Goal: Task Accomplishment & Management: Manage account settings

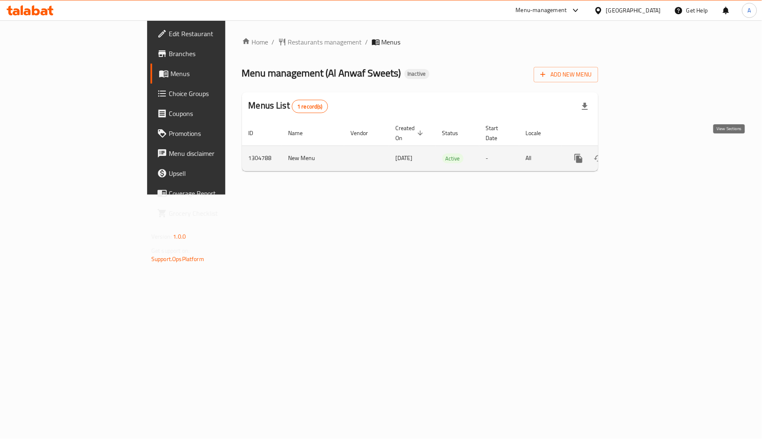
click at [643, 153] on icon "enhanced table" at bounding box center [638, 158] width 10 height 10
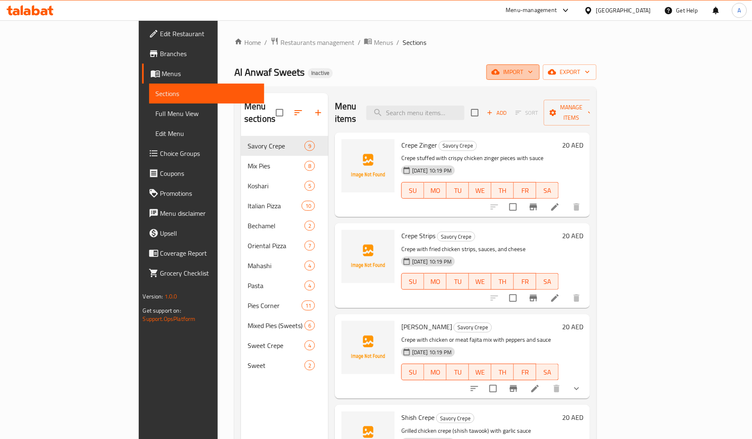
click at [533, 68] on span "import" at bounding box center [513, 72] width 40 height 10
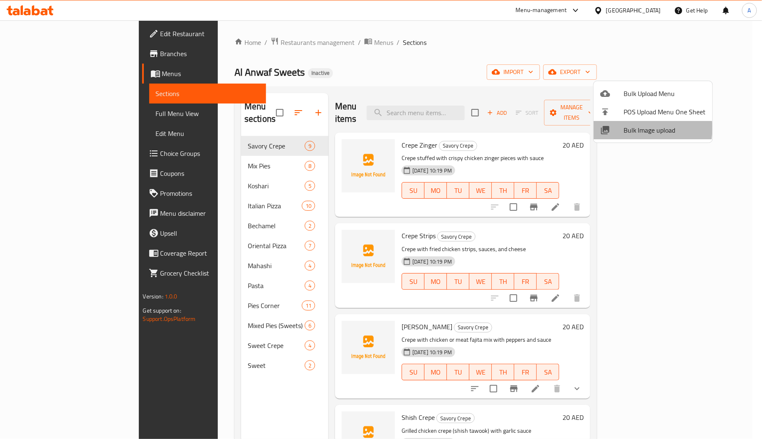
click at [624, 128] on span "Bulk Image upload" at bounding box center [664, 130] width 82 height 10
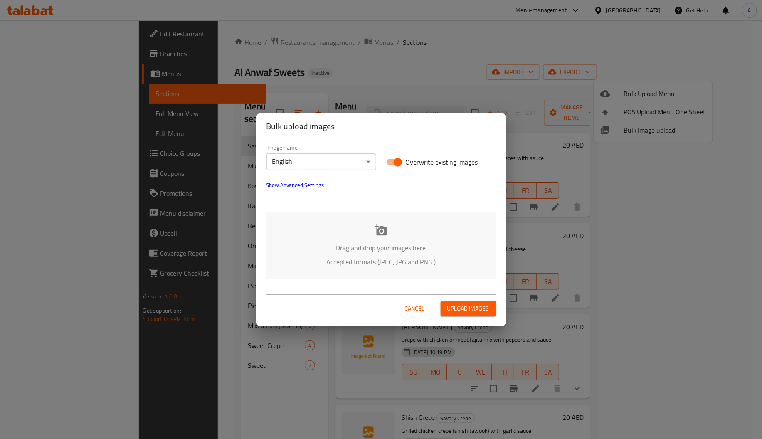
click at [383, 236] on icon at bounding box center [381, 230] width 12 height 12
click at [328, 156] on body "​ Menu-management United Arab Emirates Get Help A Edit Restaurant Branches Menu…" at bounding box center [381, 229] width 762 height 418
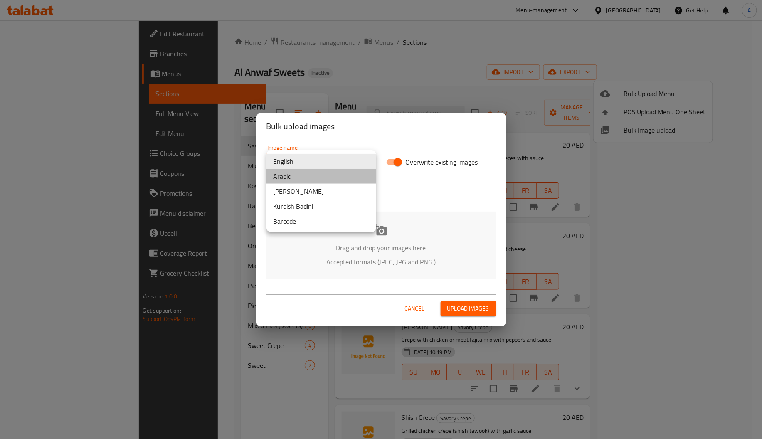
click at [306, 181] on li "Arabic" at bounding box center [321, 176] width 110 height 15
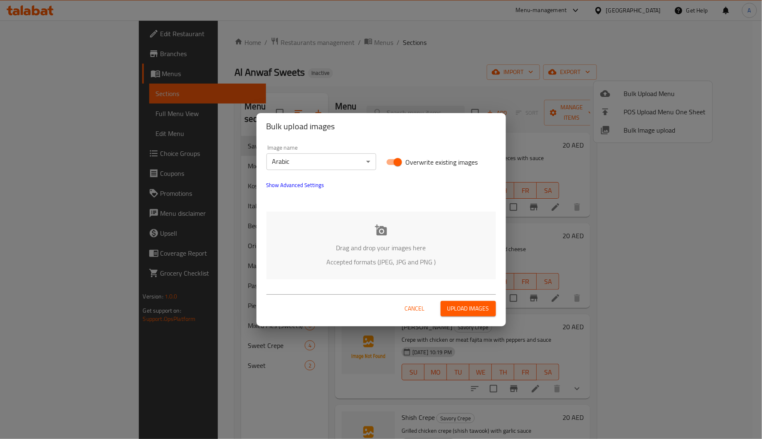
click at [358, 235] on div "Drag and drop your images here Accepted formats (JPEG, JPG and PNG )" at bounding box center [380, 245] width 229 height 68
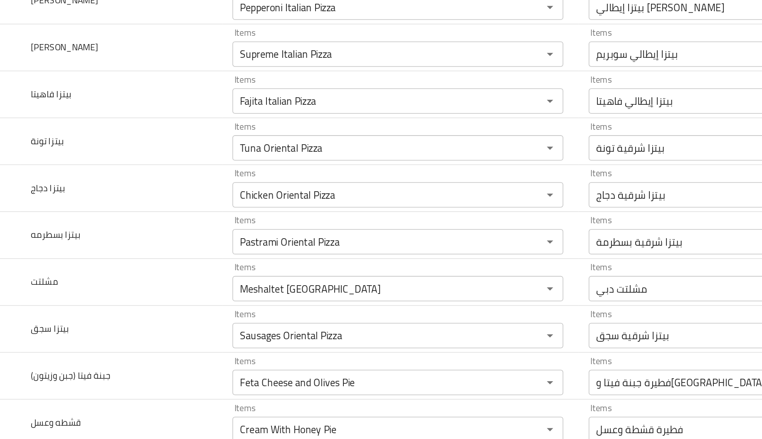
scroll to position [1380, 0]
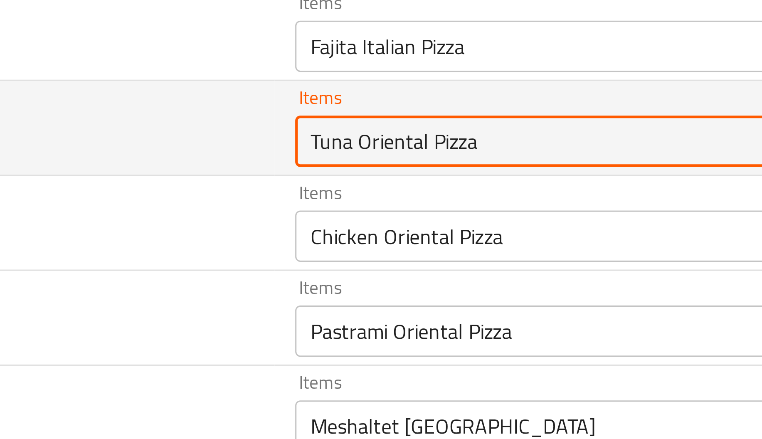
click at [216, 154] on تونة "Tuna Oriental Pizza" at bounding box center [298, 150] width 187 height 12
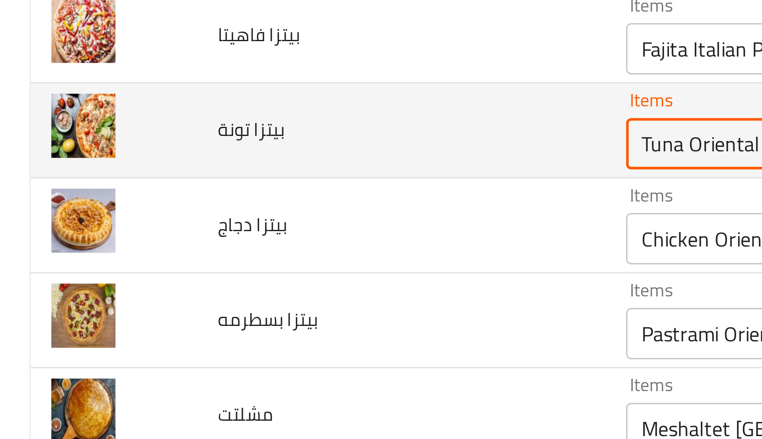
scroll to position [1380, 0]
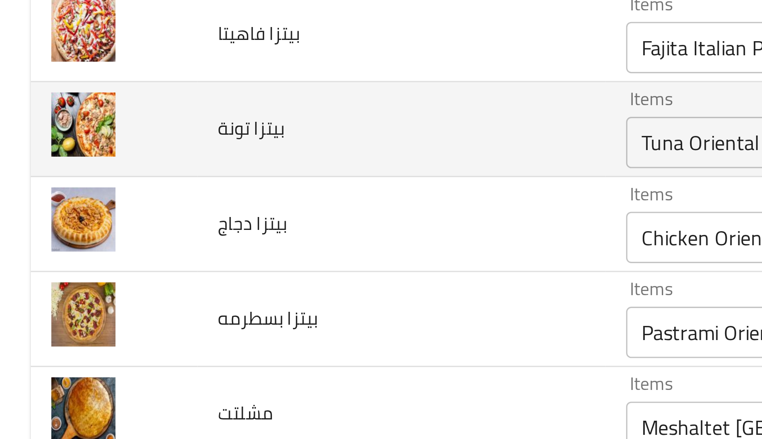
click at [145, 150] on td "بيتزا تونة" at bounding box center [130, 146] width 132 height 31
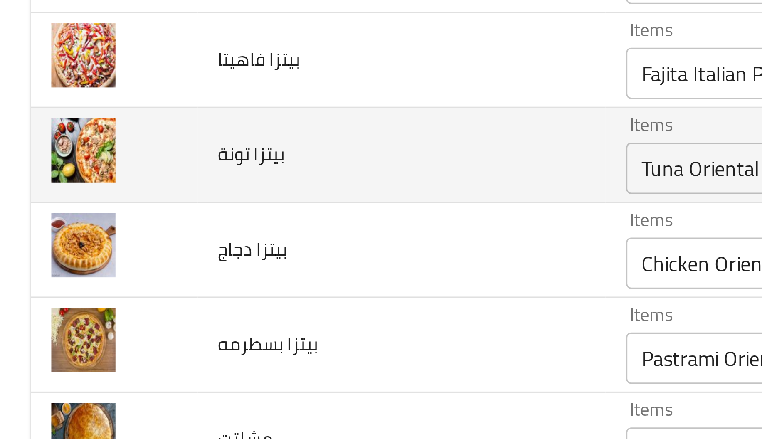
scroll to position [1372, 0]
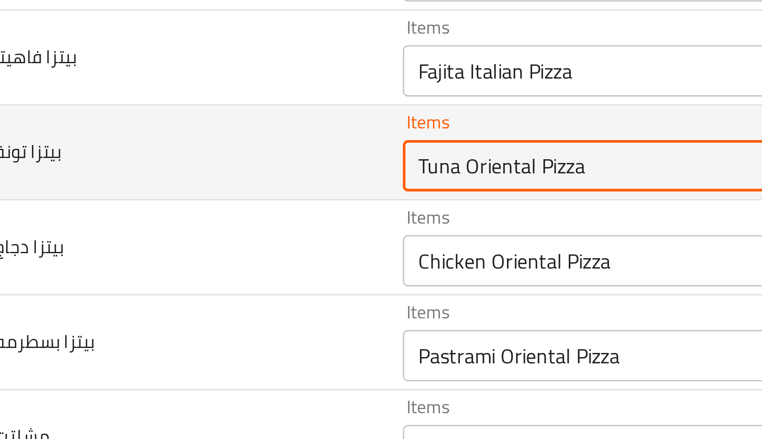
click at [227, 163] on تونة "Tuna Oriental Pizza" at bounding box center [298, 158] width 187 height 12
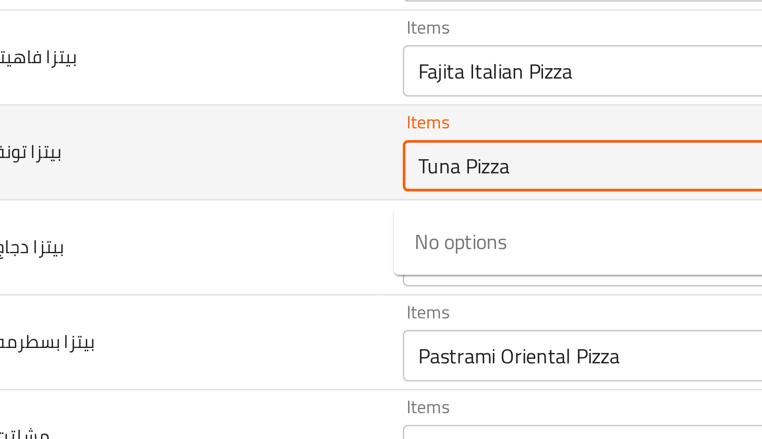
click at [240, 162] on تونة "Tuna Pizza" at bounding box center [298, 158] width 187 height 12
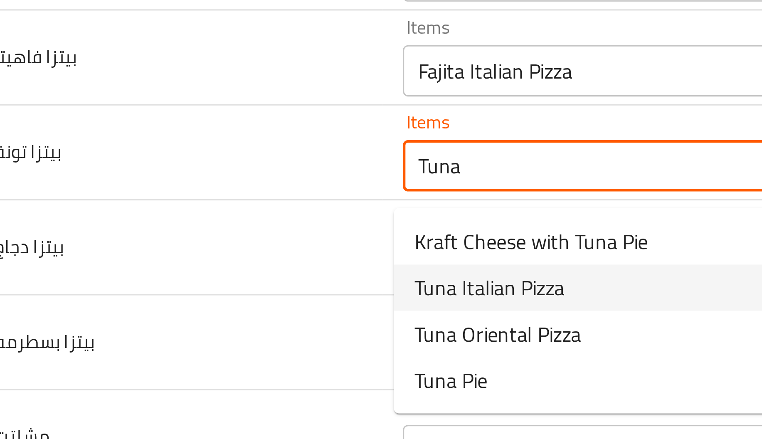
click at [241, 194] on span "Tuna Italian Pizza" at bounding box center [230, 197] width 49 height 10
type تونة "Tuna Italian Pizza"
type تونة-ar "بيتزا إيطالي تونة"
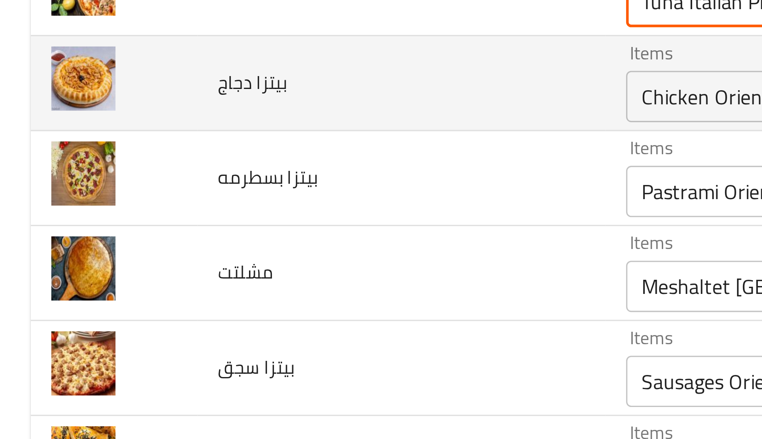
scroll to position [1435, 0]
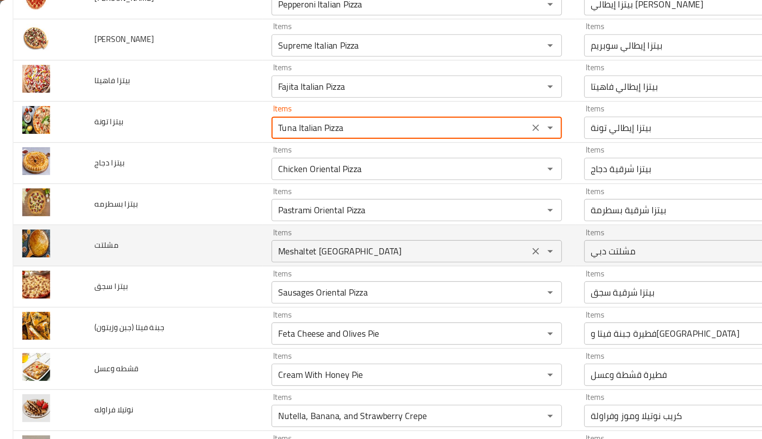
type تونة "Tuna Italian Pizza"
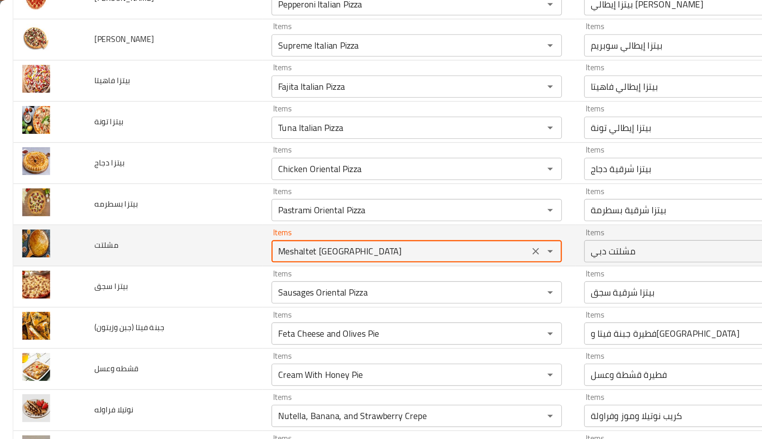
click at [238, 193] on input "Meshaltet Dubai" at bounding box center [298, 188] width 187 height 12
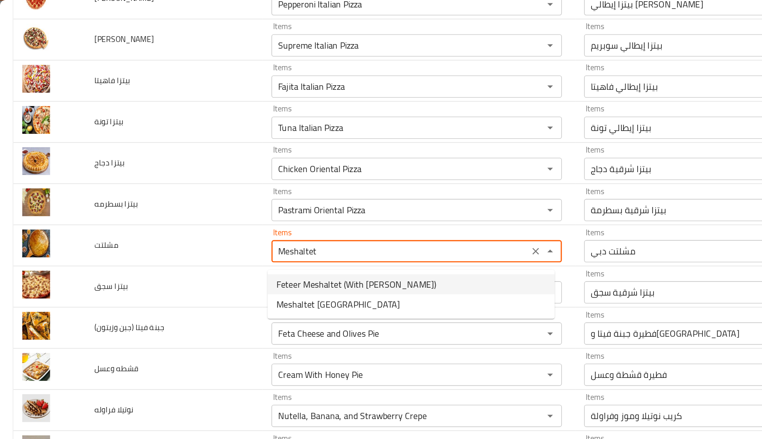
click at [241, 205] on li "Feteer Meshaltet (With Baladi Ghee)" at bounding box center [307, 212] width 214 height 15
type input "Feteer Meshaltet (With Baladi Ghee)"
type input "فطيرة مشلتتة (بالسمنة البلدي)"
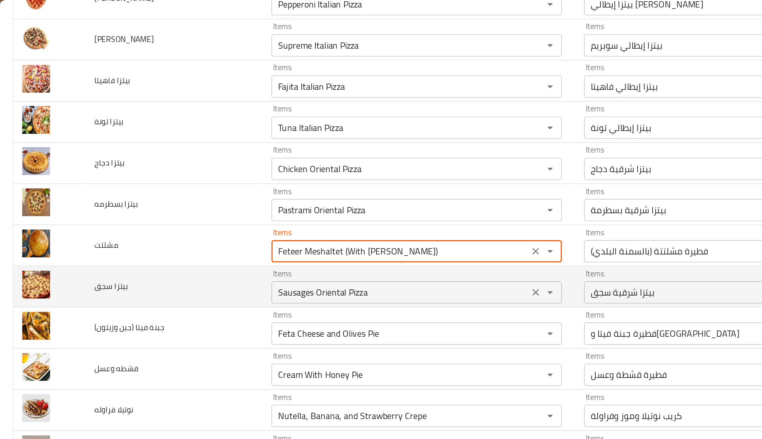
type input "Feteer Meshaltet (With Baladi Ghee)"
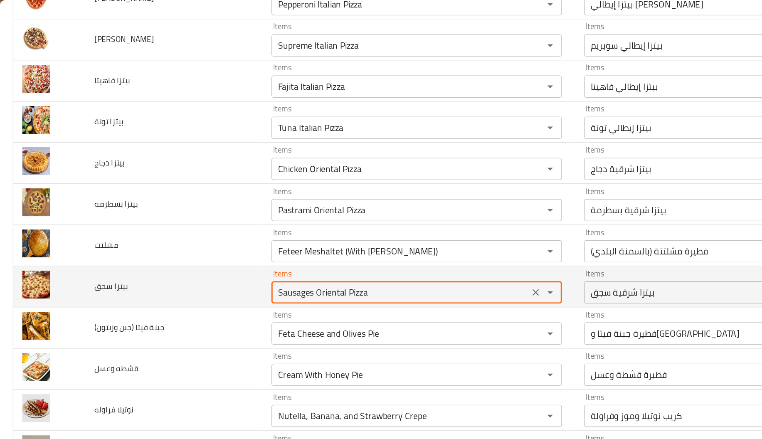
click at [246, 221] on سجق "Sausages Oriental Pizza" at bounding box center [298, 219] width 187 height 12
click at [230, 222] on سجق "Sausages Oriental Pizza" at bounding box center [298, 219] width 187 height 12
drag, startPoint x: 231, startPoint y: 222, endPoint x: 300, endPoint y: 226, distance: 69.5
click at [300, 224] on سجق "Sausages Oriental Pizza" at bounding box center [298, 219] width 187 height 12
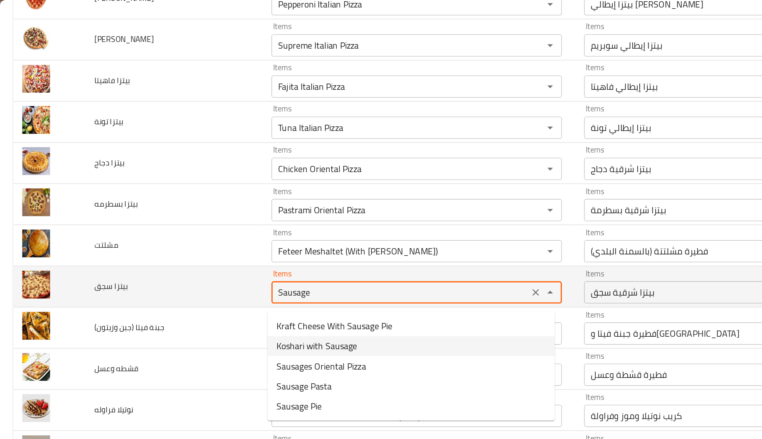
type سجق "Sausages Oriental Pizza"
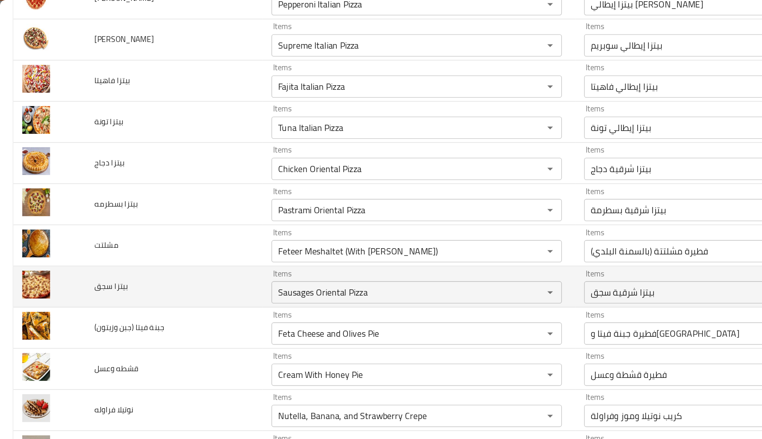
click at [78, 218] on span "بيتزا سجق" at bounding box center [83, 214] width 25 height 11
click at [83, 218] on span "بيتزا سجق" at bounding box center [83, 214] width 25 height 11
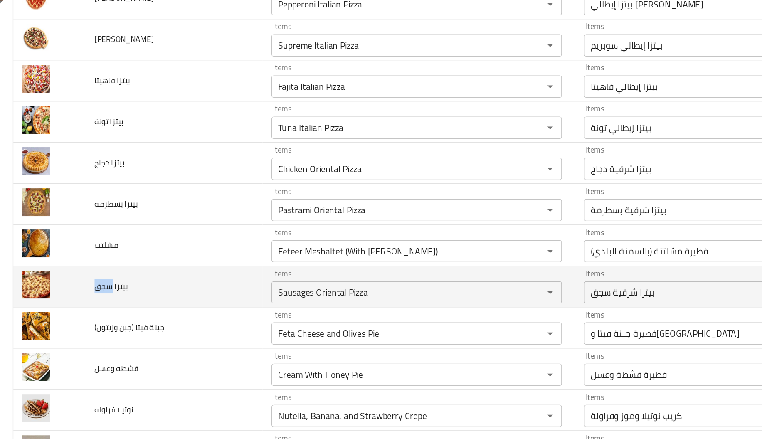
drag, startPoint x: 83, startPoint y: 218, endPoint x: 68, endPoint y: 219, distance: 14.5
click at [68, 219] on td "بيتزا سجق" at bounding box center [130, 214] width 132 height 31
copy span "سجق"
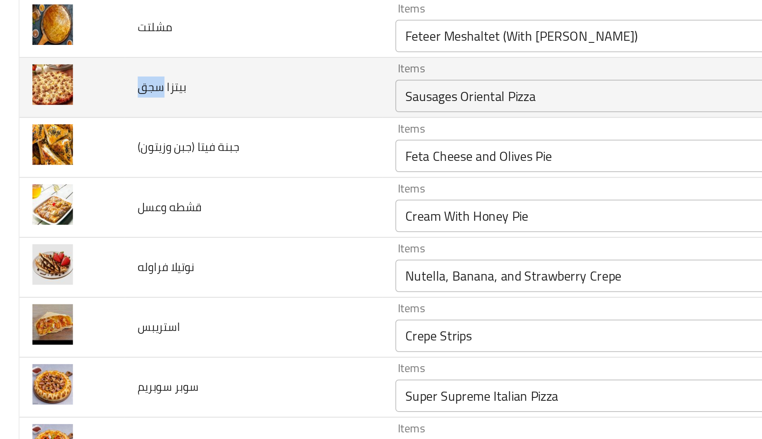
scroll to position [1544, 0]
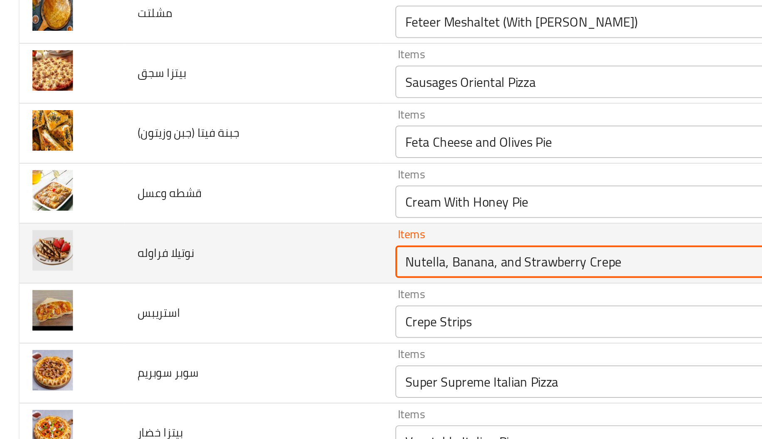
click at [232, 206] on فراوله "Nutella, Banana, and Strawberry Crepe" at bounding box center [298, 201] width 187 height 12
click at [224, 205] on فراوله "Nutella, Banana, and Strawberry Crepe" at bounding box center [298, 201] width 187 height 12
drag, startPoint x: 224, startPoint y: 205, endPoint x: 349, endPoint y: 200, distance: 124.7
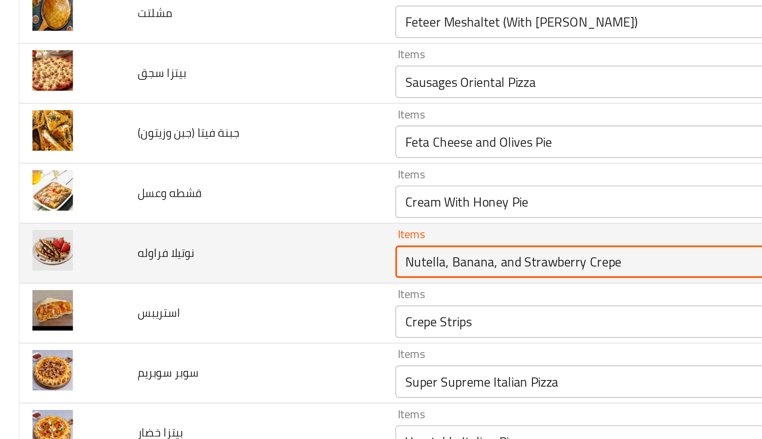
click at [349, 200] on فراوله "Nutella, Banana, and Strawberry Crepe" at bounding box center [298, 201] width 187 height 12
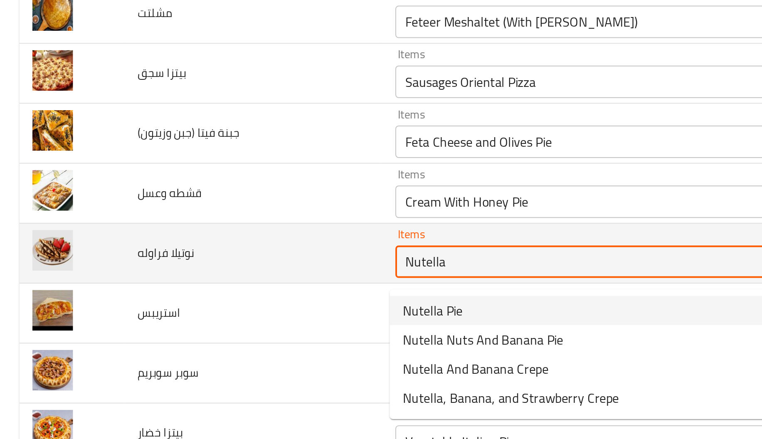
type فراوله "Nutella, Banana, and Strawberry Crepe"
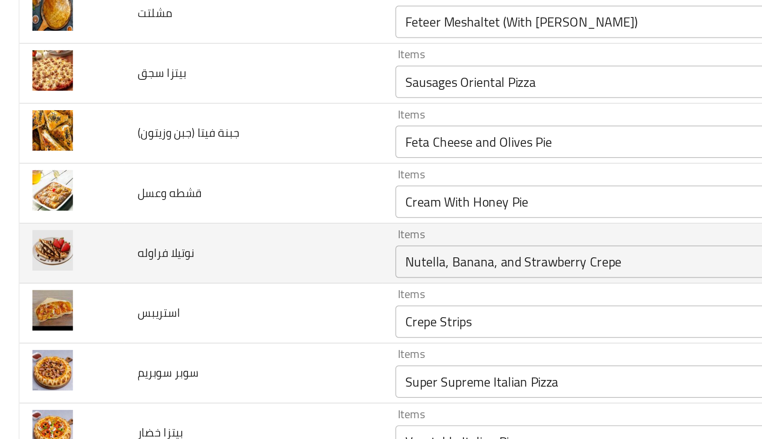
click at [75, 202] on span "نوتيلا فراوله" at bounding box center [85, 196] width 29 height 11
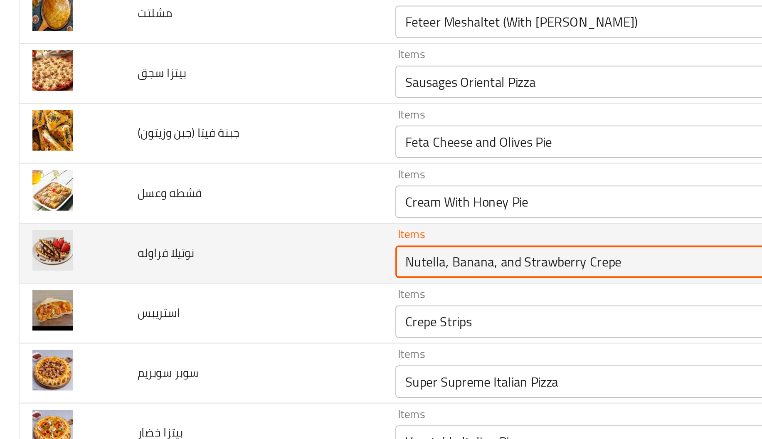
click at [271, 207] on فراوله "Nutella, Banana, and Strawberry Crepe" at bounding box center [298, 201] width 187 height 12
click at [284, 207] on فراوله "Nutella, Banana, and Strawberry Crepe" at bounding box center [298, 201] width 187 height 12
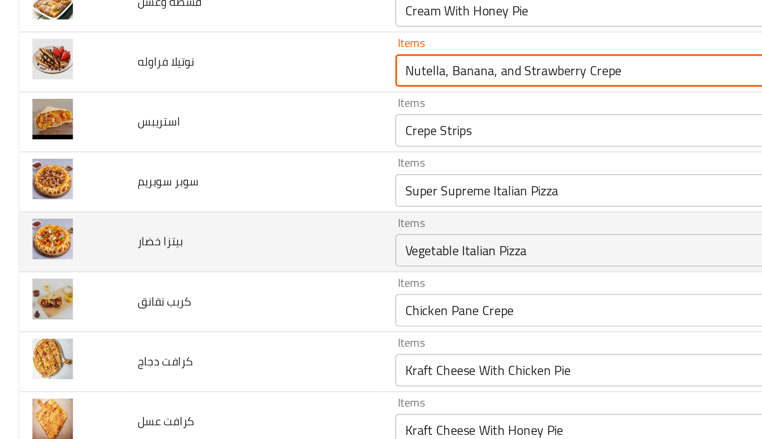
scroll to position [1657, 0]
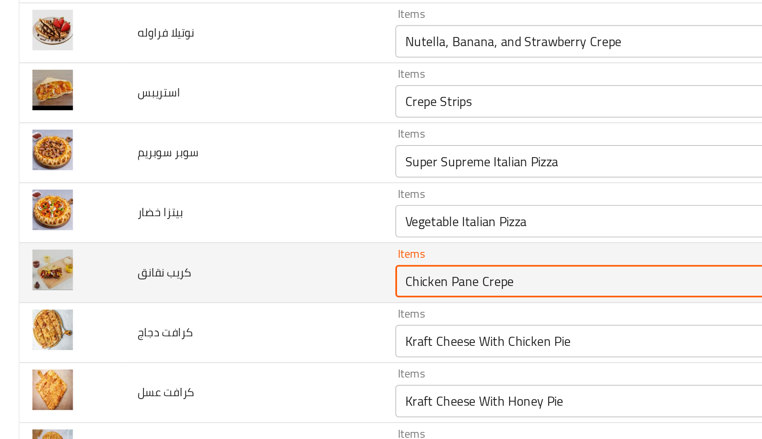
drag, startPoint x: 243, startPoint y: 216, endPoint x: 194, endPoint y: 221, distance: 49.3
click at [196, 221] on td "Items Chicken Pane Crepe Items" at bounding box center [312, 207] width 233 height 31
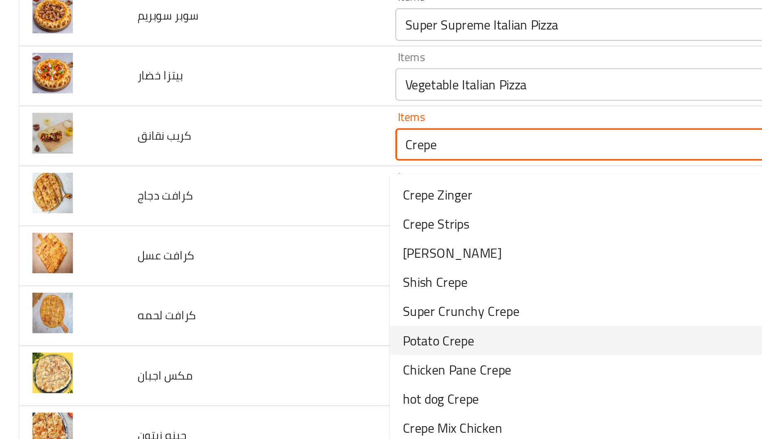
scroll to position [25, 0]
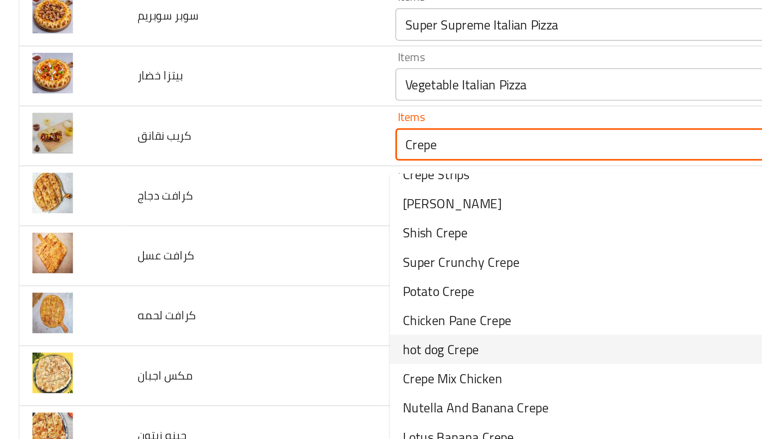
click at [251, 242] on نقانق-option-7 "hot dog Crepe" at bounding box center [307, 245] width 214 height 15
type نقانق "hot dog Crepe"
type نقانق-ar "كريب سوسيس"
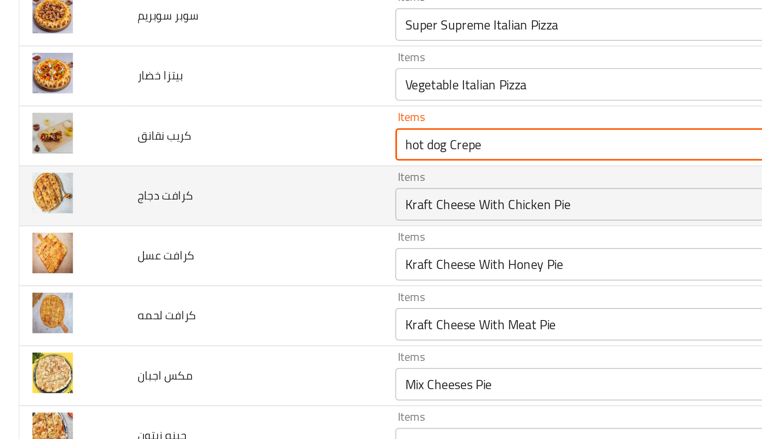
type نقانق "hot dog Crepe"
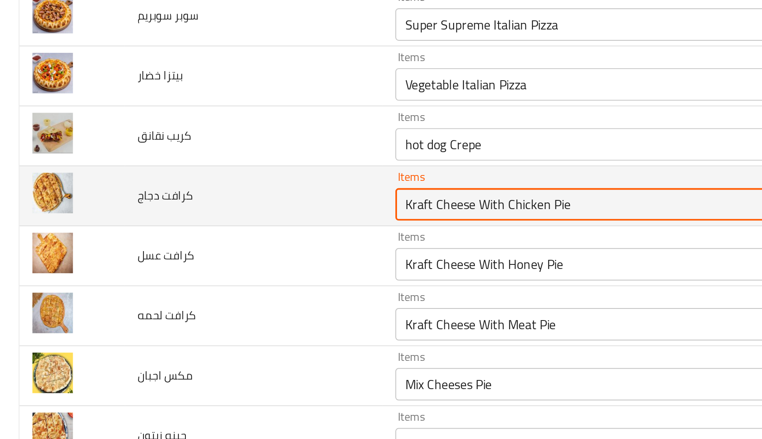
click at [253, 170] on دجاج "Kraft Cheese With Chicken Pie" at bounding box center [298, 172] width 187 height 12
click at [291, 173] on دجاج "Kraft Cheese With Chicken Pie" at bounding box center [298, 172] width 187 height 12
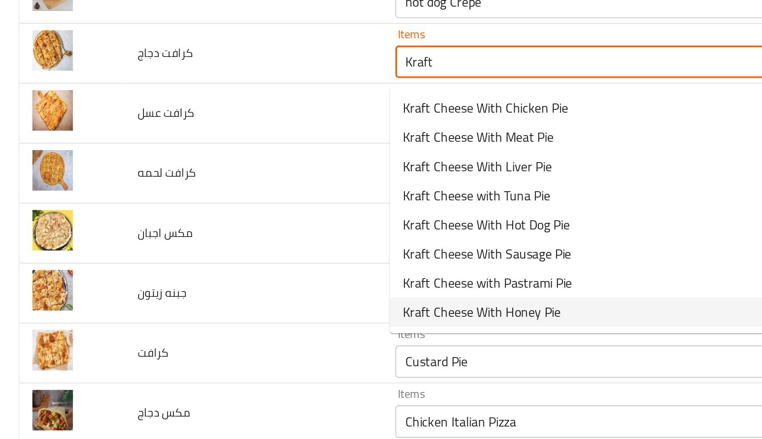
scroll to position [1803, 0]
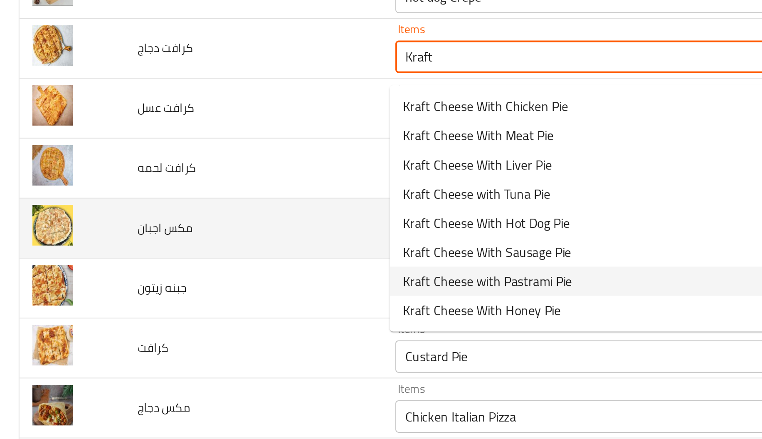
type دجاج "Kraft Cheese With Chicken Pie"
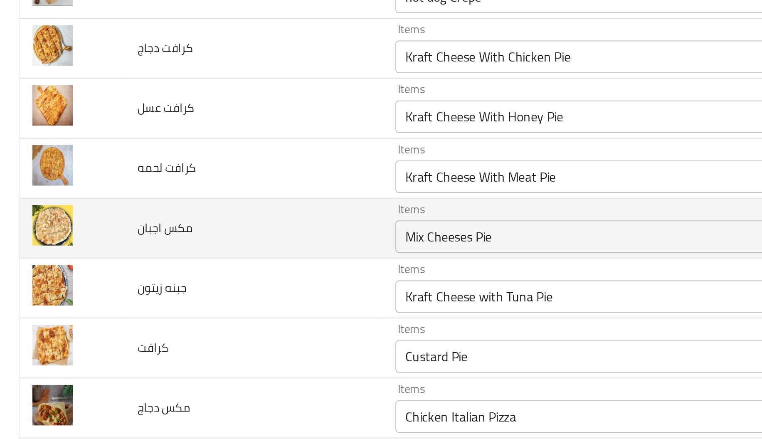
click at [164, 183] on td "مكس اجبان" at bounding box center [130, 184] width 132 height 31
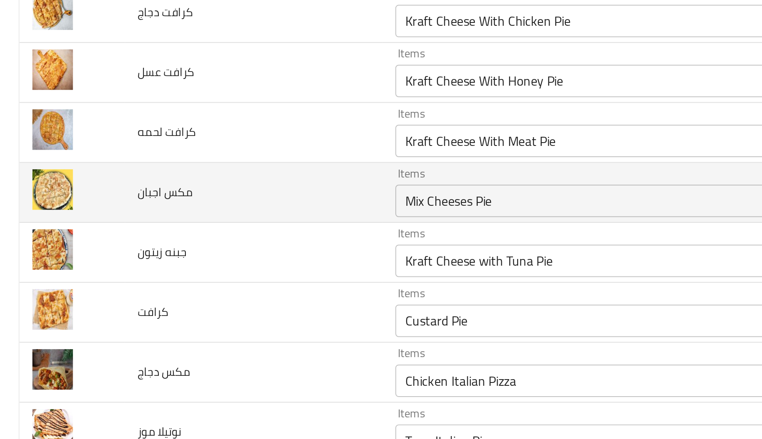
scroll to position [1822, 0]
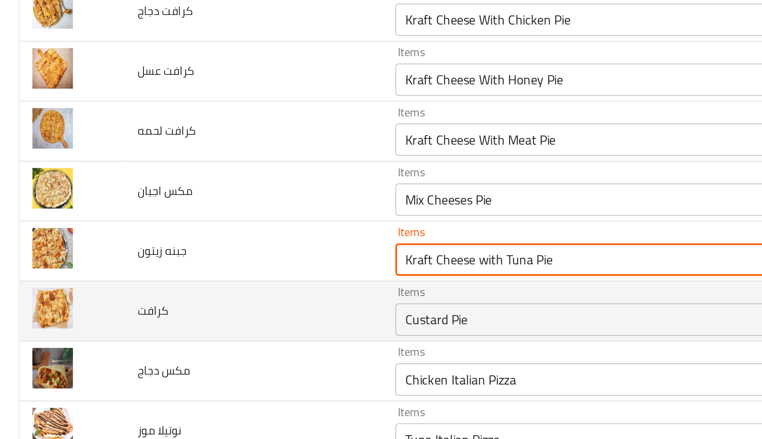
drag, startPoint x: 255, startPoint y: 204, endPoint x: 316, endPoint y: 216, distance: 61.8
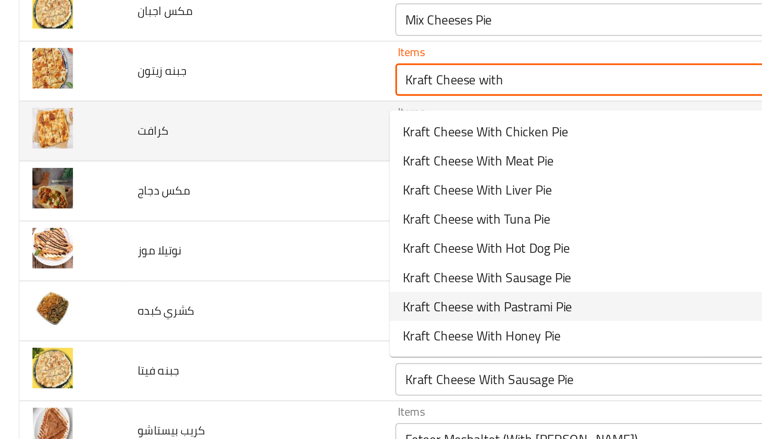
scroll to position [1914, 0]
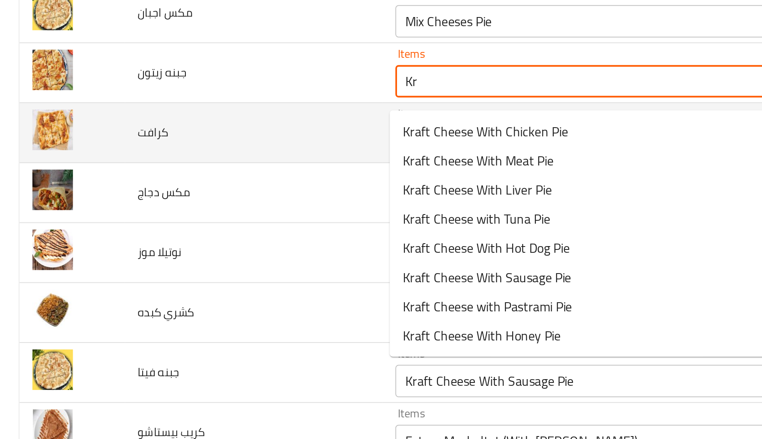
type زيتون "K"
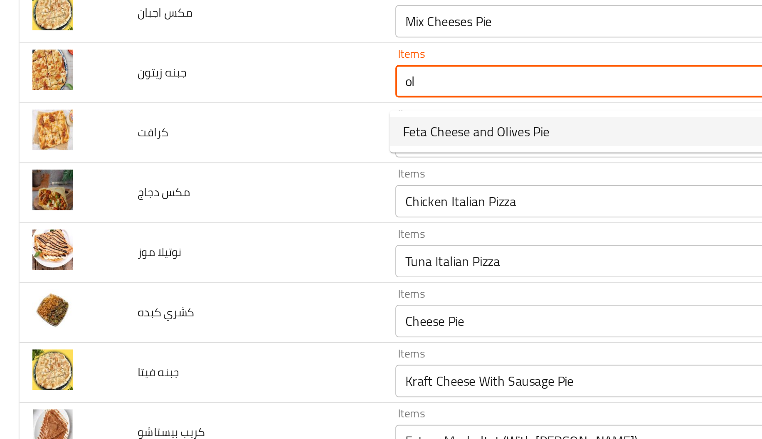
click at [299, 133] on زيتون-option-0 "Feta Cheese and Olives Pie" at bounding box center [307, 134] width 214 height 15
type زيتون "Feta Cheese and Olives Pie"
type زيتون-ar "فطيرة جبنة فيتا وزيتون"
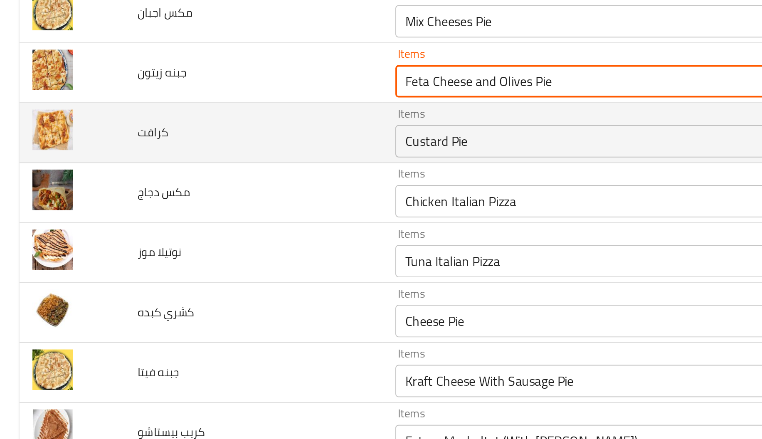
type زيتون "Feta Cheese and Olives Pie"
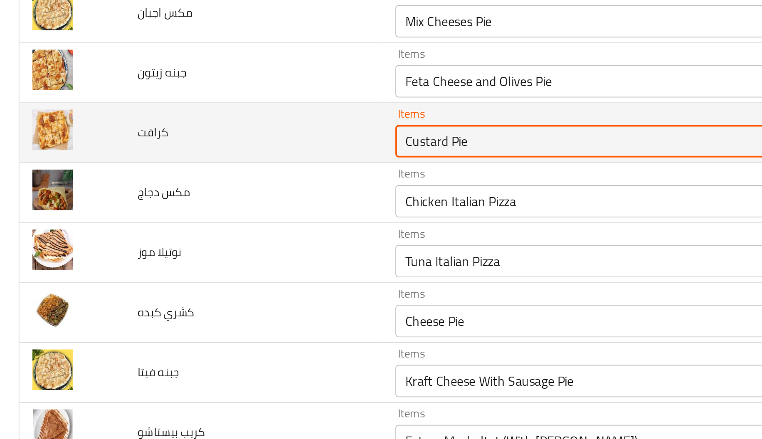
click at [263, 140] on input "Custard Pie" at bounding box center [298, 139] width 187 height 12
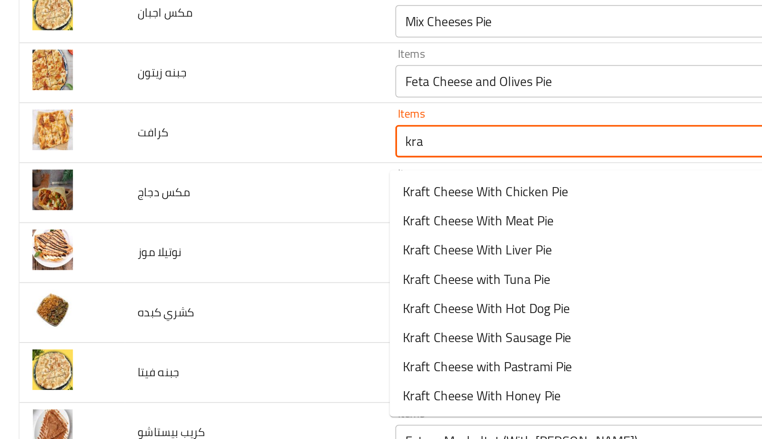
scroll to position [1925, 0]
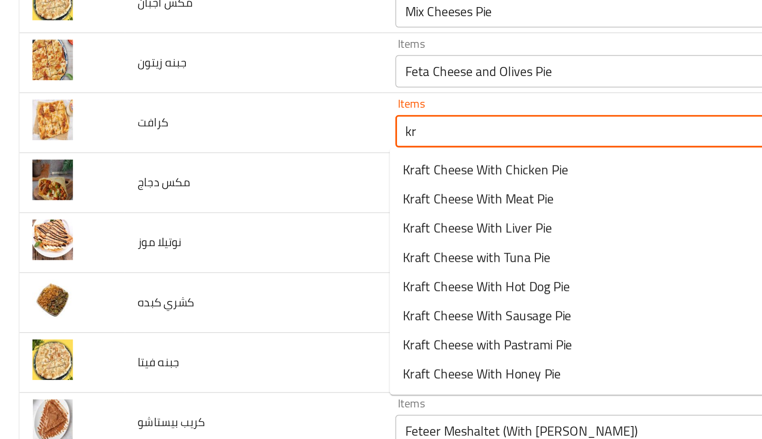
type input "k"
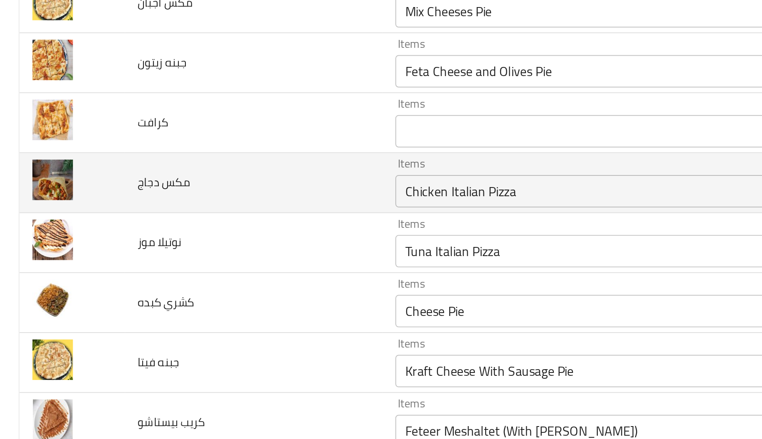
click at [147, 165] on td "مكس دجاج" at bounding box center [130, 160] width 132 height 31
click at [231, 153] on div "Items Chicken Italian Pizza Items" at bounding box center [311, 160] width 217 height 25
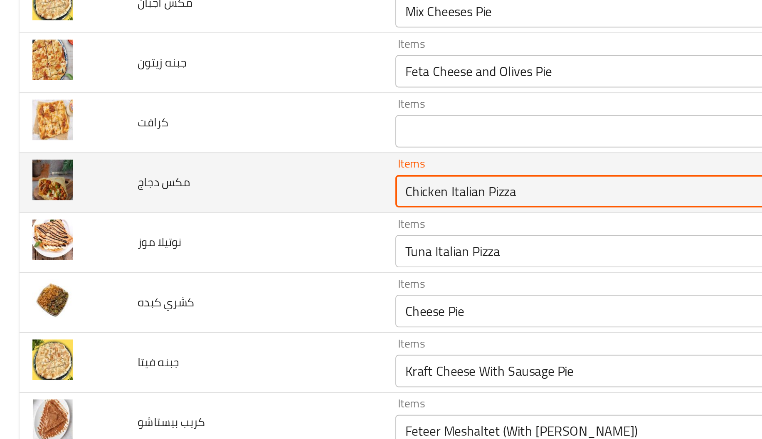
click at [231, 153] on div "Items Chicken Italian Pizza Items" at bounding box center [311, 160] width 217 height 25
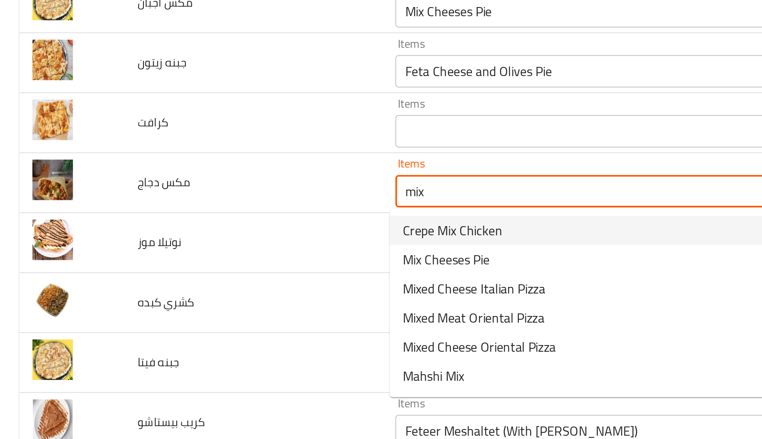
click at [266, 184] on دجاج-option-0 "Crepe Mix Chicken" at bounding box center [307, 184] width 214 height 15
type دجاج "Crepe Mix Chicken"
type دجاج-ar "كريب مكس دجاج"
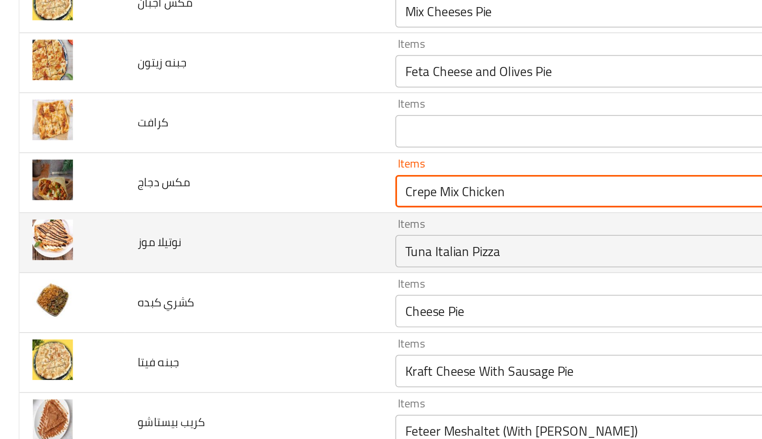
type دجاج "Crepe Mix Chicken"
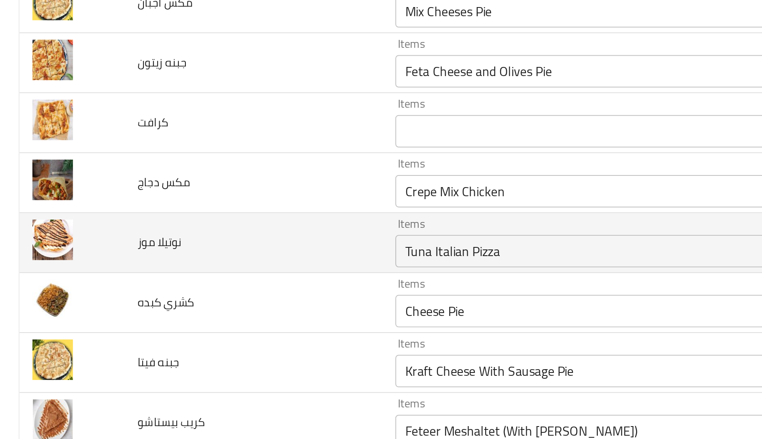
click at [130, 190] on td "نوتيلا موز" at bounding box center [130, 191] width 132 height 31
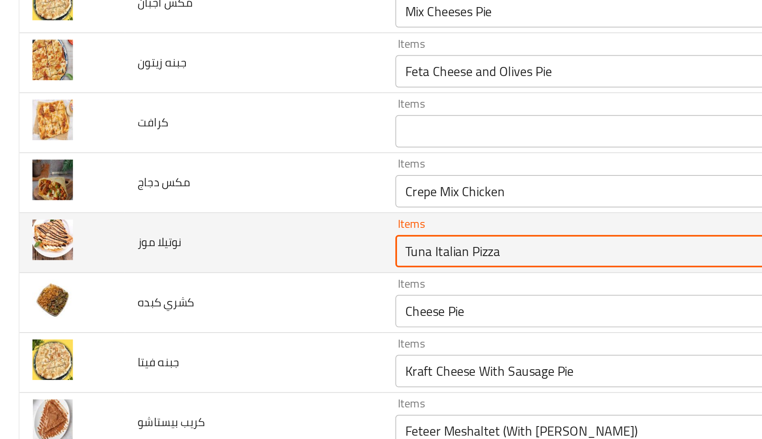
click at [222, 195] on موز "Tuna Italian Pizza" at bounding box center [298, 196] width 187 height 12
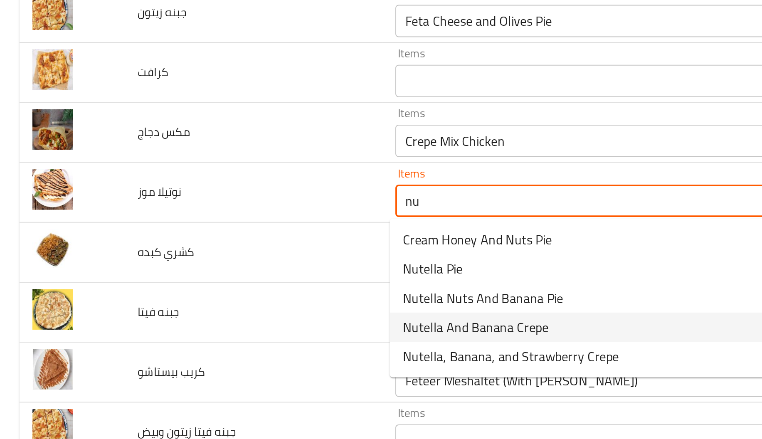
click at [223, 257] on span "Nutella And Banana Crepe" at bounding box center [243, 261] width 75 height 10
type موز "Nutella And Banana Crepe"
type موز-ar "كريب نوتيلا وموز"
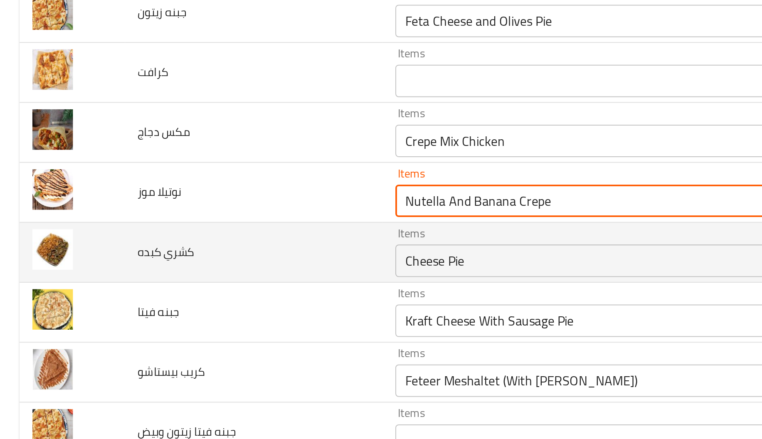
type موز "Nutella And Banana Crepe"
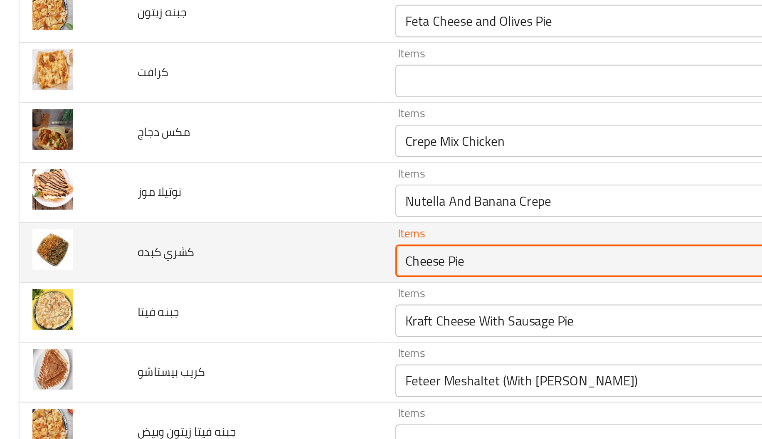
click at [212, 222] on كبده "Cheese Pie" at bounding box center [298, 227] width 187 height 12
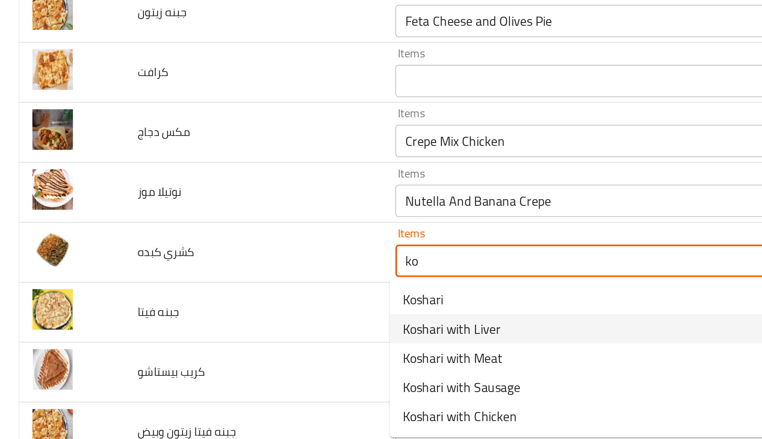
click at [229, 261] on span "Koshari with Liver" at bounding box center [231, 261] width 50 height 10
type كبده "Koshari with Liver"
type كبده-ar "كشري كبدة"
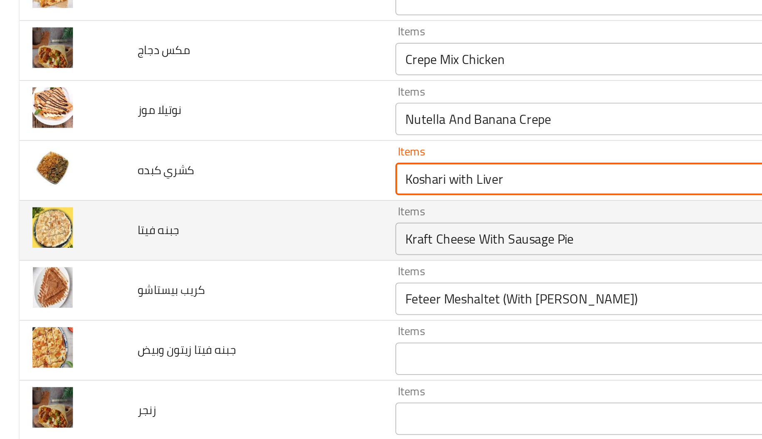
type كبده "Koshari with Liver"
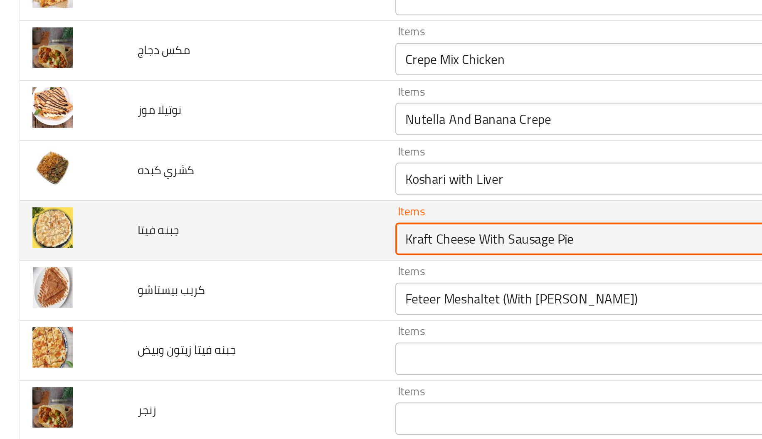
click at [236, 258] on فيتا "Kraft Cheese With Sausage Pie" at bounding box center [298, 257] width 187 height 12
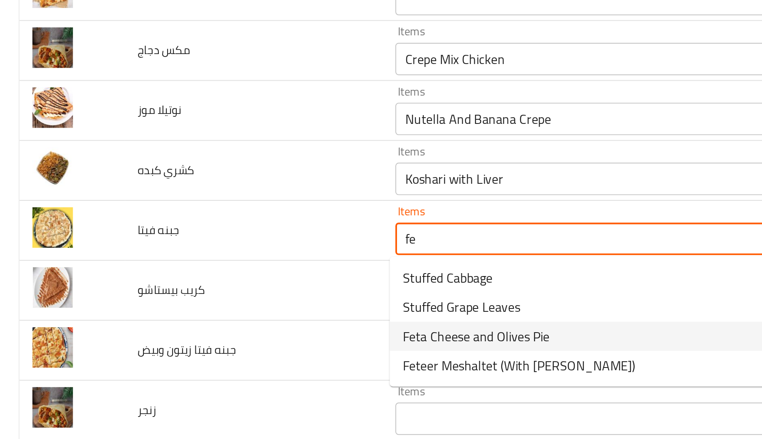
type فيتا "f"
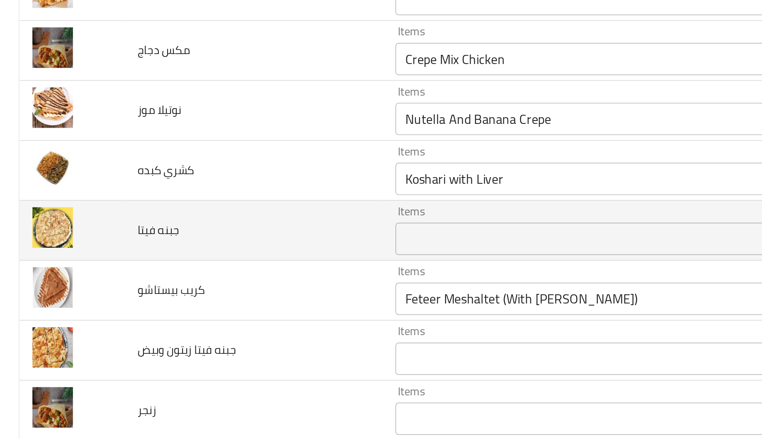
click at [157, 255] on td "جبنه فيتا" at bounding box center [130, 253] width 132 height 31
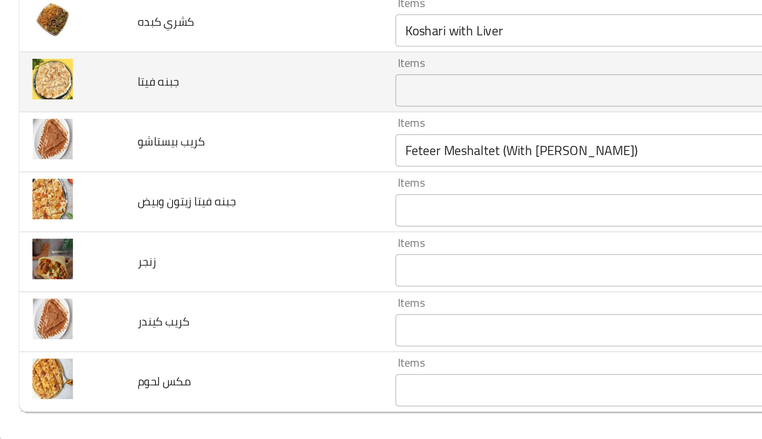
click at [157, 331] on td "زنجر" at bounding box center [130, 345] width 132 height 31
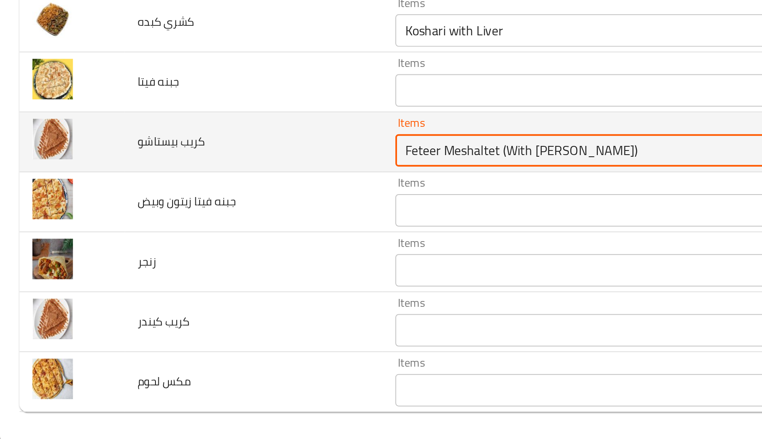
click at [225, 286] on بيستاشو "Feteer Meshaltet (With Baladi Ghee)" at bounding box center [298, 288] width 187 height 12
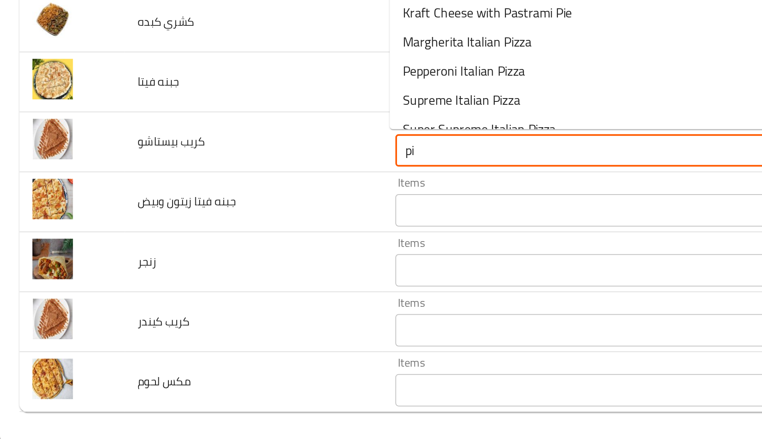
scroll to position [13, 0]
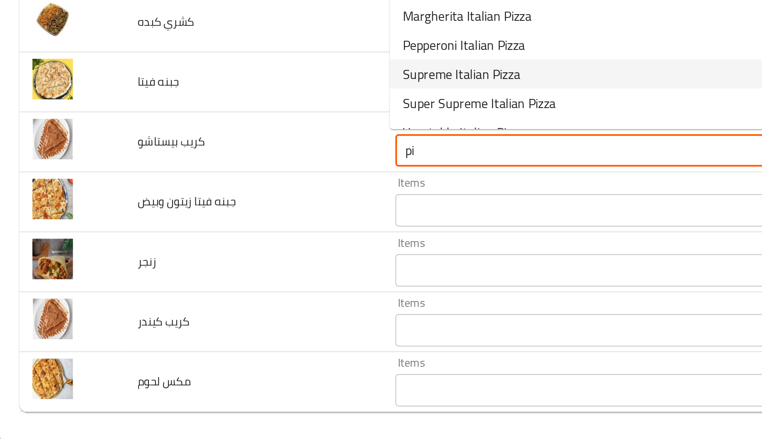
drag, startPoint x: 225, startPoint y: 286, endPoint x: 237, endPoint y: 252, distance: 36.1
click at [237, 252] on body "​ Menu-management United Arab Emirates Get Help A Edit Restaurant Branches Menu…" at bounding box center [381, 229] width 762 height 418
click at [237, 252] on span "Supreme Italian Pizza" at bounding box center [236, 249] width 60 height 10
type بيستاشو "Supreme Italian Pizza"
type بيستاشو-ar "بيتزا إيطالي سوبريم"
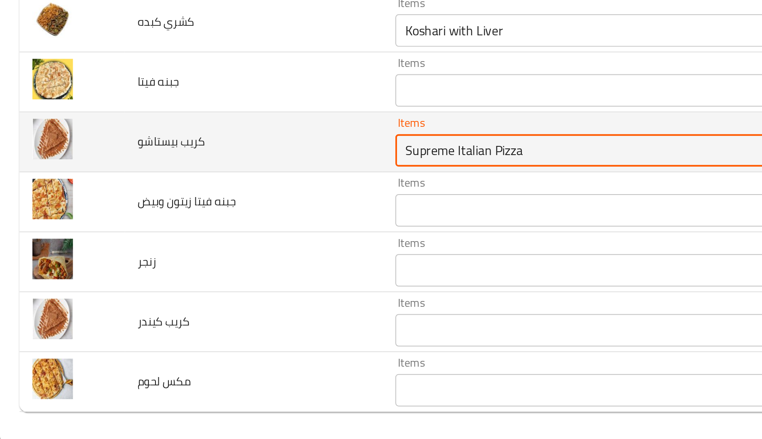
click at [268, 285] on بيستاشو "Supreme Italian Pizza" at bounding box center [298, 288] width 187 height 12
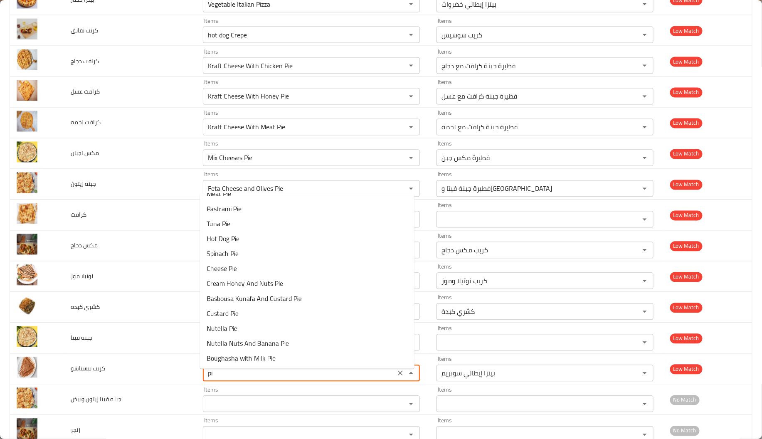
scroll to position [442, 0]
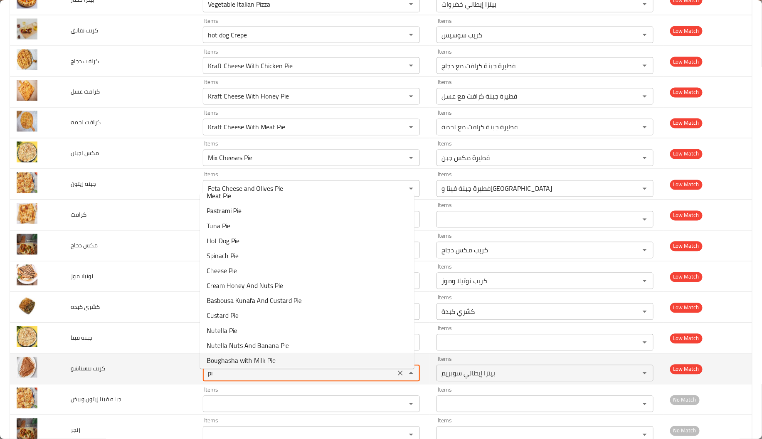
type بيستاشو "p"
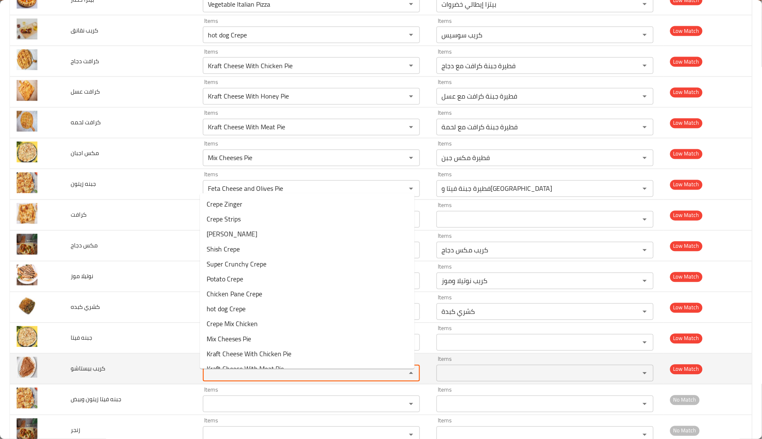
scroll to position [1925, 0]
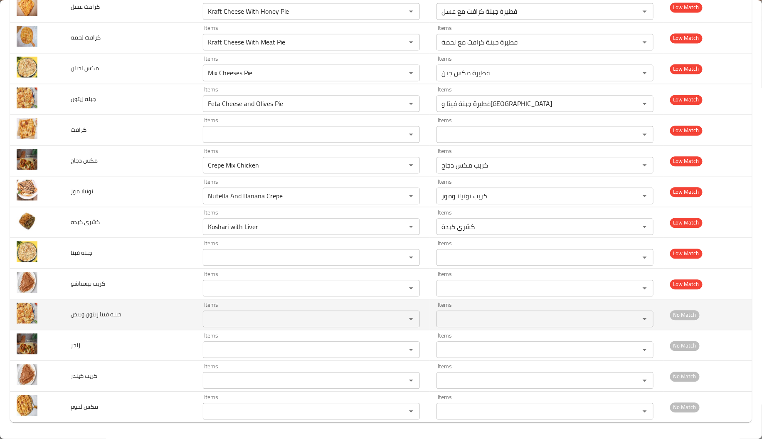
click at [123, 305] on td "جبنه فيتا زيتون وبيض" at bounding box center [130, 314] width 132 height 31
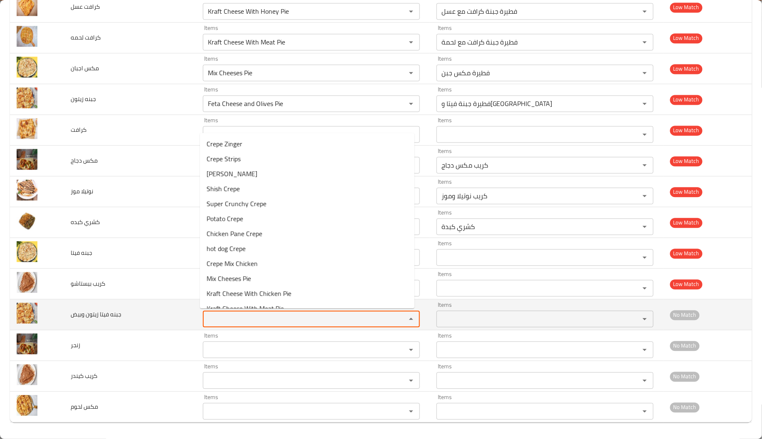
click at [223, 321] on وبيض "Items" at bounding box center [298, 319] width 187 height 12
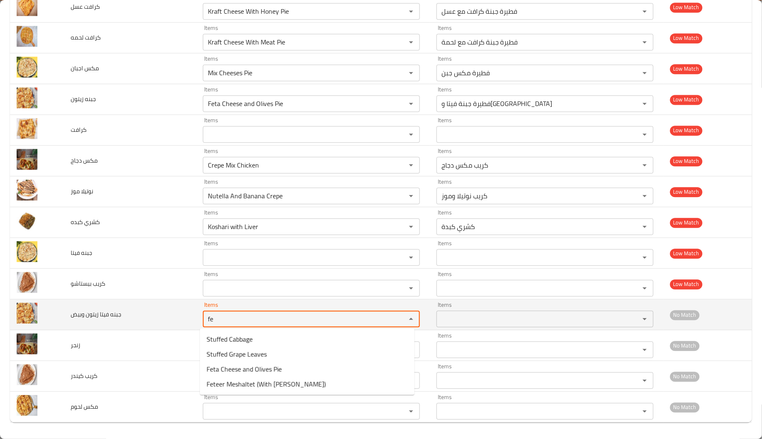
type وبيض "f"
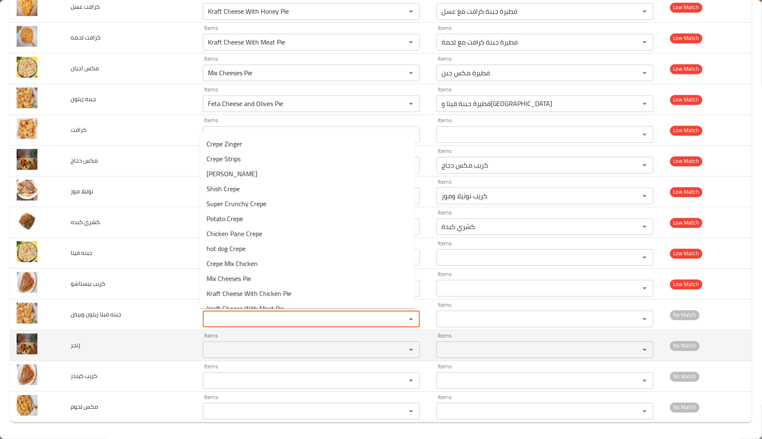
click at [235, 355] on div "Items" at bounding box center [311, 349] width 217 height 17
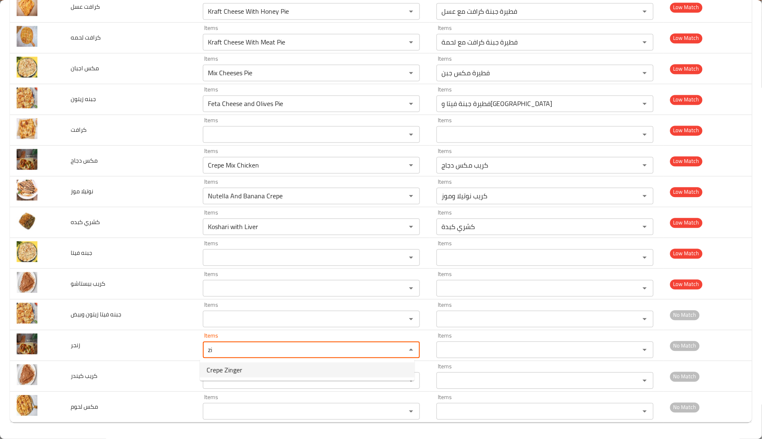
click at [236, 373] on span "Crepe Zinger" at bounding box center [224, 370] width 36 height 10
type input "Crepe Zinger"
type input "كريب زنجر"
click at [236, 373] on div "Items" at bounding box center [311, 380] width 217 height 17
type input "Crepe Zinger"
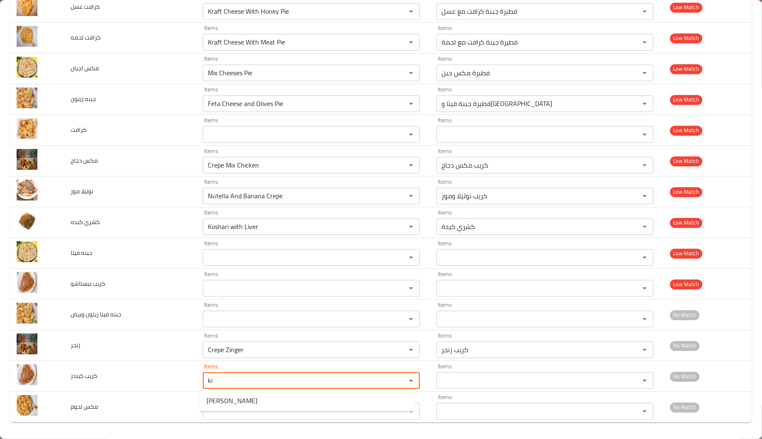
type كيندر "k"
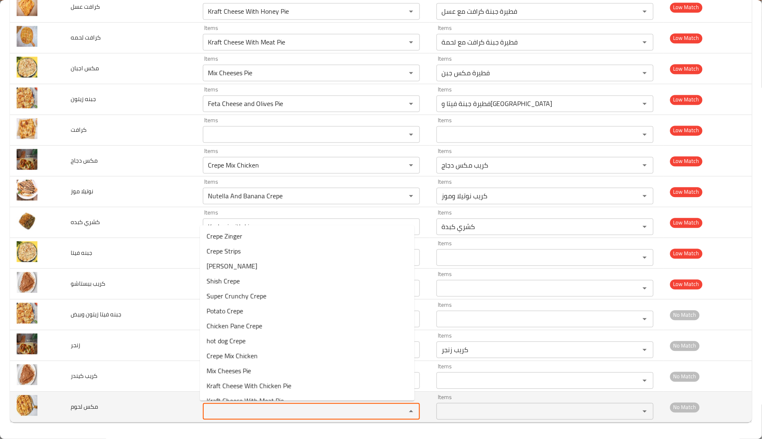
click at [232, 411] on لحوم "Items" at bounding box center [298, 411] width 187 height 12
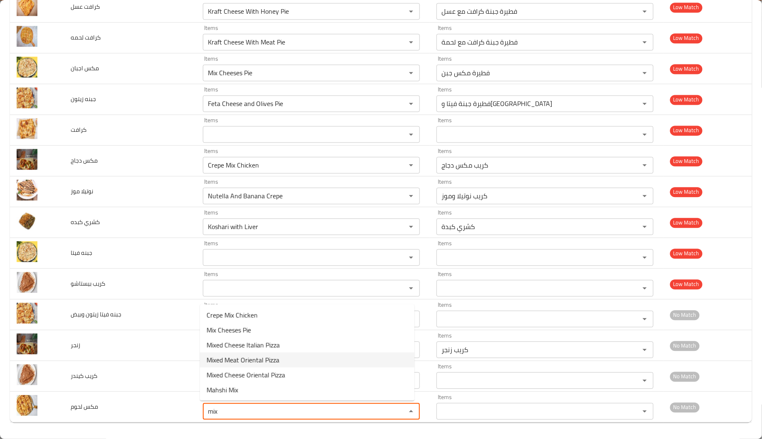
click at [288, 355] on لحوم-option-3 "Mixed Meat Oriental Pizza" at bounding box center [307, 359] width 214 height 15
type لحوم "Mixed Meat Oriental Pizza"
type لحوم-ar "بيتزا شرقية مشكل لحوم"
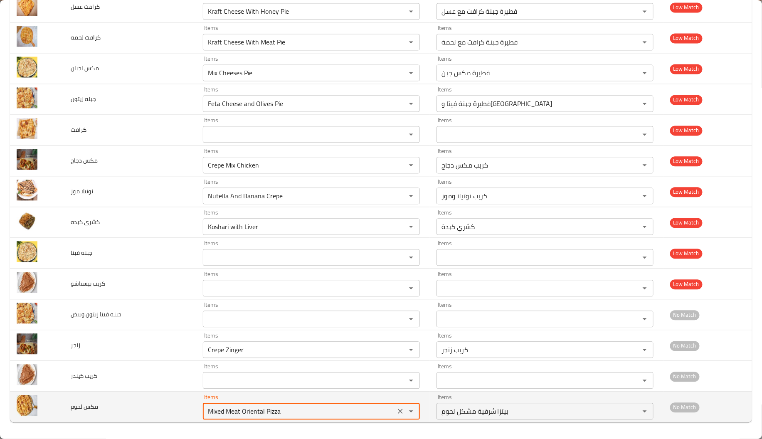
click at [226, 413] on لحوم "Mixed Meat Oriental Pizza" at bounding box center [298, 411] width 187 height 12
type لحوم "Mixed Meat Oriental Pizza"
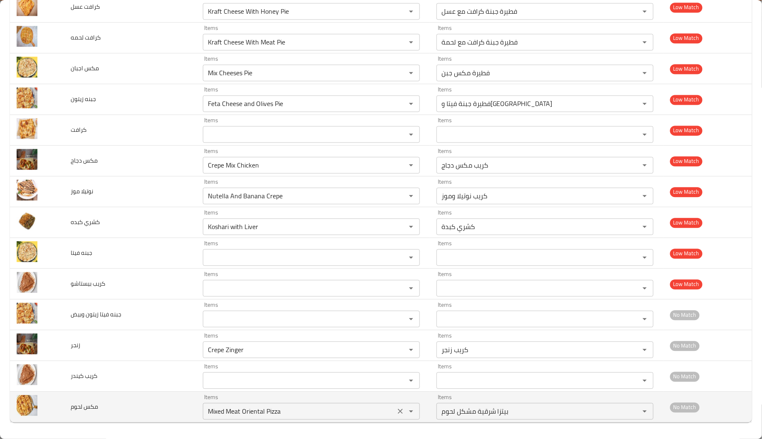
scroll to position [1130, 0]
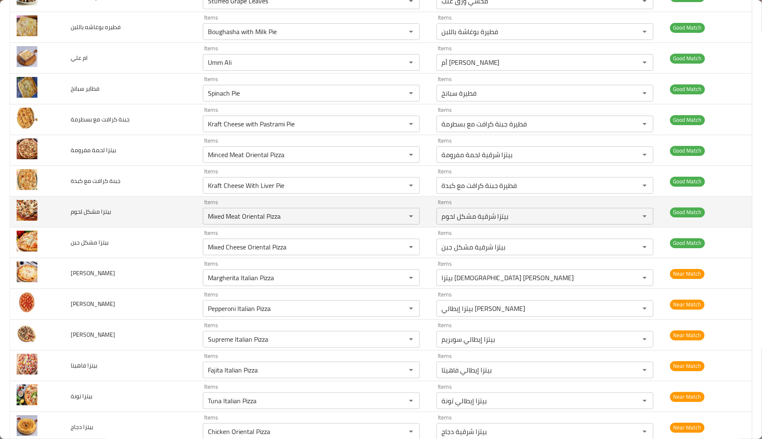
click at [148, 215] on td "بيتزا مشكل لحوم" at bounding box center [130, 212] width 132 height 31
click at [78, 214] on span "بيتزا مشكل لحوم" at bounding box center [91, 211] width 40 height 11
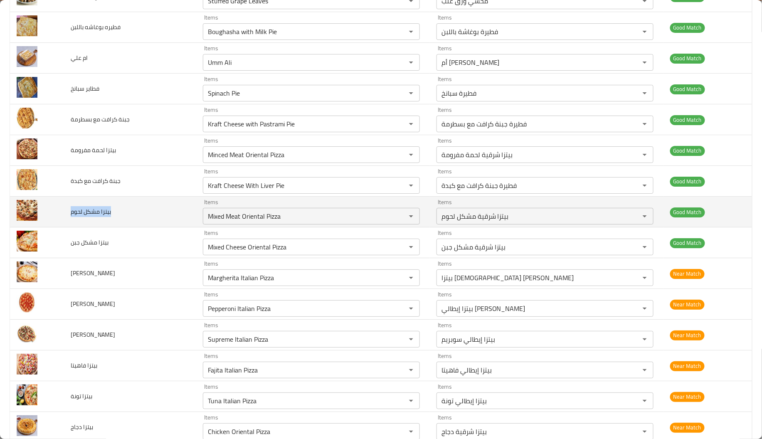
click at [78, 214] on span "بيتزا مشكل لحوم" at bounding box center [91, 211] width 40 height 11
copy span "بيتزا مشكل لحوم"
click at [396, 220] on icon "Clear" at bounding box center [400, 216] width 8 height 8
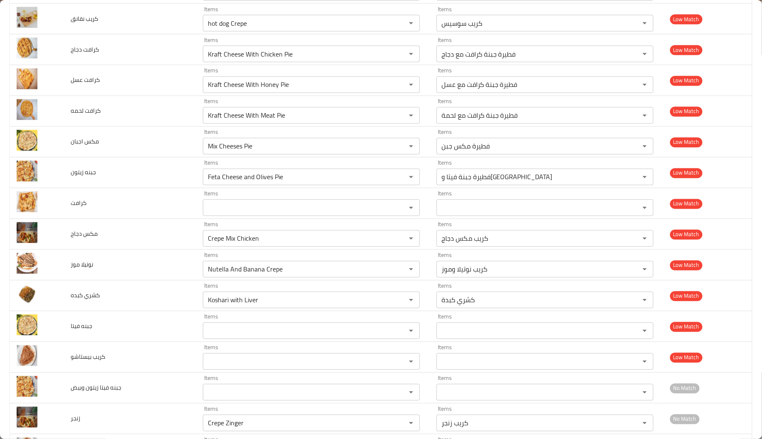
scroll to position [1925, 0]
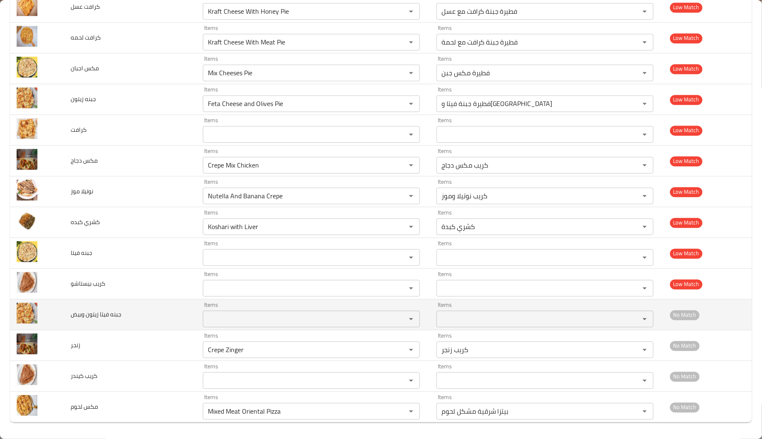
click at [121, 320] on td "جبنه فيتا زيتون وبيض" at bounding box center [130, 314] width 132 height 31
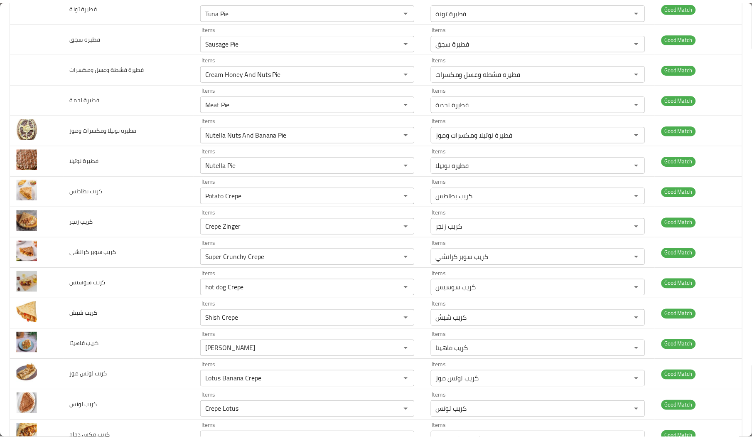
scroll to position [0, 0]
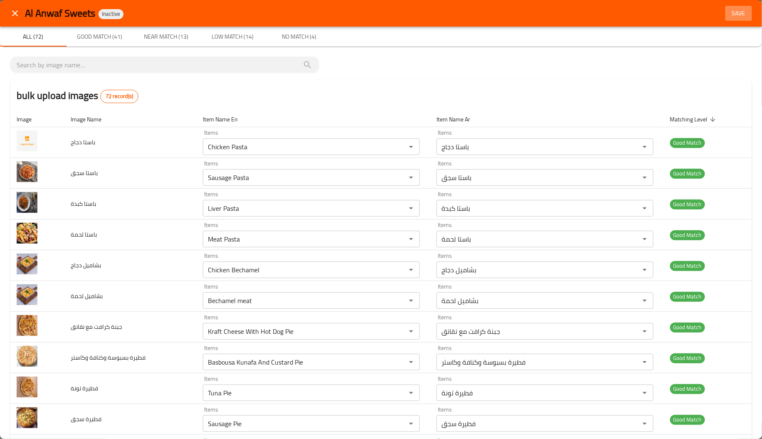
click at [732, 8] on span "Save" at bounding box center [738, 13] width 20 height 10
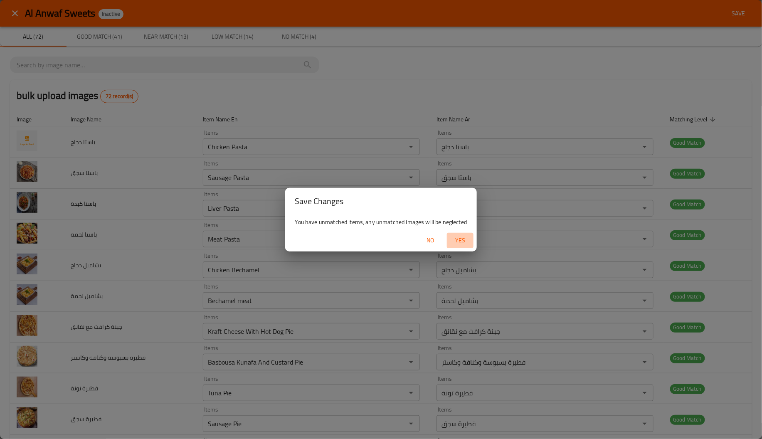
click at [460, 240] on span "Yes" at bounding box center [460, 240] width 20 height 10
click at [81, 138] on div "Save Changes You have unmatched items, any unmatched images will be neglected No" at bounding box center [381, 219] width 762 height 439
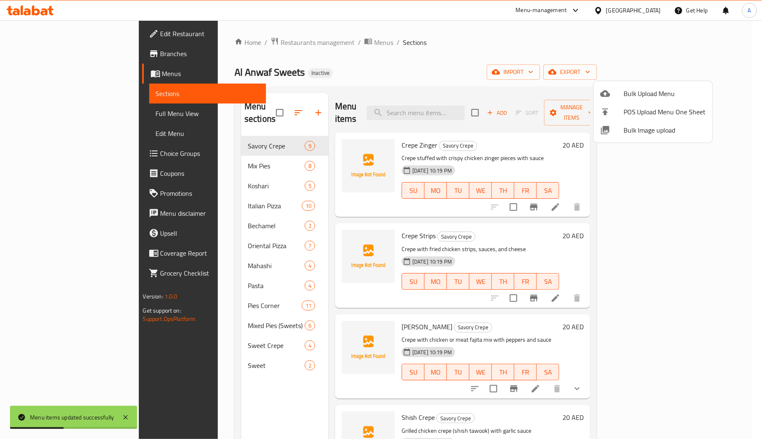
click at [199, 151] on div at bounding box center [381, 219] width 762 height 439
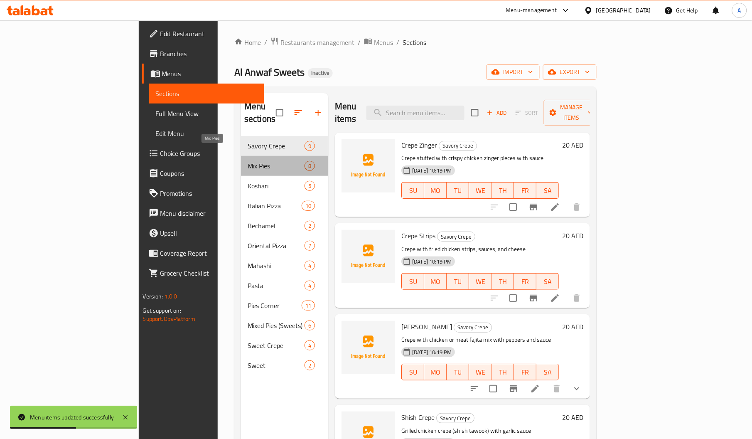
click at [248, 161] on span "Mix Pies" at bounding box center [276, 166] width 57 height 10
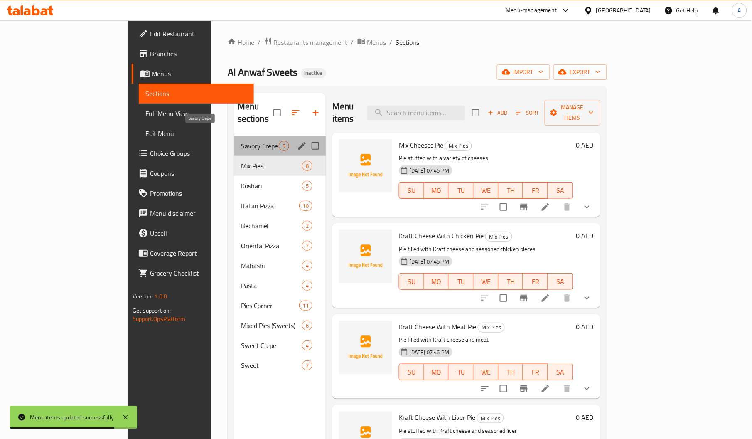
click at [241, 141] on span "Savory Crepe" at bounding box center [260, 146] width 38 height 10
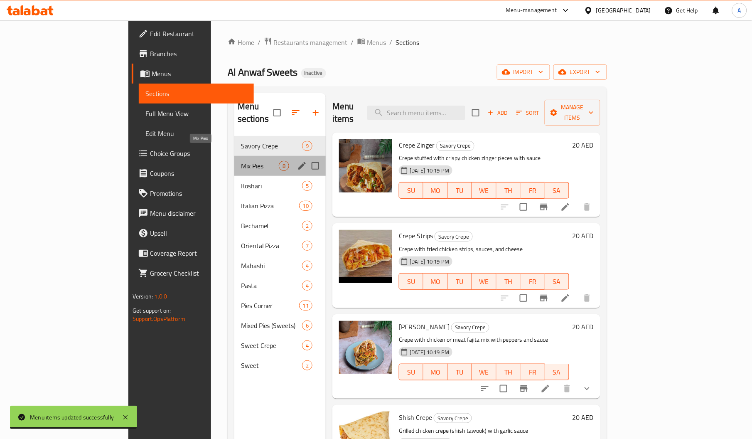
click at [241, 161] on span "Mix Pies" at bounding box center [260, 166] width 38 height 10
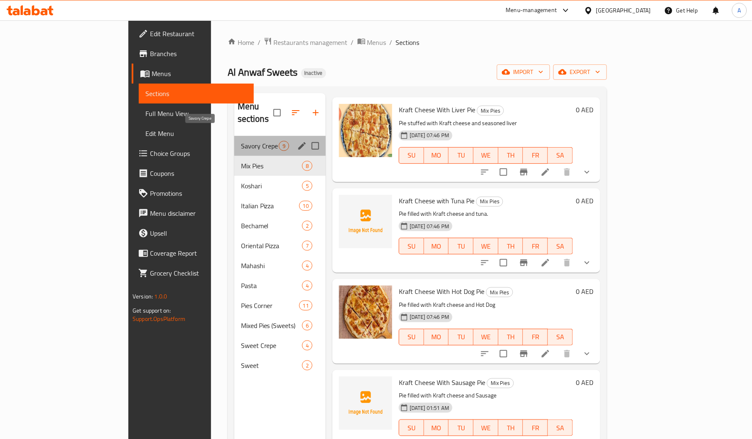
click at [241, 141] on span "Savory Crepe" at bounding box center [260, 146] width 38 height 10
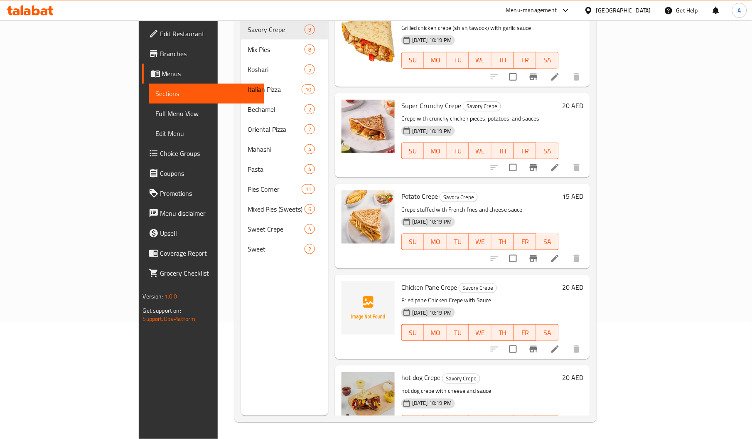
scroll to position [290, 0]
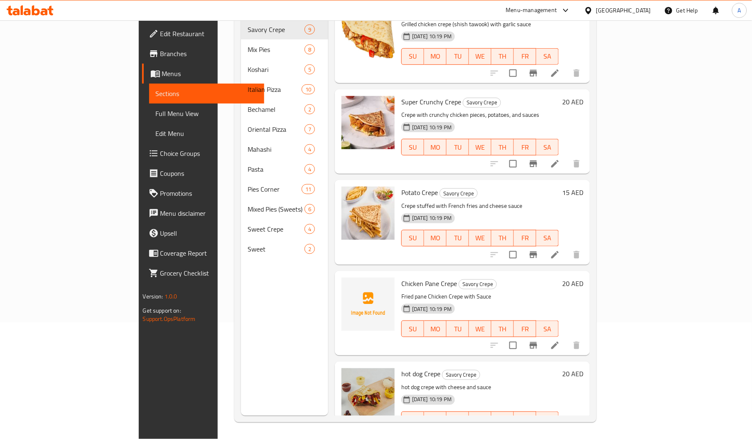
click at [401, 201] on p "Crepe stuffed with French fries and cheese sauce" at bounding box center [479, 206] width 157 height 10
click at [401, 186] on span "Potato Crepe" at bounding box center [419, 192] width 37 height 12
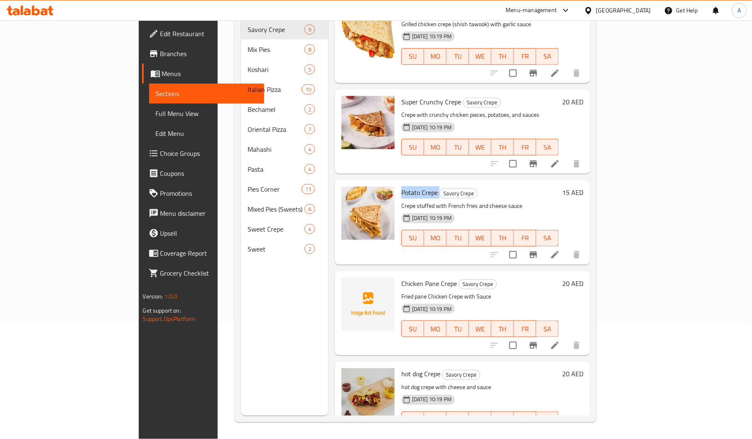
click at [401, 186] on span "Potato Crepe" at bounding box center [419, 192] width 37 height 12
copy h6 "Potato Crepe"
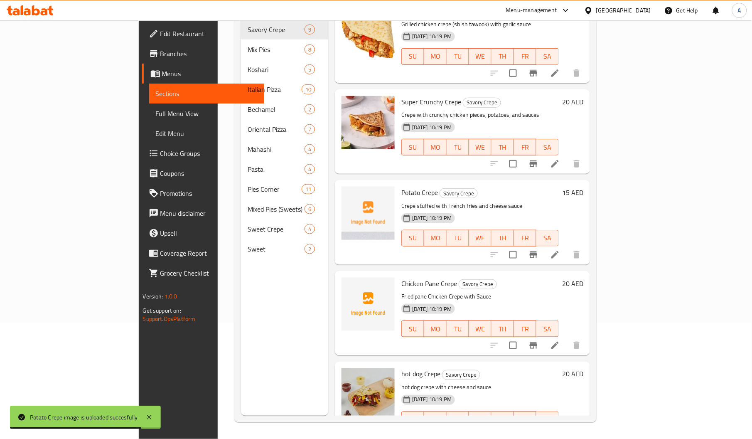
click at [283, 340] on div "Menu sections Savory Crepe 9 Mix Pies 8 Koshari 5 Italian Pizza 10 Bechamel 2 O…" at bounding box center [284, 196] width 87 height 439
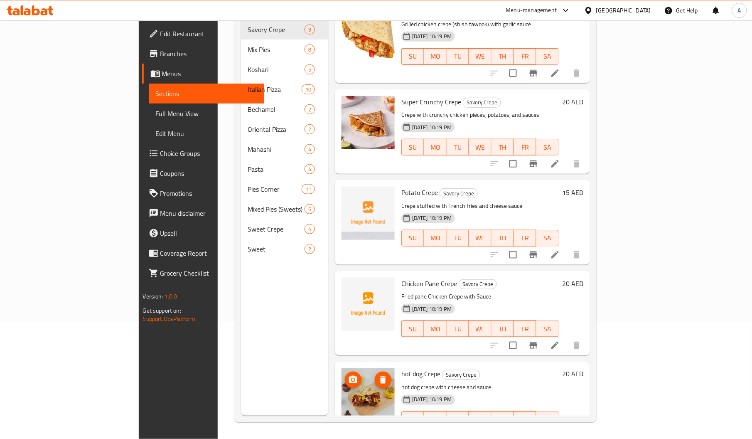
scroll to position [398, 0]
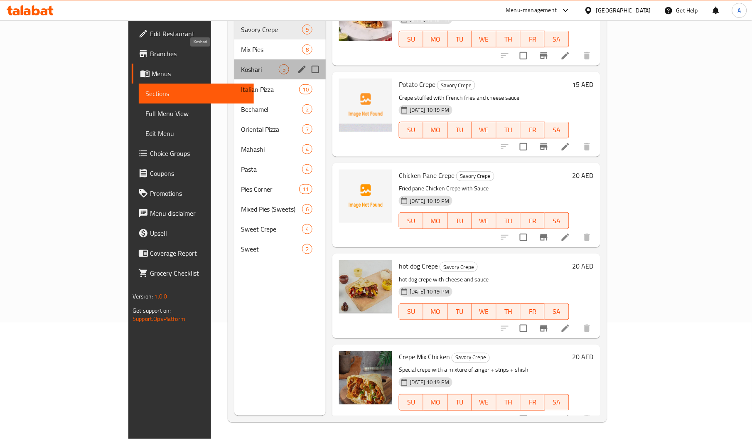
click at [241, 64] on span "Koshari" at bounding box center [260, 69] width 38 height 10
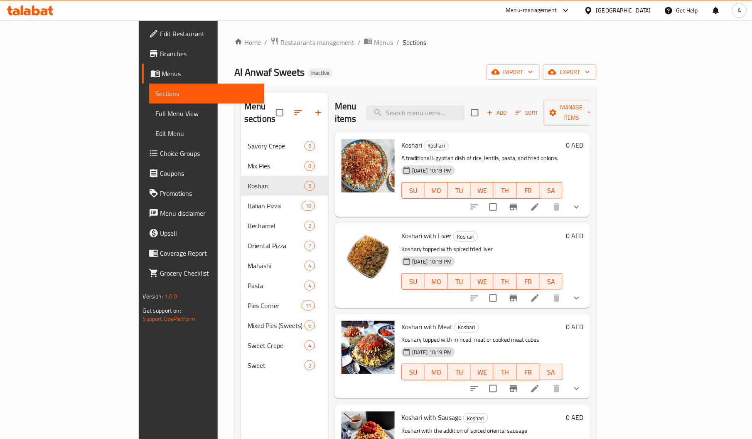
scroll to position [3, 0]
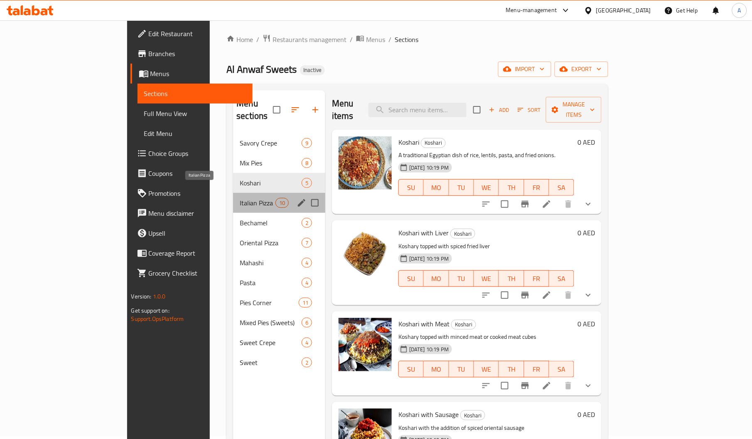
click at [240, 198] on span "Italian Pizza" at bounding box center [257, 203] width 35 height 10
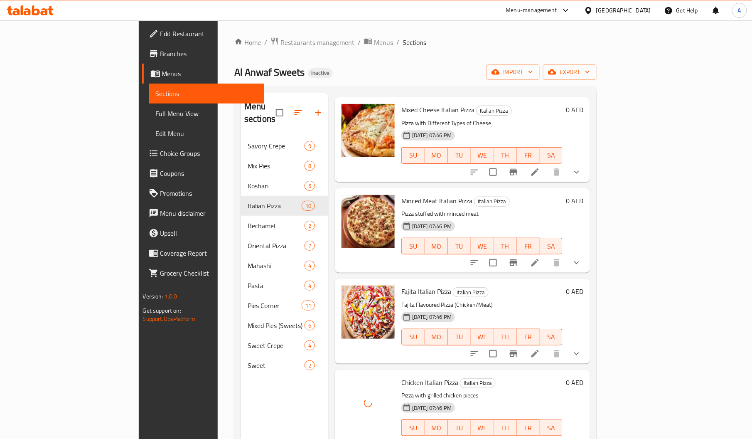
scroll to position [117, 0]
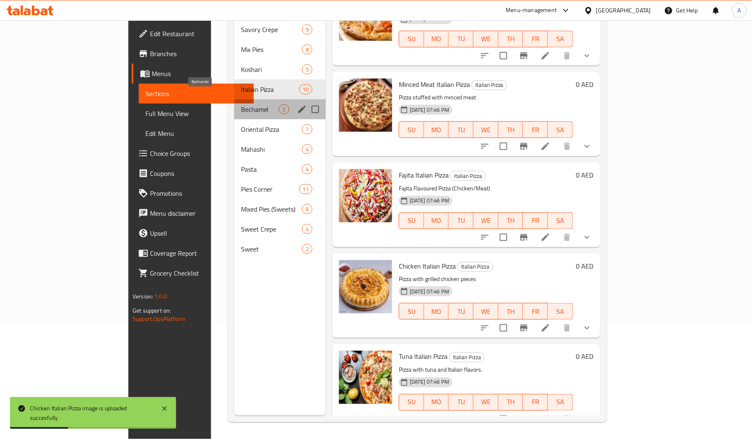
click at [241, 104] on span "Bechamel" at bounding box center [260, 109] width 38 height 10
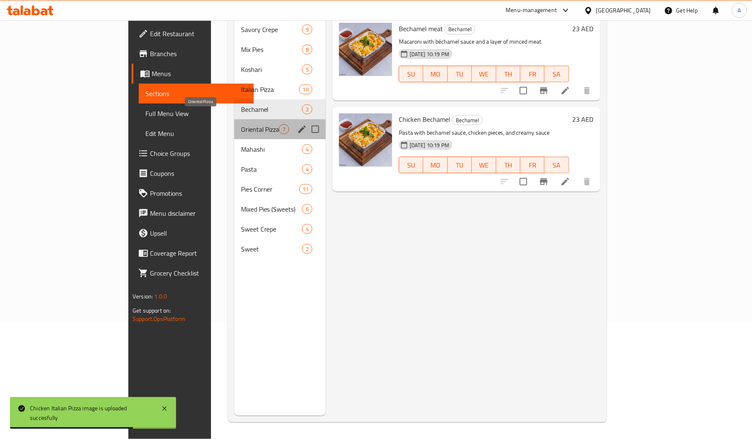
click at [241, 124] on span "Oriental Pizza" at bounding box center [260, 129] width 38 height 10
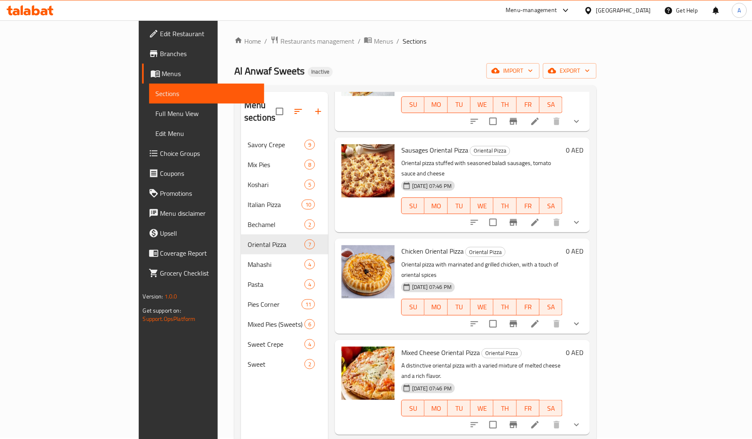
scroll to position [197, 0]
click at [401, 244] on span "Chicken Oriental Pizza" at bounding box center [432, 250] width 62 height 12
click at [463, 189] on div "Menu items Add Sort Manage items Minced Meat Oriental Pizza Oriental Pizza Orie…" at bounding box center [459, 311] width 262 height 439
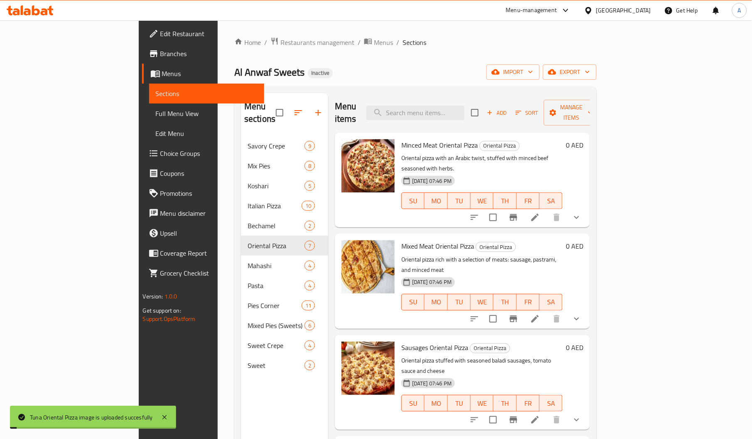
scroll to position [217, 0]
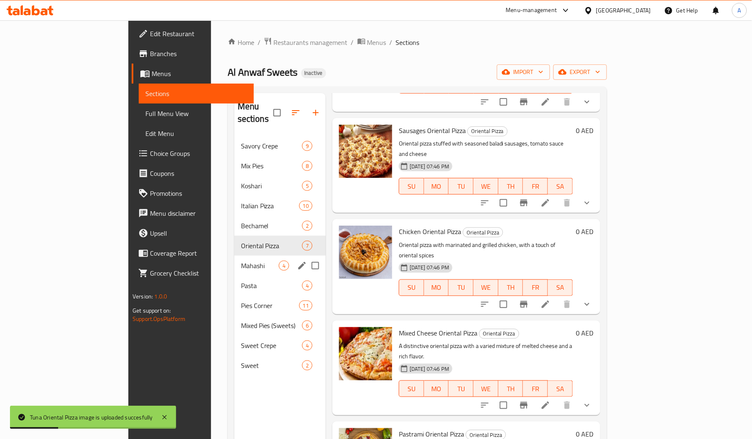
click at [234, 256] on div "Mahashi 4" at bounding box center [279, 266] width 91 height 20
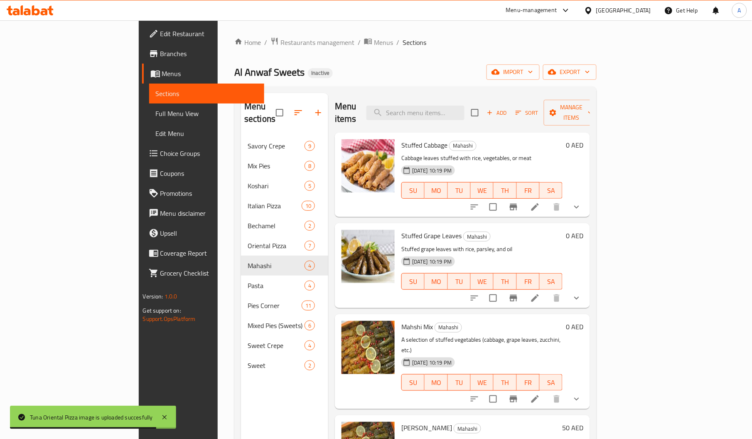
scroll to position [117, 0]
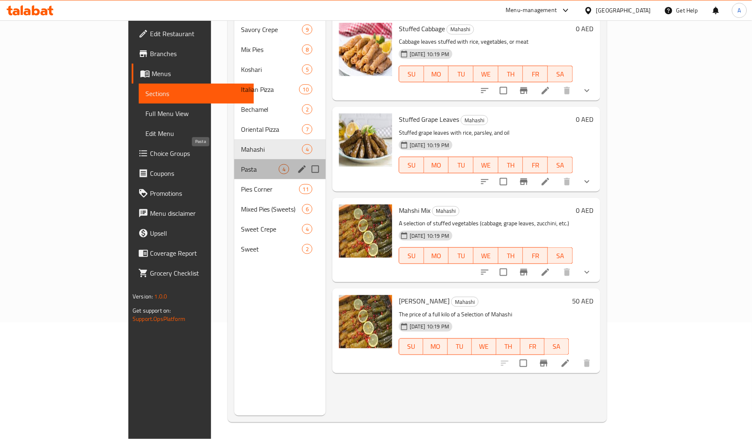
click at [241, 164] on span "Pasta" at bounding box center [260, 169] width 38 height 10
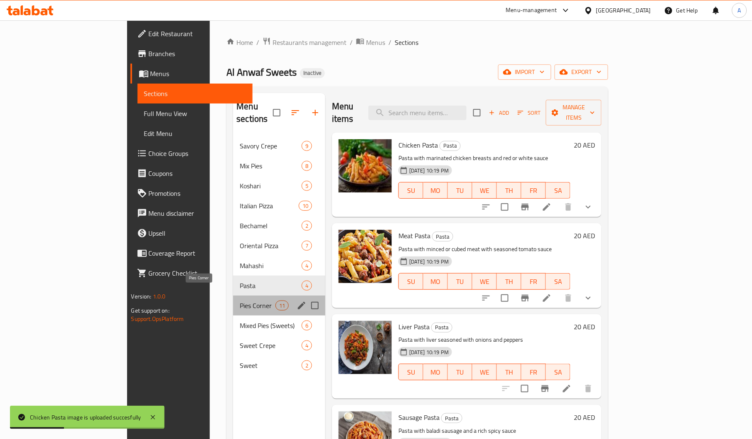
click at [240, 300] on span "Pies Corner" at bounding box center [257, 305] width 35 height 10
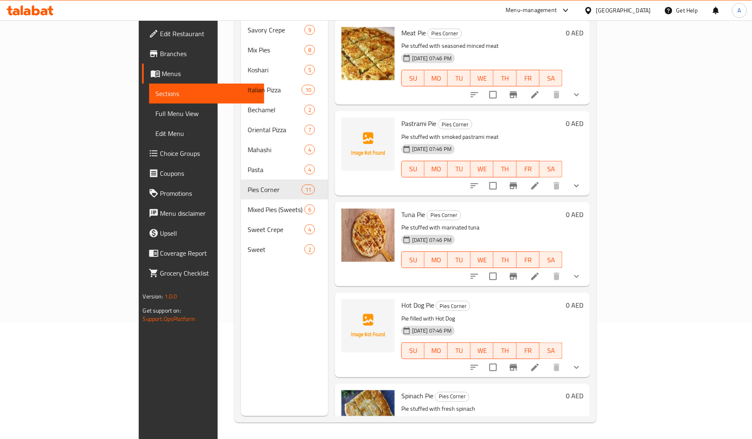
scroll to position [580, 0]
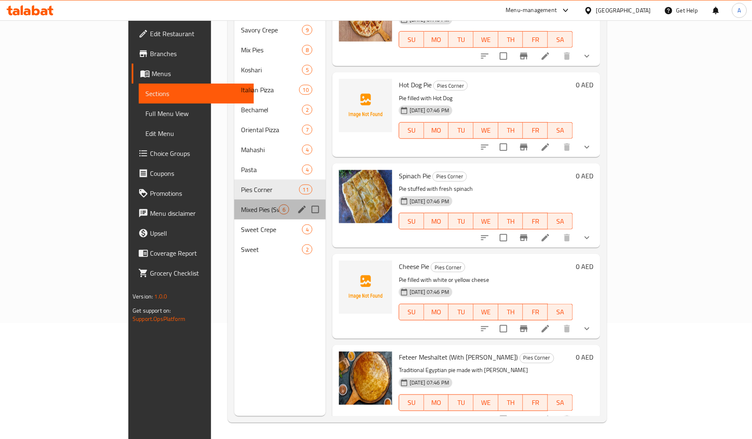
click at [234, 206] on div "Mixed Pies (Sweets) 6" at bounding box center [279, 209] width 91 height 20
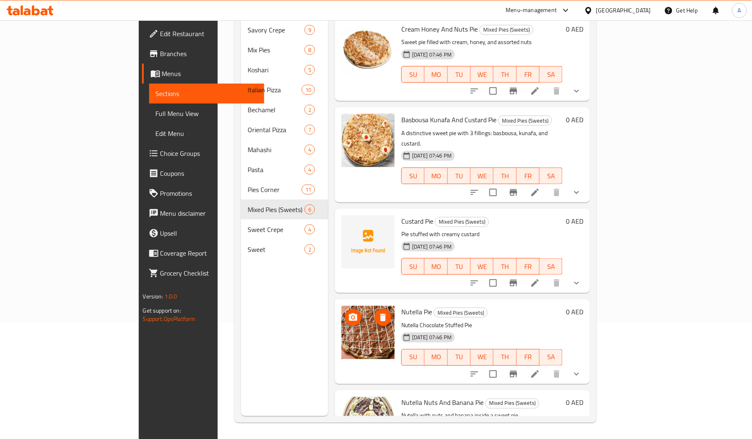
scroll to position [126, 0]
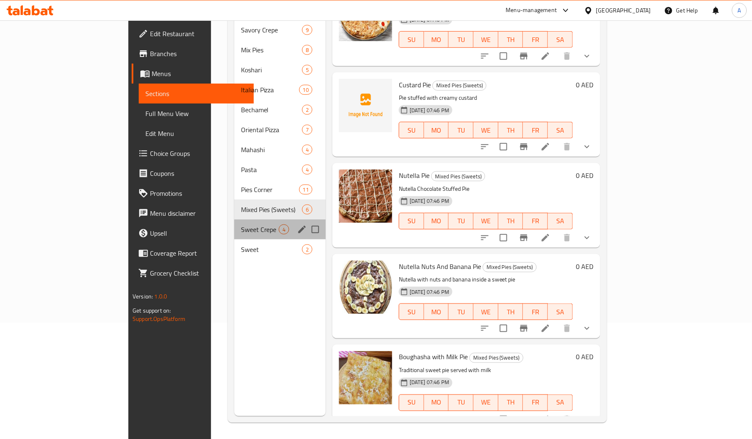
click at [234, 222] on div "Sweet Crepe 4" at bounding box center [279, 229] width 91 height 20
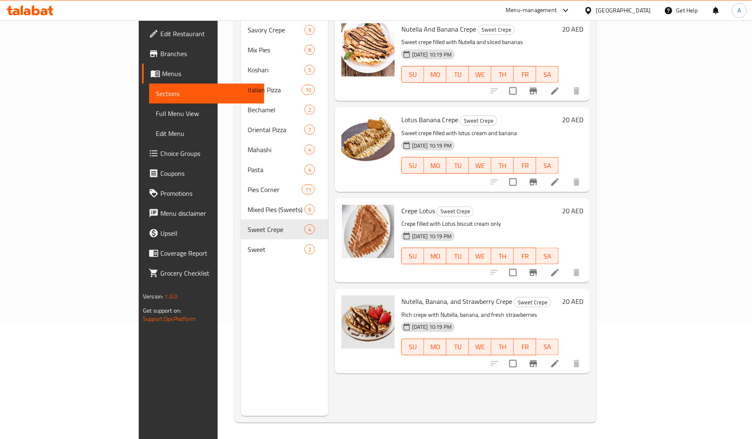
scroll to position [74, 0]
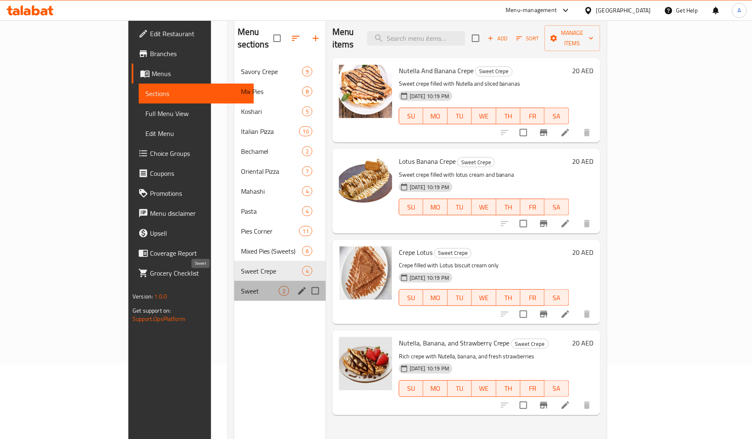
click at [241, 286] on span "Sweet" at bounding box center [260, 291] width 38 height 10
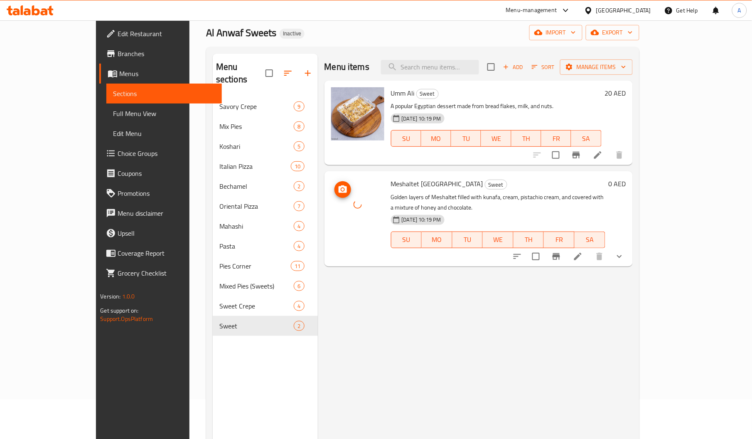
scroll to position [21, 0]
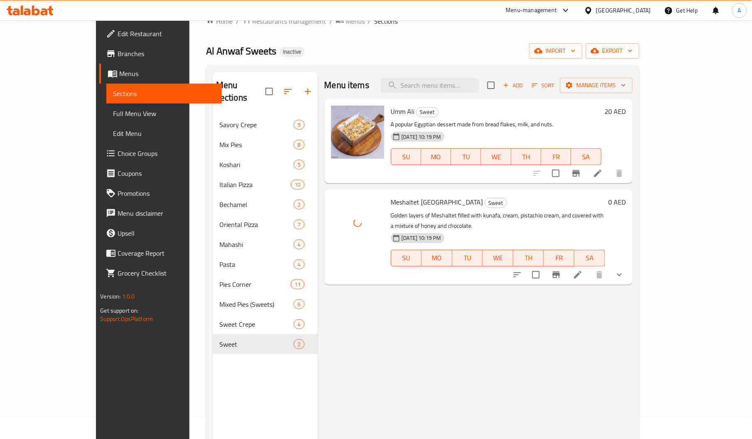
click at [391, 198] on span "Meshaltet Dubai" at bounding box center [437, 202] width 92 height 12
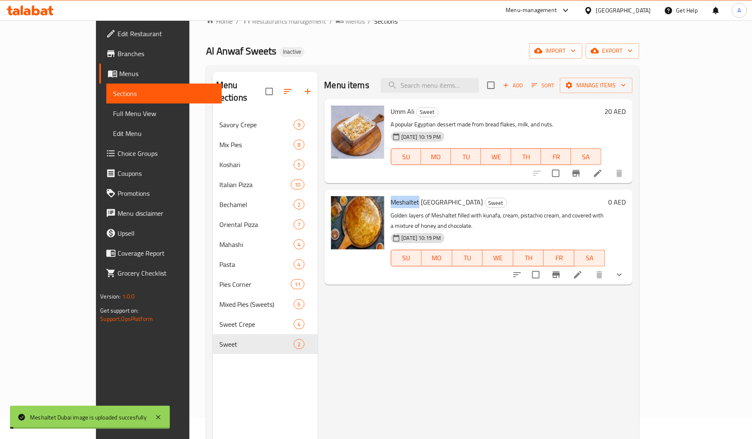
copy span "Meshaltet"
paste input "Meshaltet"
click at [469, 86] on input "Meshaltet" at bounding box center [430, 85] width 98 height 15
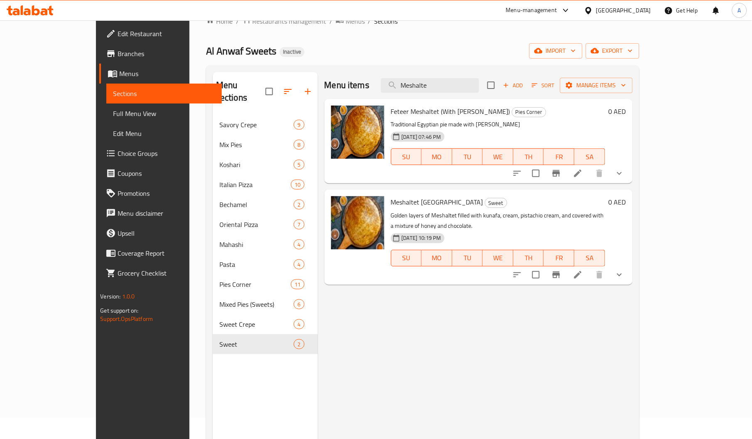
type input "Meshalte"
click at [113, 113] on span "Full Menu View" at bounding box center [164, 113] width 102 height 10
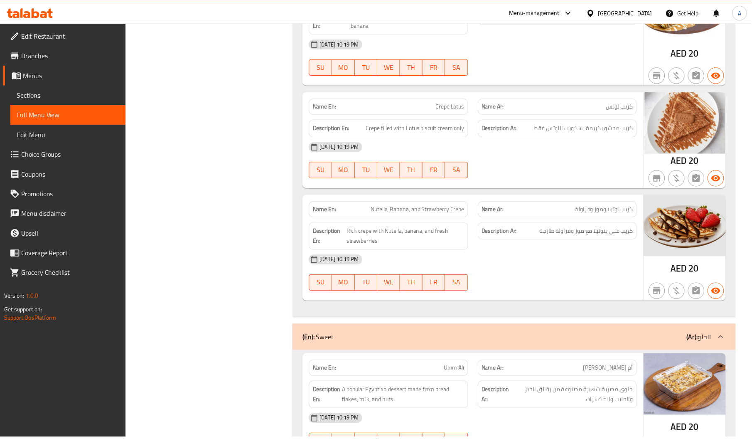
scroll to position [10515, 0]
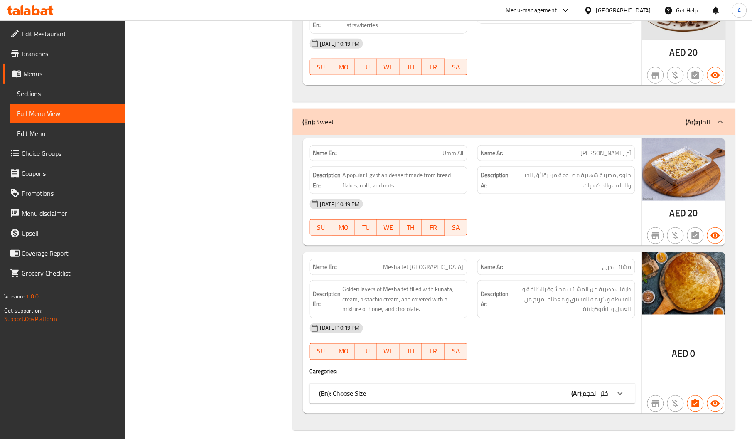
click at [88, 32] on span "Edit Restaurant" at bounding box center [70, 34] width 97 height 10
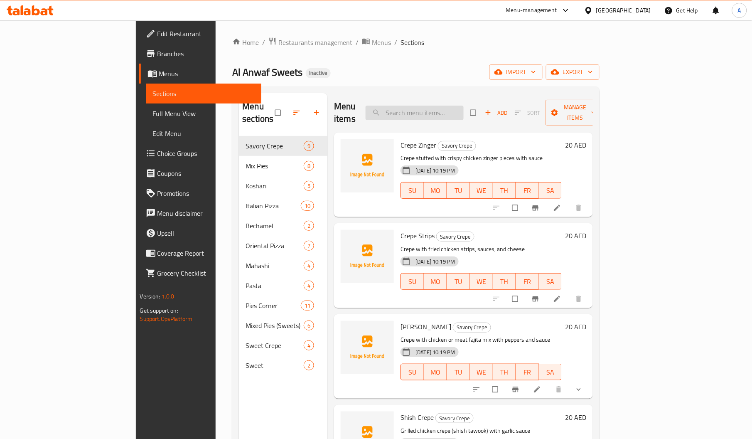
click at [450, 106] on input "search" at bounding box center [415, 113] width 98 height 15
paste input "Tuna"
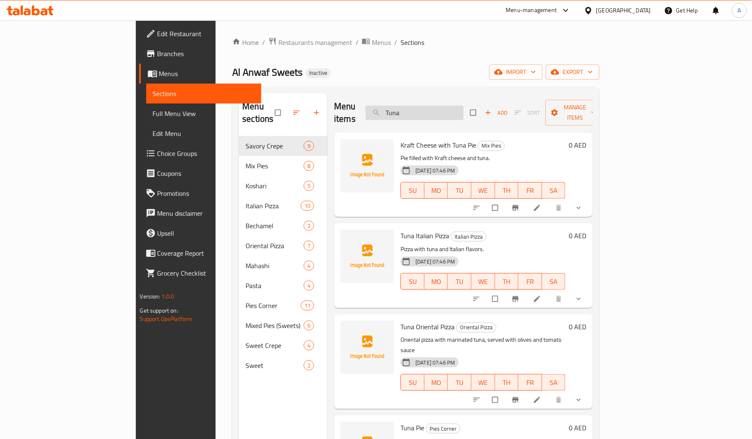
click at [464, 106] on input "Tuna" at bounding box center [415, 113] width 98 height 15
paste input "سجق"
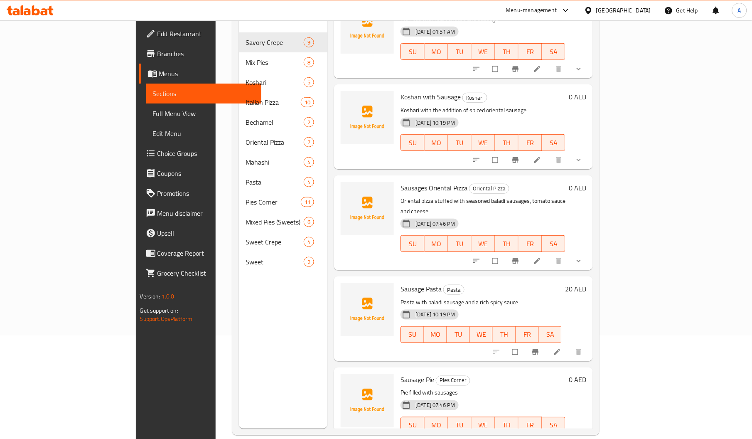
scroll to position [117, 0]
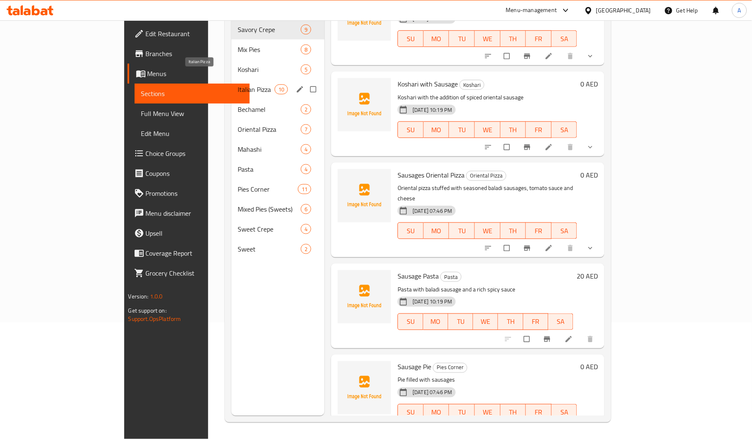
type input "سجق"
click at [238, 84] on span "Italian Pizza" at bounding box center [256, 89] width 37 height 10
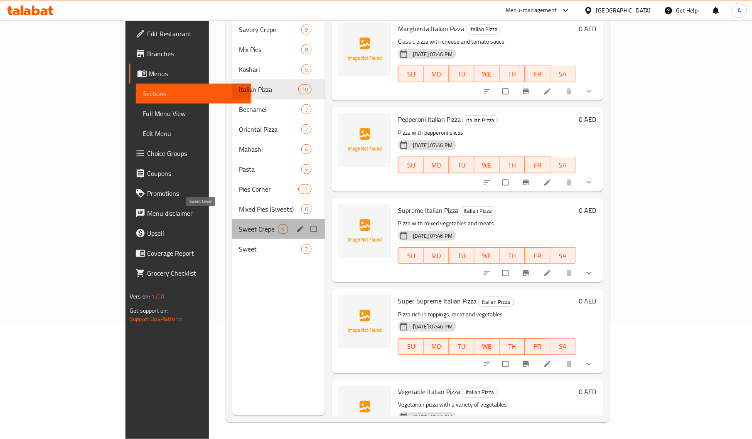
click at [239, 224] on span "Sweet Crepe" at bounding box center [258, 229] width 39 height 10
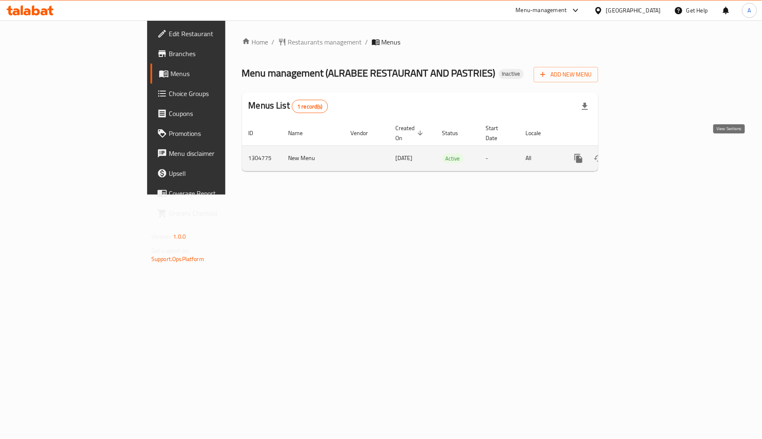
click at [642, 155] on icon "enhanced table" at bounding box center [637, 158] width 7 height 7
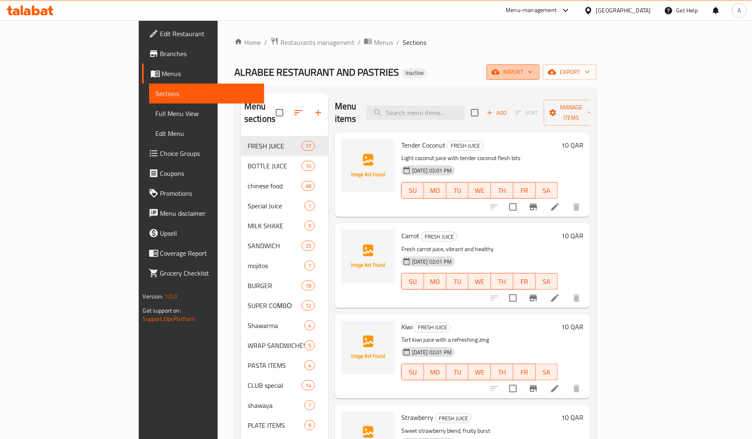
click at [533, 71] on span "import" at bounding box center [513, 72] width 40 height 10
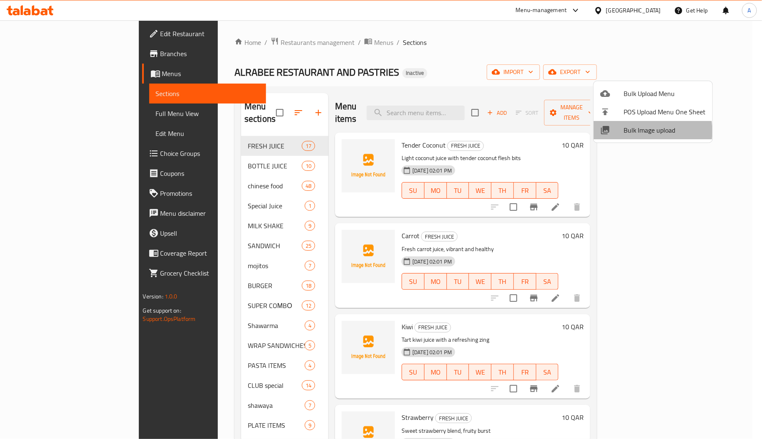
click at [634, 131] on span "Bulk Image upload" at bounding box center [664, 130] width 82 height 10
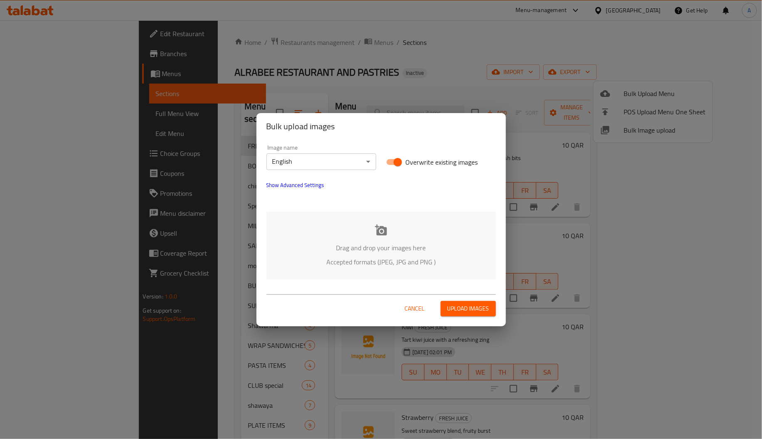
click at [369, 230] on div "Drag and drop your images here Accepted formats (JPEG, JPG and PNG )" at bounding box center [380, 245] width 229 height 68
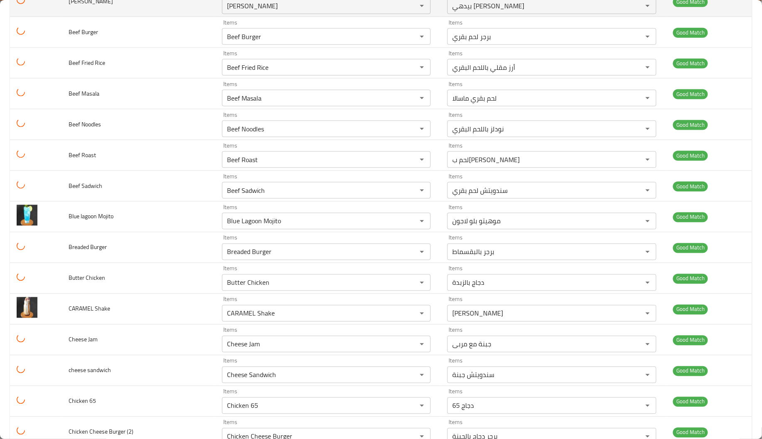
scroll to position [446, 0]
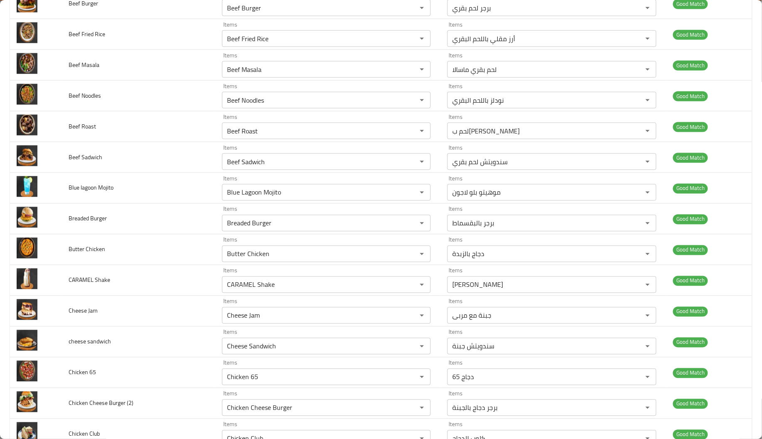
type Juice-ar "زجاجة بينابلس"
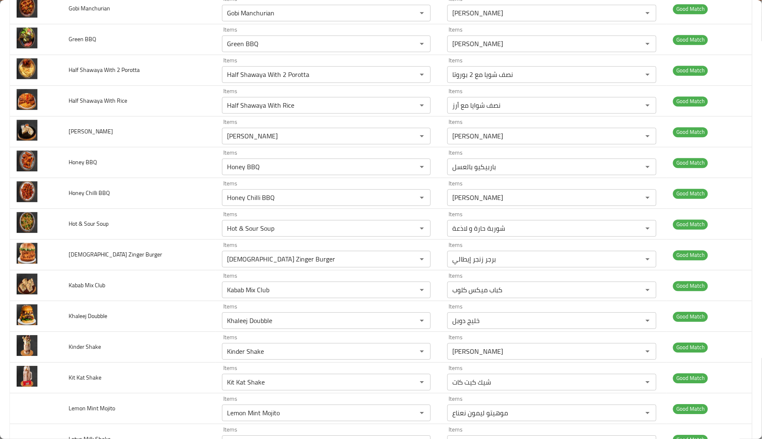
scroll to position [2074, 0]
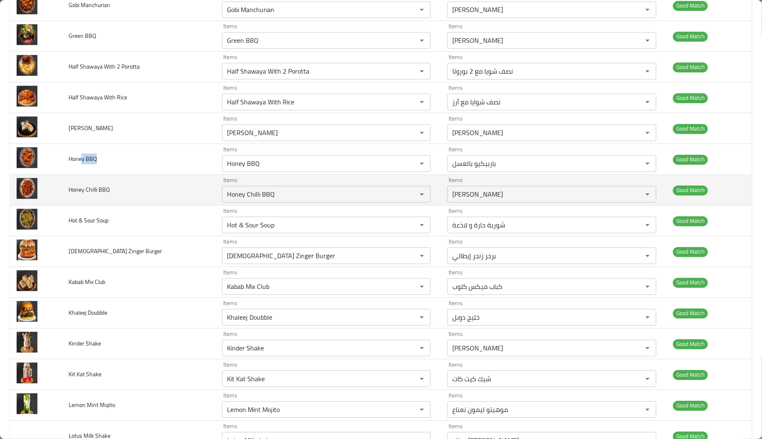
drag, startPoint x: 84, startPoint y: 157, endPoint x: 135, endPoint y: 182, distance: 57.4
click at [135, 182] on td "Honey Chilli BBQ" at bounding box center [138, 189] width 153 height 31
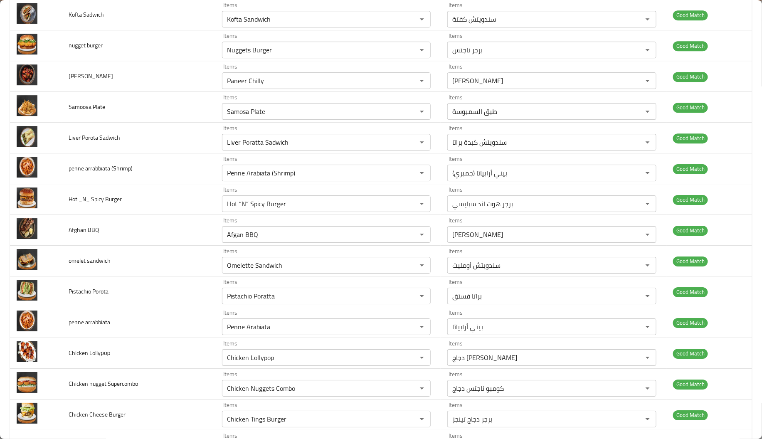
scroll to position [4774, 0]
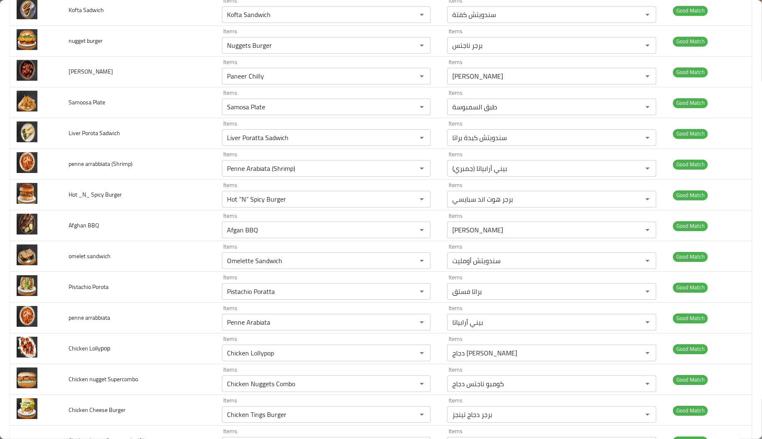
click at [215, 321] on td "Items Penne Arabiata Items" at bounding box center [328, 317] width 226 height 31
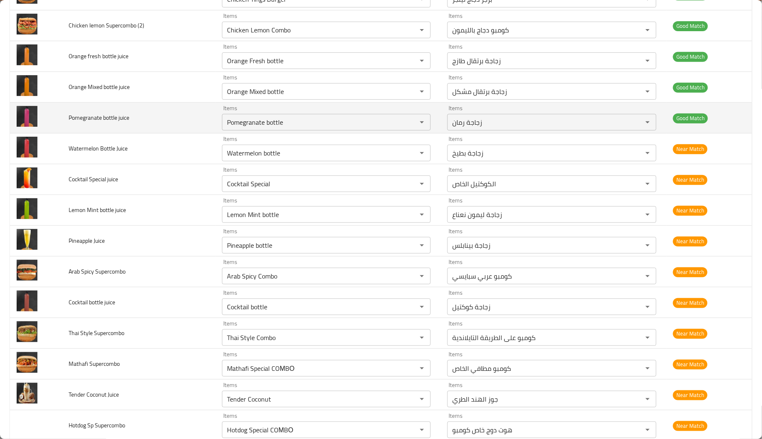
scroll to position [5191, 0]
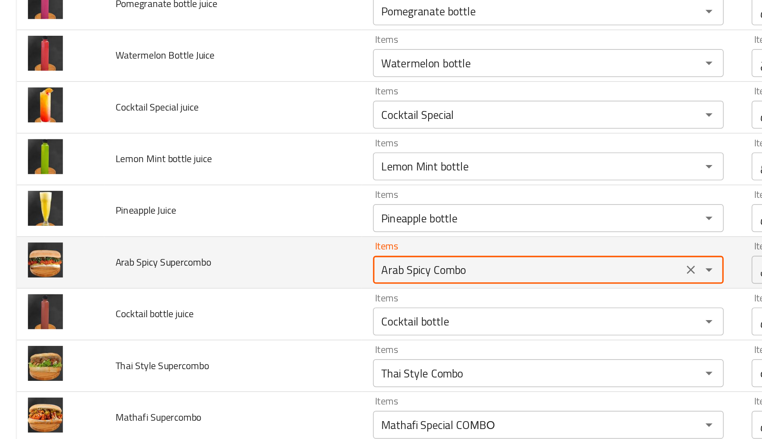
click at [249, 280] on Supercombo "Arab Spicy Combo" at bounding box center [313, 275] width 179 height 12
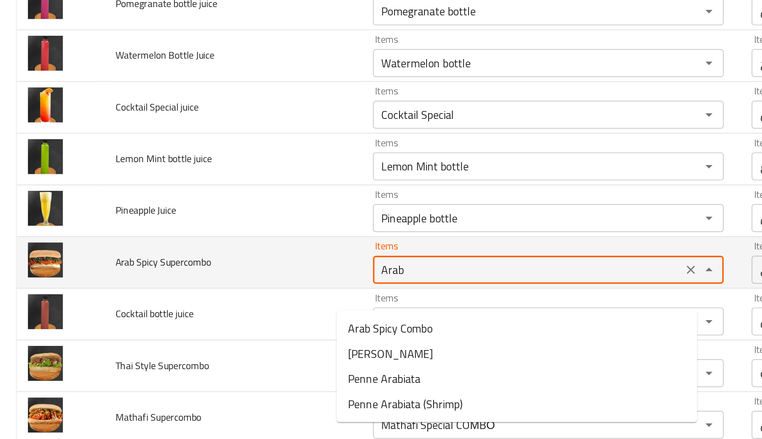
type Supercombo "Ara"
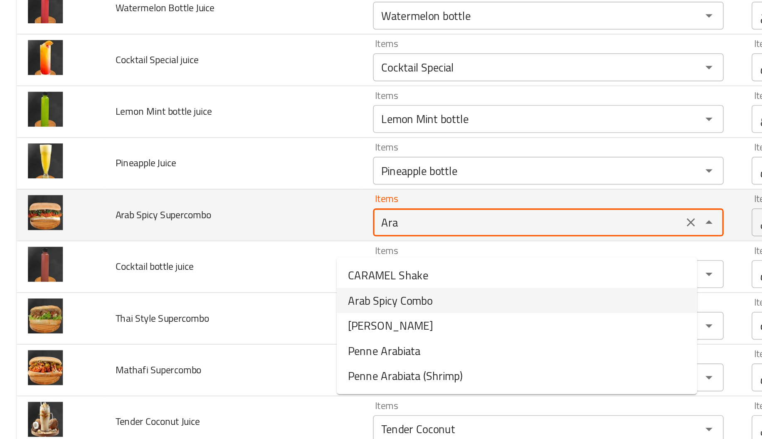
scroll to position [5226, 0]
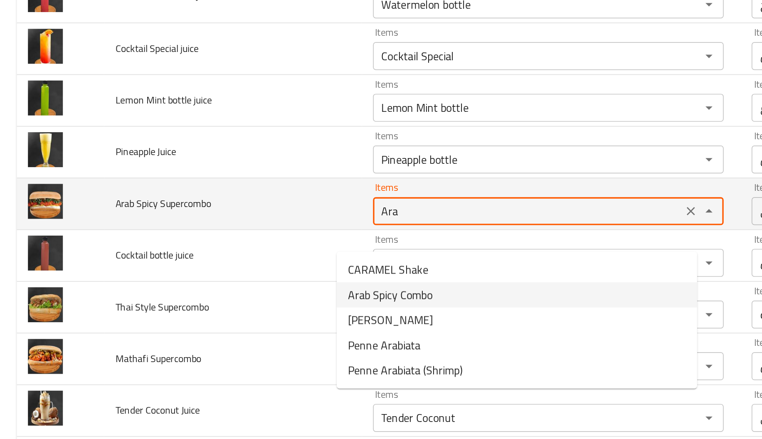
click at [249, 289] on span "Arab Spicy Combo" at bounding box center [232, 290] width 50 height 10
type Juice-ar "زجاجة بينابلس"
type Supercombo "Arab Spicy Combo"
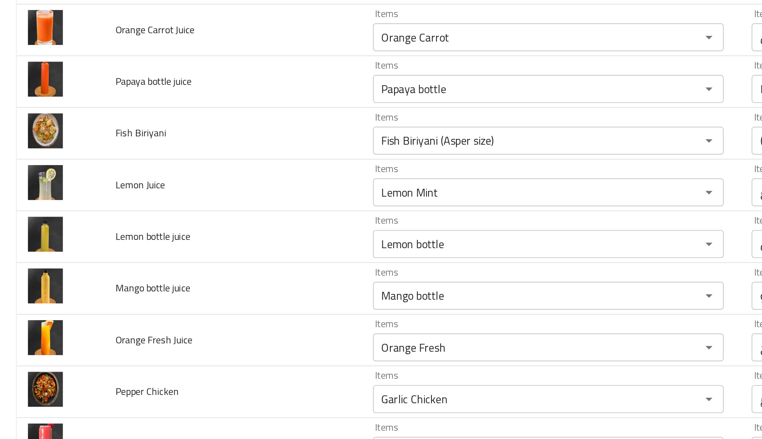
scroll to position [5587, 0]
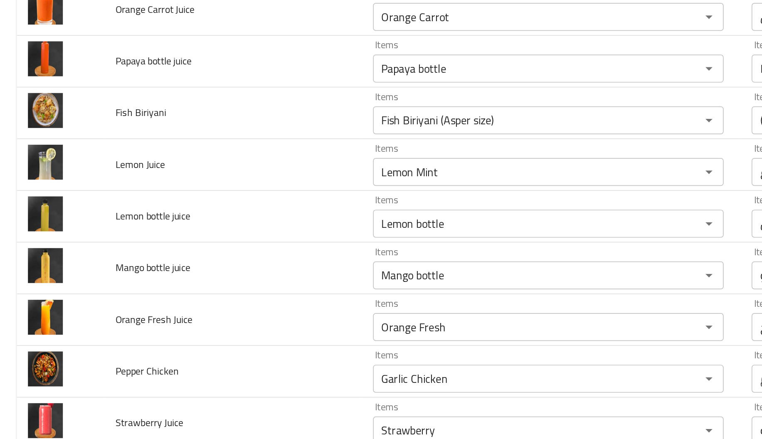
click at [260, 304] on td "Items Orange Fresh Items" at bounding box center [328, 304] width 226 height 31
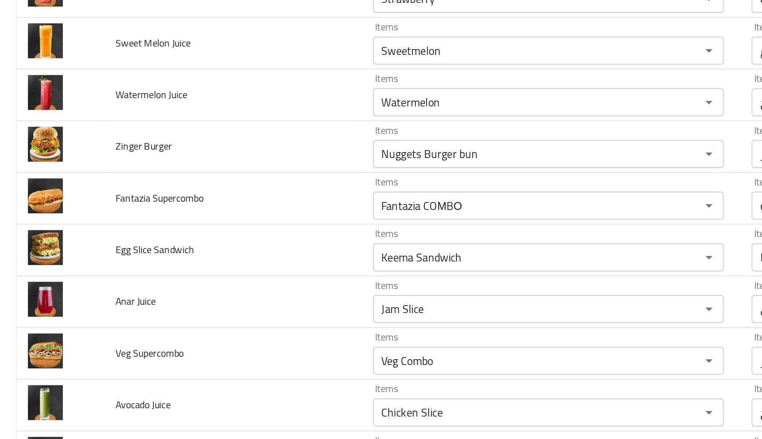
scroll to position [5862, 0]
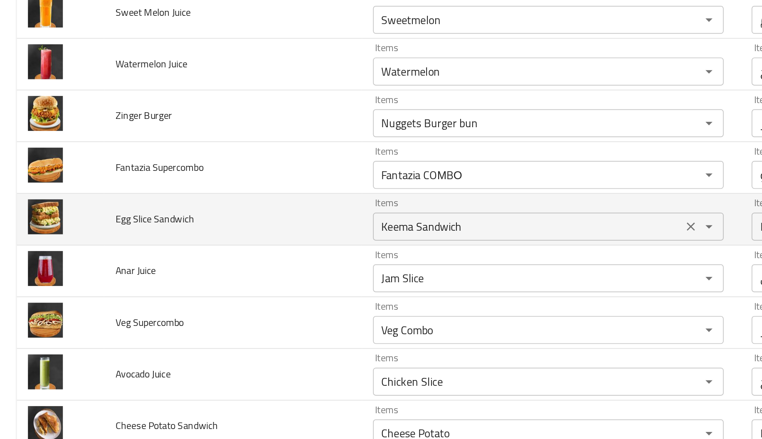
click at [227, 255] on Sandwich "Keema Sandwich" at bounding box center [313, 249] width 179 height 12
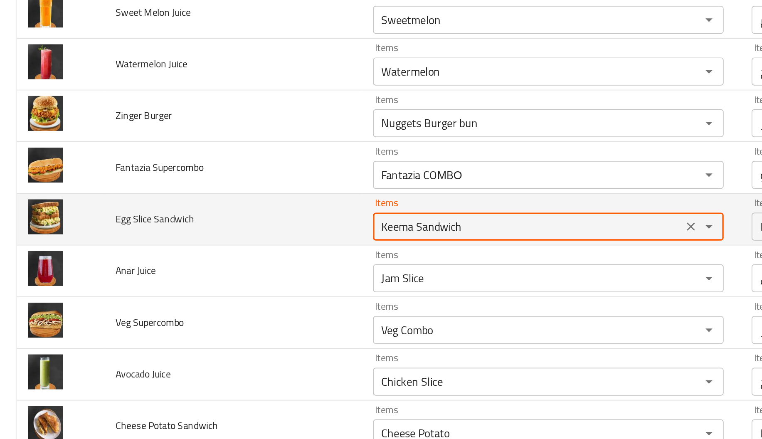
click at [227, 255] on Sandwich "Keema Sandwich" at bounding box center [313, 249] width 179 height 12
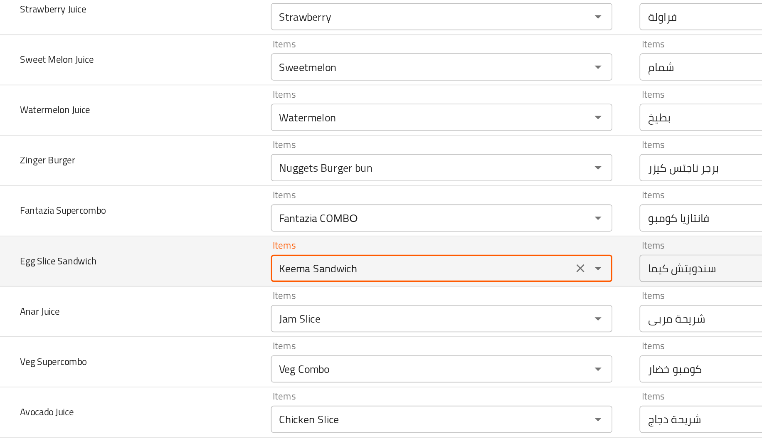
scroll to position [5850, 0]
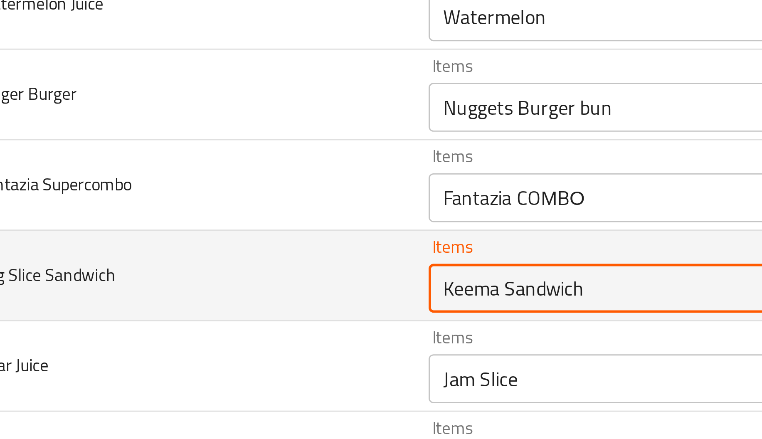
click at [224, 267] on Sandwich "Keema Sandwich" at bounding box center [313, 261] width 179 height 12
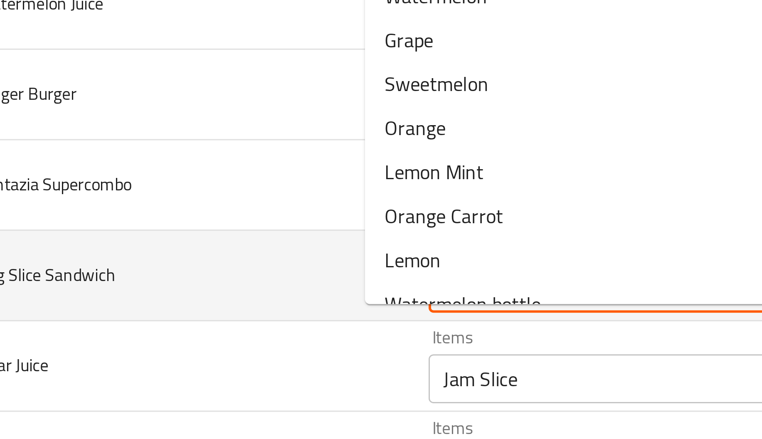
type Sandwich "egg"
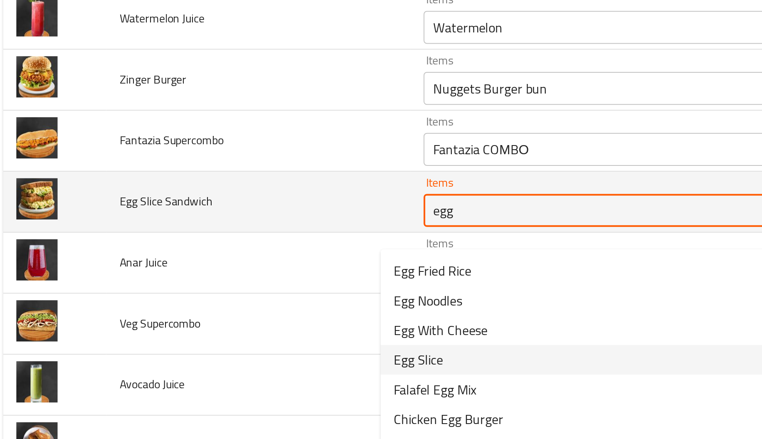
scroll to position [5905, 0]
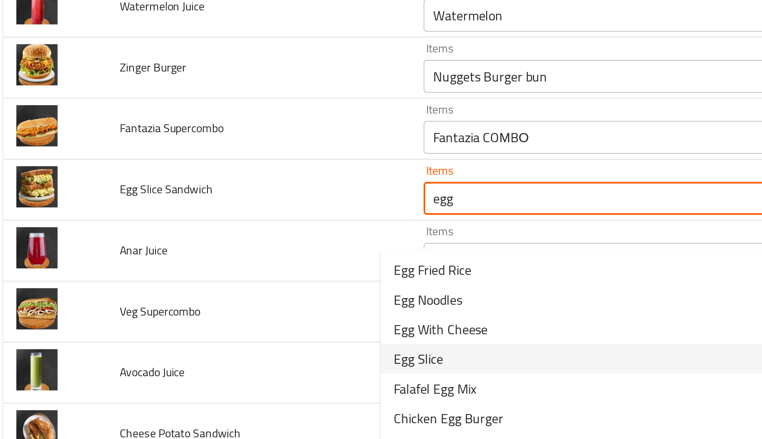
click at [226, 287] on span "Egg Slice" at bounding box center [219, 287] width 25 height 10
type Juice-ar "زجاجة بينابلس"
type Sandwich "Egg Slice"
type Sandwich-ar "شريحة بيض"
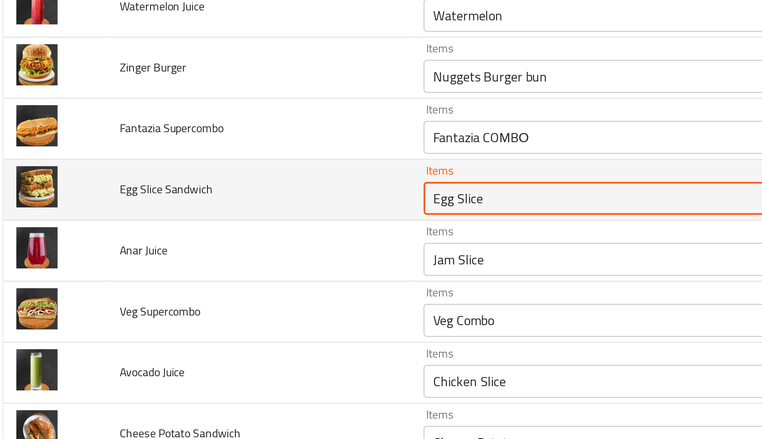
click at [224, 212] on Sandwich "Egg Slice" at bounding box center [313, 206] width 179 height 12
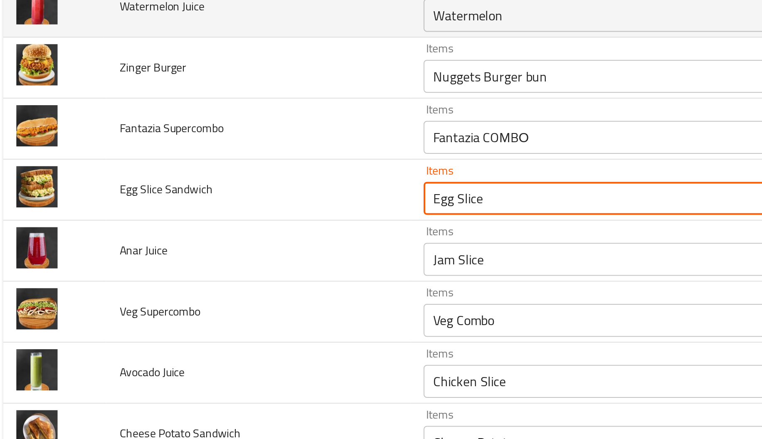
type Sandwich "Egg Slice"
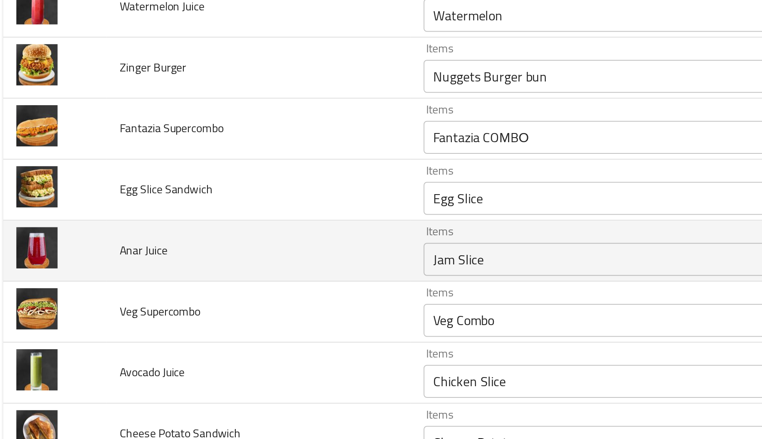
click at [75, 238] on span "Anar Juice" at bounding box center [81, 232] width 24 height 11
copy span "Anar"
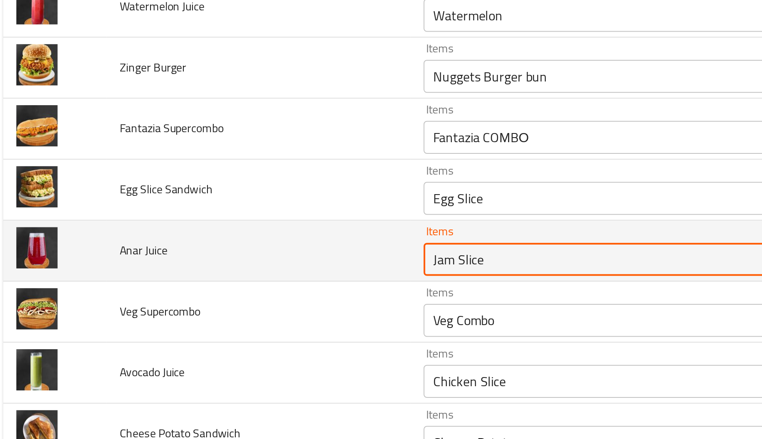
click at [247, 243] on Juice "Jam Slice" at bounding box center [313, 237] width 179 height 12
paste Juice "Anar"
type Juice "Anar"
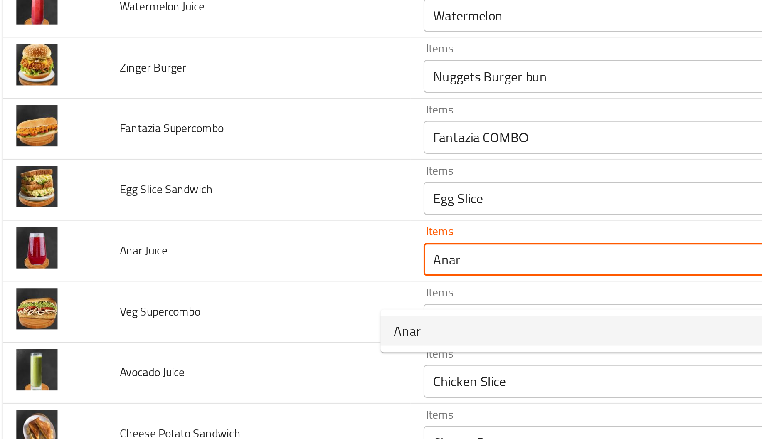
click at [219, 273] on span "Anar" at bounding box center [214, 273] width 14 height 10
type Juice-ar "زجاجة بينابلس"
type Juice-ar "أنار"
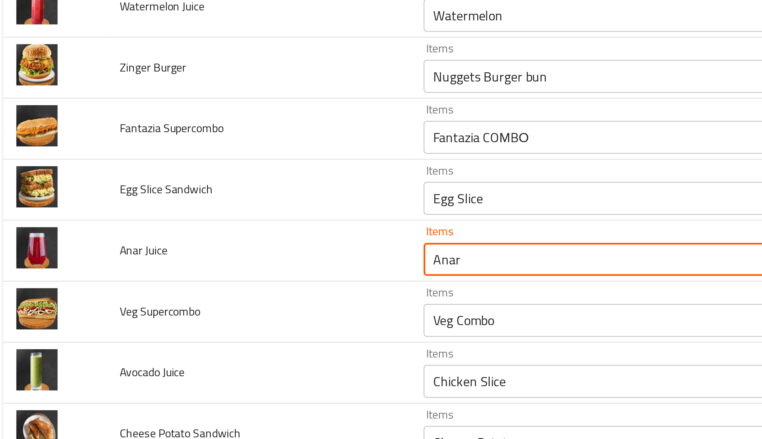
type Juice "Anar"
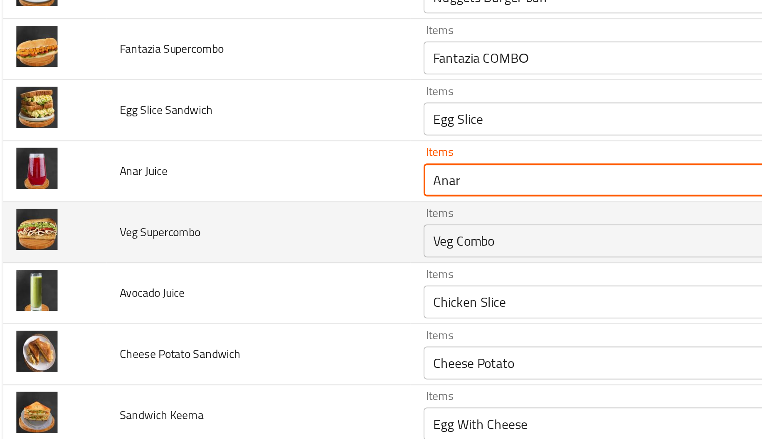
scroll to position [5946, 0]
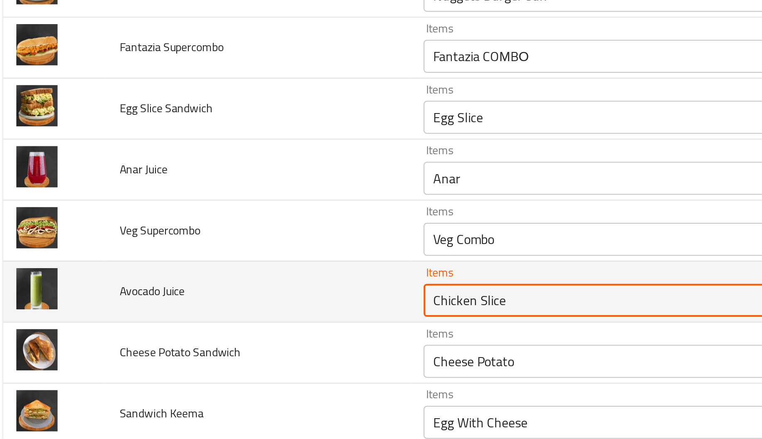
click at [224, 263] on Juice "Chicken Slice" at bounding box center [313, 258] width 179 height 12
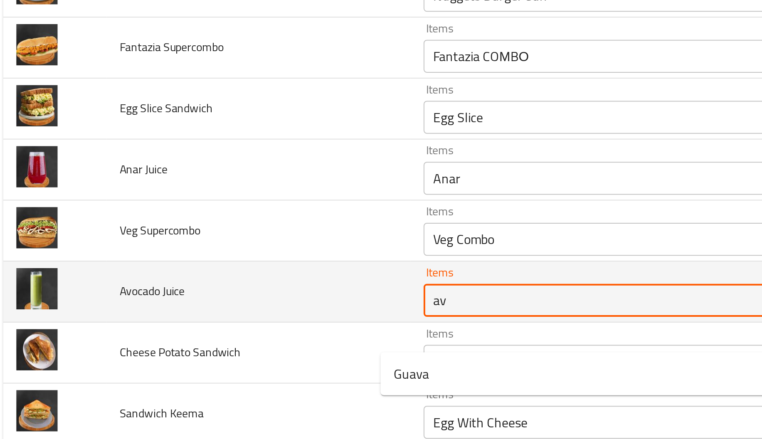
type Juice "a"
type Juice-ar "زجاجة بينابلس"
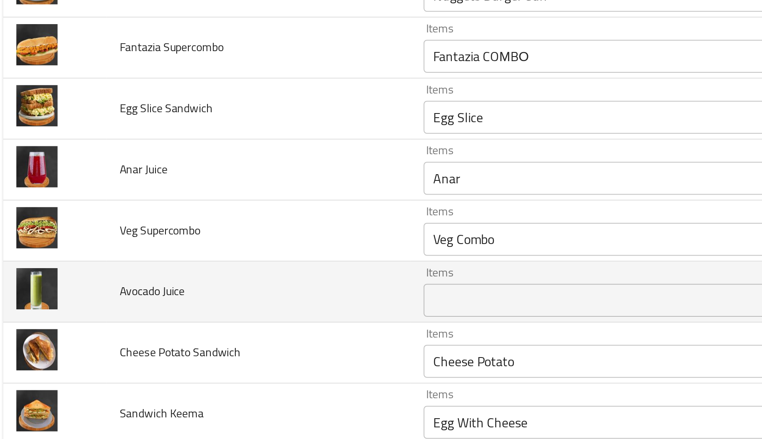
click at [175, 269] on td "Avocado Juice" at bounding box center [138, 253] width 153 height 31
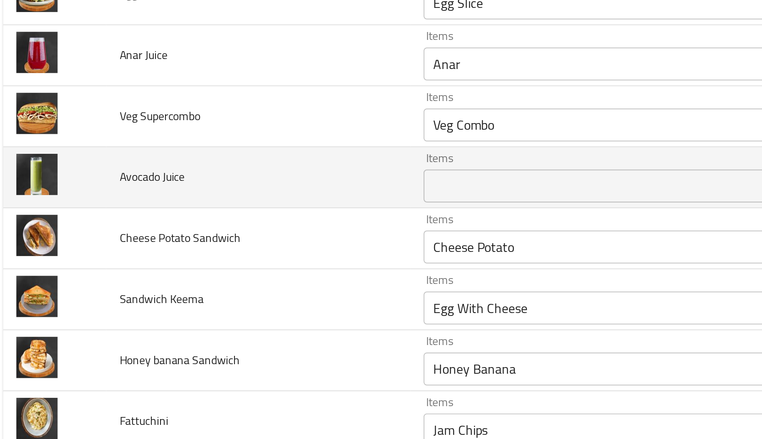
scroll to position [6004, 0]
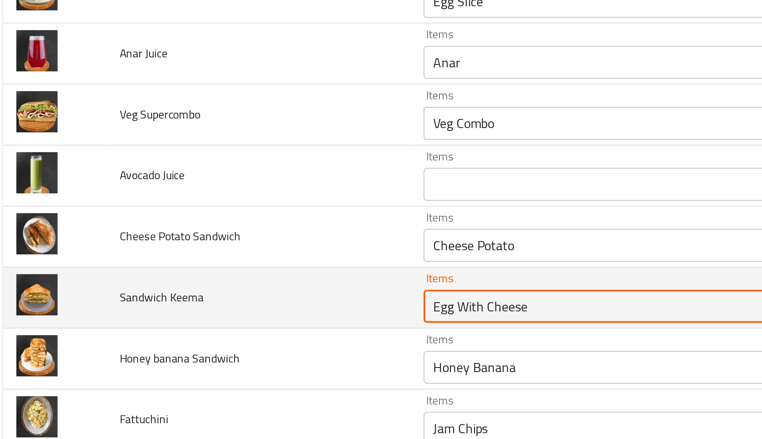
click at [224, 266] on Keema "Egg With Cheese" at bounding box center [313, 261] width 179 height 12
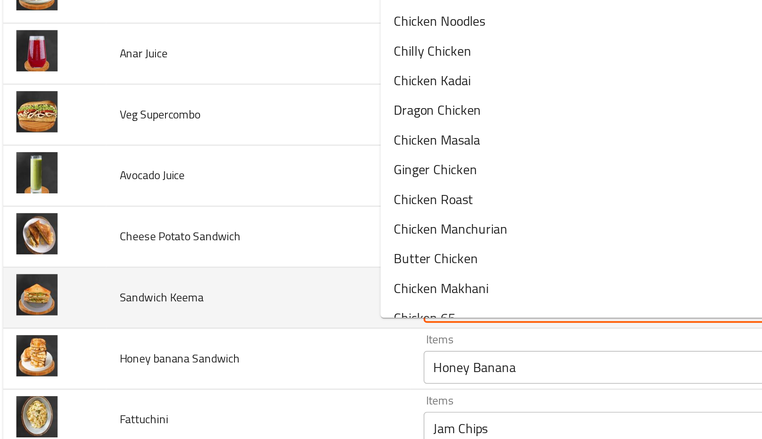
type Keema "kee"
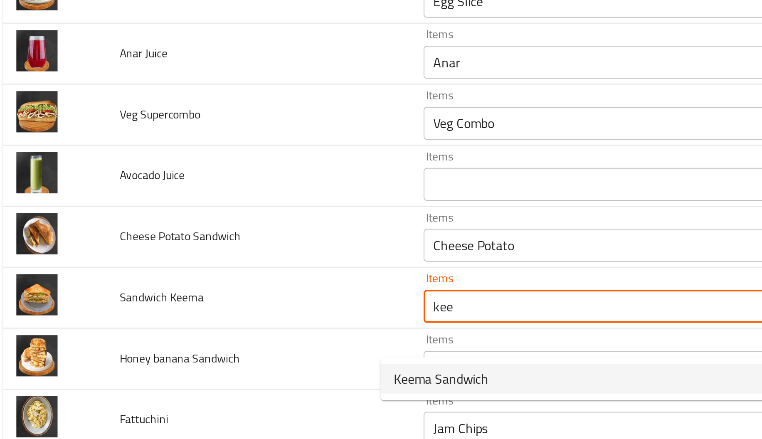
click at [223, 296] on span "Keema Sandwich" at bounding box center [231, 297] width 48 height 10
type Juice-ar "زجاجة بينابلس"
type Keema "Keema Sandwich"
type Keema-ar "سندويتش كيما"
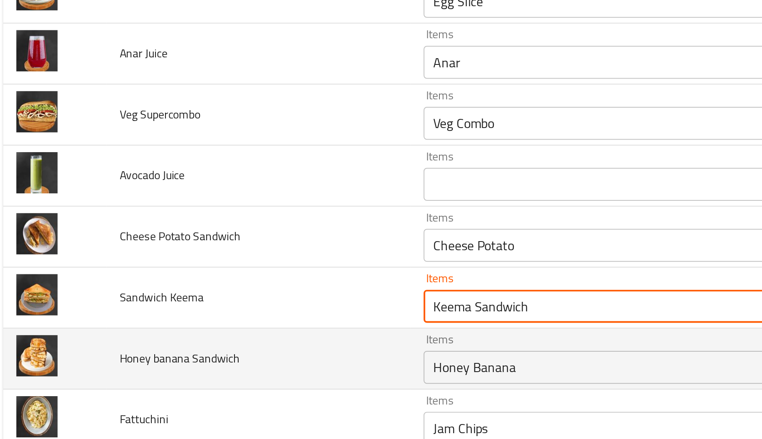
type Keema "Keema Sandwich"
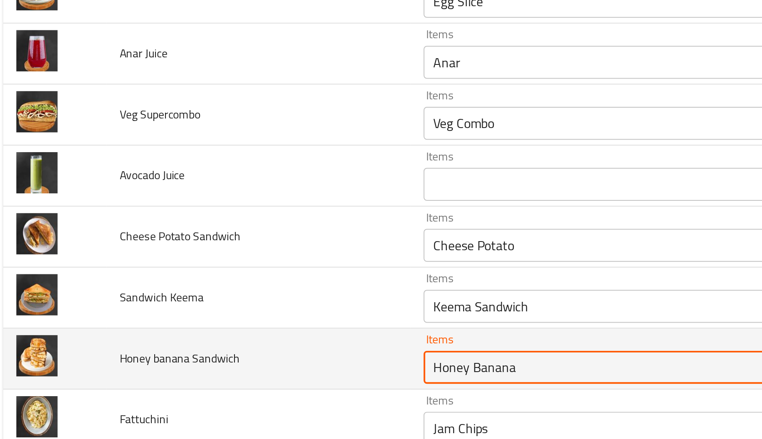
click at [237, 297] on Sandwich "Honey Banana" at bounding box center [313, 291] width 179 height 12
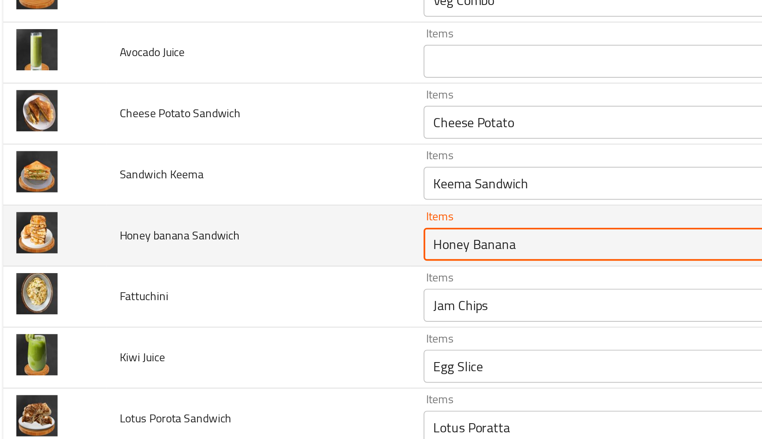
scroll to position [6069, 0]
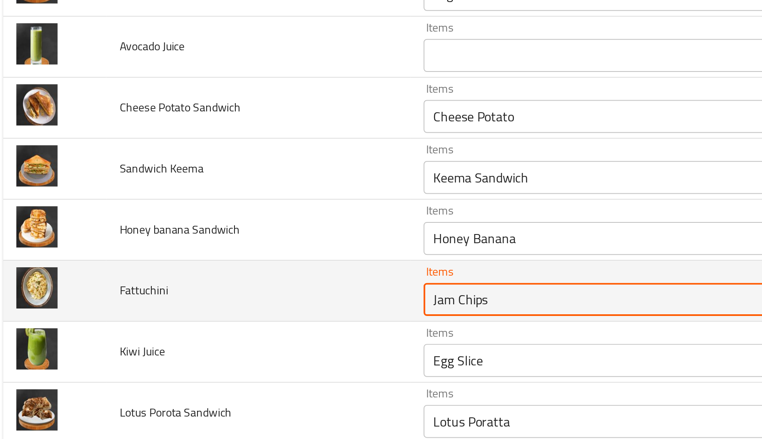
click at [245, 263] on input "Jam Chips" at bounding box center [313, 257] width 179 height 12
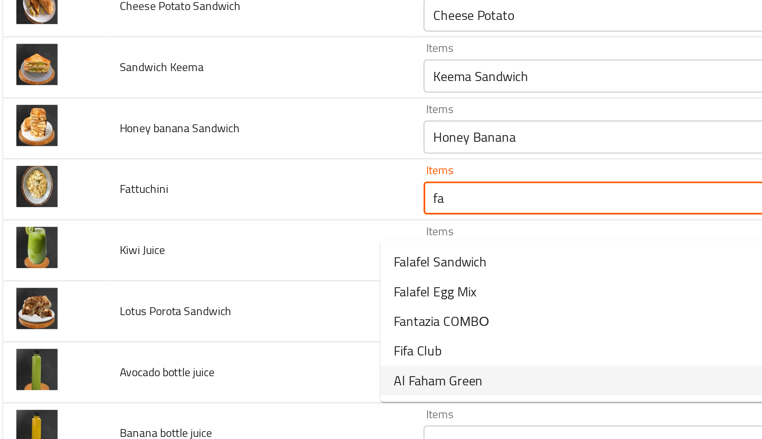
scroll to position [6126, 0]
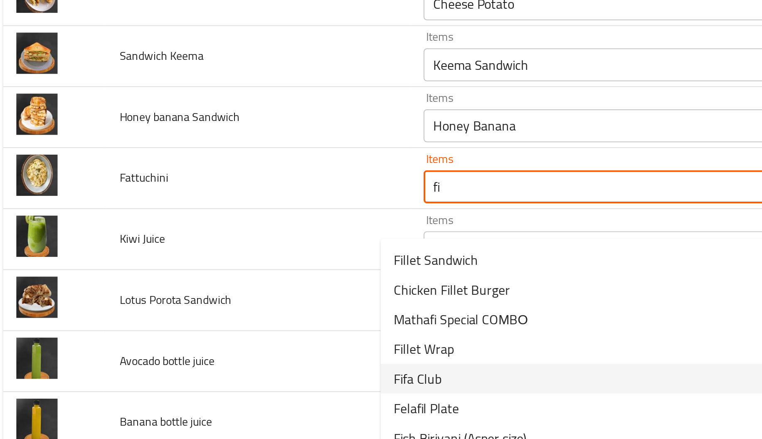
type input "f"
type Juice-ar "زجاجة بينابلس"
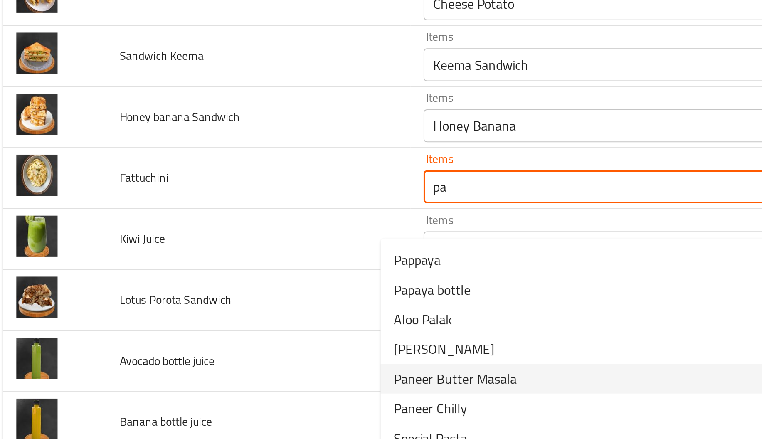
type input "p"
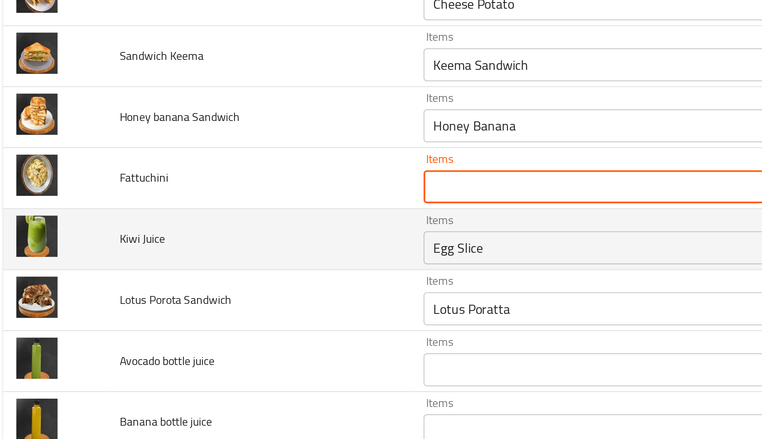
click at [224, 237] on Juice "Egg Slice" at bounding box center [313, 231] width 179 height 12
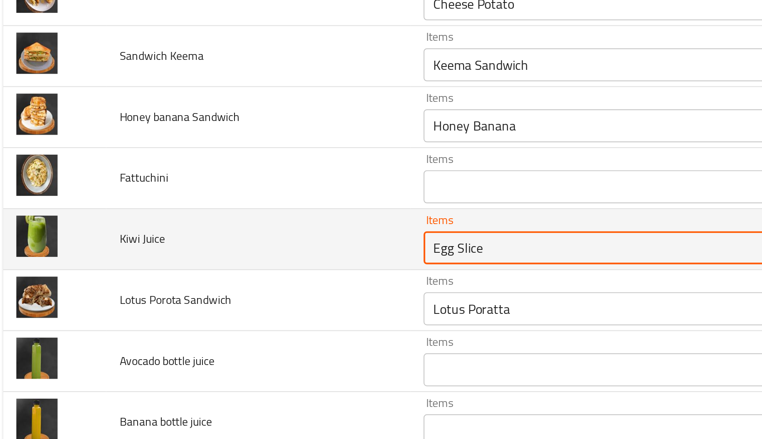
click at [224, 237] on Juice "Egg Slice" at bounding box center [313, 231] width 179 height 12
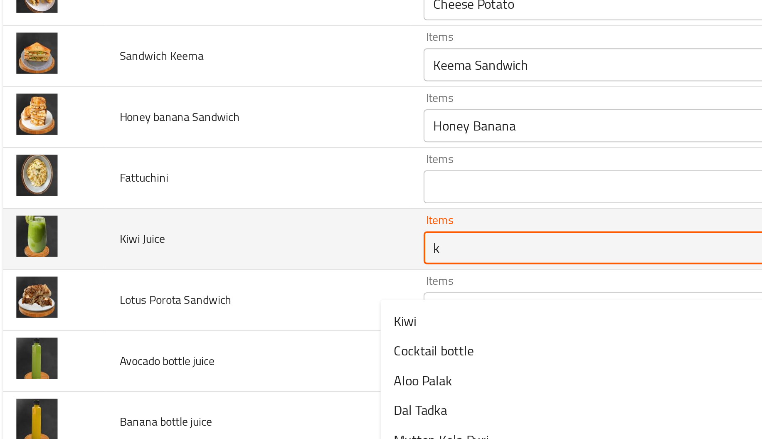
type Juice "ki"
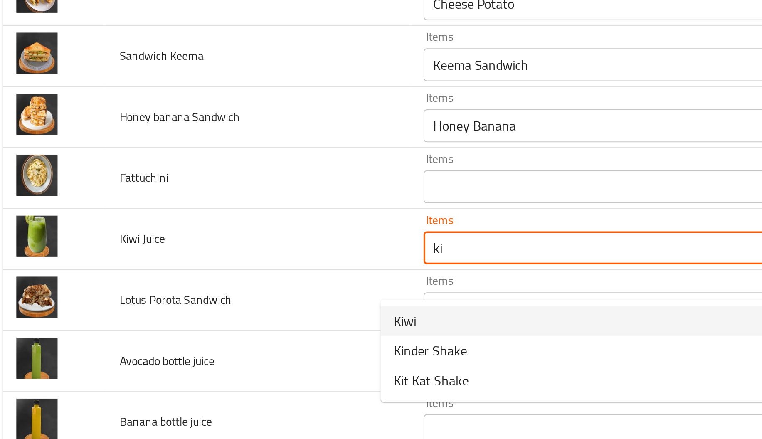
click at [218, 263] on span "Kiwi" at bounding box center [212, 268] width 11 height 10
type Juice-ar "زجاجة بينابلس"
type Juice "Kiwi"
type Juice-ar "كيوي"
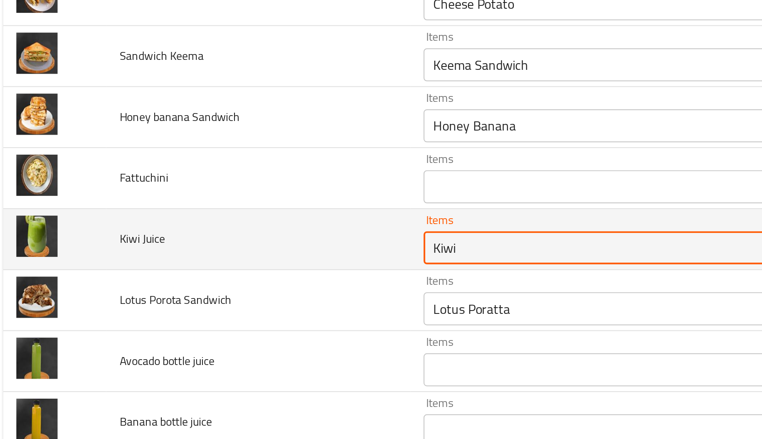
click at [224, 237] on Juice "Kiwi" at bounding box center [313, 231] width 179 height 12
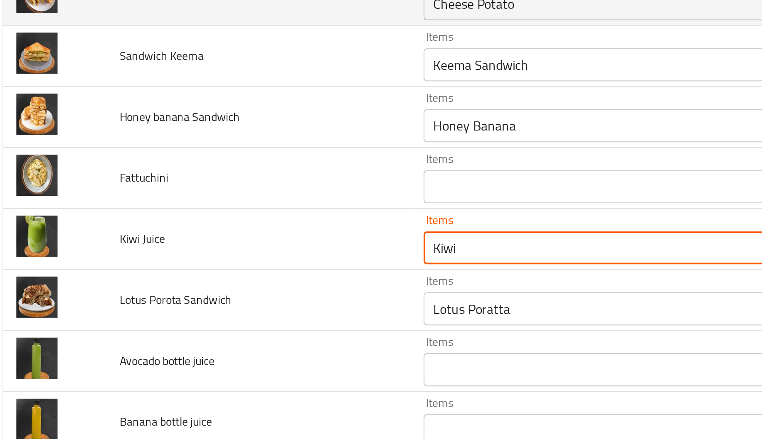
type Juice "Kiwi"
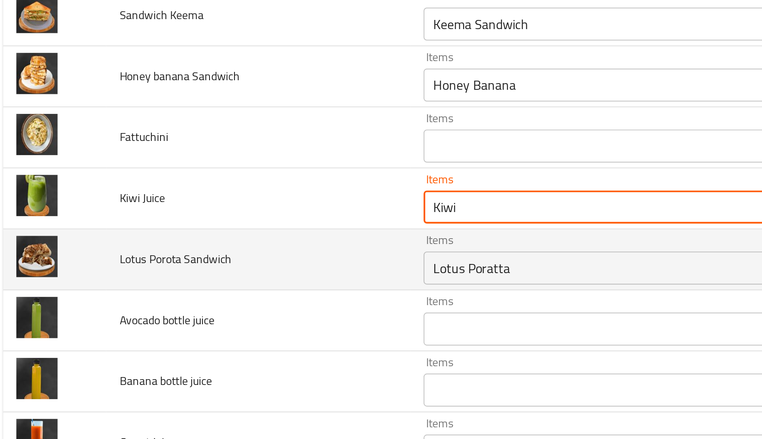
scroll to position [6158, 0]
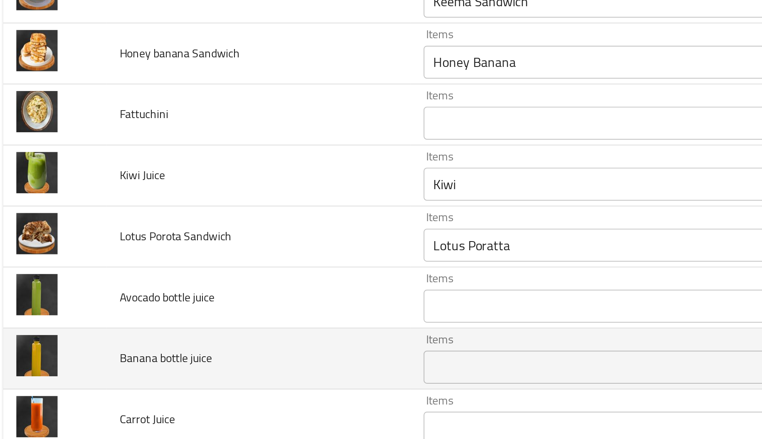
click at [78, 292] on span "Banana bottle juice" at bounding box center [92, 286] width 47 height 11
copy span "Banana"
click at [241, 300] on div "Items" at bounding box center [326, 291] width 209 height 17
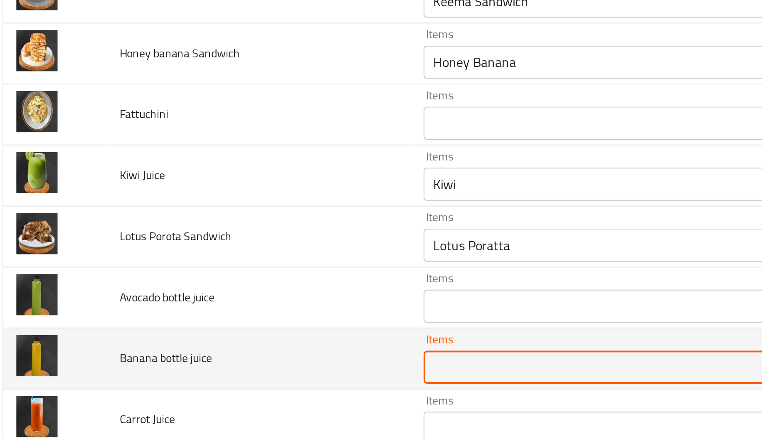
paste juice "Banana"
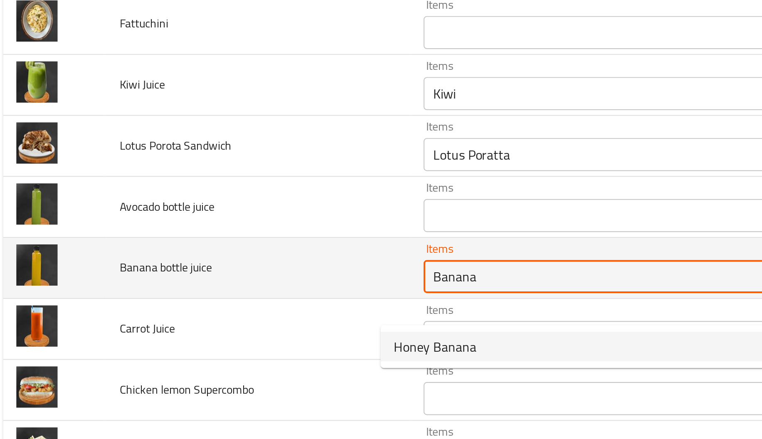
scroll to position [6206, 0]
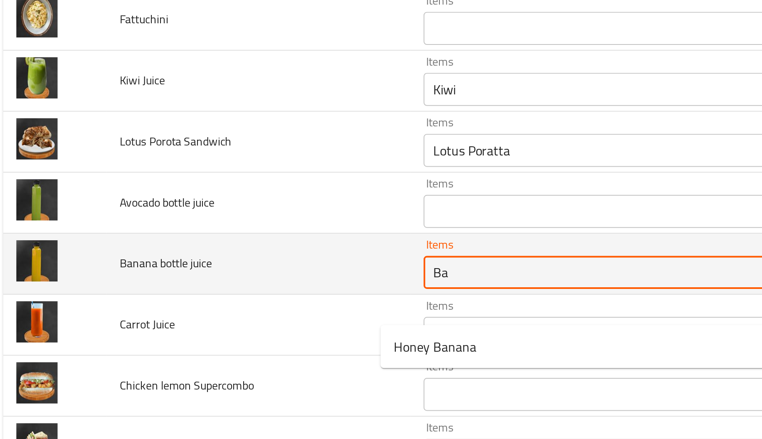
type juice "B"
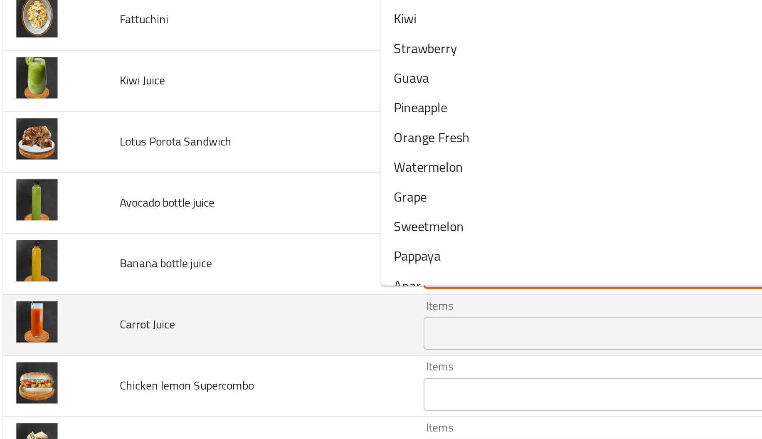
click at [222, 283] on div "Items" at bounding box center [326, 274] width 209 height 17
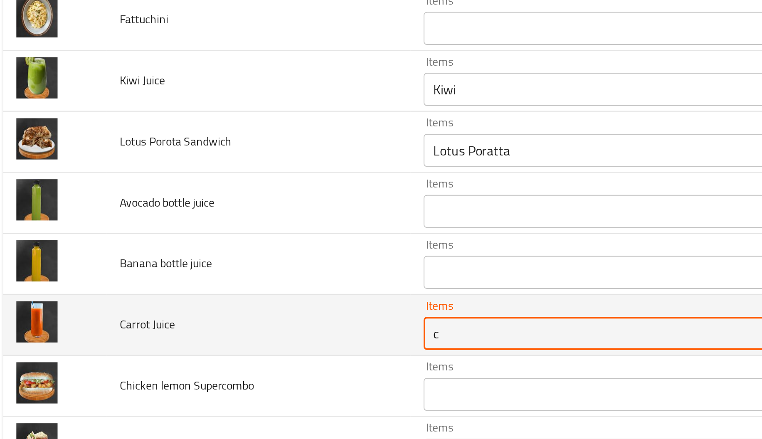
type Juice "ca"
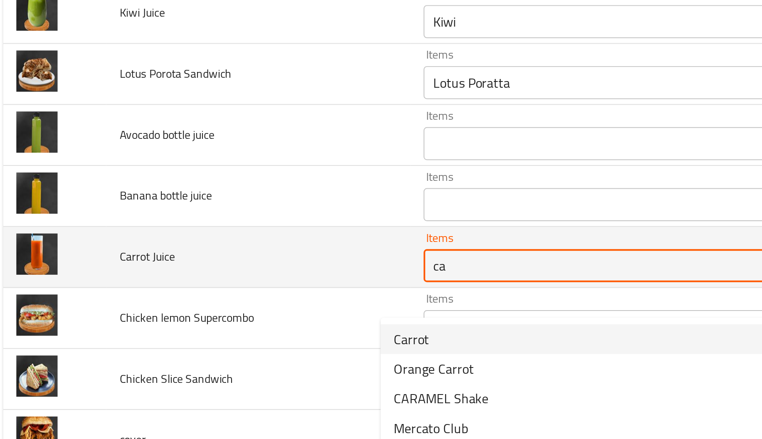
scroll to position [6240, 0]
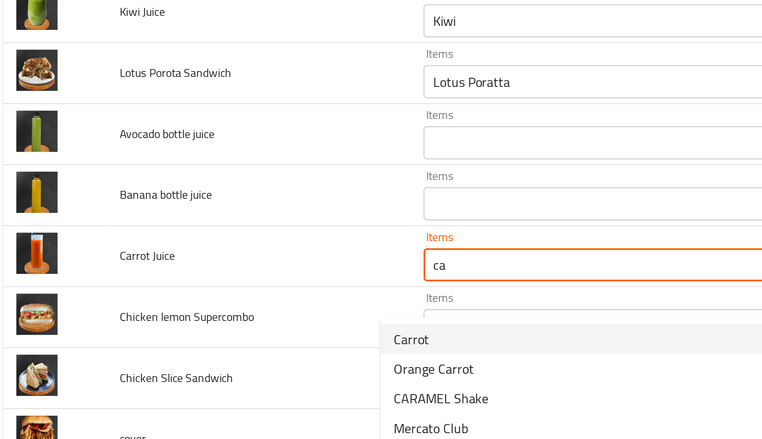
click at [220, 270] on Juice-option-0 "Carrot" at bounding box center [307, 277] width 214 height 15
type Juice-ar "زجاجة بينابلس"
type Juice "Carrot"
type Juice-ar "جزر"
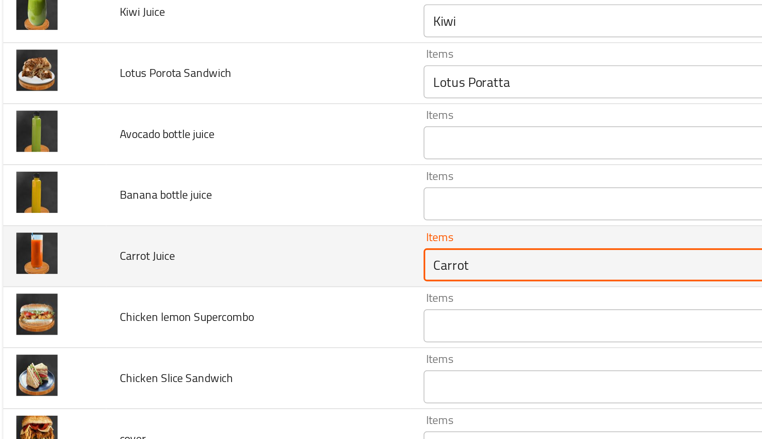
click at [227, 246] on Juice "Carrot" at bounding box center [313, 240] width 179 height 12
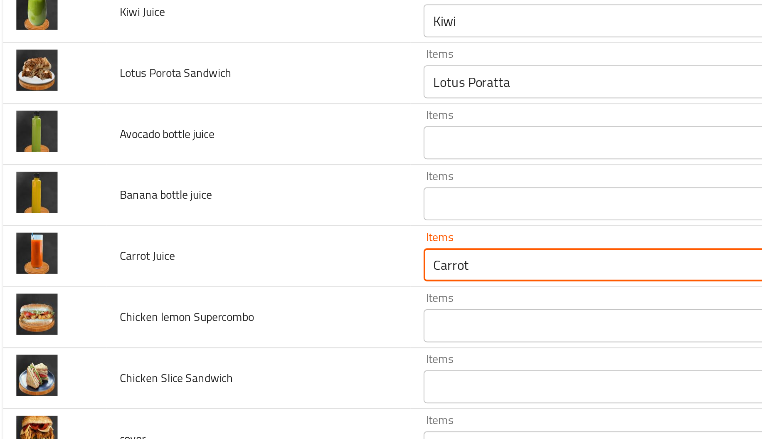
type Juice "Carrot"
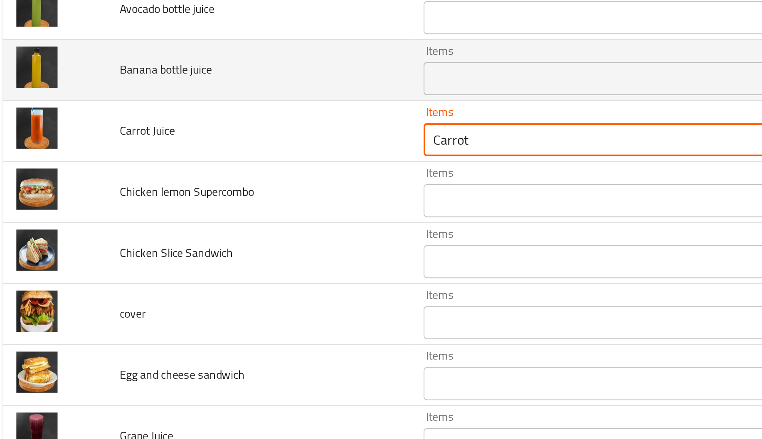
scroll to position [6305, 0]
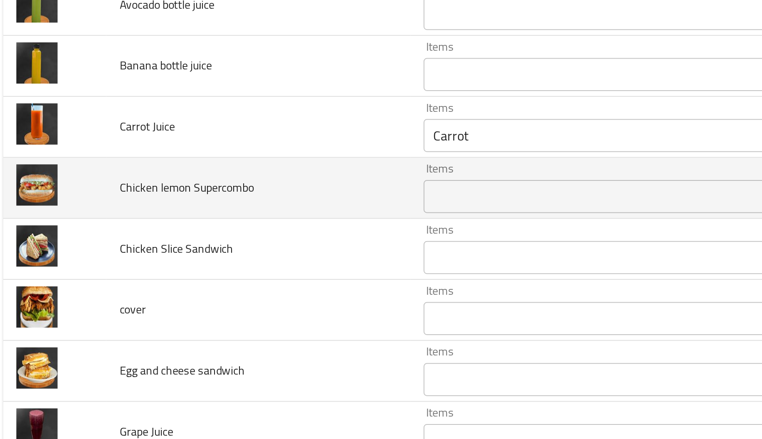
click at [93, 206] on span "Chicken lemon Supercombo" at bounding box center [103, 200] width 68 height 11
copy span "lemon"
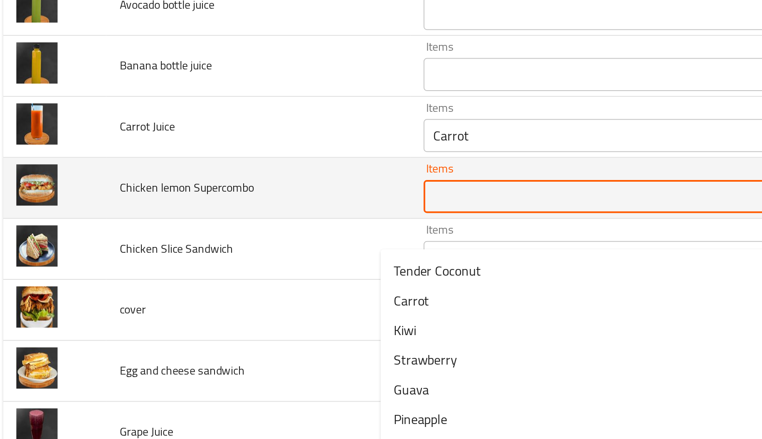
click at [264, 211] on Supercombo "Items" at bounding box center [313, 205] width 179 height 12
paste Supercombo "lemon"
type Supercombo "lemon"
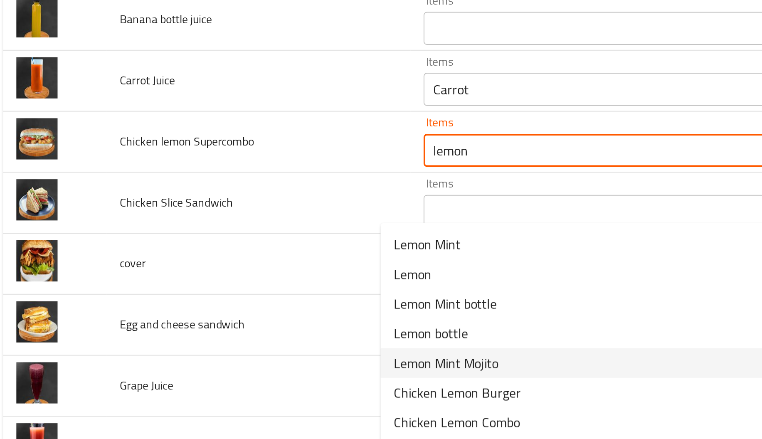
scroll to position [6332, 0]
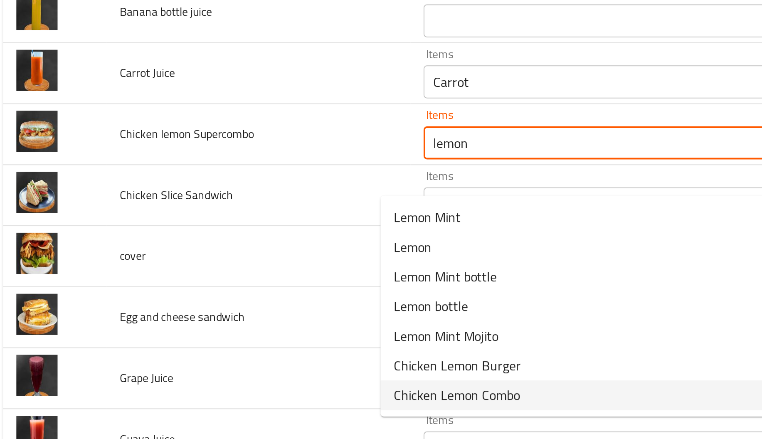
click at [258, 304] on span "Chicken Lemon Combo" at bounding box center [239, 305] width 64 height 10
type Juice-ar "زجاجة بينابلس"
type Supercombo "Chicken Lemon Combo"
type Supercombo-ar "كومبو دجاج بالليمون"
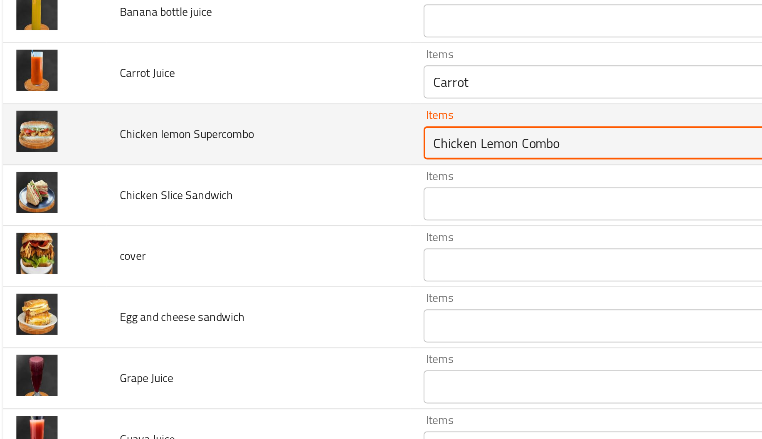
click at [238, 184] on Supercombo "Chicken Lemon Combo" at bounding box center [313, 178] width 179 height 12
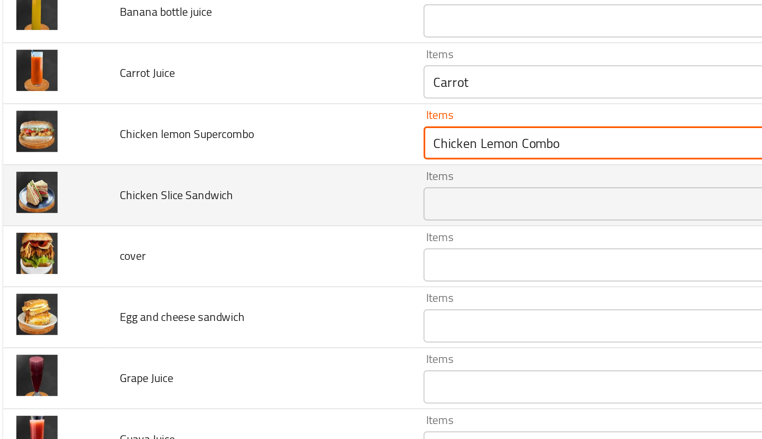
type Supercombo "Chicken Lemon Combo"
click at [146, 209] on td "Chicken Slice Sandwich" at bounding box center [138, 204] width 153 height 31
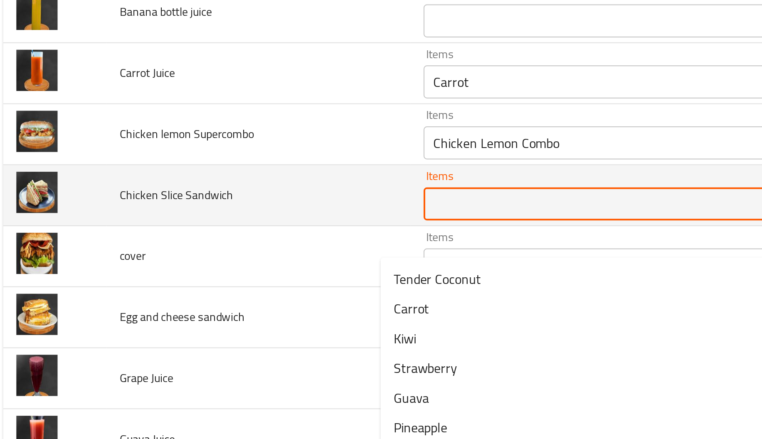
click at [224, 215] on Sandwich "Items" at bounding box center [313, 209] width 179 height 12
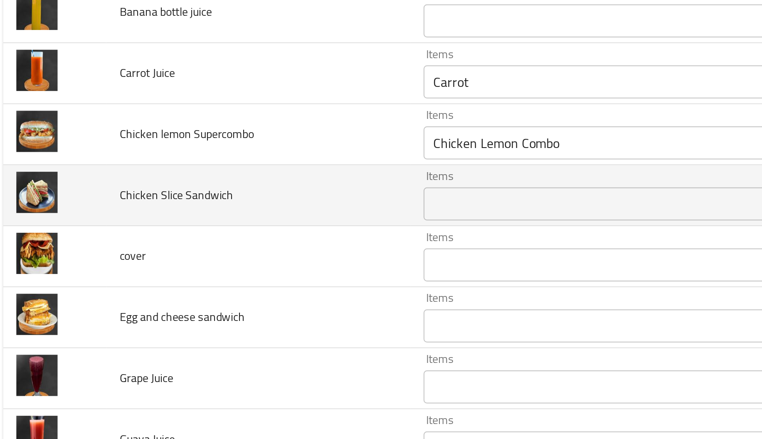
click at [96, 210] on span "Chicken Slice Sandwich" at bounding box center [97, 204] width 57 height 11
copy span "Slice"
click at [248, 217] on div "Items" at bounding box center [326, 209] width 209 height 17
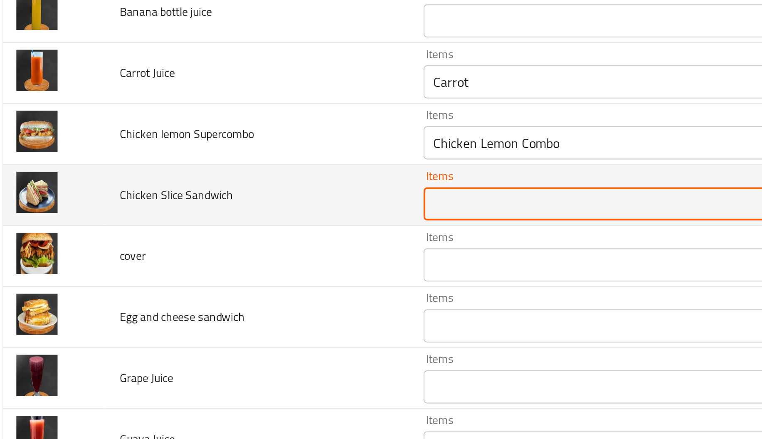
paste Sandwich "Slice"
type Sandwich "Slice"
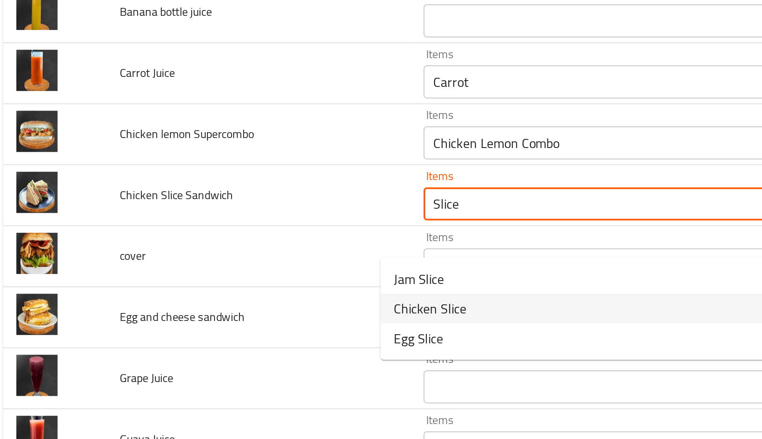
click at [230, 266] on span "Chicken Slice" at bounding box center [225, 262] width 37 height 10
type Juice-ar "زجاجة بينابلس"
type Sandwich "Chicken Slice"
type Sandwich-ar "شريحة دجاج"
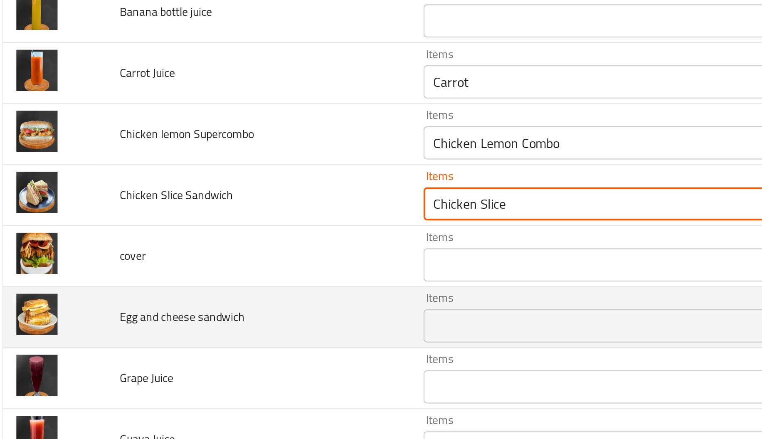
type Sandwich "Chicken Slice"
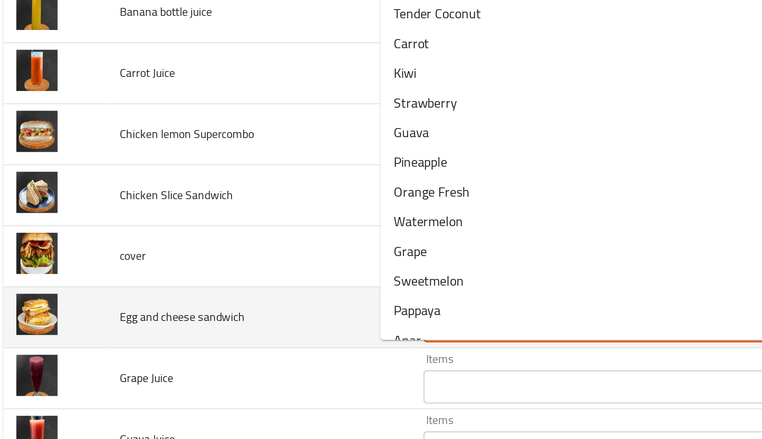
click at [239, 276] on sandwich "Items" at bounding box center [313, 271] width 179 height 12
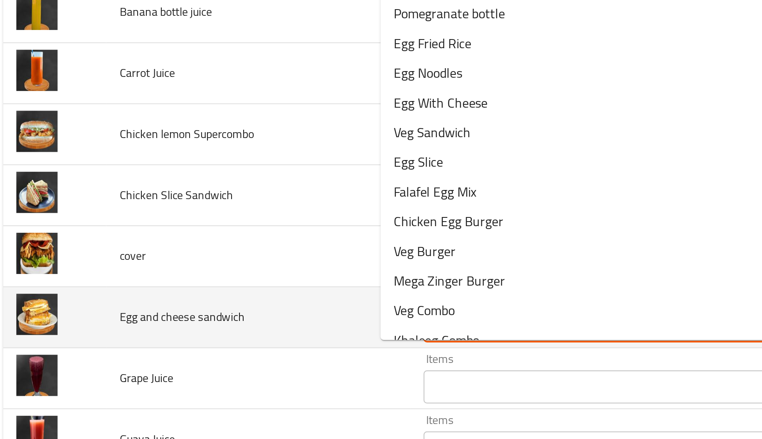
type sandwich "egg"
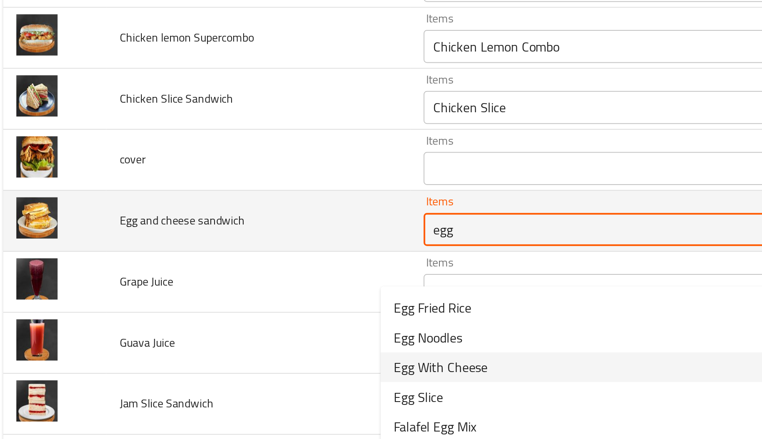
scroll to position [6382, 0]
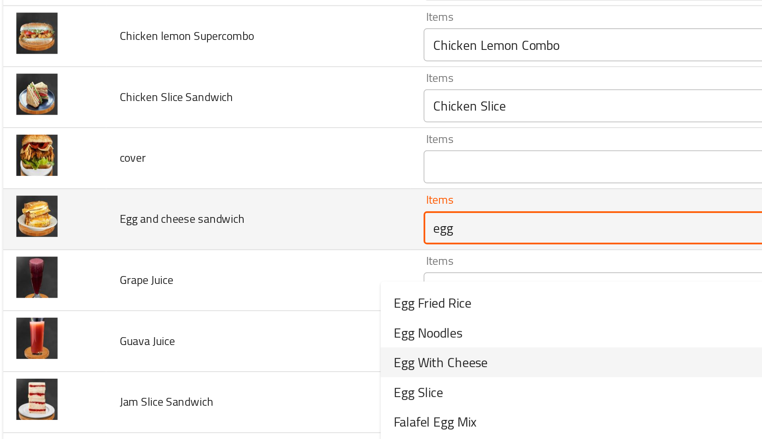
click at [239, 285] on span "Egg With Cheese" at bounding box center [230, 289] width 47 height 10
type Juice-ar "زجاجة بينابلس"
type sandwich "Egg With Cheese"
type sandwich-ar "بيض مع جبنة"
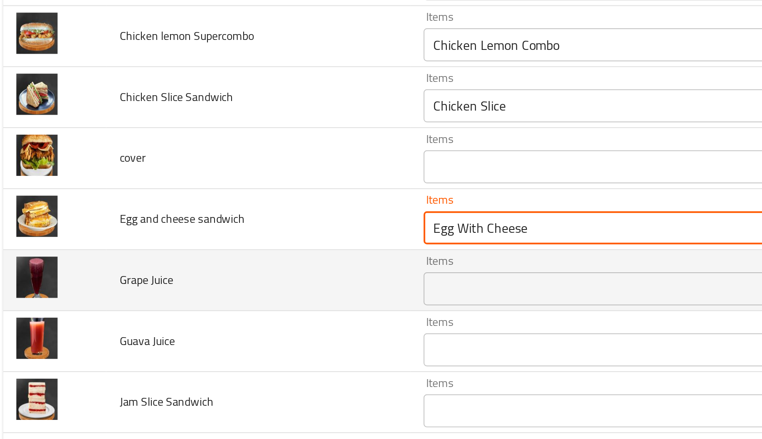
type sandwich "Egg With Cheese"
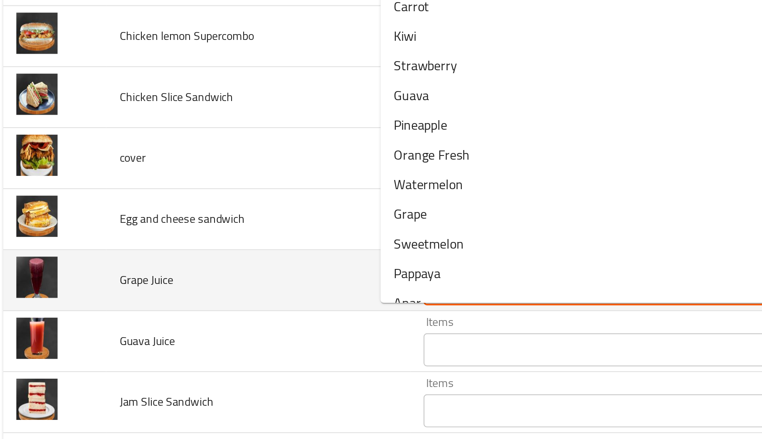
click at [225, 258] on Juice "Items" at bounding box center [313, 252] width 179 height 12
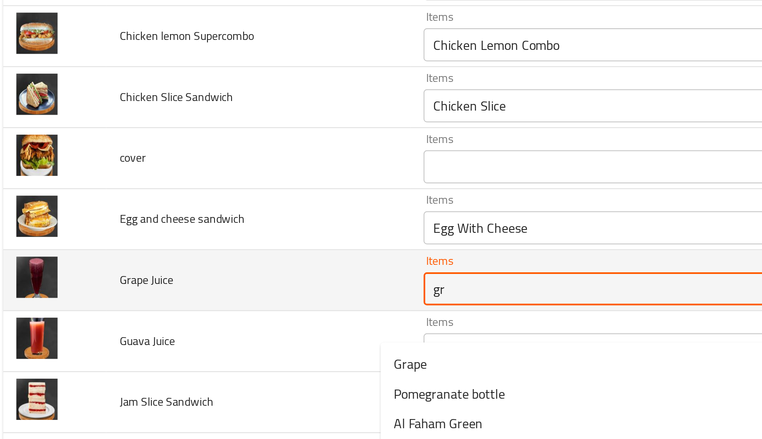
type Juice "gra"
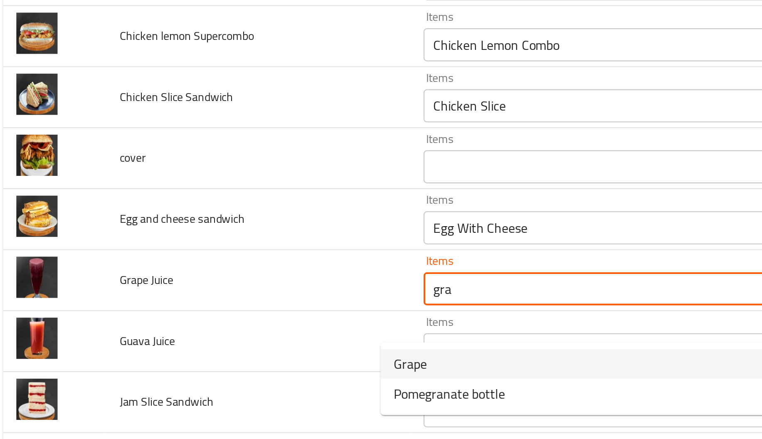
click at [219, 288] on span "Grape" at bounding box center [215, 290] width 17 height 10
type Juice-ar "زجاجة بينابلس"
type Juice "Grape"
type Juice-ar "عنب"
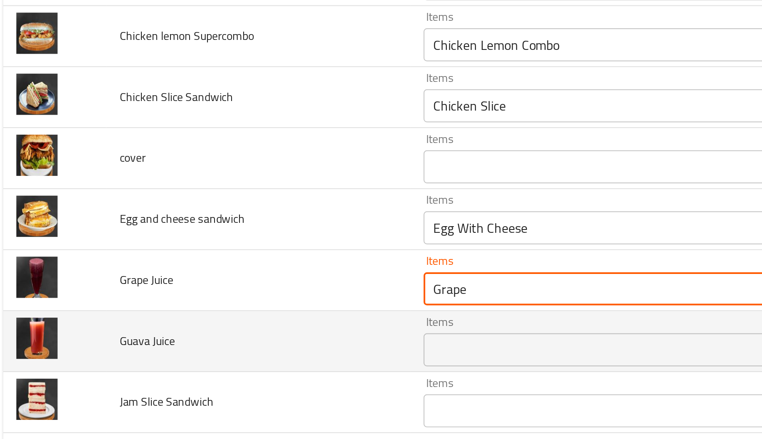
type Juice "Grape"
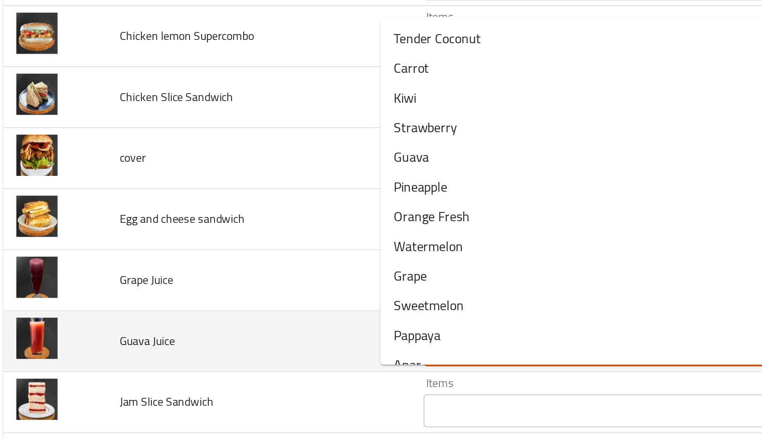
click at [224, 288] on Juice "Items" at bounding box center [313, 283] width 179 height 12
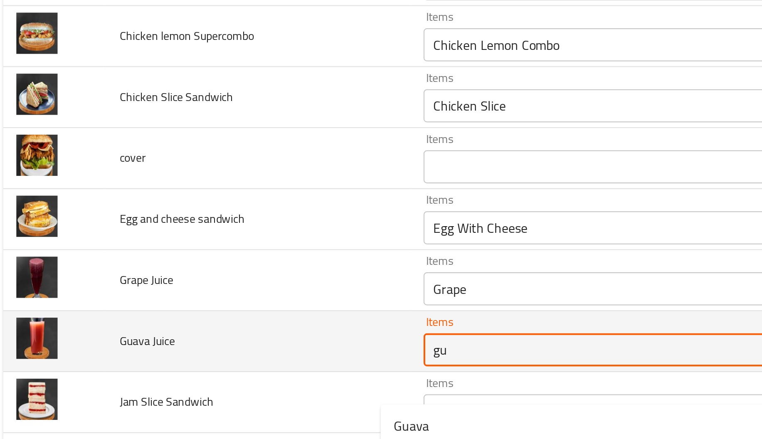
type Juice "gua"
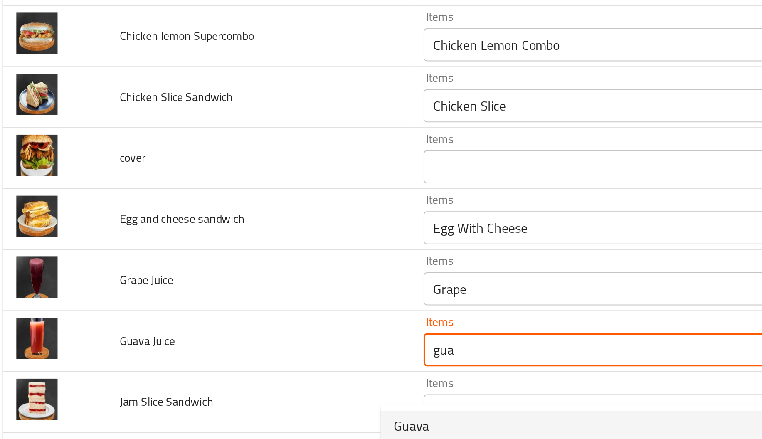
click at [219, 318] on span "Guava" at bounding box center [216, 321] width 18 height 10
type Juice-ar "زجاجة بينابلس"
type Juice "Guava"
type Juice-ar "الجوافه"
click at [222, 318] on div "Items Items" at bounding box center [326, 308] width 209 height 25
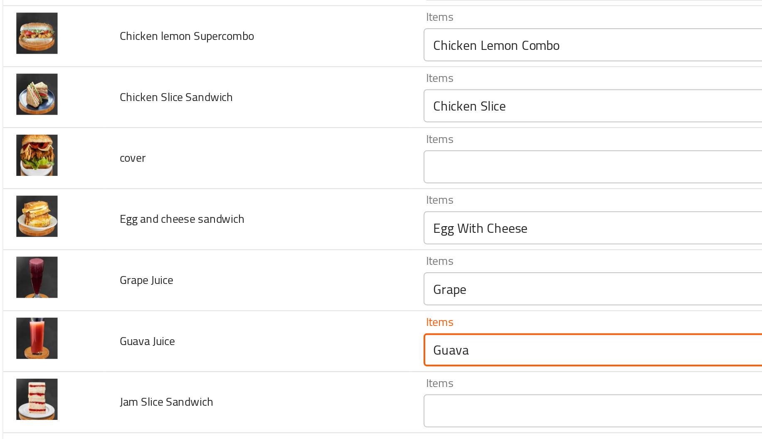
type Juice "Guava"
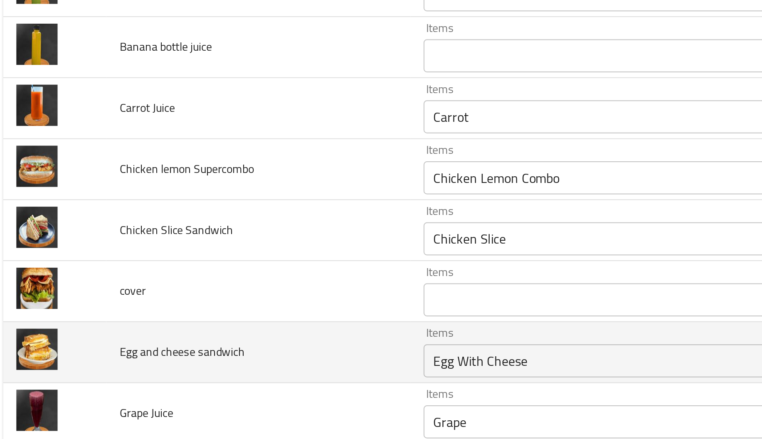
scroll to position [6271, 0]
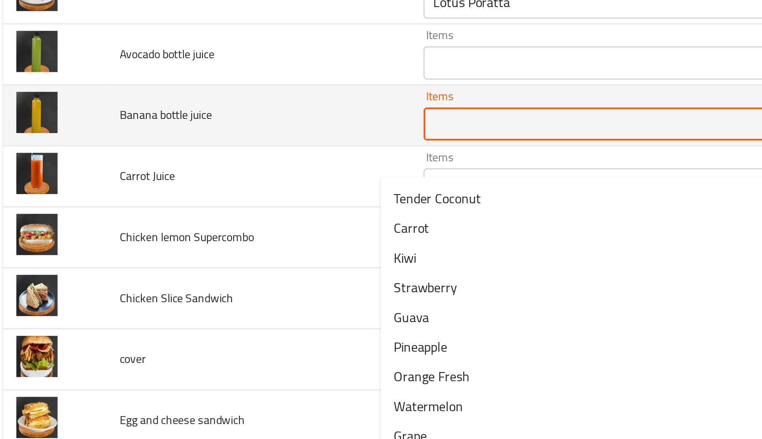
click at [228, 184] on juice "Items" at bounding box center [313, 178] width 179 height 12
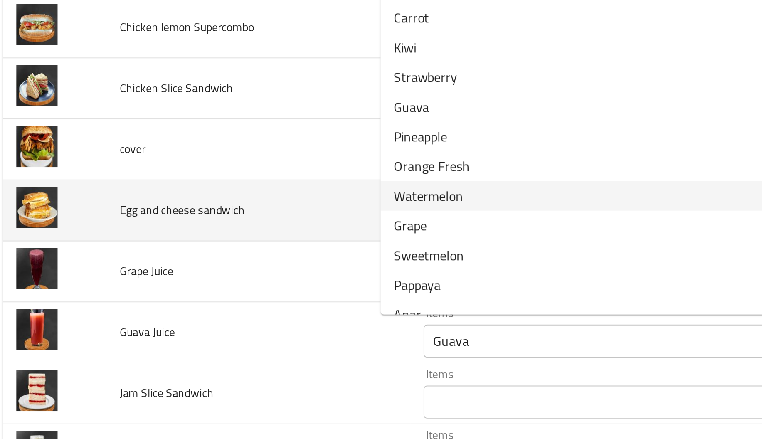
click at [157, 237] on td "Egg and cheese sandwich" at bounding box center [138, 221] width 153 height 31
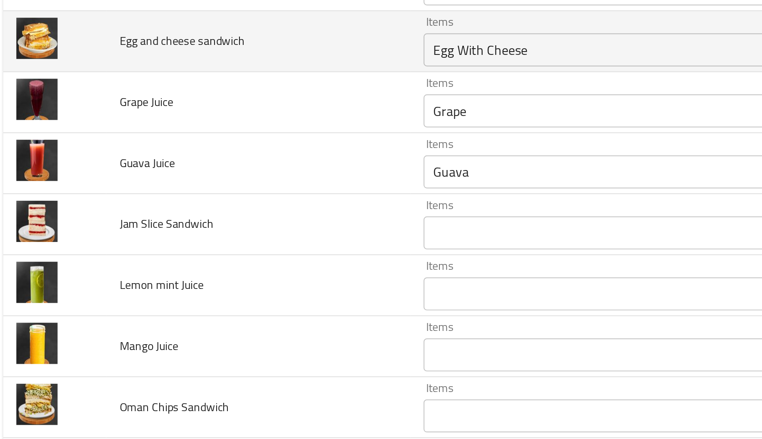
scroll to position [6510, 0]
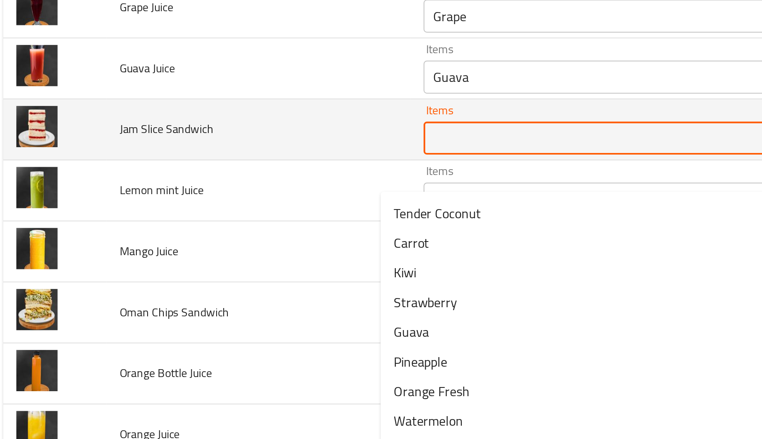
click at [230, 191] on Sandwich "Items" at bounding box center [313, 185] width 179 height 12
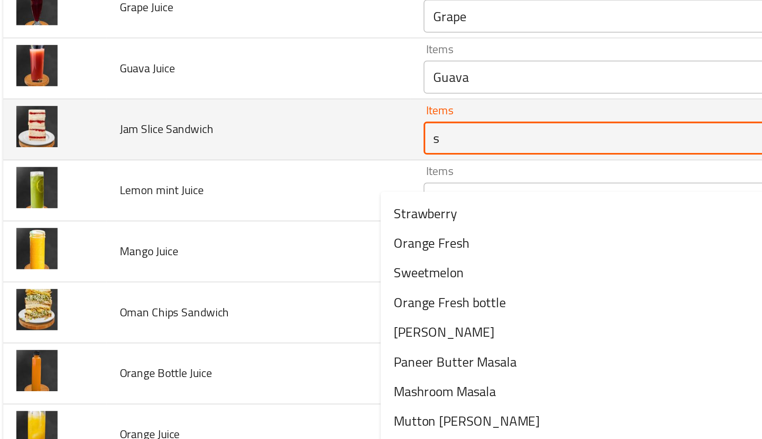
type Sandwich "sl"
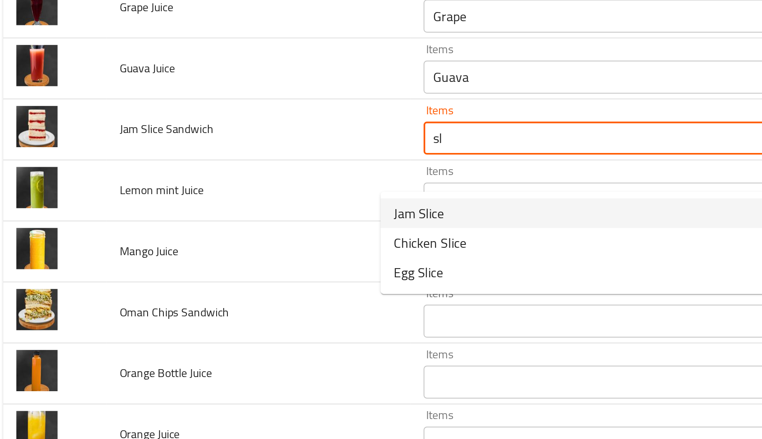
click at [219, 224] on span "Jam Slice" at bounding box center [219, 223] width 25 height 10
type Juice-ar "زجاجة بينابلس"
type Sandwich "Jam Slice"
type Sandwich-ar "شريحة مربى"
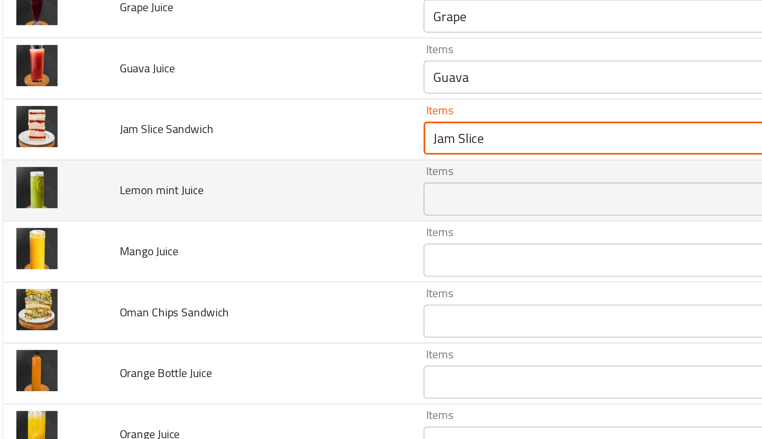
type Sandwich "Jam Slice"
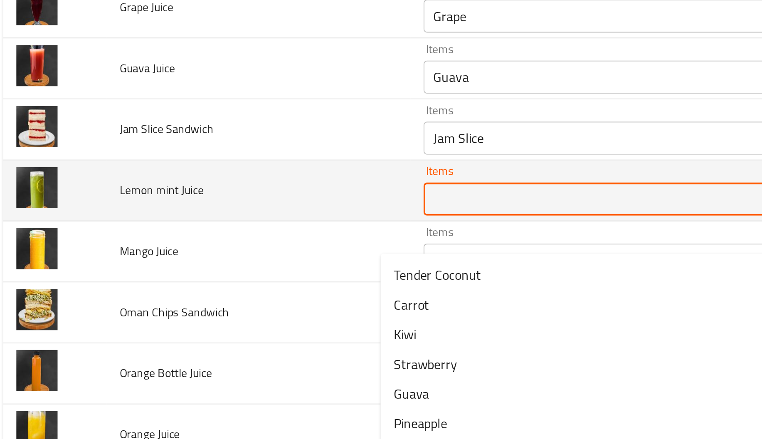
click at [224, 222] on Juice "Items" at bounding box center [313, 216] width 179 height 12
type Juice "lem"
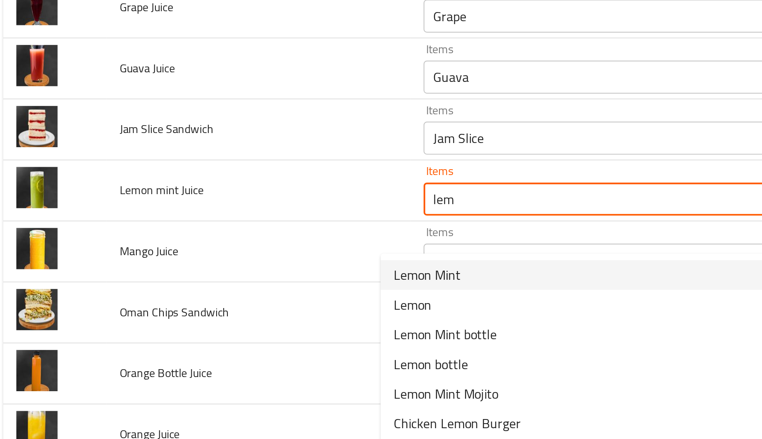
click at [224, 254] on span "Lemon Mint" at bounding box center [224, 254] width 34 height 10
type Juice-ar "زجاجة بينابلس"
type Juice "Lemon Mint"
type Juice-ar "ليمون نعناع"
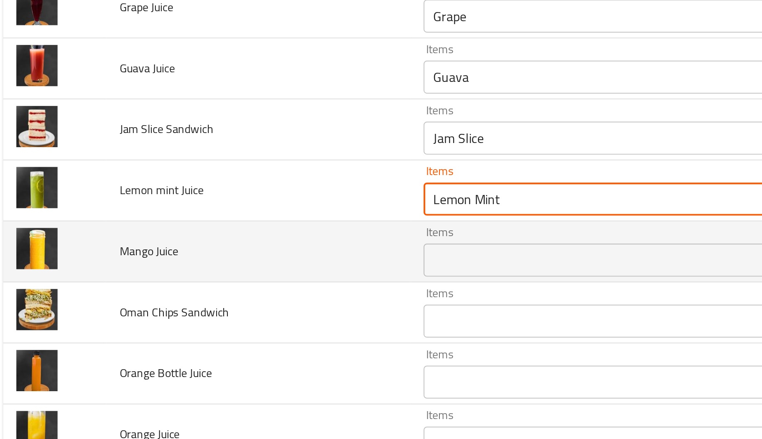
type Juice "Lemon Mint"
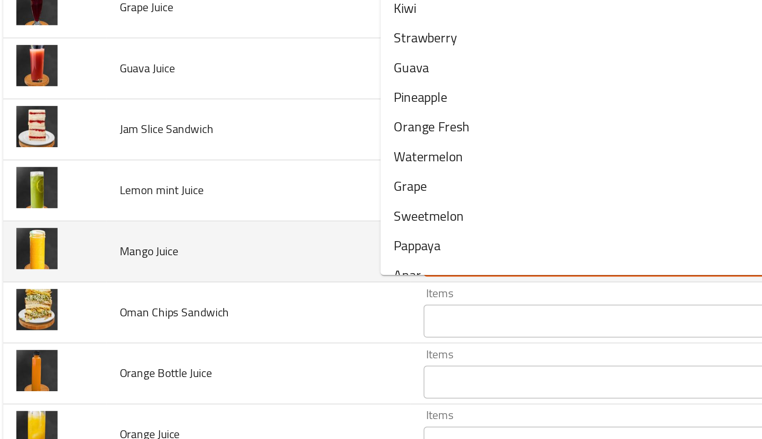
click at [224, 253] on Juice "Items" at bounding box center [313, 247] width 179 height 12
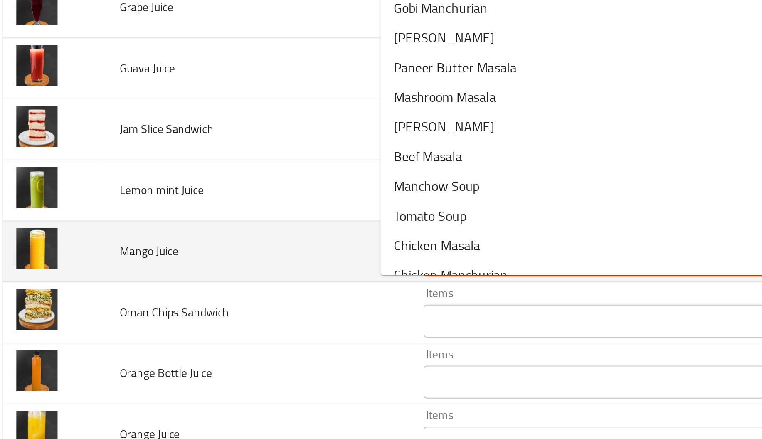
type Juice "man"
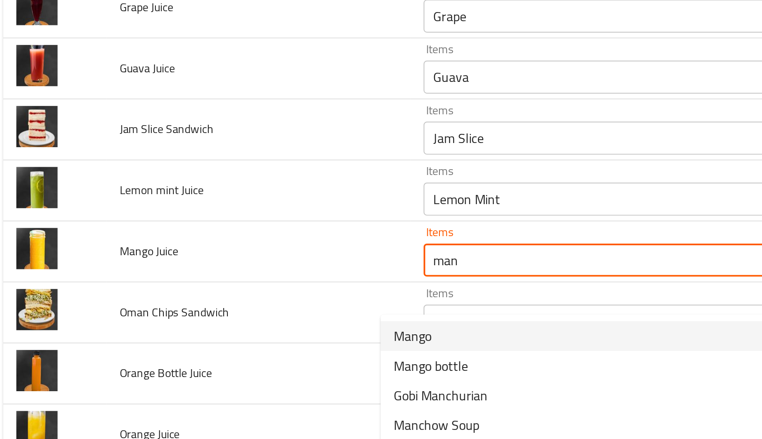
click at [225, 282] on span "Mango" at bounding box center [216, 285] width 19 height 10
type Juice-ar "زجاجة بينابلس"
type Juice "Mango"
type Juice-ar "مانجا"
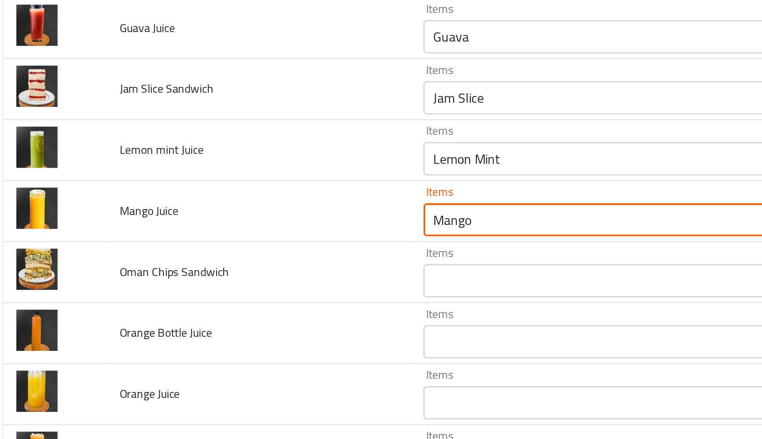
scroll to position [6546, 0]
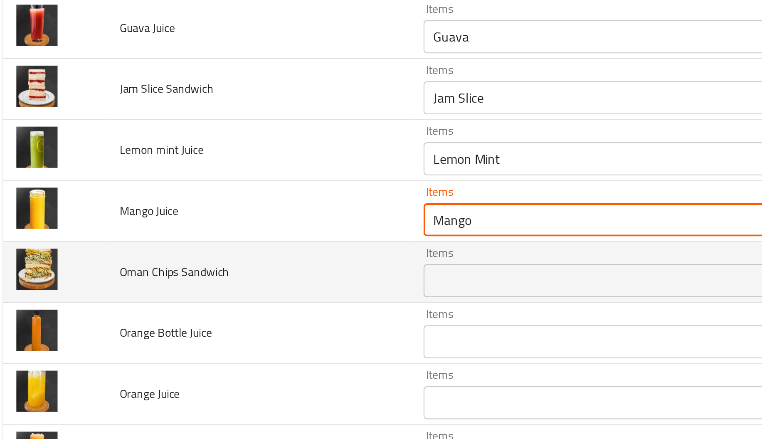
type Juice "Mango"
click at [225, 261] on Sandwich "Items" at bounding box center [313, 257] width 179 height 12
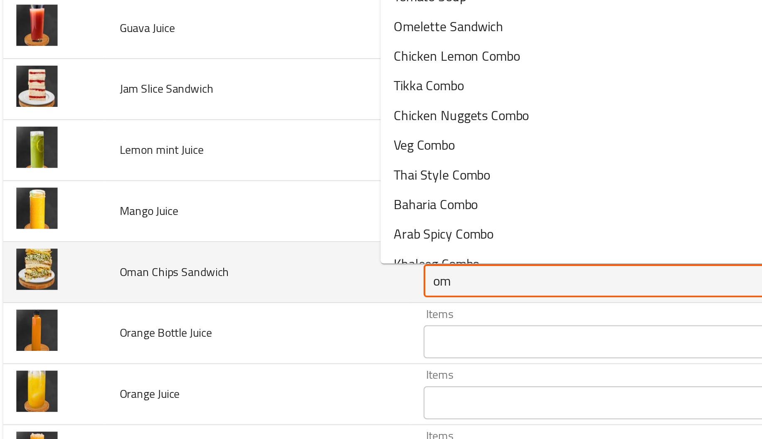
type Sandwich "o"
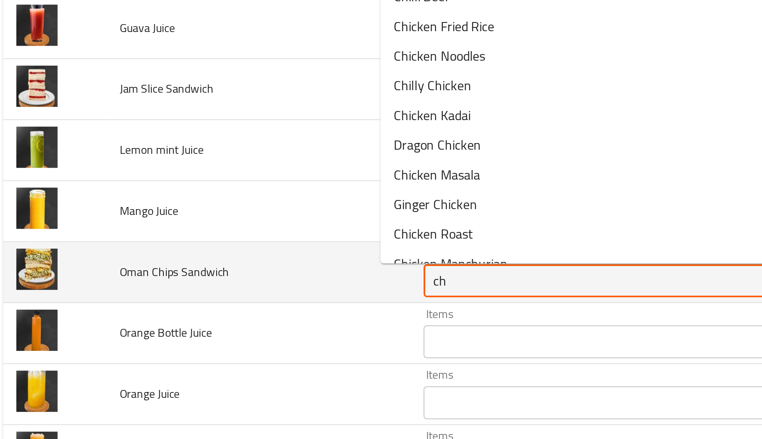
type Sandwich "c"
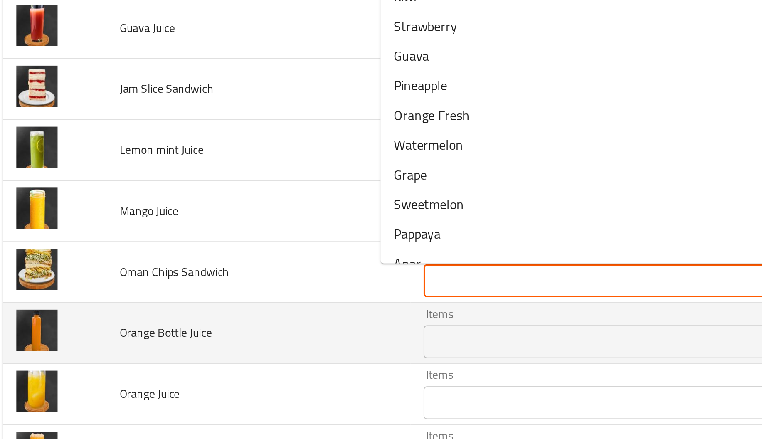
click at [238, 288] on Juice "Items" at bounding box center [313, 288] width 179 height 12
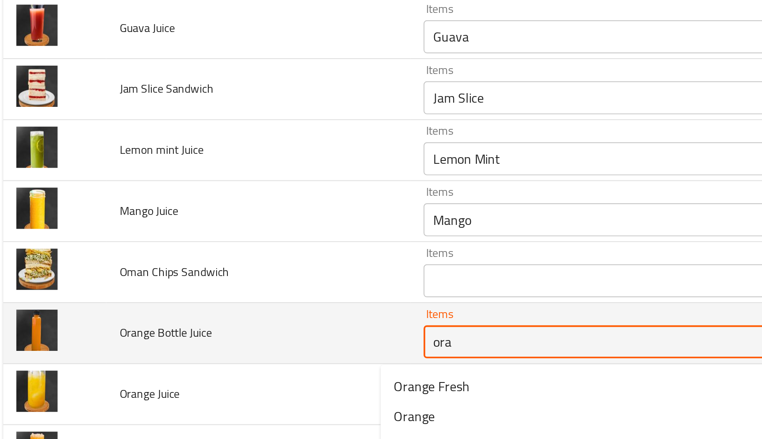
scroll to position [6548, 0]
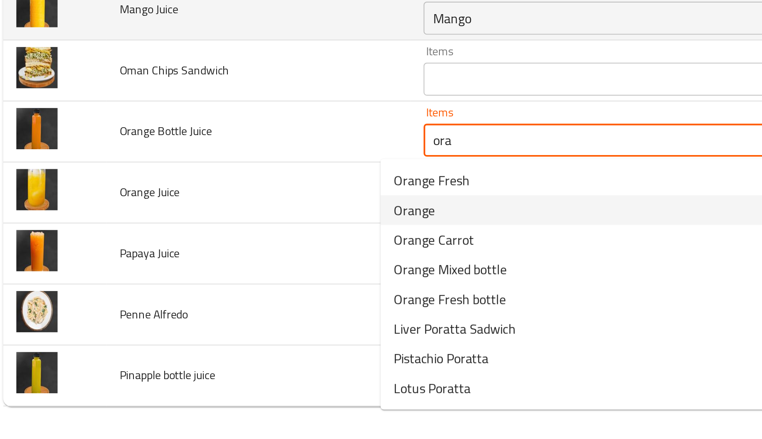
type Juice "ora"
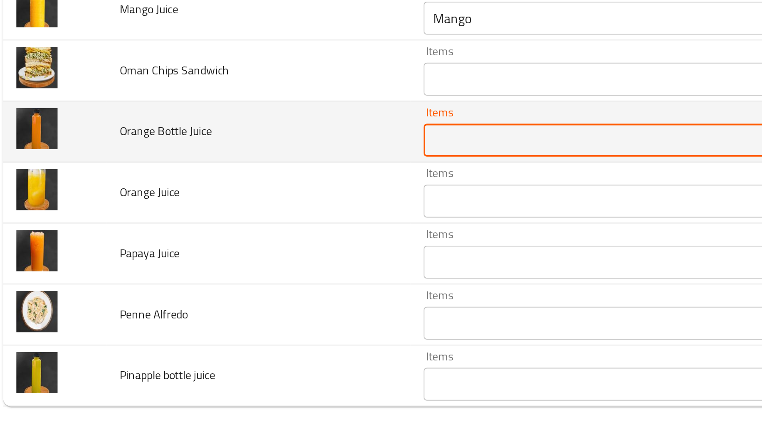
paste Juice "Orange Fresh bottle"
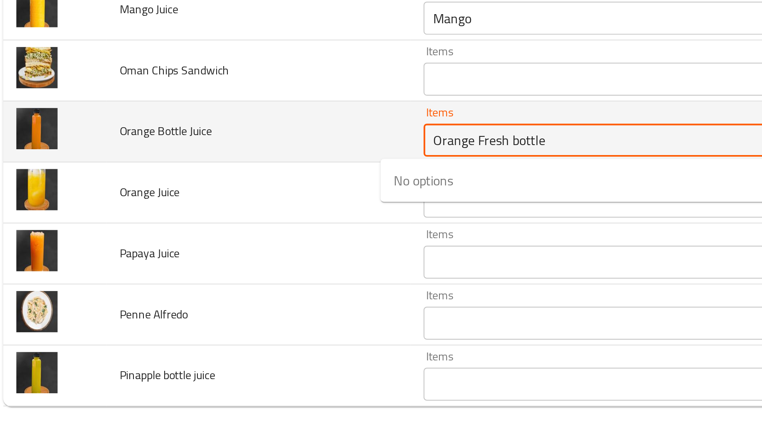
type Juice "Orange Fresh bottle"
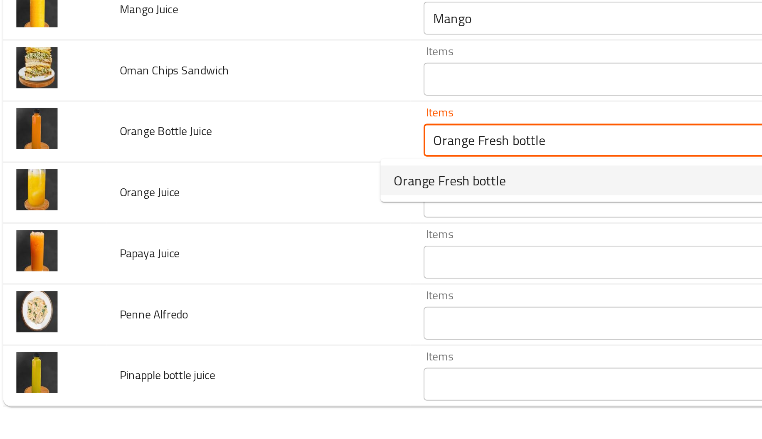
click at [243, 304] on span "Orange Fresh bottle" at bounding box center [235, 308] width 57 height 10
type Juice-ar "زجاجة بينابلس"
type Juice-ar "زجاجة برتقال طازج"
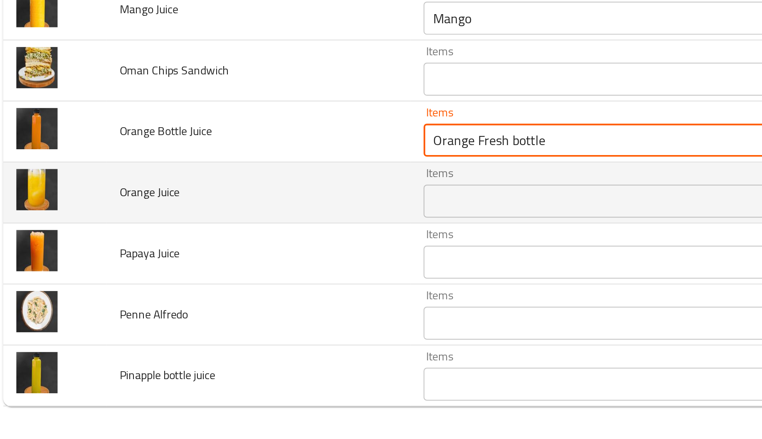
type Juice "Orange Fresh bottle"
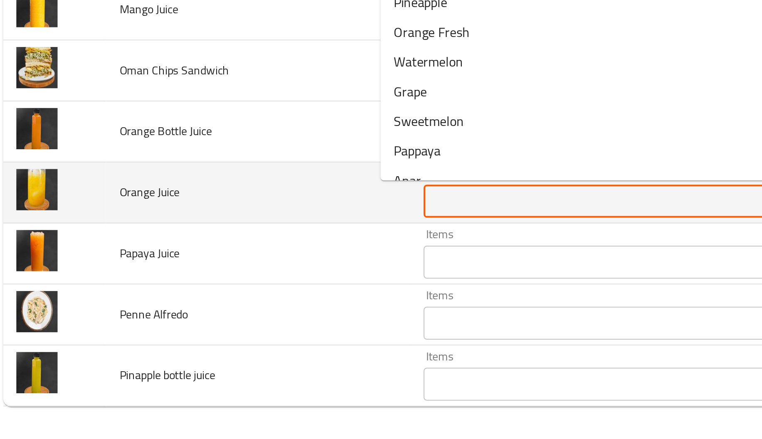
click at [238, 317] on Juice "Items" at bounding box center [313, 319] width 179 height 12
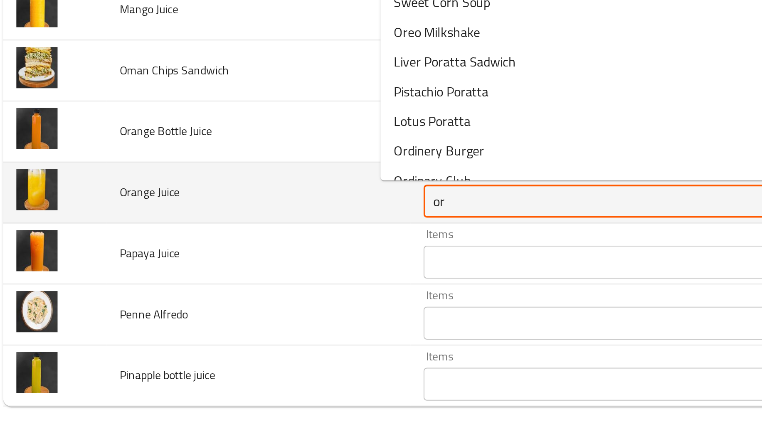
type Juice "ora"
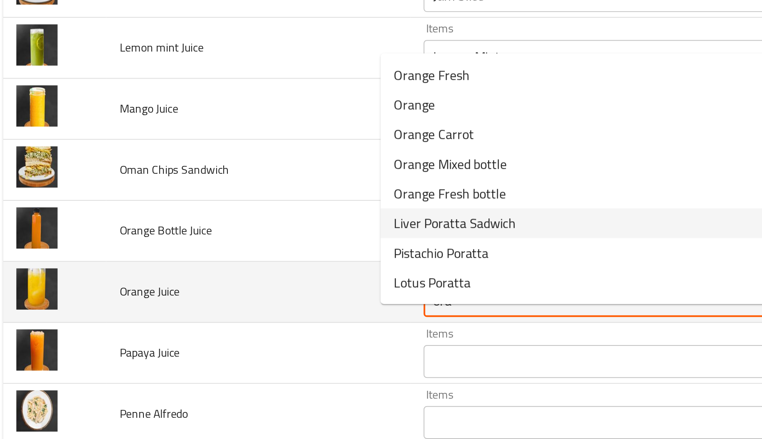
scroll to position [6480, 0]
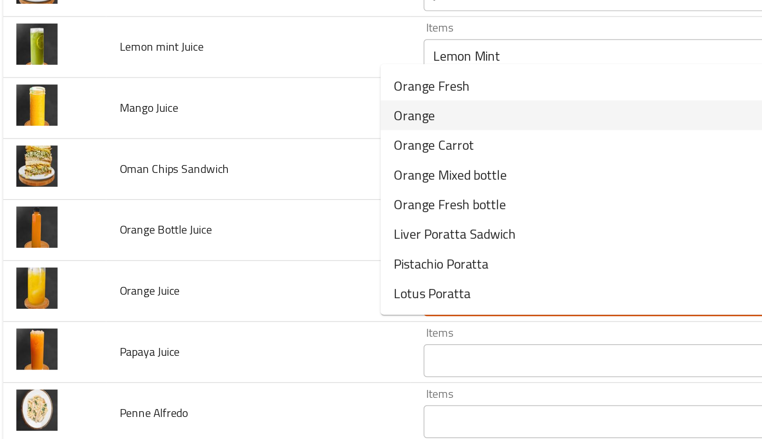
click at [235, 280] on Juice-option-1 "Orange" at bounding box center [307, 275] width 214 height 15
type Juice-ar "زجاجة بينابلس"
type Juice "Orange"
type Juice-ar "برتقال"
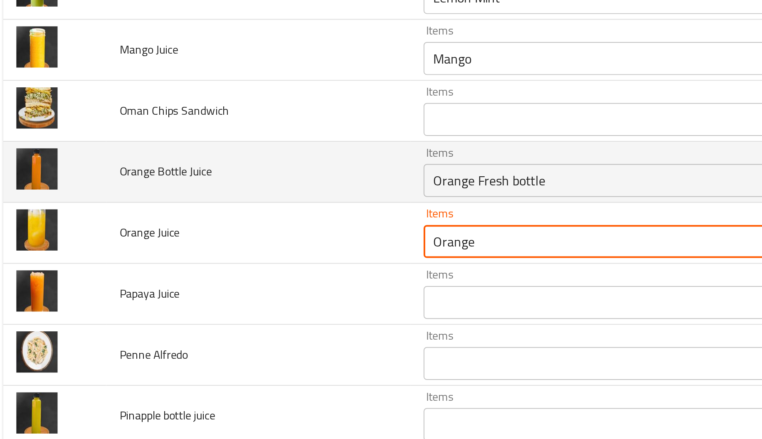
scroll to position [6513, 0]
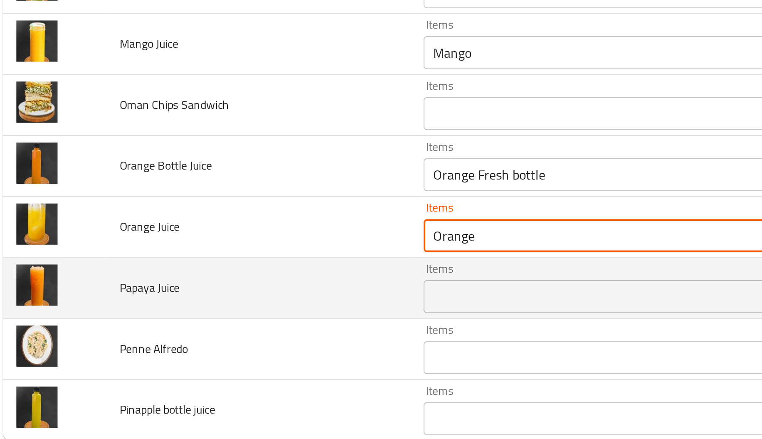
type Juice "Orange"
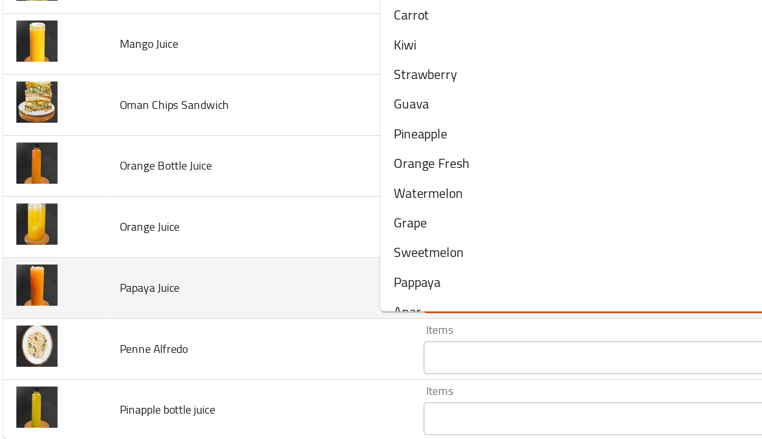
click at [243, 373] on Juice "Items" at bounding box center [313, 367] width 179 height 12
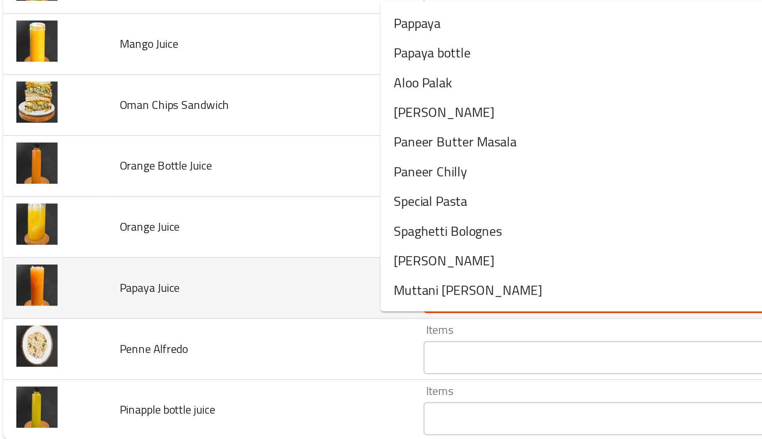
type Juice "pap"
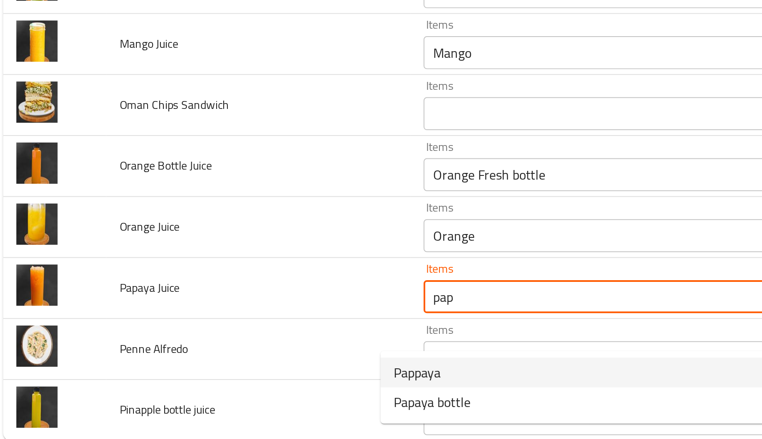
click at [231, 400] on span "Pappaya" at bounding box center [219, 405] width 24 height 10
type Juice-ar "زجاجة بينابلس"
type Juice "Pappaya"
type Juice-ar "بابايا"
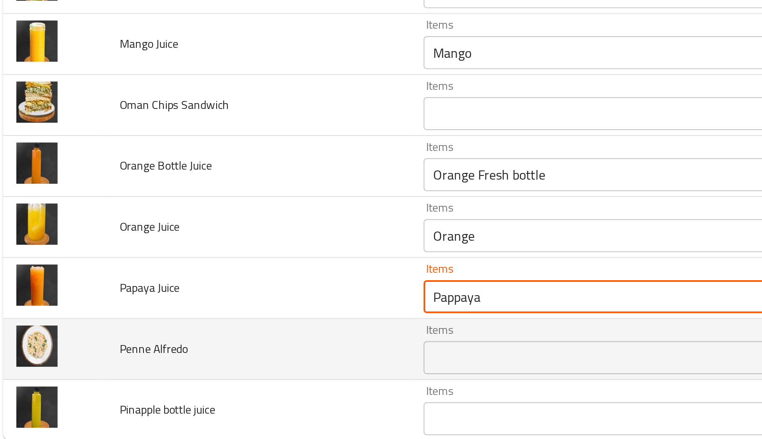
click at [229, 406] on div "Items" at bounding box center [326, 397] width 209 height 17
type Juice "Pappaya"
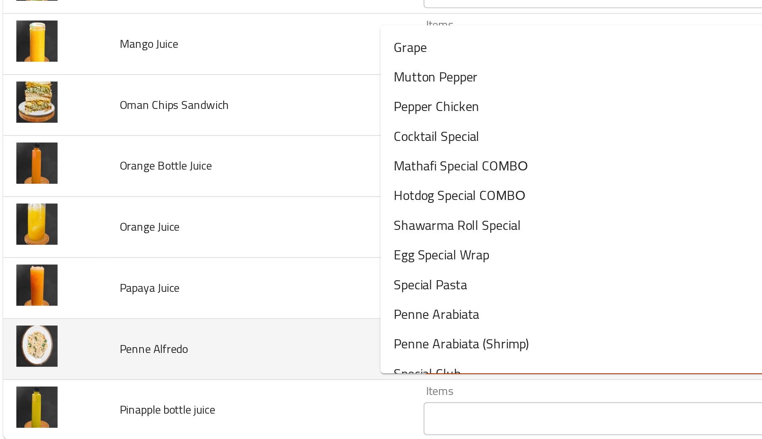
type Alfredo "p"
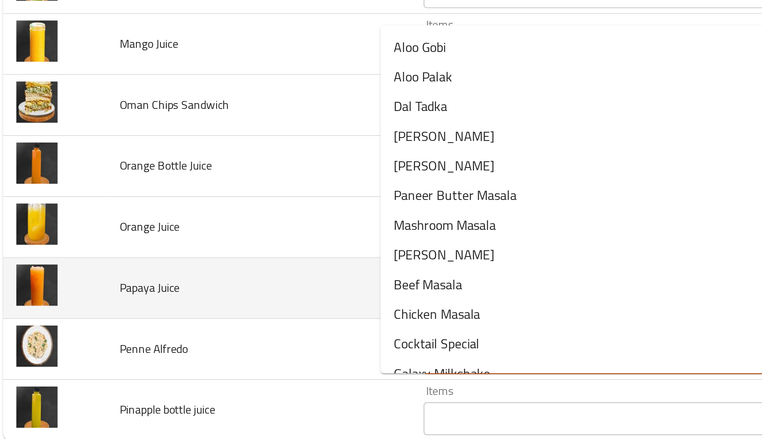
type Alfredo "a"
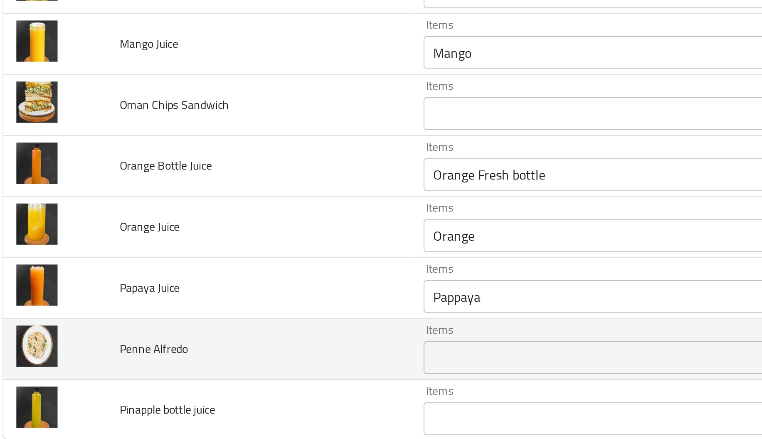
click at [155, 402] on td "Penne Alfredo" at bounding box center [138, 393] width 153 height 31
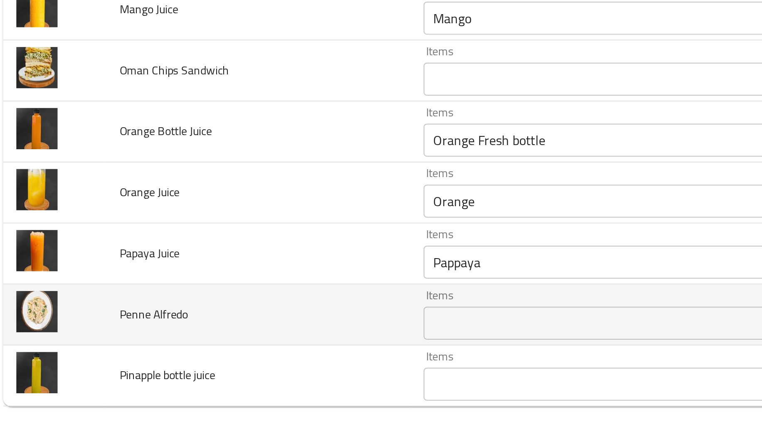
scroll to position [6548, 0]
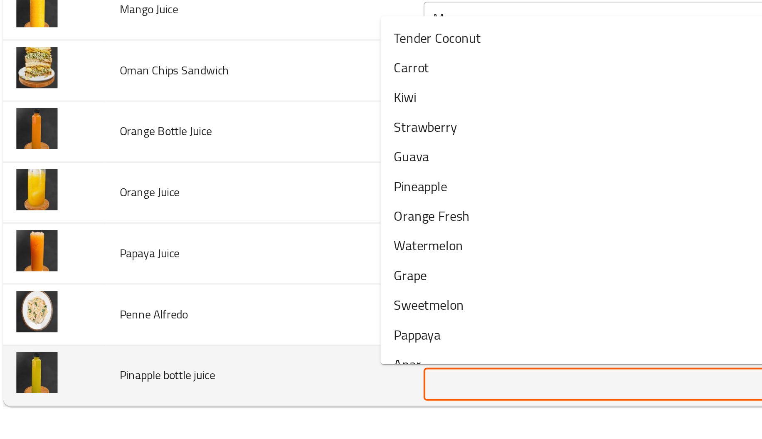
click at [242, 407] on juice "Items" at bounding box center [313, 411] width 179 height 12
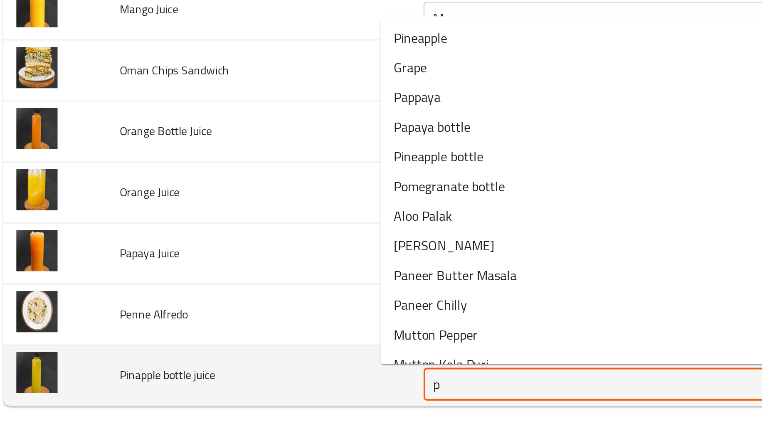
type juice "pi"
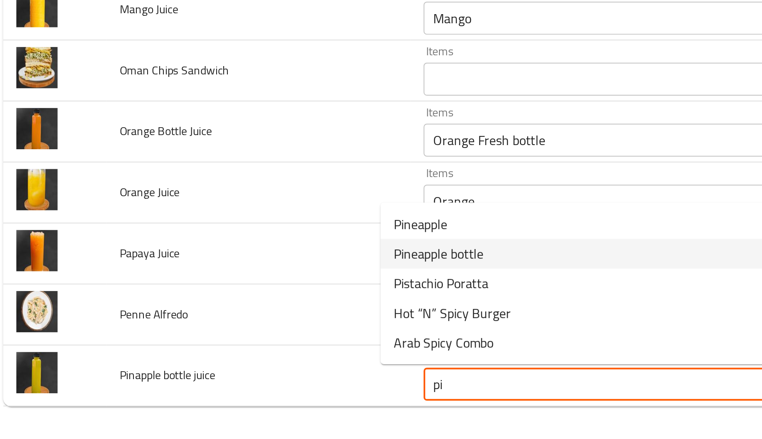
click at [262, 345] on juice-option-1 "Pineapple bottle" at bounding box center [307, 345] width 214 height 15
type Juice-ar "زجاجة بينابلس"
type juice "Pineapple bottle"
type juice-ar "زجاجة بينابلس"
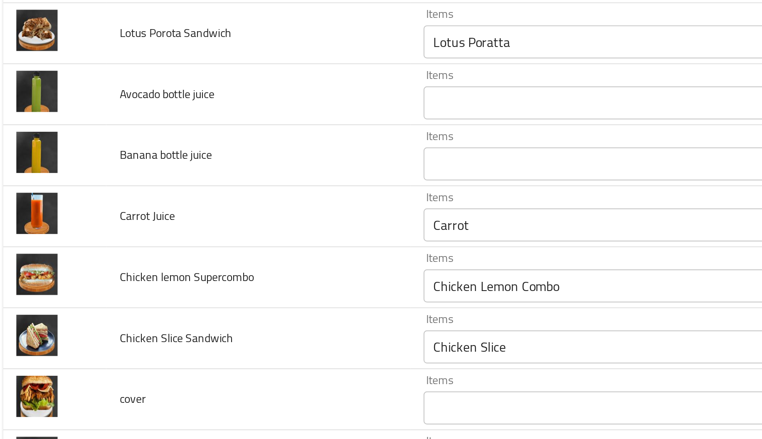
scroll to position [6133, 0]
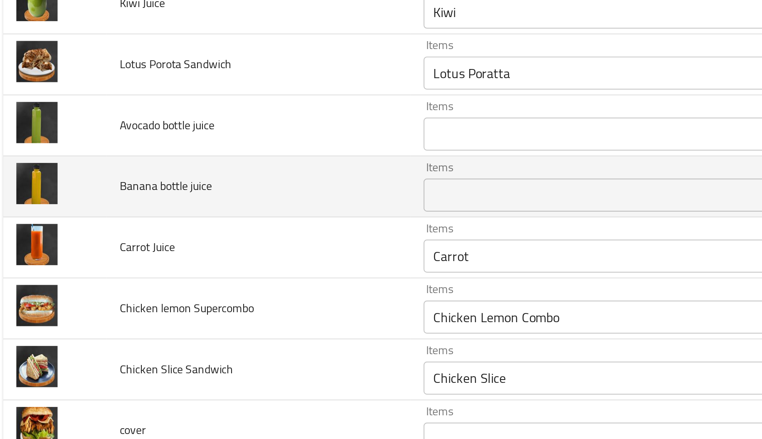
type juice "Pineapple bottle"
click at [258, 322] on juice "Items" at bounding box center [313, 316] width 179 height 12
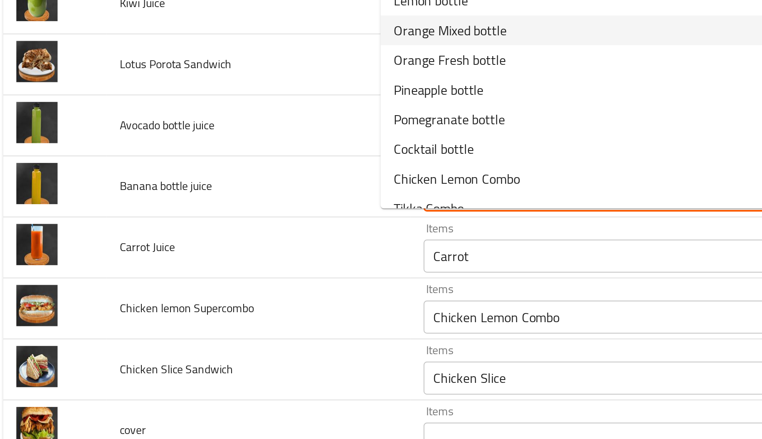
type juice "bo"
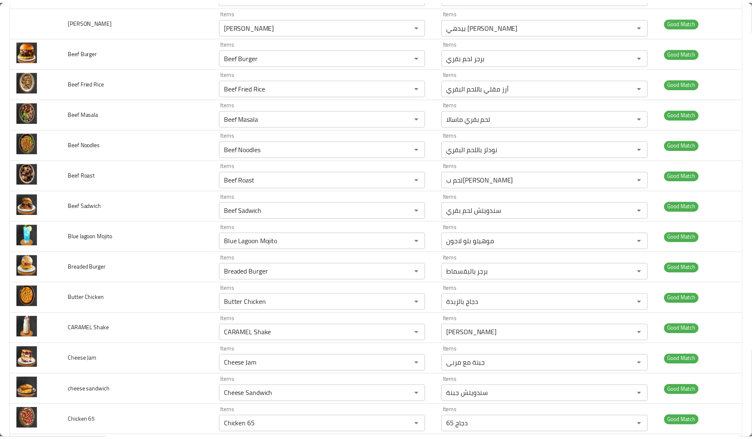
scroll to position [0, 0]
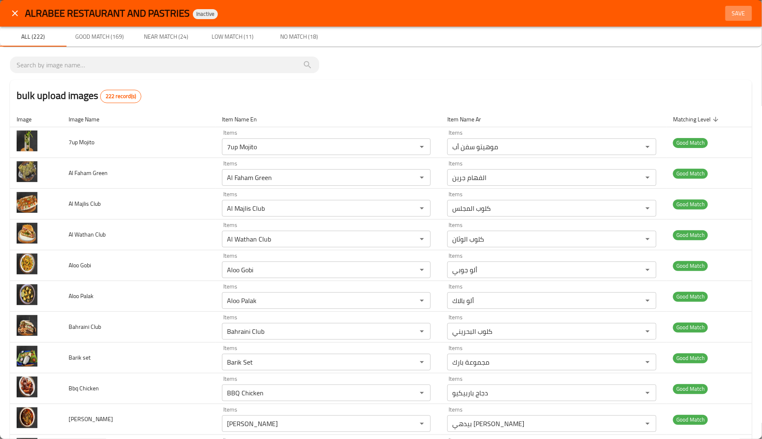
click at [728, 14] on span "Save" at bounding box center [738, 13] width 20 height 10
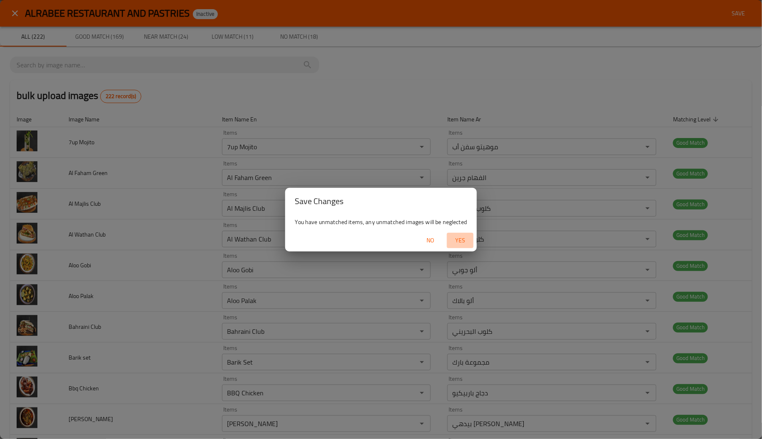
click at [460, 236] on span "Yes" at bounding box center [460, 240] width 20 height 10
type Juice-ar "زجاجة بينابلس"
type juice-ar "زجاجة بينابلس"
click at [460, 236] on div at bounding box center [381, 219] width 762 height 439
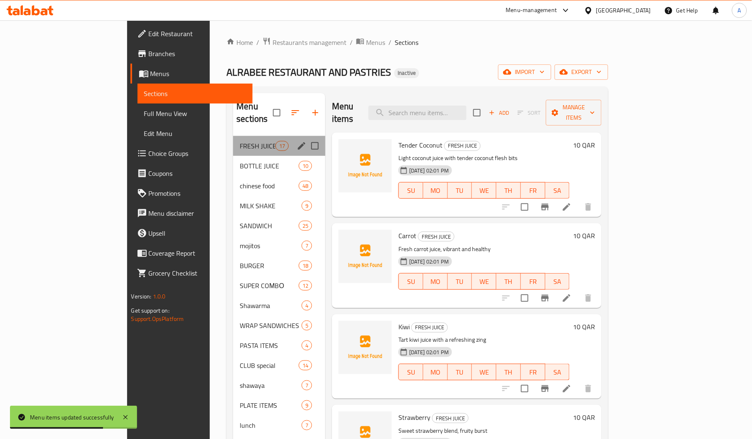
click at [233, 141] on div "FRESH JUICE 17" at bounding box center [279, 146] width 92 height 20
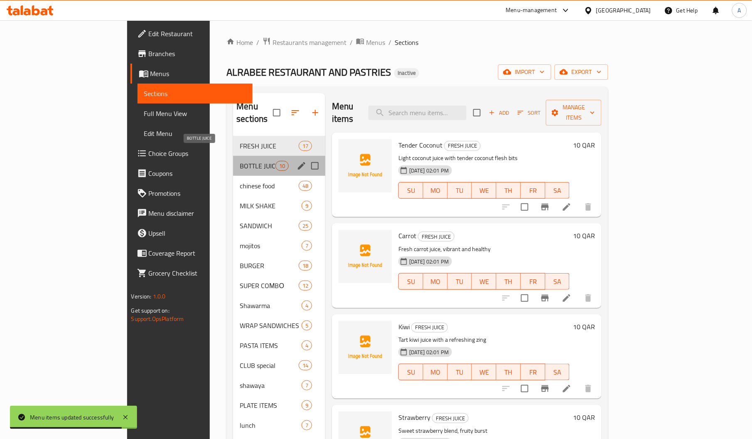
click at [240, 161] on span "BOTTLE JUICE" at bounding box center [257, 166] width 35 height 10
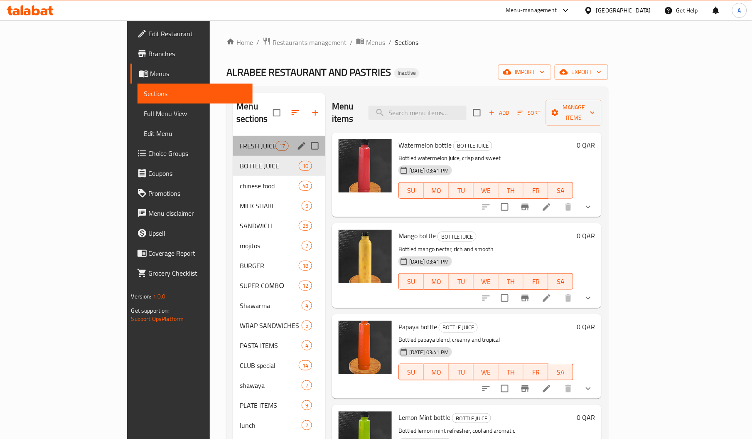
click at [233, 136] on div "FRESH JUICE 17" at bounding box center [279, 146] width 92 height 20
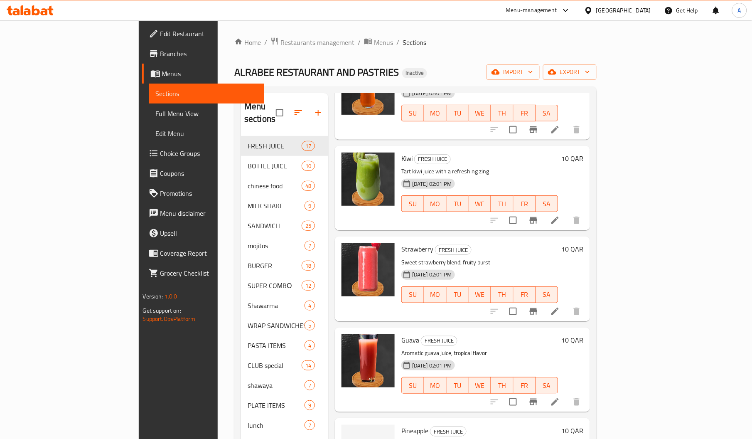
scroll to position [291, 0]
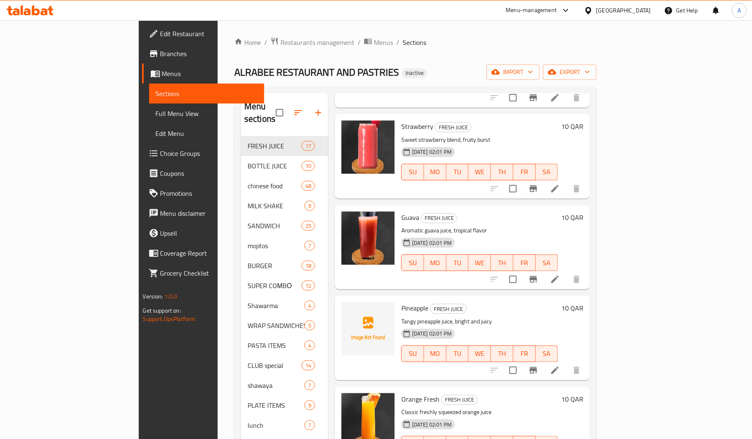
click at [401, 302] on span "Pineapple" at bounding box center [414, 308] width 27 height 12
copy span "Pineapple"
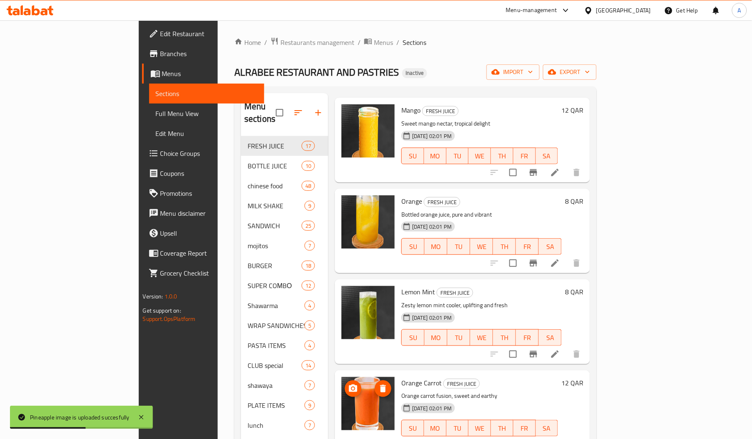
scroll to position [117, 0]
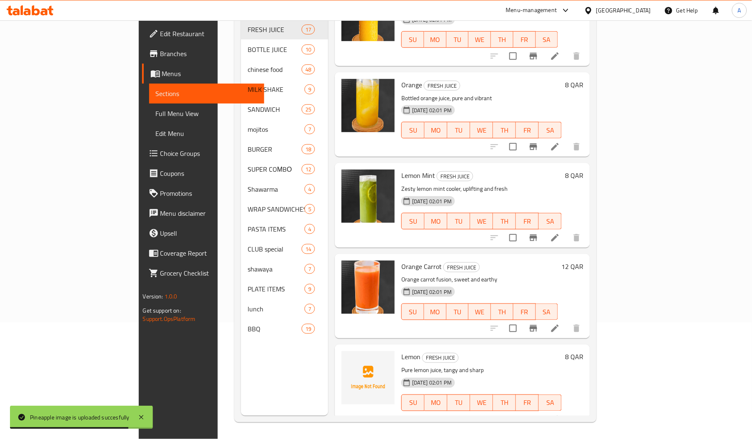
click at [401, 351] on span "Lemon" at bounding box center [410, 357] width 19 height 12
copy span "Lemon"
click at [401, 351] on span "Lemon" at bounding box center [410, 357] width 19 height 12
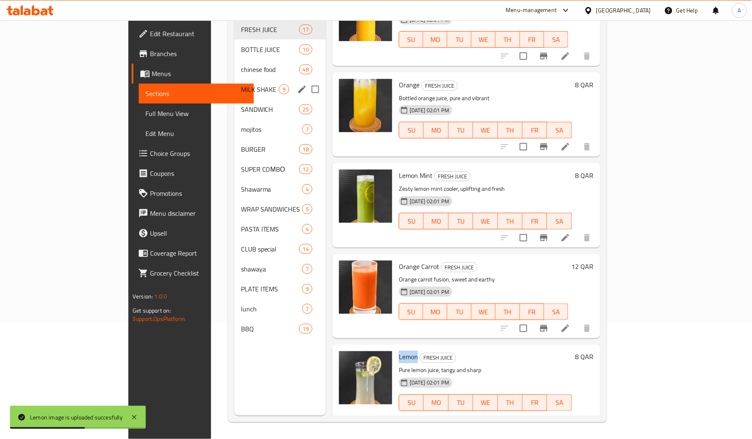
scroll to position [0, 0]
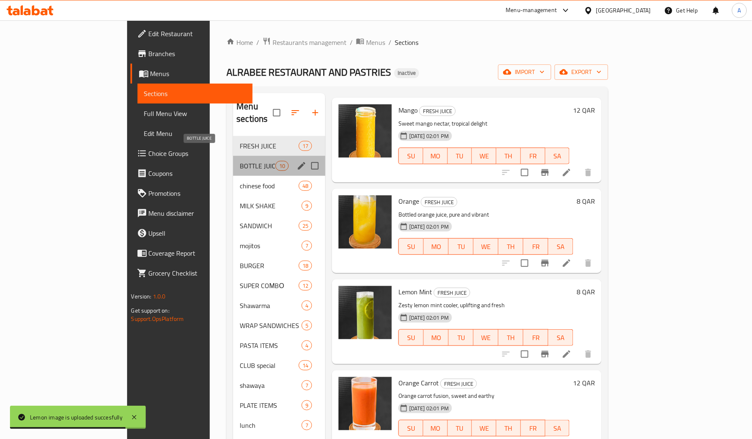
click at [240, 161] on span "BOTTLE JUICE" at bounding box center [257, 166] width 35 height 10
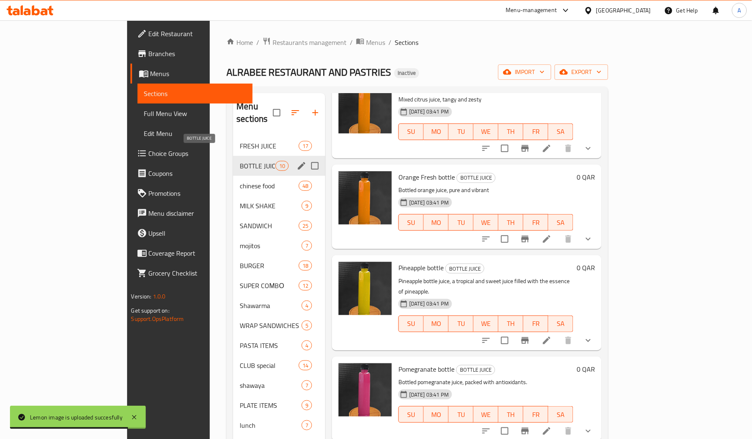
scroll to position [489, 0]
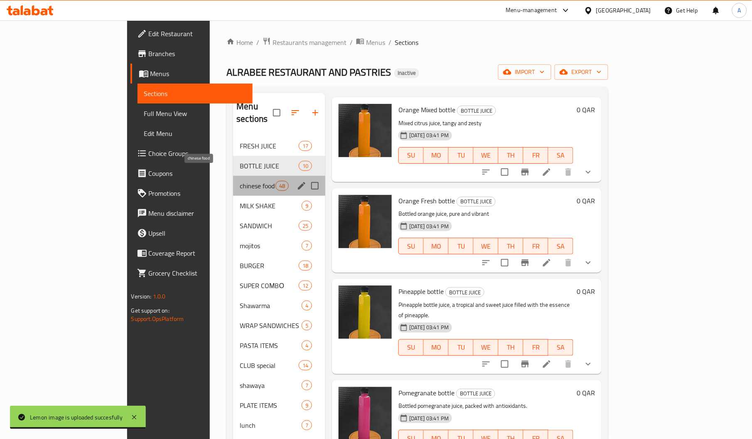
click at [240, 181] on span "chinese food" at bounding box center [257, 186] width 35 height 10
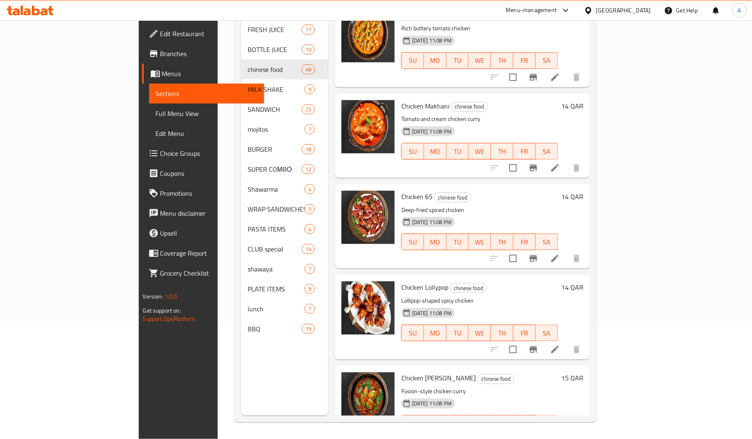
scroll to position [3729, 0]
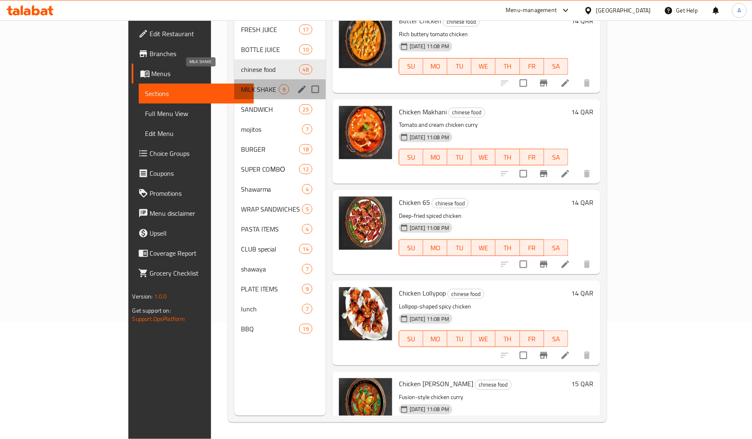
click at [241, 84] on span "MILK SHAKE" at bounding box center [260, 89] width 38 height 10
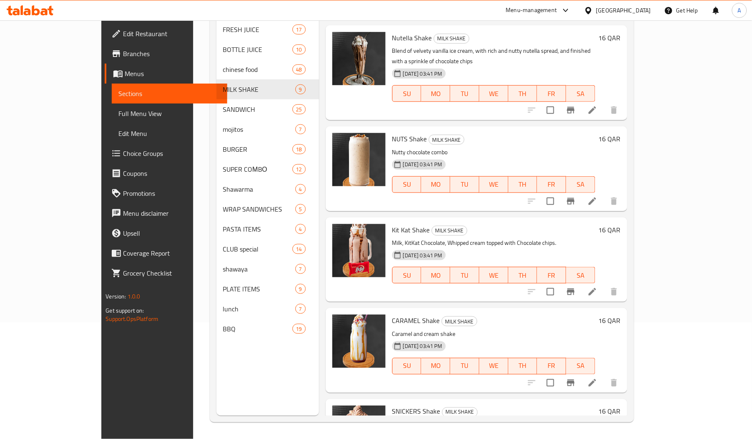
scroll to position [398, 0]
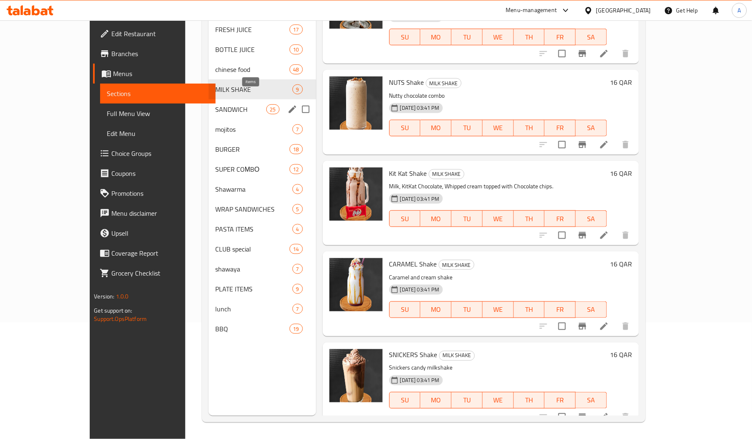
click at [266, 104] on div "25" at bounding box center [272, 109] width 13 height 10
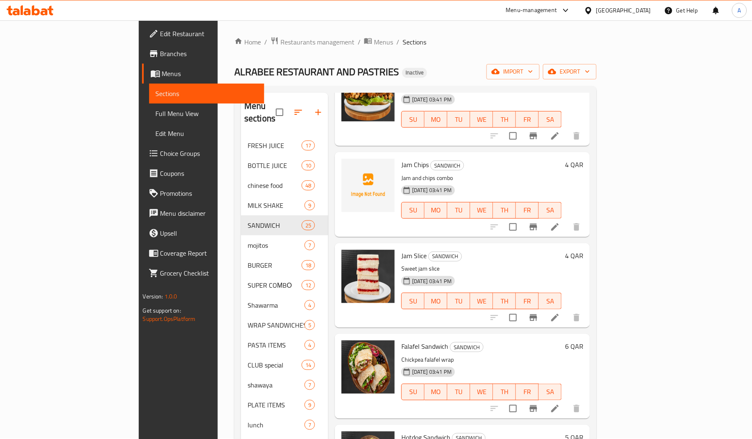
scroll to position [785, 0]
click at [401, 158] on span "Jam Chips" at bounding box center [414, 164] width 27 height 12
copy span "Jam"
click at [401, 158] on span "Jam Chips" at bounding box center [414, 164] width 27 height 12
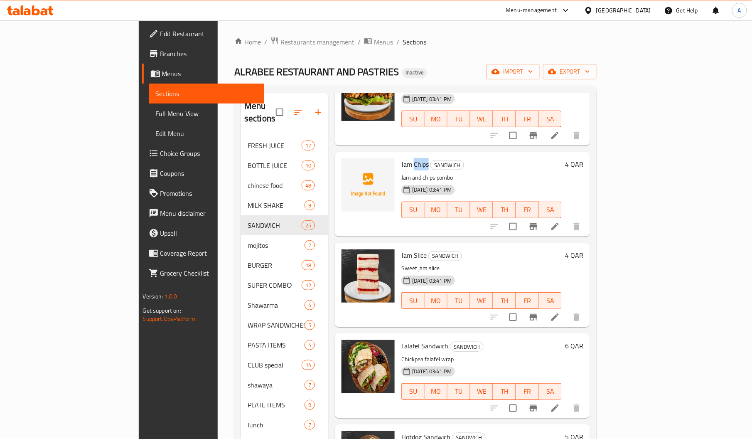
click at [401, 158] on span "Jam Chips" at bounding box center [414, 164] width 27 height 12
copy span "Chips"
click at [422, 337] on div "Falafel Sandwich SANDWICH Chickpea falafel wrap 09-08-2025 03:41 PM SU MO TU WE…" at bounding box center [481, 376] width 167 height 78
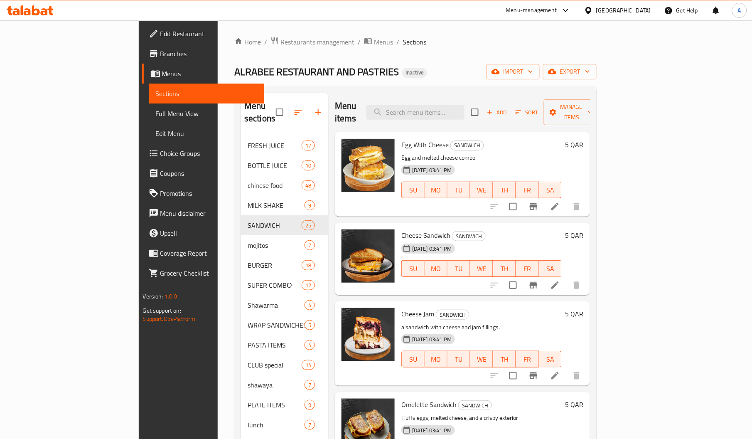
scroll to position [0, 0]
click at [453, 106] on input "search" at bounding box center [415, 113] width 98 height 15
paste input "Chips"
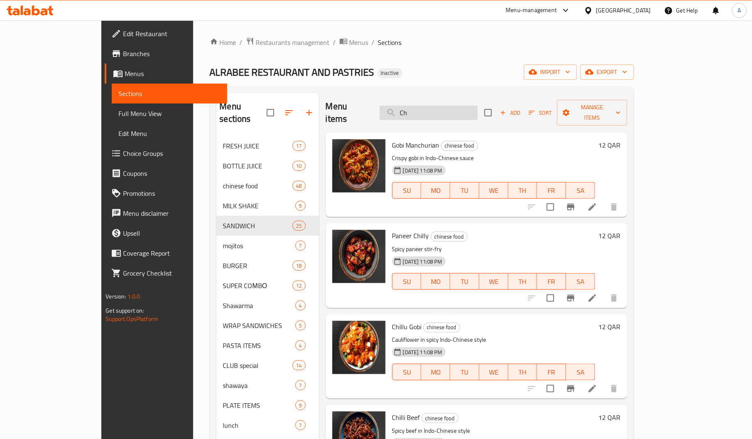
type input "C"
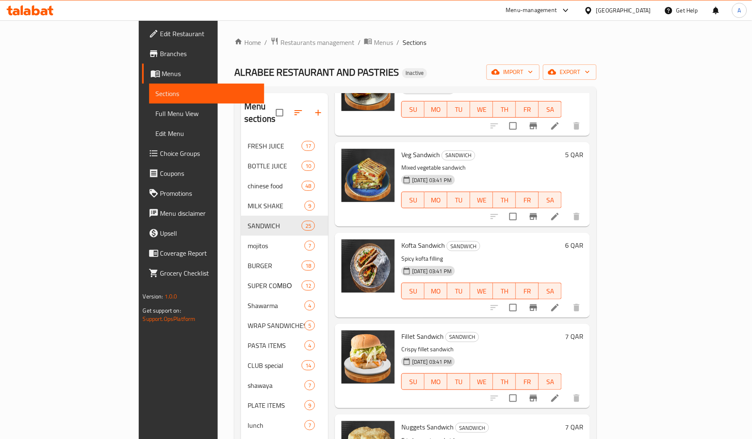
scroll to position [355, 0]
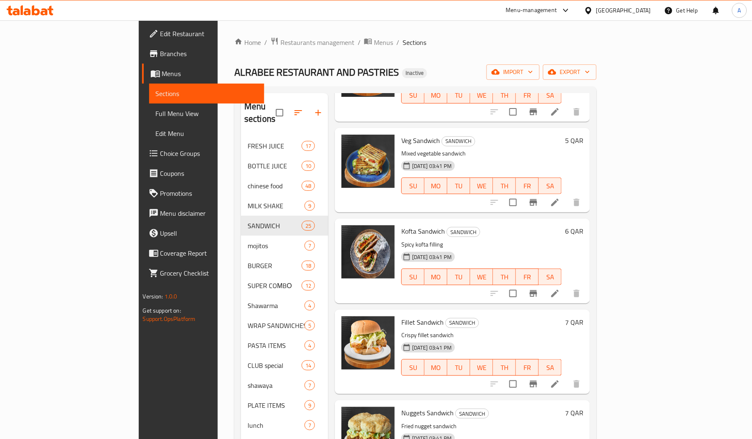
click at [401, 316] on span "Fillet Sandwich" at bounding box center [422, 322] width 42 height 12
copy span "Fillet"
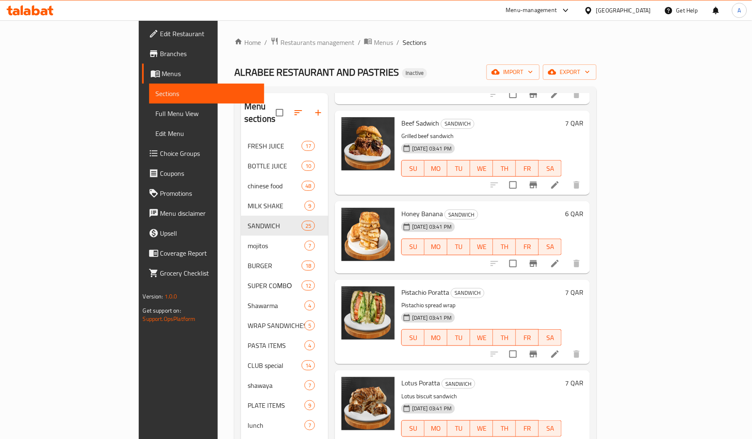
scroll to position [117, 0]
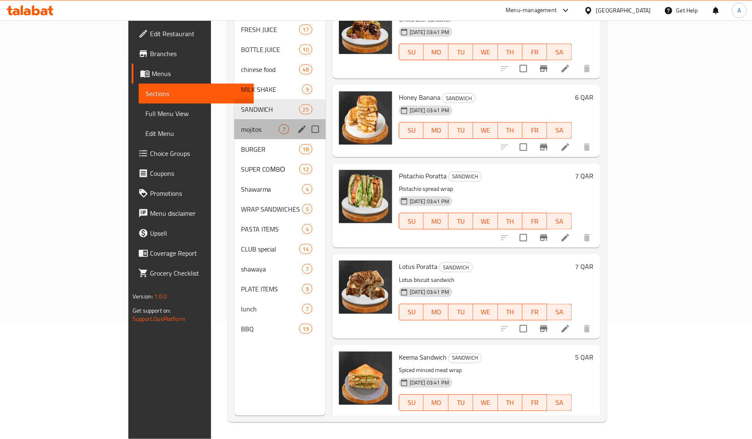
click at [234, 119] on div "mojitos 7" at bounding box center [279, 129] width 91 height 20
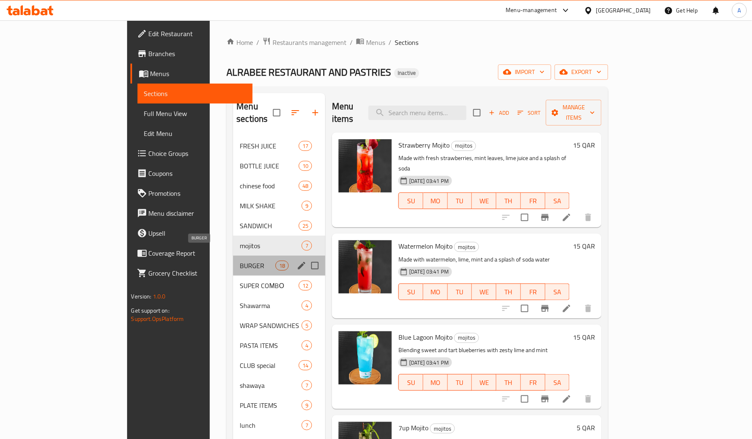
click at [240, 260] on span "BURGER" at bounding box center [257, 265] width 35 height 10
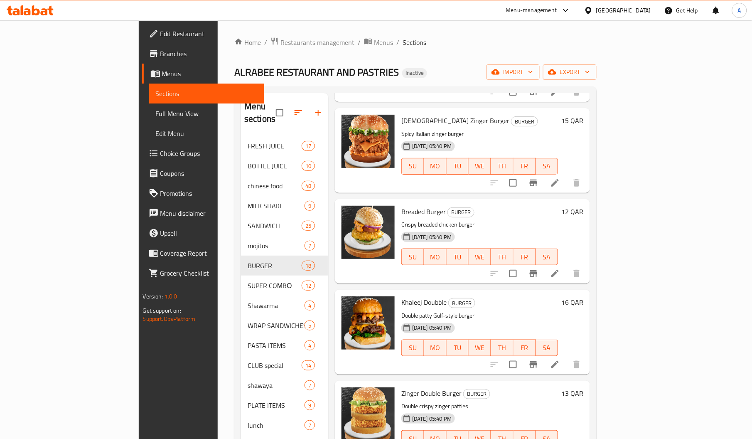
scroll to position [117, 0]
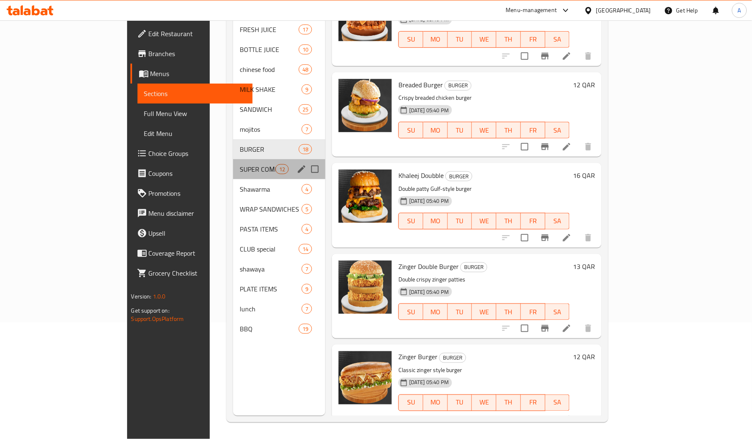
click at [233, 159] on div "SUPER COМBО 12" at bounding box center [279, 169] width 92 height 20
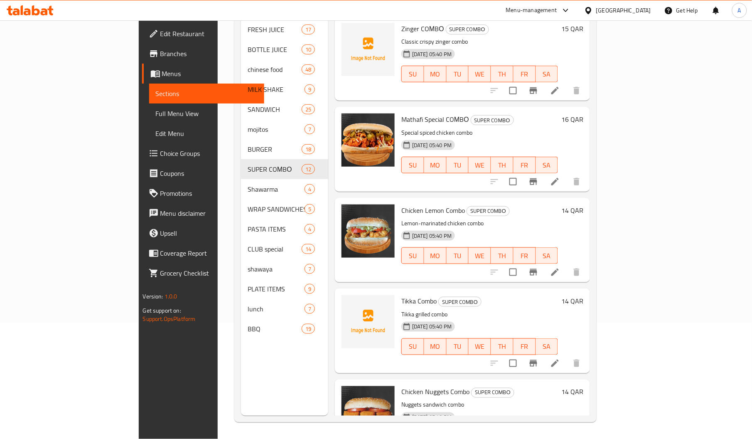
click at [401, 295] on span "Tikka Combo" at bounding box center [418, 301] width 35 height 12
copy span "Tikka"
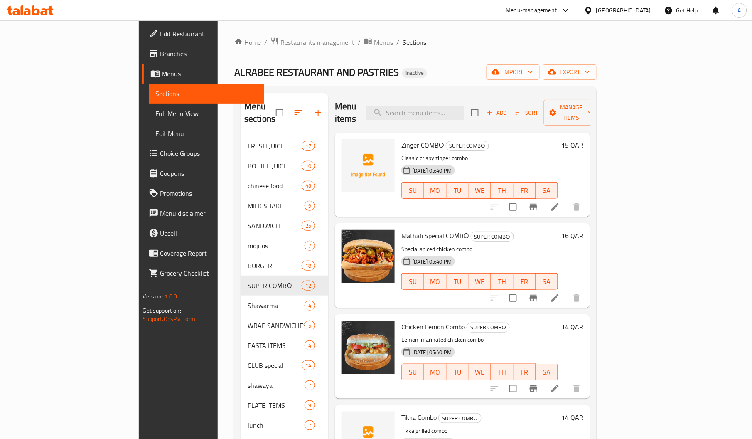
click at [401, 139] on span "Zinger COМBО" at bounding box center [422, 145] width 43 height 12
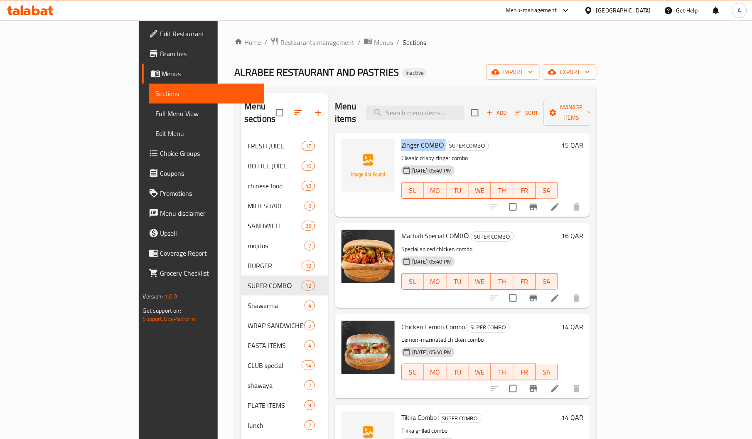
click at [401, 139] on span "Zinger COМBО" at bounding box center [422, 145] width 43 height 12
click at [401, 411] on span "Tikka Combo" at bounding box center [418, 417] width 35 height 12
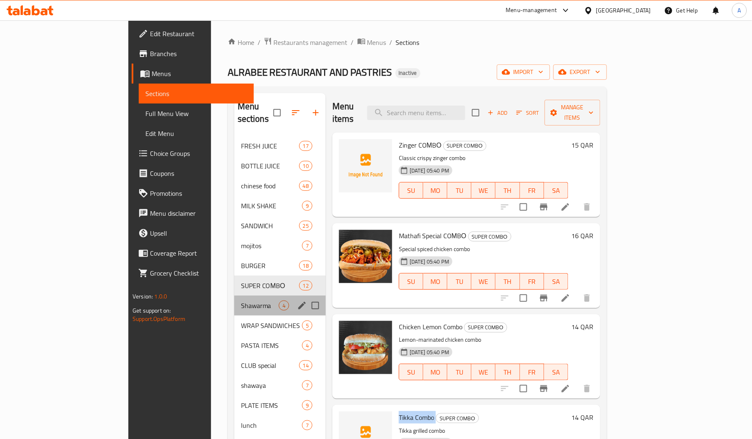
click at [234, 295] on div "Shawarma 4" at bounding box center [279, 305] width 91 height 20
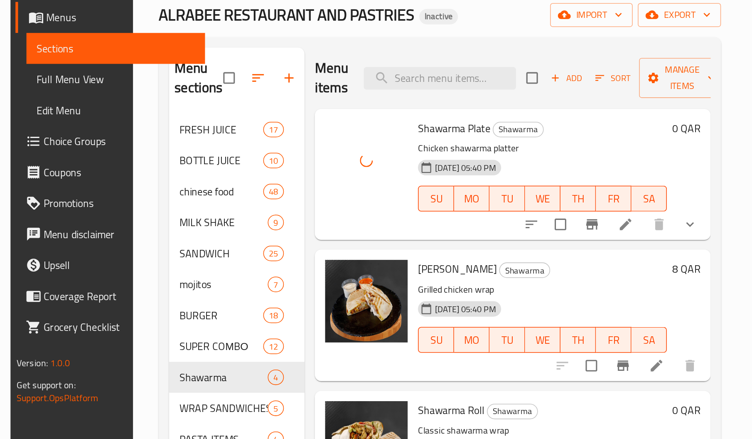
click at [401, 139] on span "Shawarma Plate" at bounding box center [424, 145] width 47 height 12
click at [398, 199] on div "Shawarma Plate Shawarma Chicken shawarma platter 09-08-2025 05:40 PM SU MO TU W…" at bounding box center [481, 175] width 167 height 78
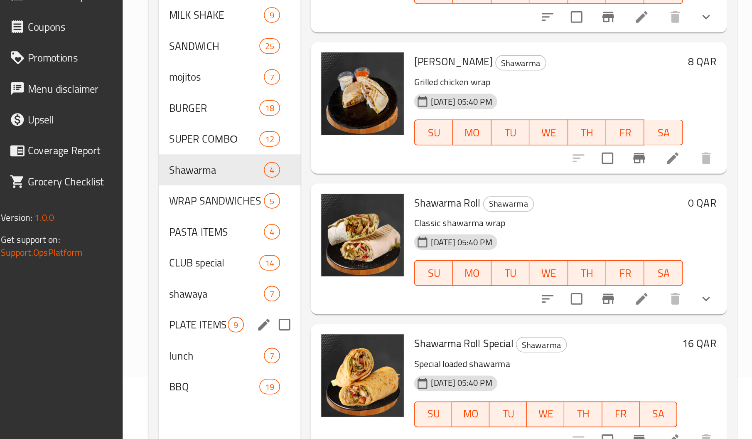
scroll to position [39, 0]
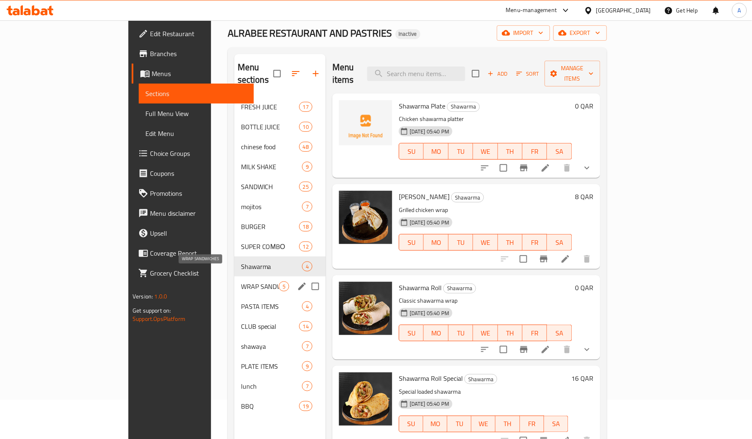
click at [241, 281] on span "WRAP SANDWICHES" at bounding box center [260, 286] width 38 height 10
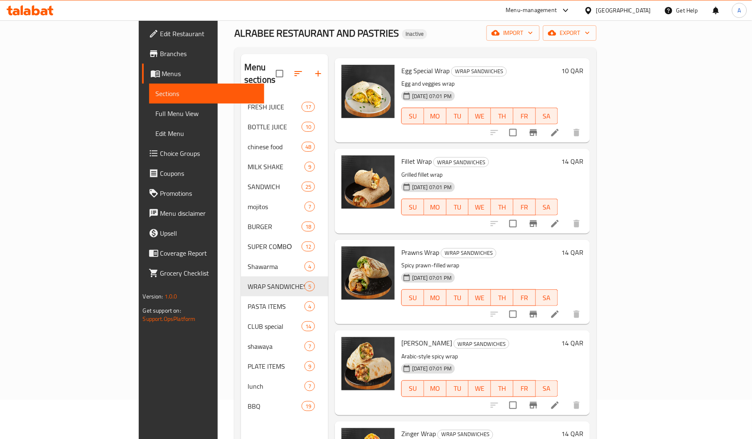
scroll to position [117, 0]
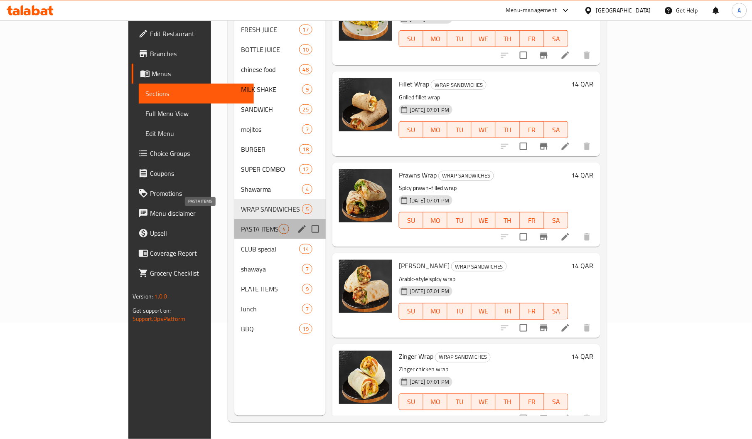
click at [241, 224] on span "PASTA ITEMS" at bounding box center [260, 229] width 38 height 10
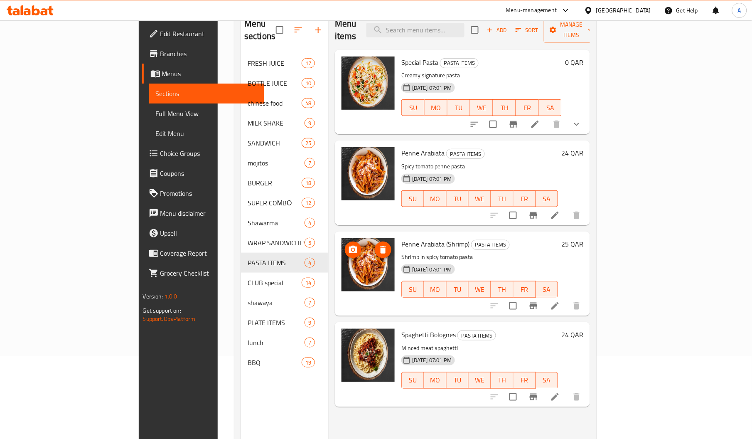
scroll to position [117, 0]
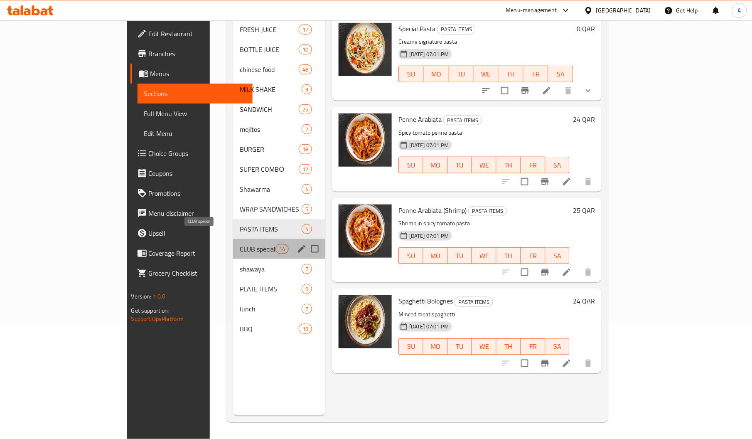
click at [240, 244] on span "CLUB special" at bounding box center [257, 249] width 35 height 10
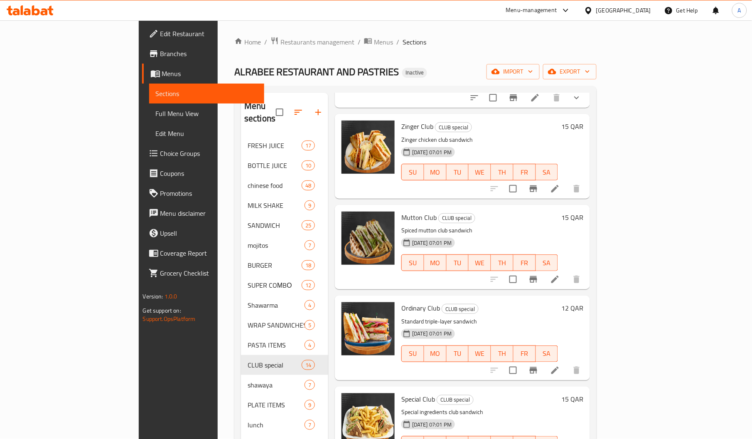
scroll to position [108, 0]
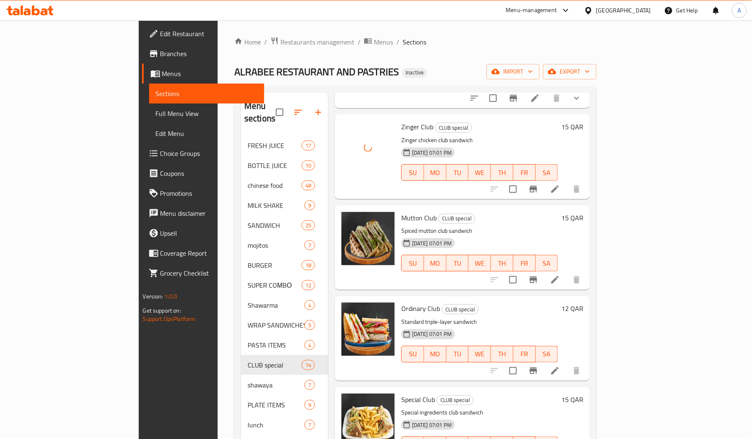
click at [398, 118] on div "Zinger Club CLUB special Zinger chicken club sandwich 09-08-2025 07:01 PM SU MO…" at bounding box center [479, 157] width 163 height 78
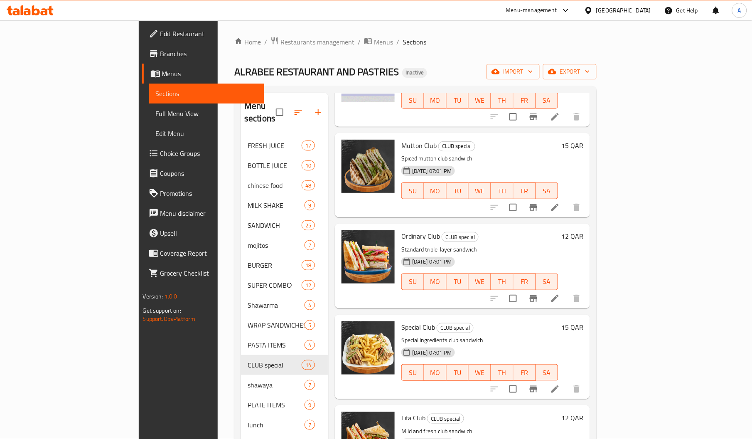
scroll to position [185, 0]
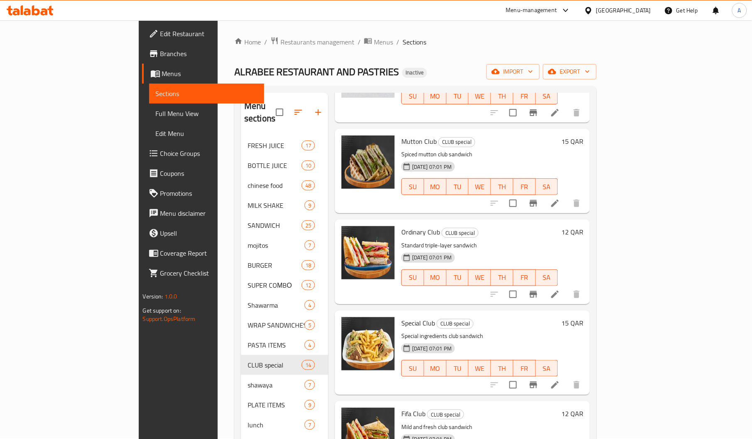
click at [401, 317] on span "Special Club" at bounding box center [418, 323] width 34 height 12
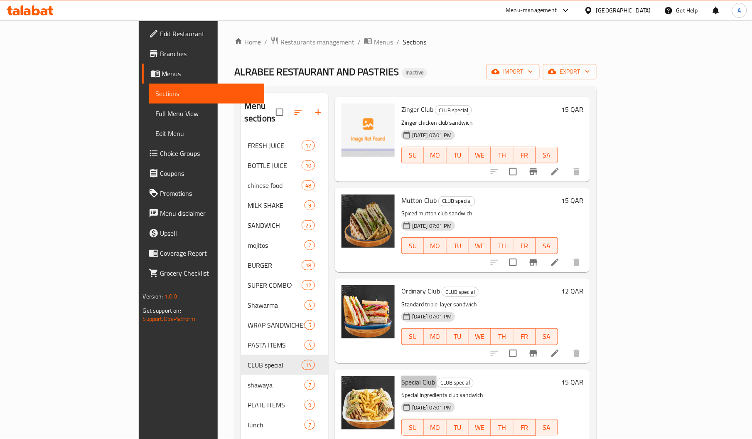
scroll to position [123, 0]
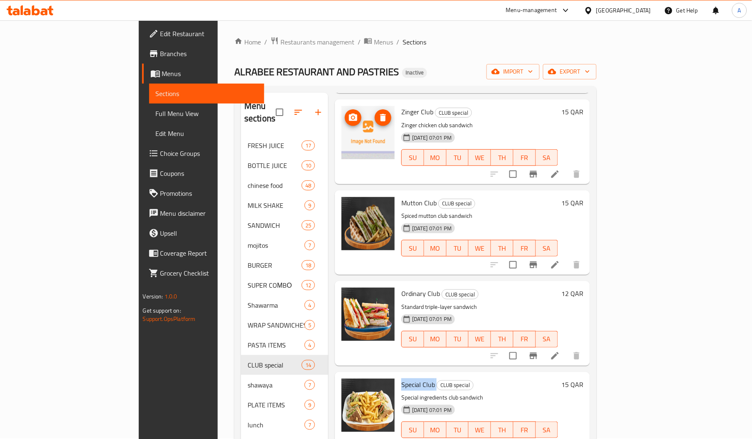
drag, startPoint x: 340, startPoint y: 107, endPoint x: 334, endPoint y: 123, distance: 17.0
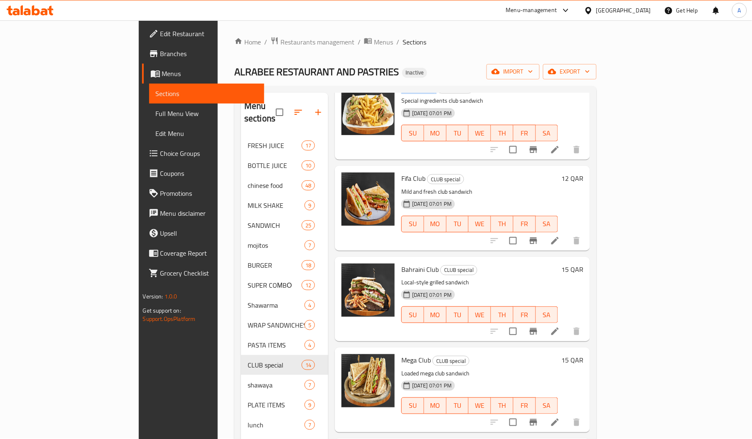
scroll to position [388, 0]
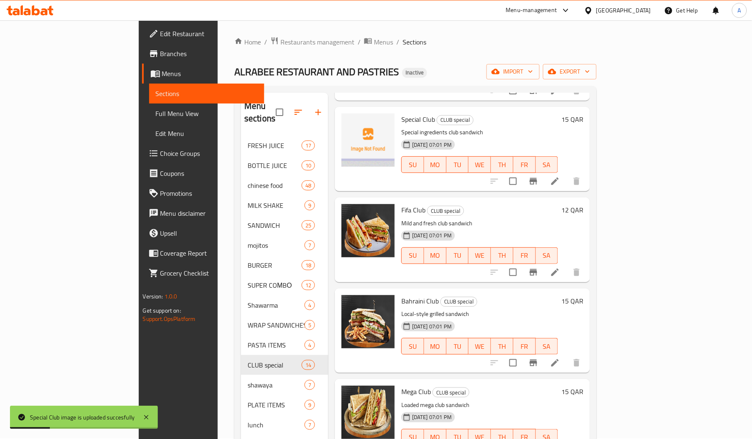
click at [401, 295] on span "Bahraini Club" at bounding box center [419, 301] width 37 height 12
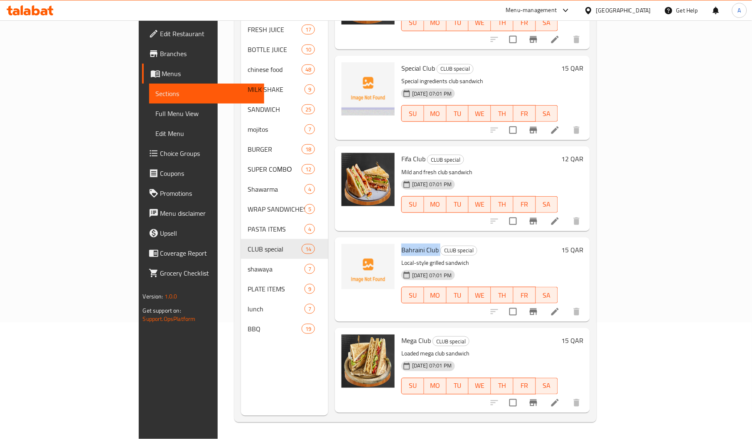
scroll to position [321, 0]
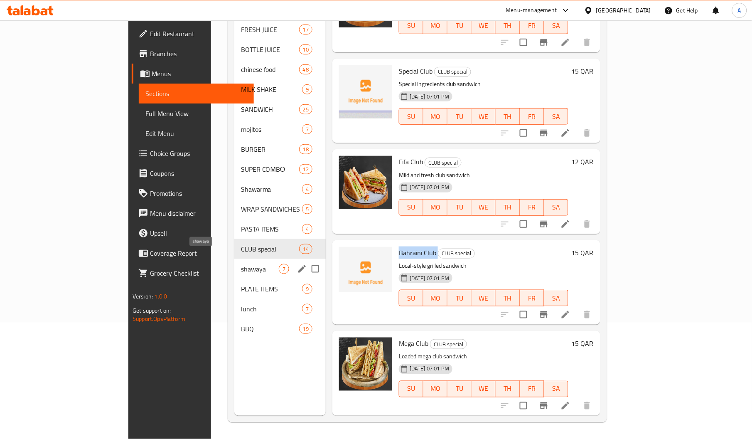
click at [241, 264] on span "shawaya" at bounding box center [260, 269] width 38 height 10
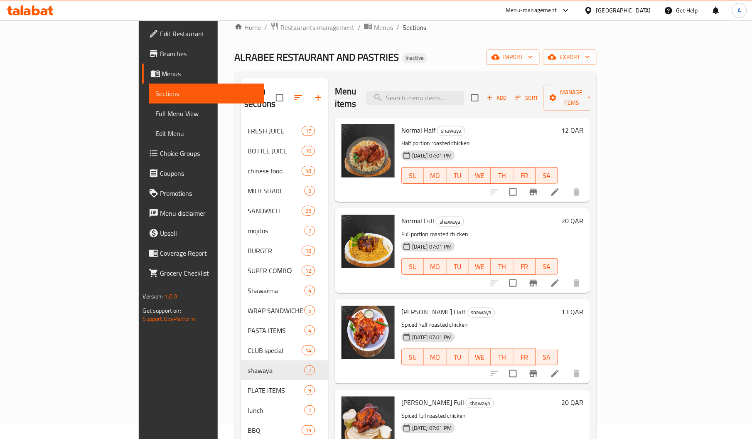
scroll to position [8, 0]
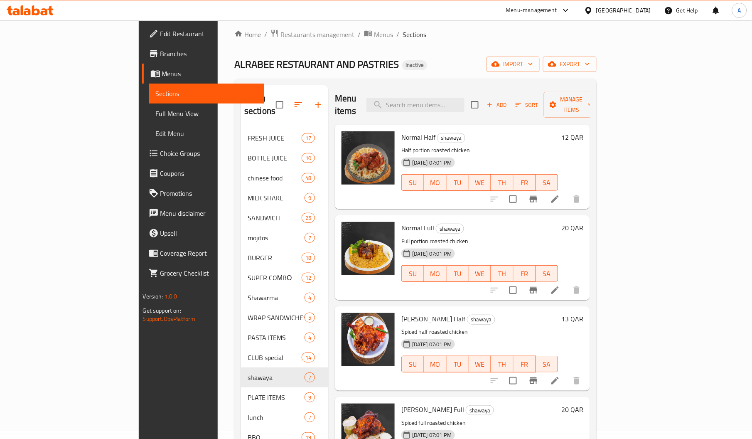
click at [401, 221] on span "Normal Full" at bounding box center [417, 227] width 33 height 12
click at [401, 131] on span "Normal Half" at bounding box center [418, 137] width 34 height 12
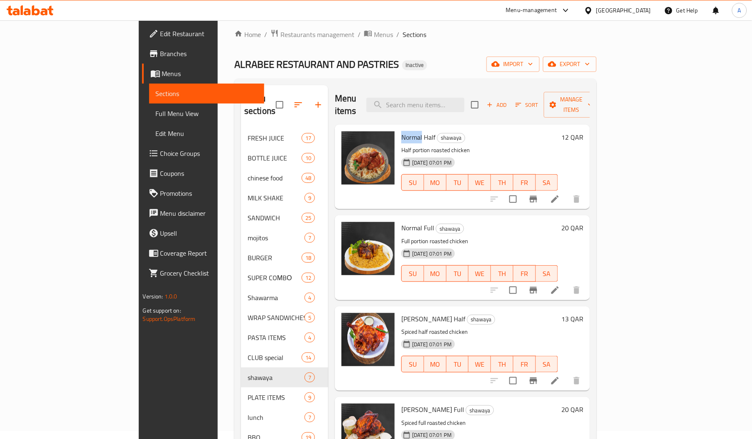
click at [401, 131] on span "Normal Half" at bounding box center [418, 137] width 34 height 12
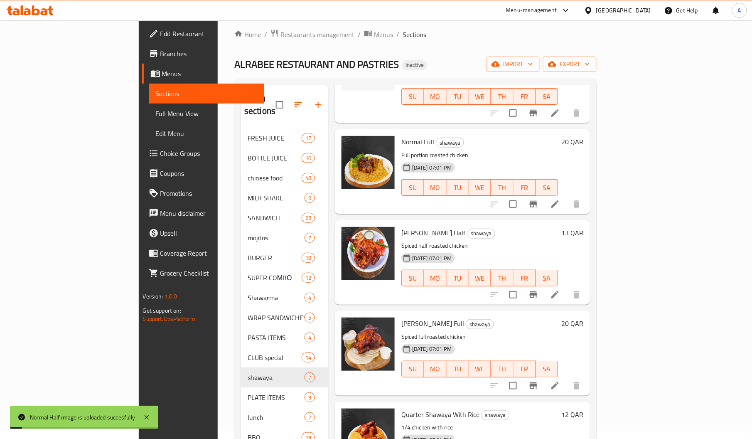
scroll to position [94, 0]
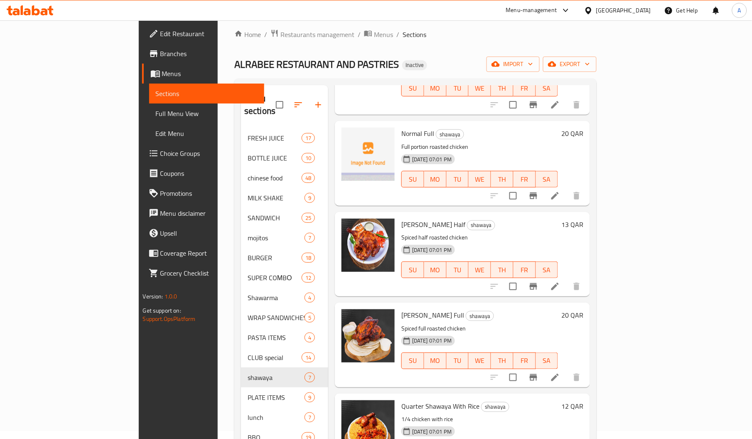
click at [501, 323] on p "Spiced full roasted chicken" at bounding box center [479, 328] width 157 height 10
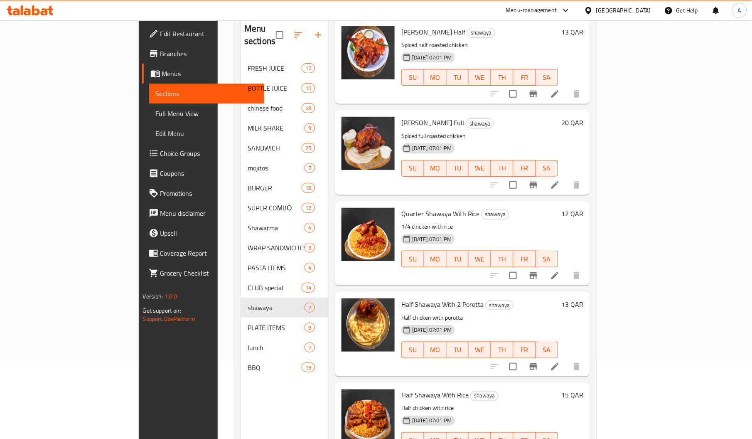
scroll to position [117, 0]
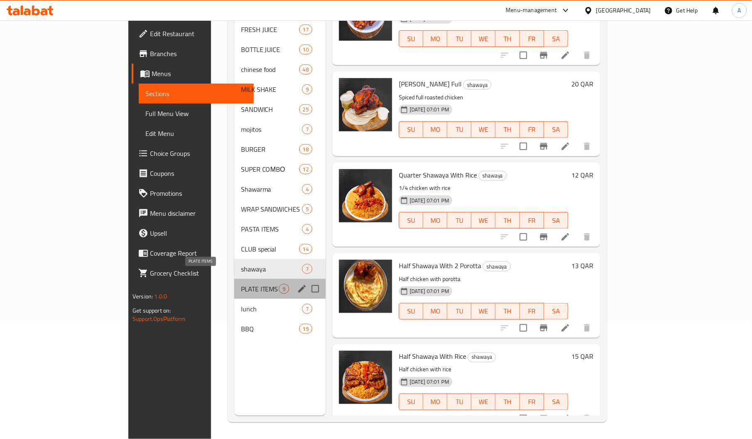
click at [241, 284] on span "PLATE ITEMS" at bounding box center [260, 289] width 38 height 10
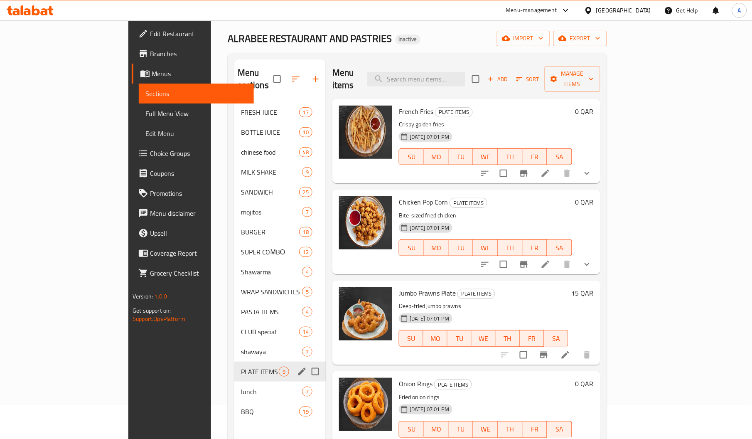
scroll to position [38, 0]
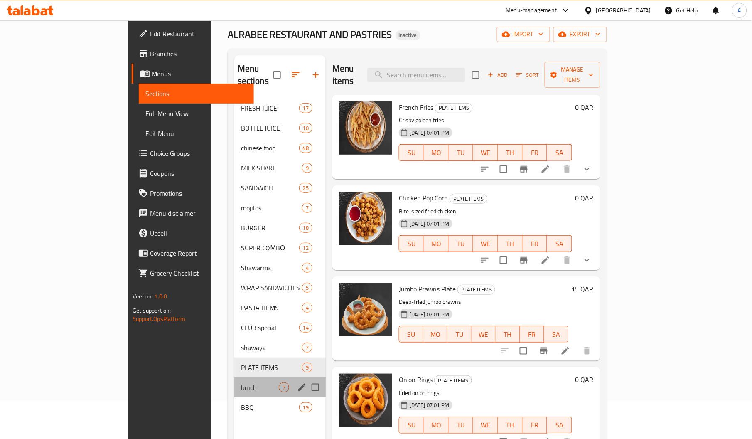
click at [234, 383] on div "lunch 7" at bounding box center [279, 387] width 91 height 20
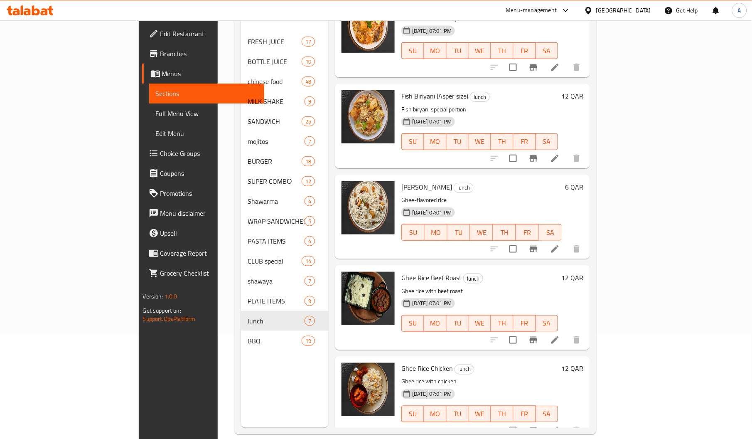
scroll to position [117, 0]
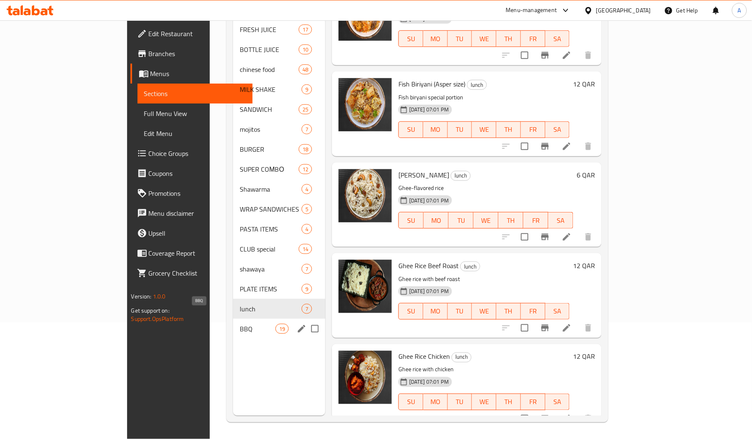
click at [240, 324] on span "BBQ" at bounding box center [257, 329] width 35 height 10
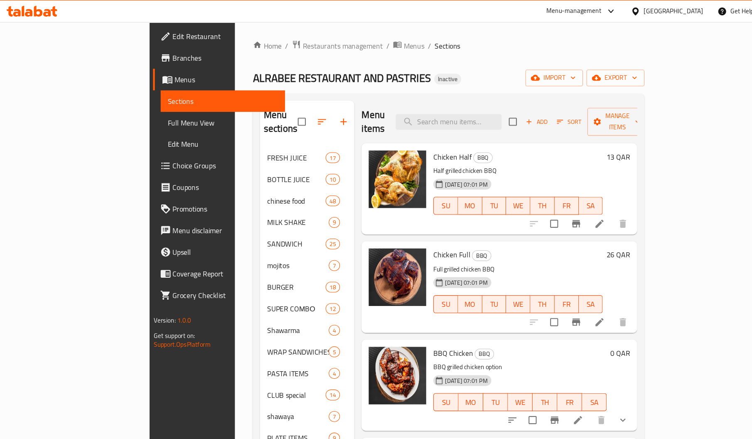
click at [401, 139] on span "Chicken Half" at bounding box center [418, 145] width 35 height 12
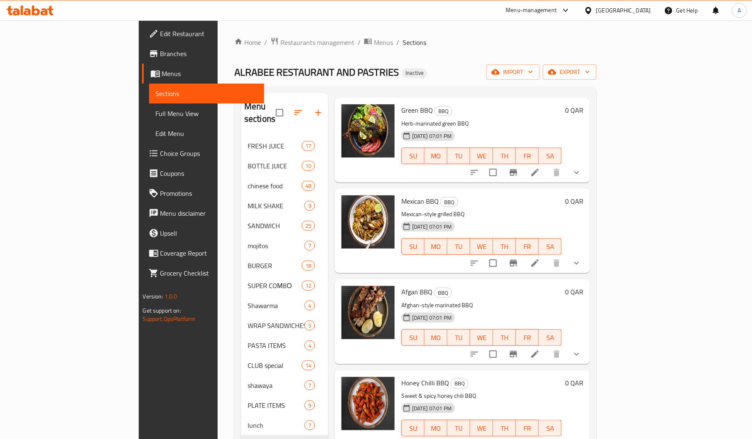
scroll to position [117, 0]
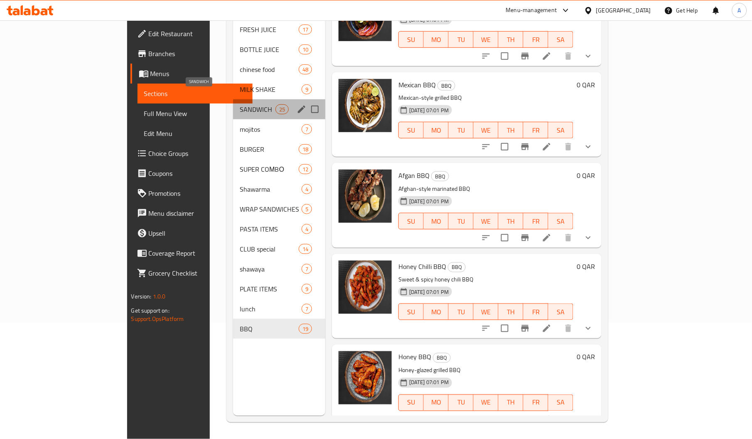
click at [240, 104] on span "SANDWICH" at bounding box center [257, 109] width 35 height 10
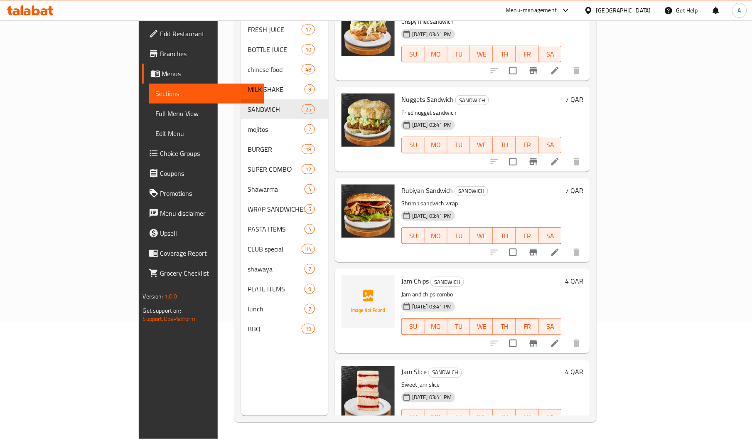
scroll to position [562, 0]
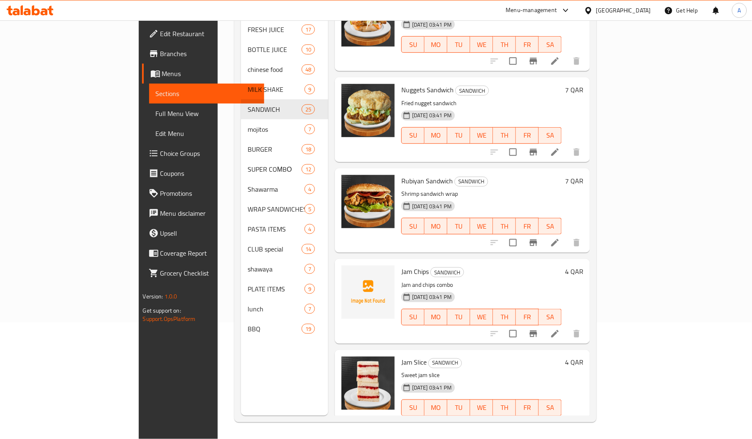
click at [401, 265] on span "Jam Chips" at bounding box center [414, 271] width 27 height 12
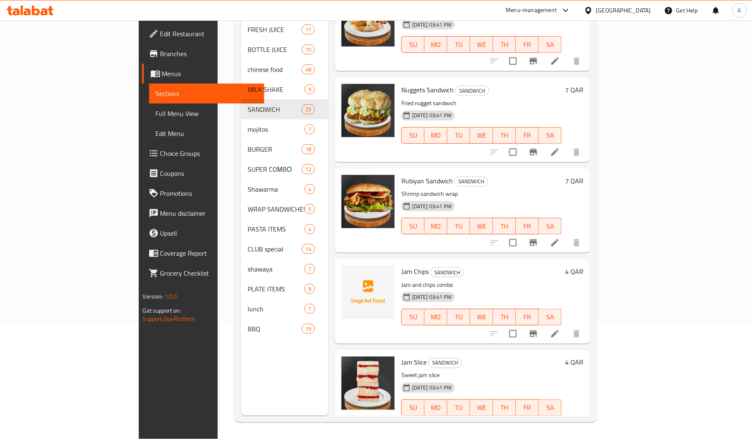
click at [477, 319] on div "09-08-2025 03:41 PM SU MO TU WE TH FR SA" at bounding box center [481, 311] width 167 height 45
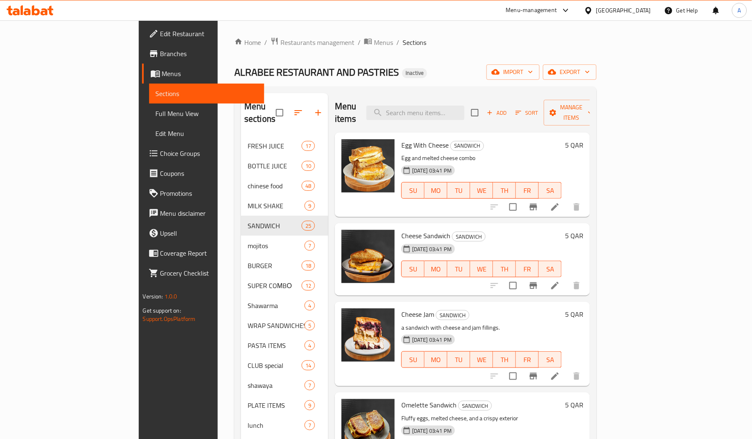
scroll to position [0, 0]
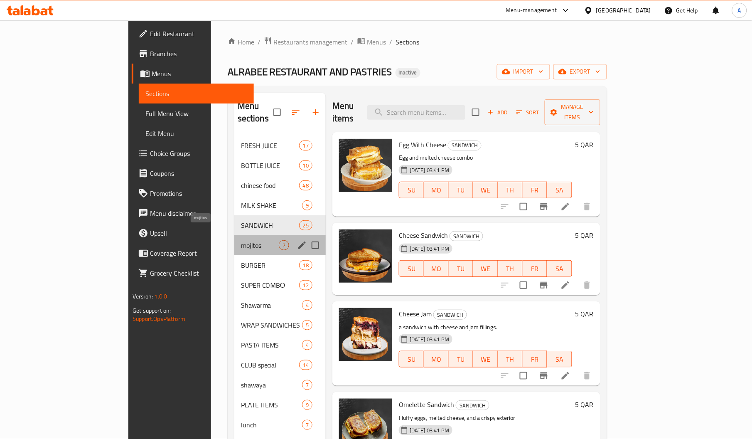
click at [241, 240] on span "mojitos" at bounding box center [260, 245] width 38 height 10
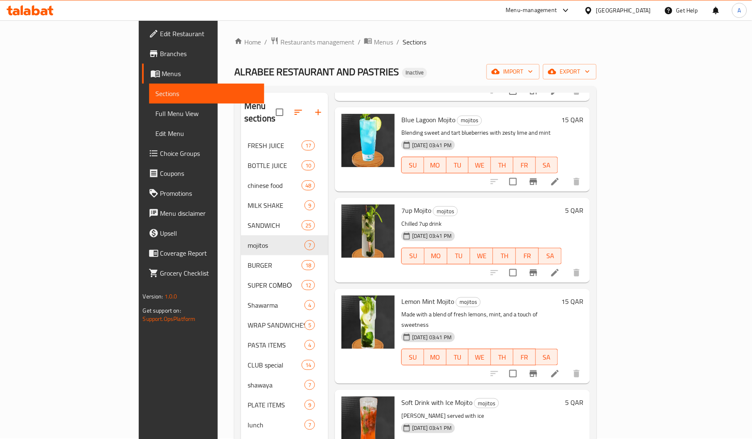
scroll to position [117, 0]
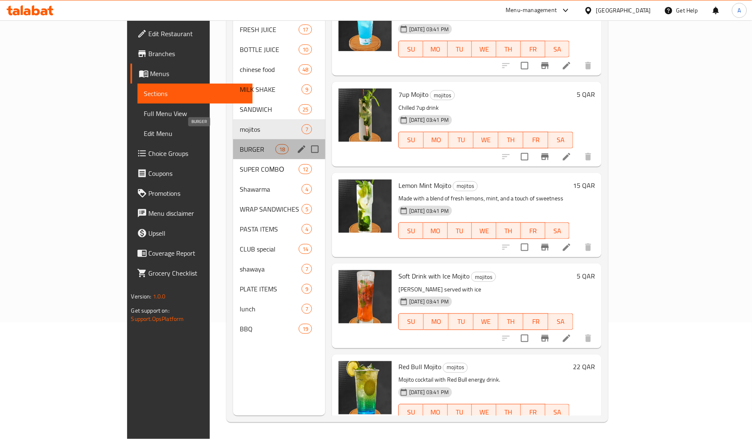
click at [240, 144] on span "BURGER" at bounding box center [257, 149] width 35 height 10
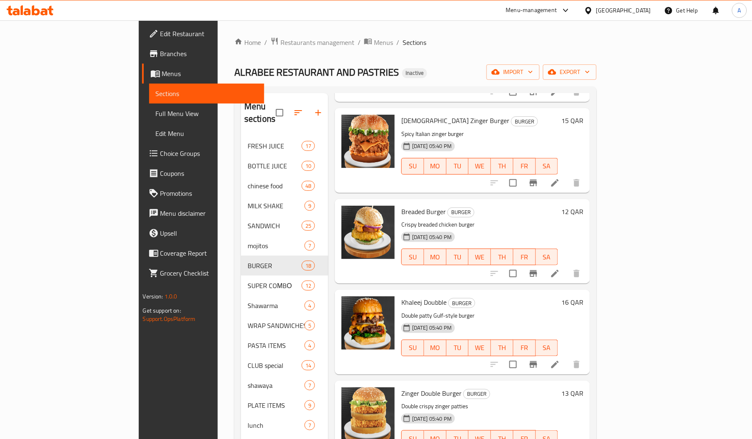
scroll to position [117, 0]
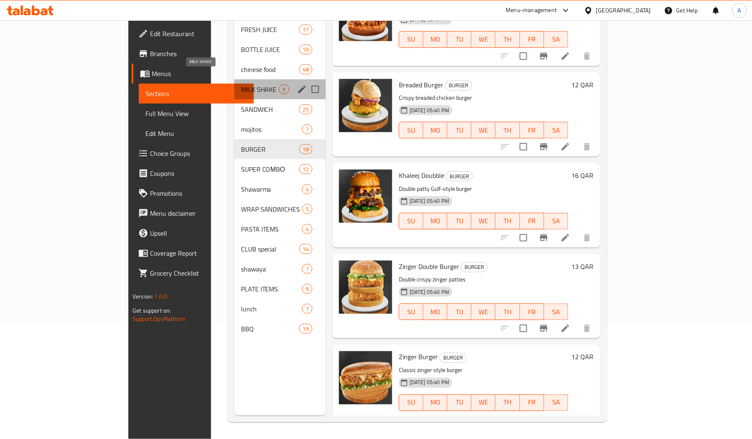
click at [241, 84] on span "MILK SHAKE" at bounding box center [260, 89] width 38 height 10
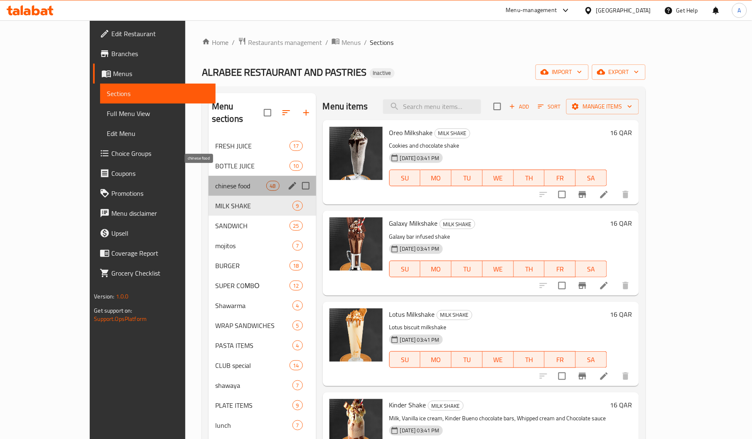
click at [215, 181] on span "chinese food" at bounding box center [240, 186] width 51 height 10
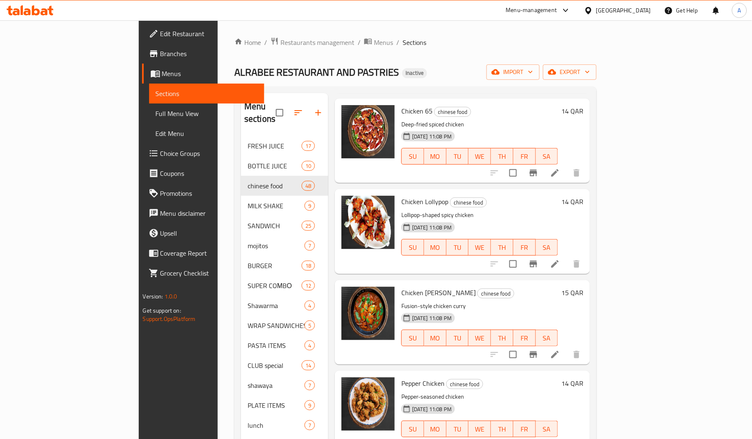
scroll to position [117, 0]
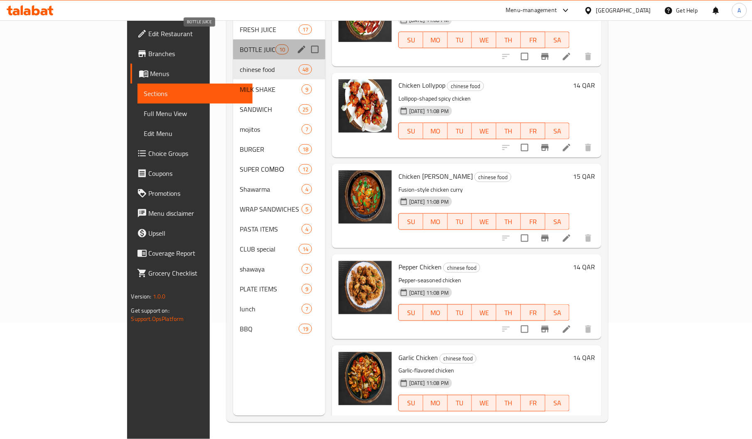
click at [240, 44] on span "BOTTLE JUICE" at bounding box center [257, 49] width 35 height 10
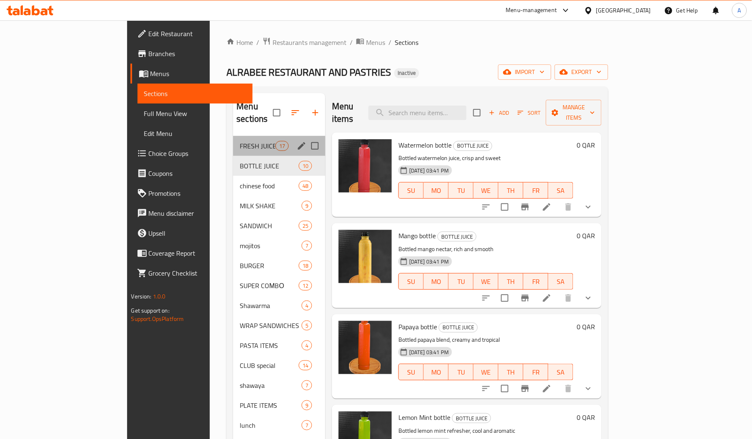
click at [233, 140] on div "FRESH JUICE 17" at bounding box center [279, 146] width 92 height 20
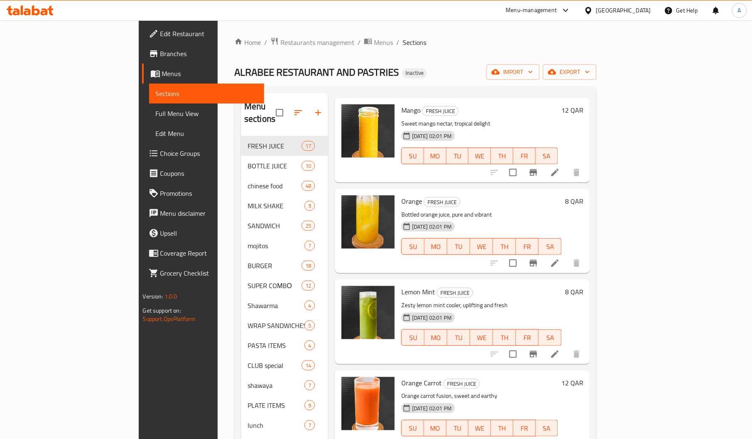
scroll to position [117, 0]
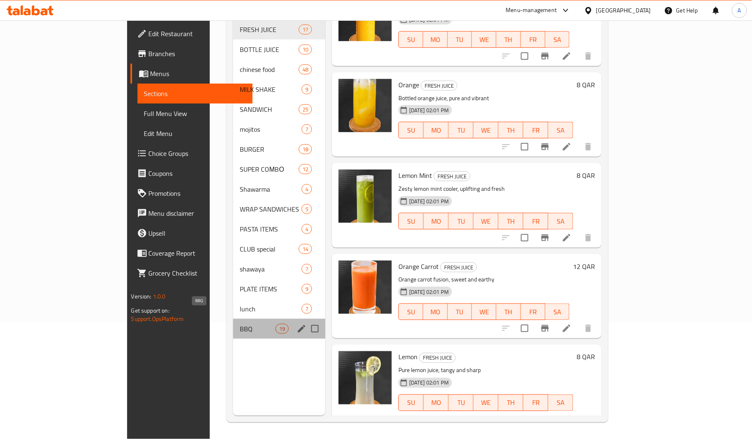
click at [240, 324] on span "BBQ" at bounding box center [257, 329] width 35 height 10
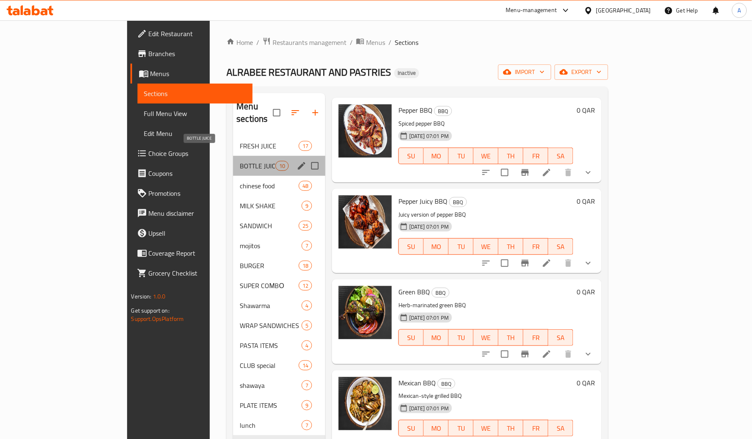
click at [240, 161] on span "BOTTLE JUICE" at bounding box center [257, 166] width 35 height 10
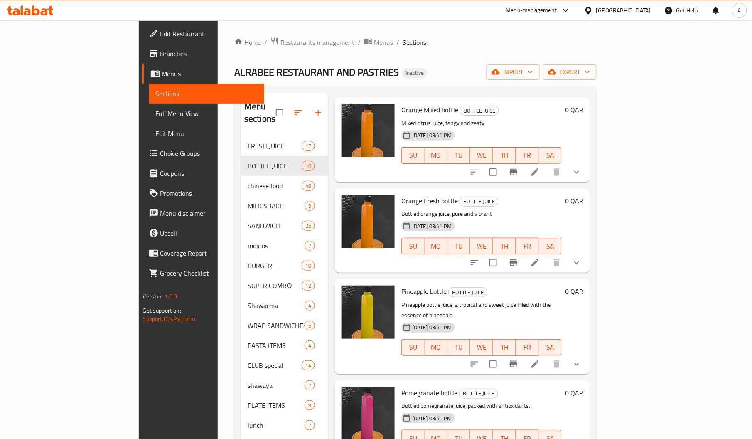
scroll to position [117, 0]
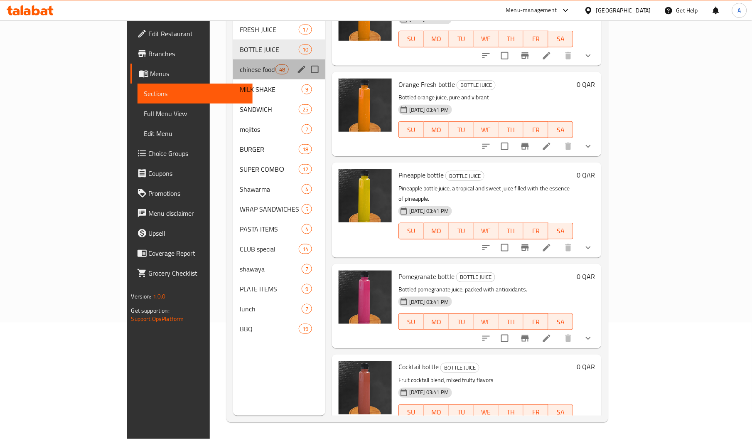
click at [233, 59] on div "chinese food 48" at bounding box center [279, 69] width 92 height 20
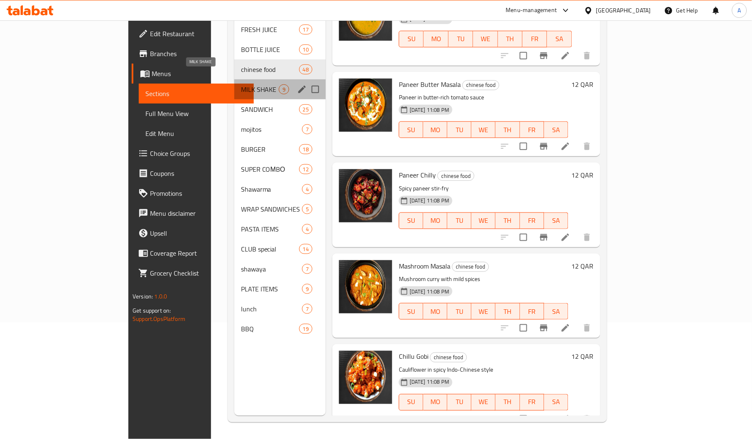
click at [241, 84] on span "MILK SHAKE" at bounding box center [260, 89] width 38 height 10
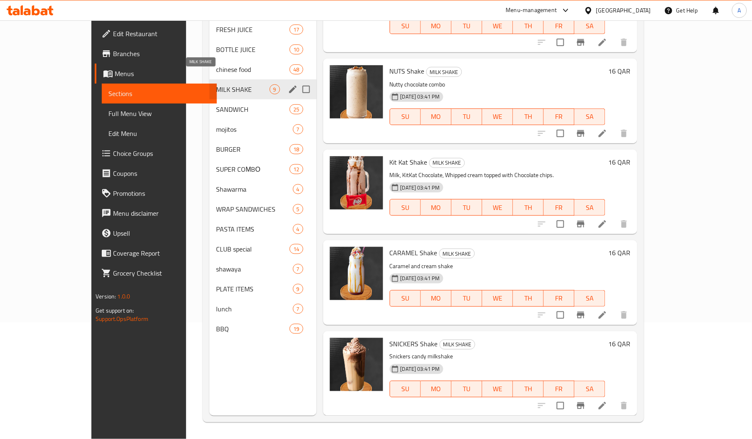
scroll to position [398, 0]
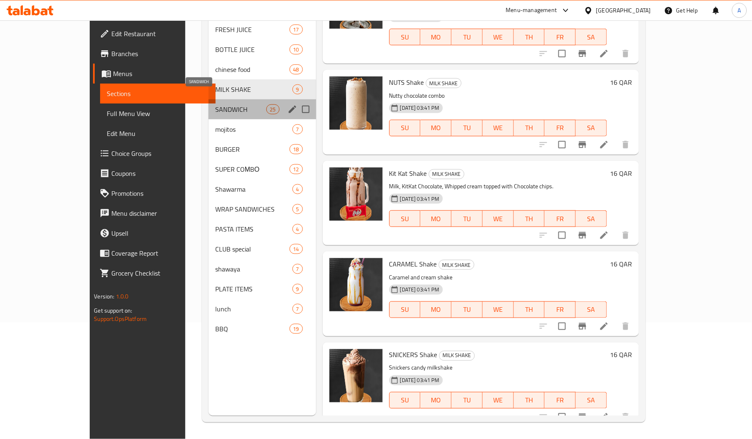
click at [215, 104] on span "SANDWICH" at bounding box center [240, 109] width 51 height 10
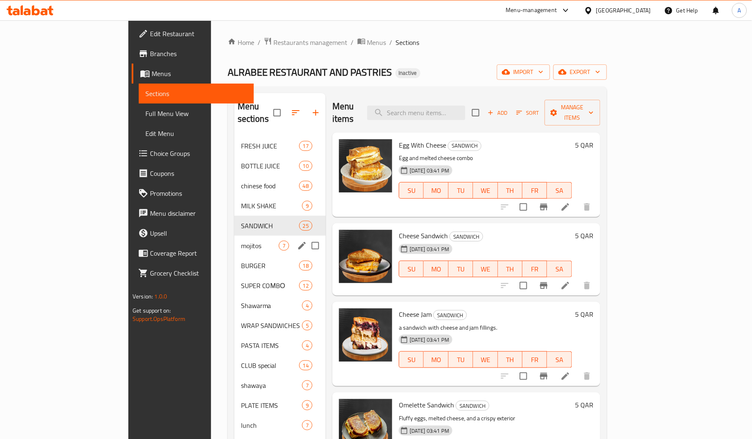
click at [234, 236] on div "mojitos 7" at bounding box center [279, 246] width 91 height 20
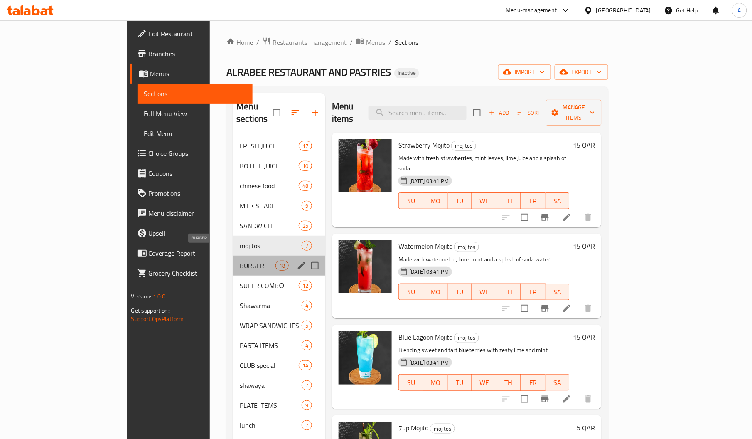
click at [240, 260] on span "BURGER" at bounding box center [257, 265] width 35 height 10
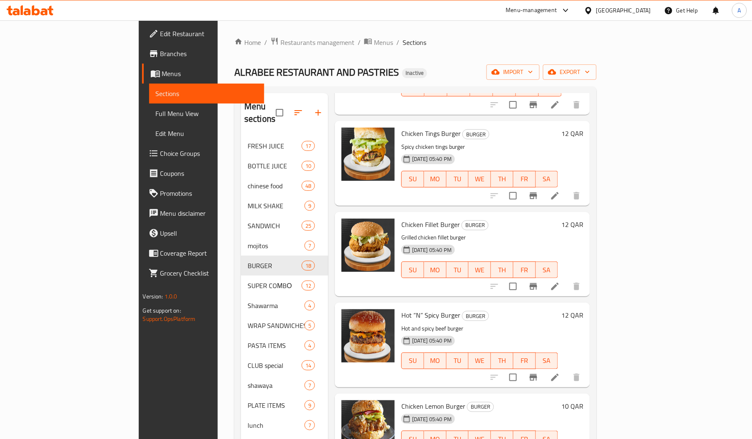
scroll to position [654, 0]
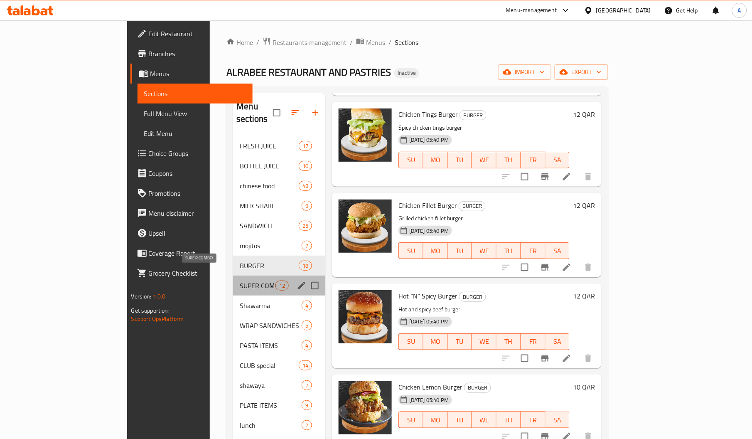
click at [240, 280] on span "SUPER COМBО" at bounding box center [257, 285] width 35 height 10
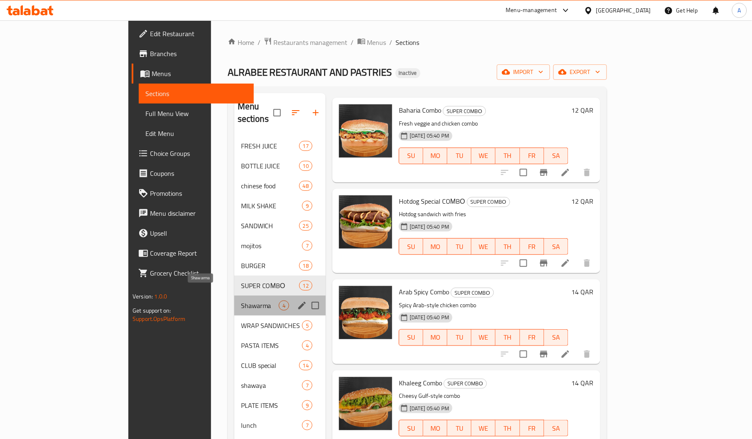
click at [241, 300] on span "Shawarma" at bounding box center [260, 305] width 38 height 10
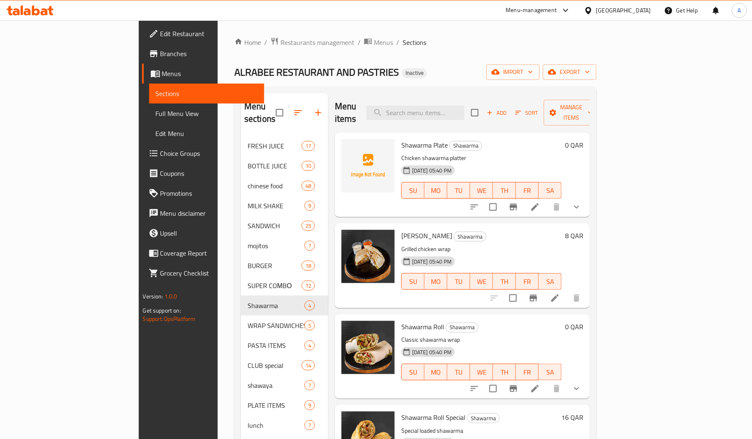
scroll to position [117, 0]
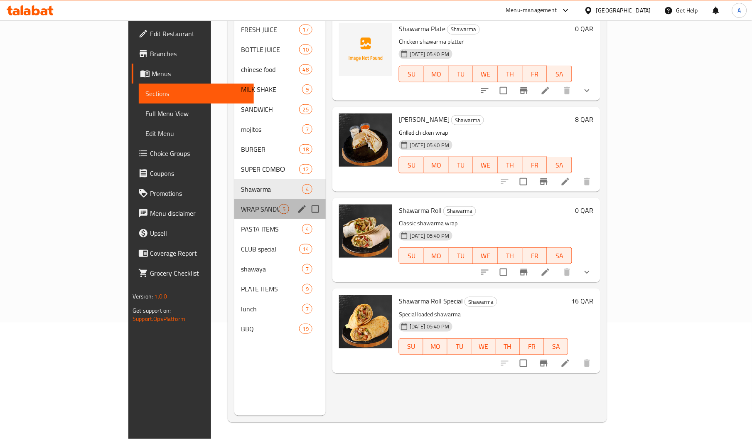
click at [234, 201] on div "WRAP SANDWICHES 5" at bounding box center [279, 209] width 91 height 20
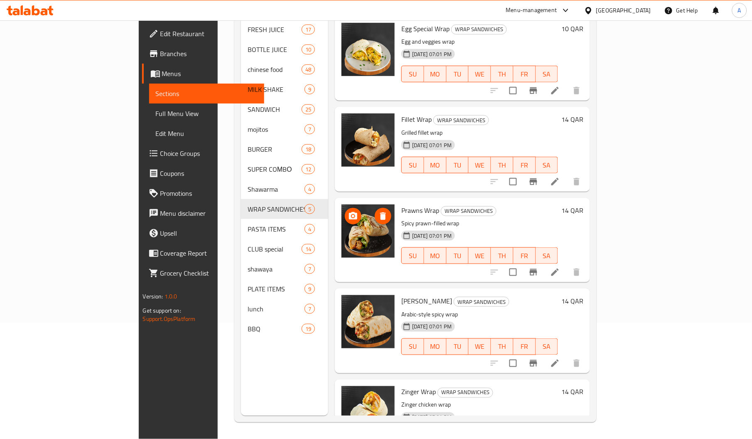
scroll to position [35, 0]
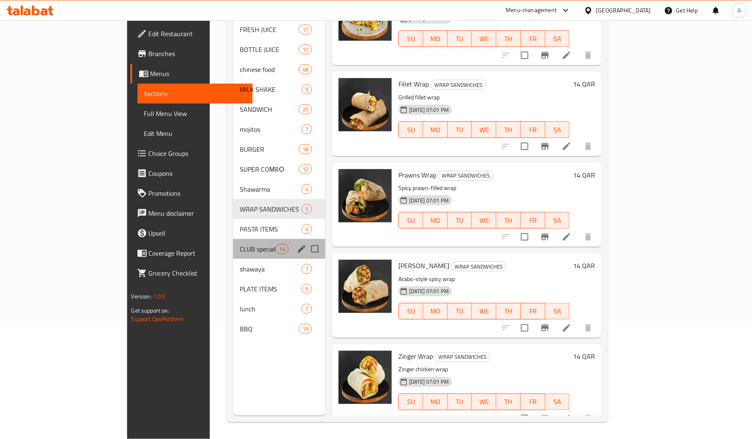
click at [233, 239] on div "CLUB special 14" at bounding box center [279, 249] width 92 height 20
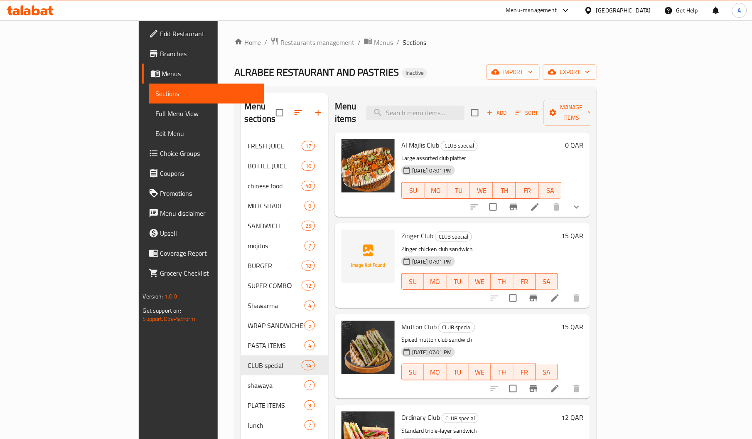
click at [401, 139] on span "Al Majlis Club" at bounding box center [420, 145] width 38 height 12
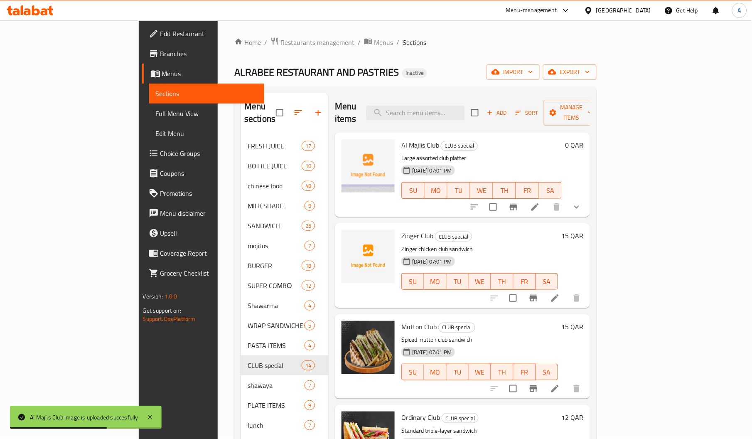
click at [502, 191] on div "09-08-2025 07:01 PM SU MO TU WE TH FR SA" at bounding box center [481, 184] width 167 height 45
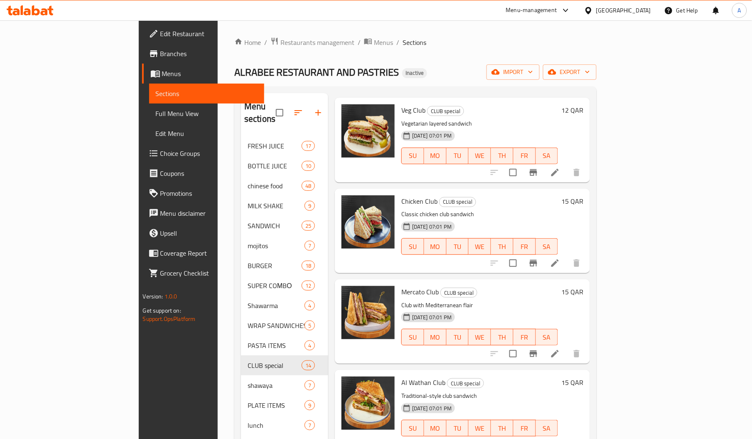
scroll to position [117, 0]
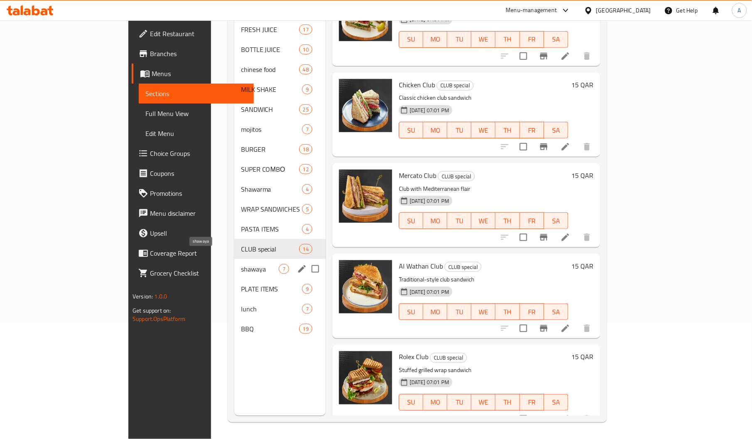
click at [241, 264] on span "shawaya" at bounding box center [260, 269] width 38 height 10
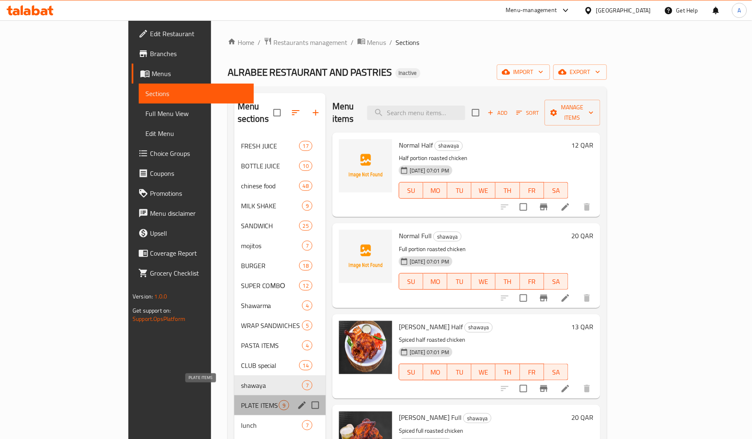
click at [241, 400] on span "PLATE ITEMS" at bounding box center [260, 405] width 38 height 10
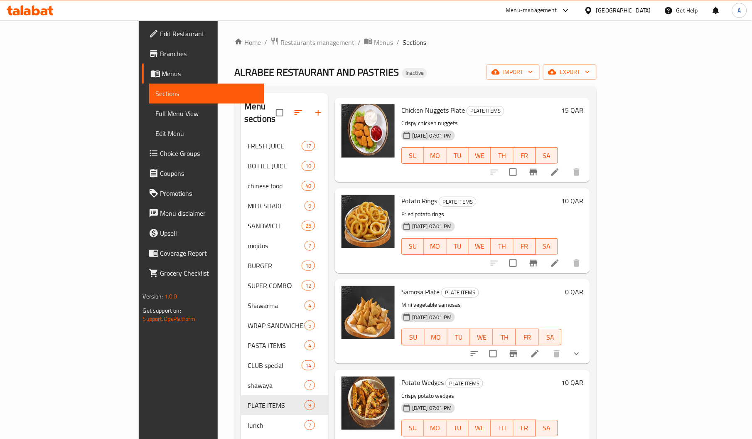
scroll to position [117, 0]
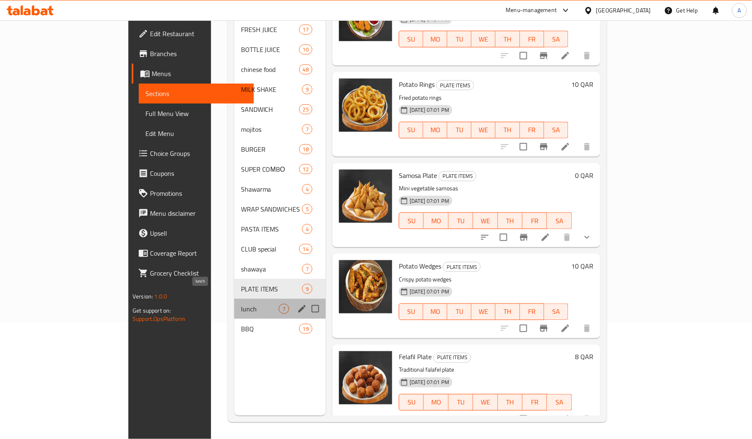
click at [241, 304] on span "lunch" at bounding box center [260, 309] width 38 height 10
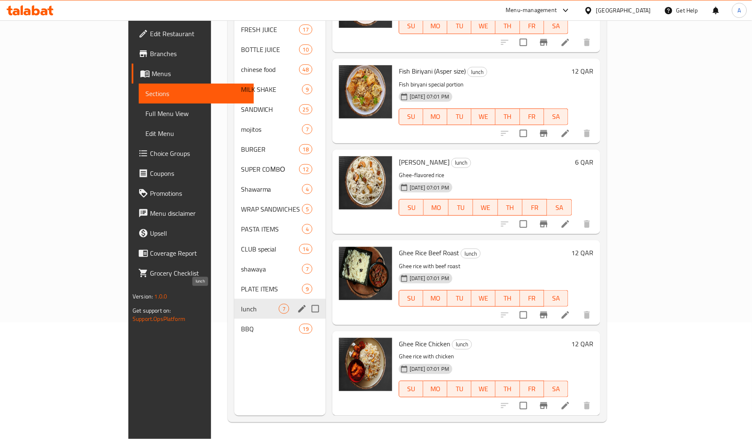
scroll to position [217, 0]
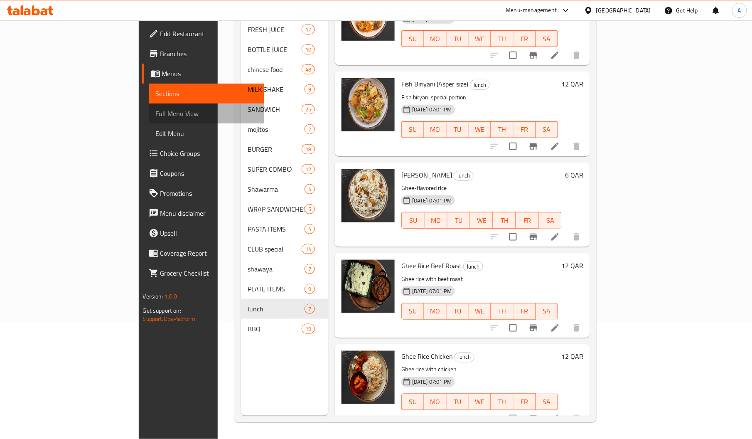
click at [156, 116] on span "Full Menu View" at bounding box center [207, 113] width 102 height 10
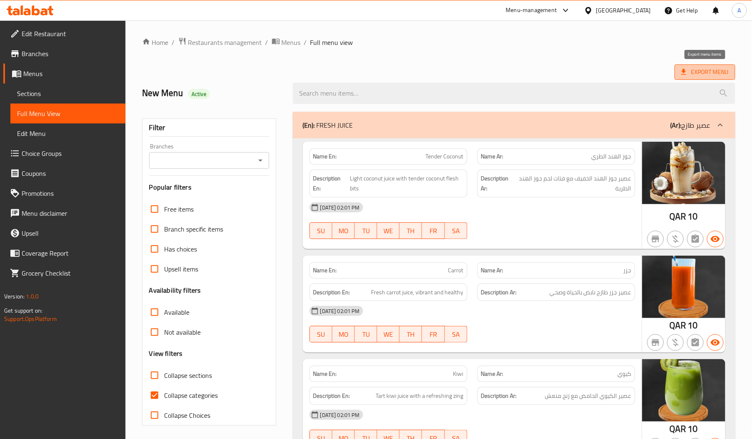
click at [700, 70] on span "Export Menu" at bounding box center [704, 72] width 47 height 10
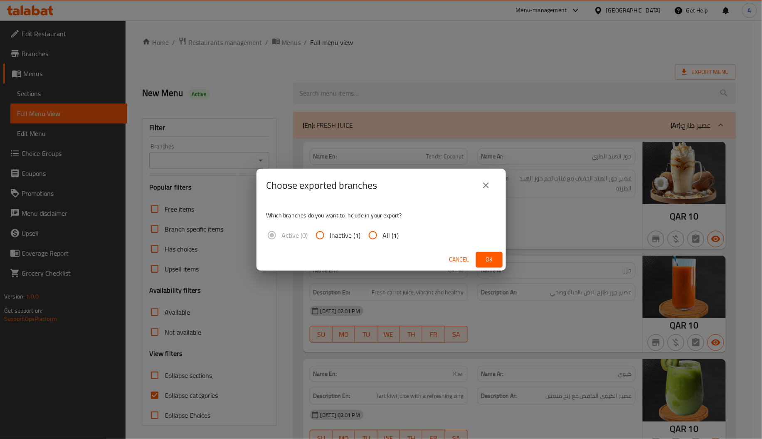
click at [380, 240] on input "All (1)" at bounding box center [373, 235] width 20 height 20
radio input "true"
click at [487, 256] on span "Ok" at bounding box center [488, 259] width 13 height 10
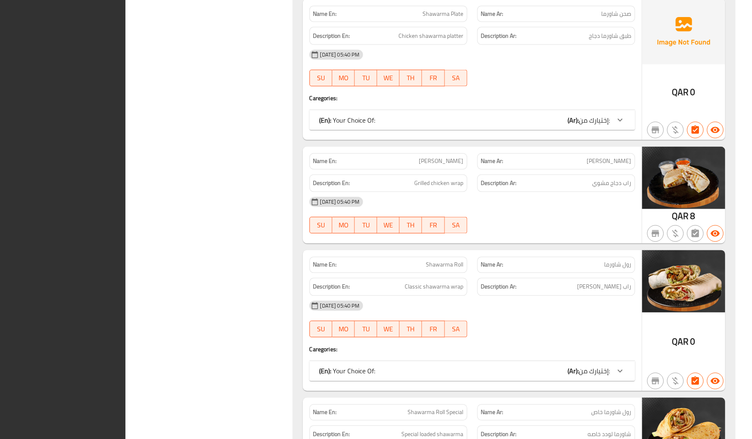
scroll to position [16675, 0]
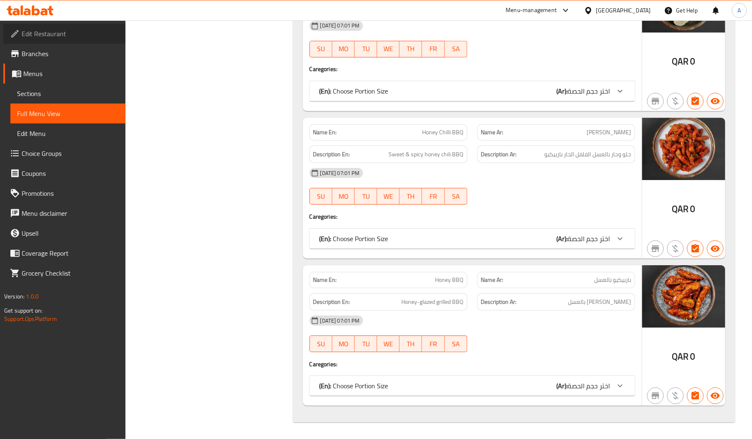
click at [78, 35] on span "Edit Restaurant" at bounding box center [70, 34] width 97 height 10
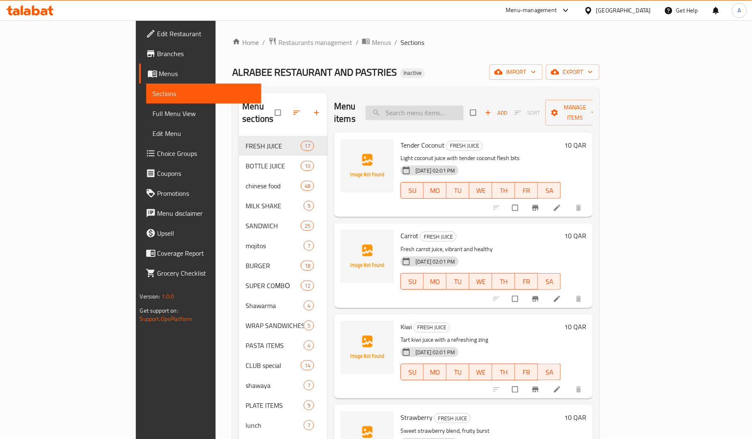
click at [445, 108] on input "search" at bounding box center [415, 113] width 98 height 15
click at [464, 111] on input "egg" at bounding box center [415, 113] width 98 height 15
paste input "Anar"
click at [464, 111] on input "Anar" at bounding box center [415, 113] width 98 height 15
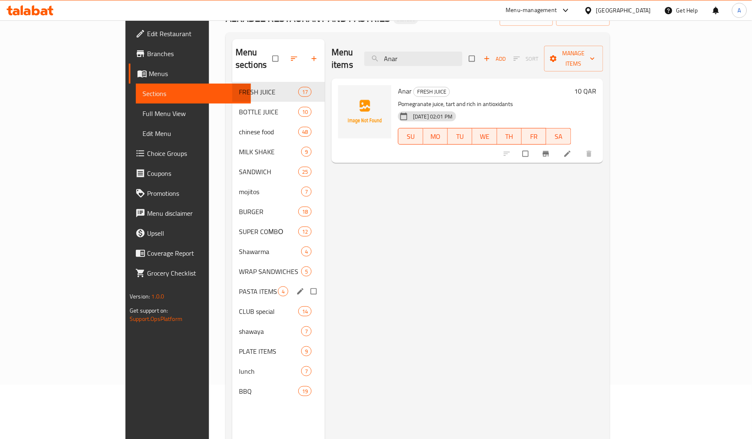
scroll to position [74, 0]
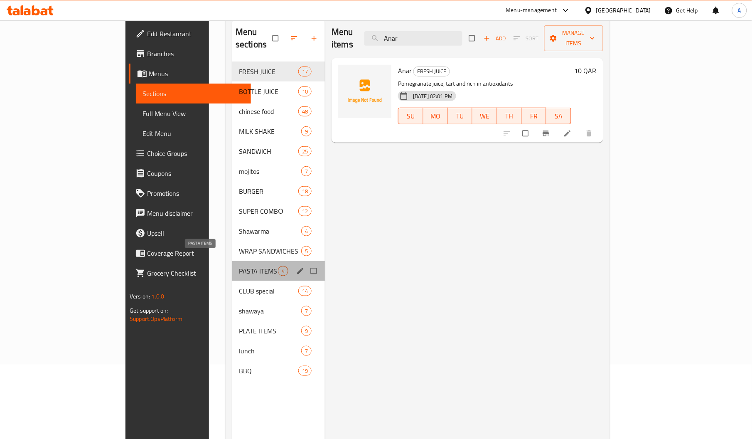
click at [239, 266] on span "PASTA ITEMS" at bounding box center [258, 271] width 39 height 10
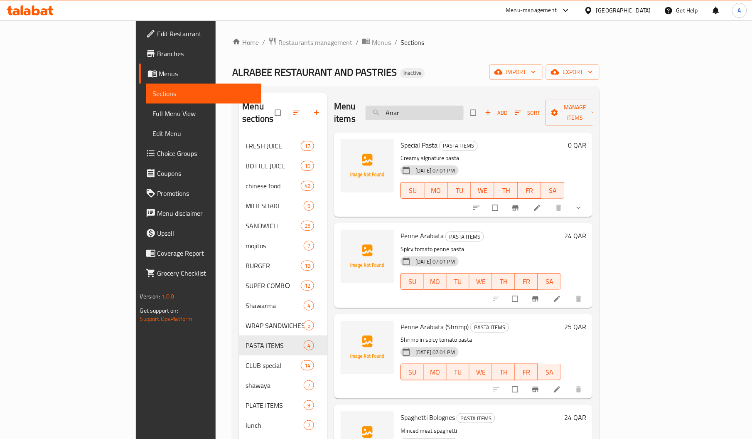
click at [464, 110] on input "Anar" at bounding box center [415, 113] width 98 height 15
paste input "Kiwi"
click at [464, 110] on input "Kiwi" at bounding box center [415, 113] width 98 height 15
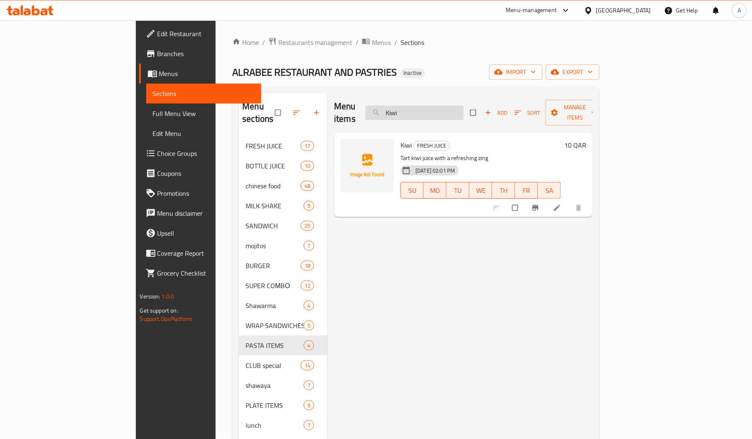
click at [456, 112] on input "Kiwi" at bounding box center [415, 113] width 98 height 15
paste input "Carrot"
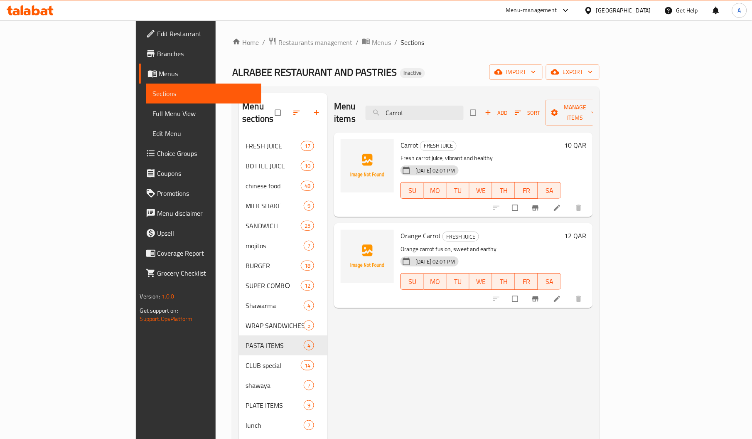
type input "Carrot"
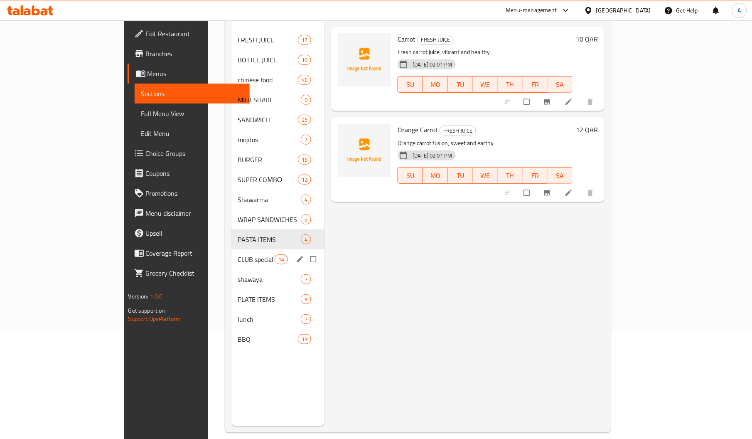
scroll to position [19, 0]
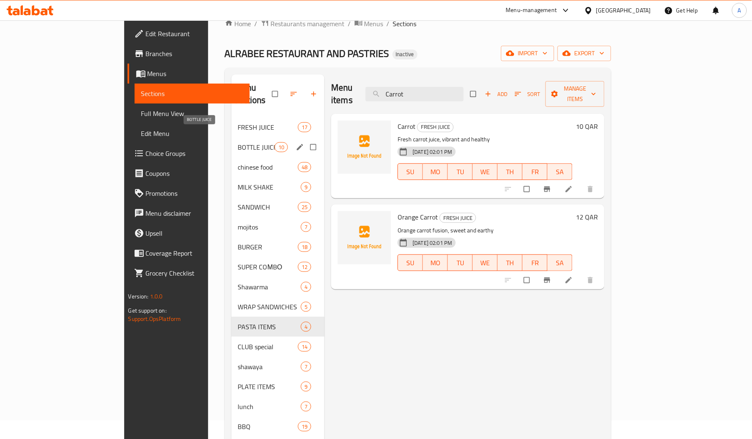
click at [238, 142] on span "BOTTLE JUICE" at bounding box center [256, 147] width 37 height 10
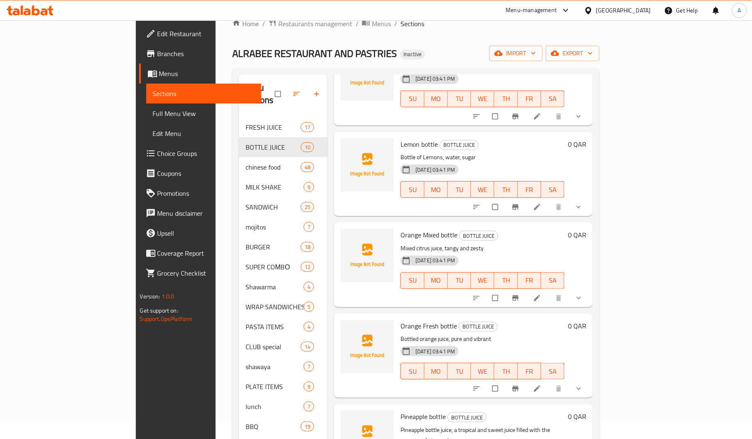
scroll to position [353, 0]
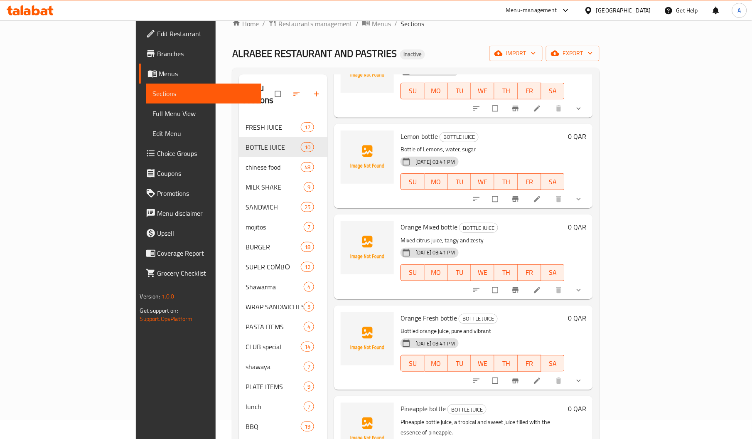
click at [401, 312] on span "Orange Fresh bottle" at bounding box center [429, 318] width 57 height 12
copy h6 "Orange Fresh bottle"
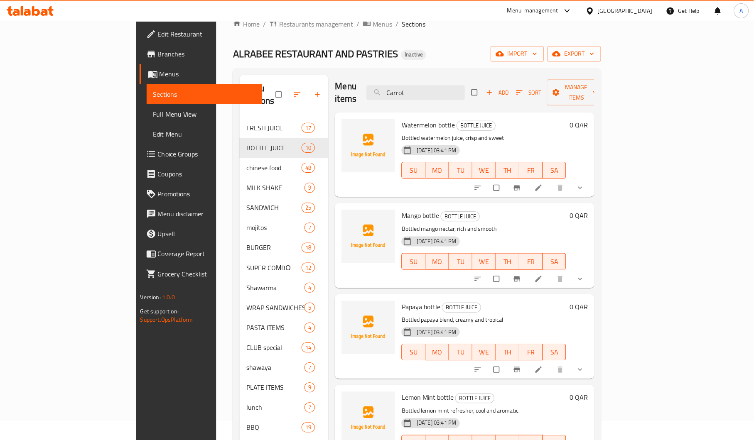
scroll to position [0, 0]
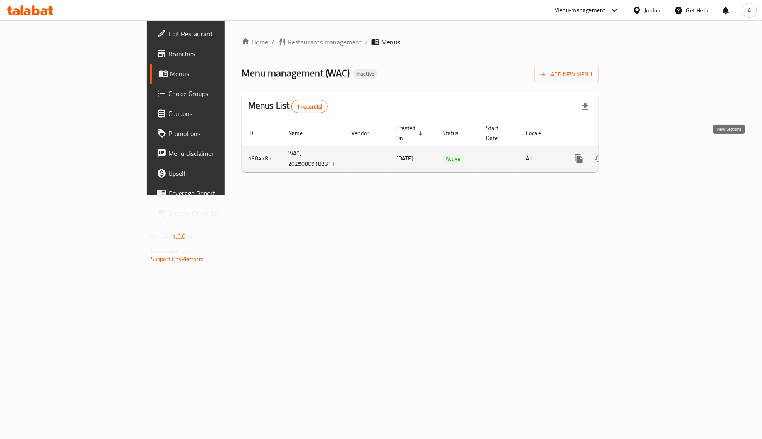
click at [644, 154] on icon "enhanced table" at bounding box center [639, 159] width 10 height 10
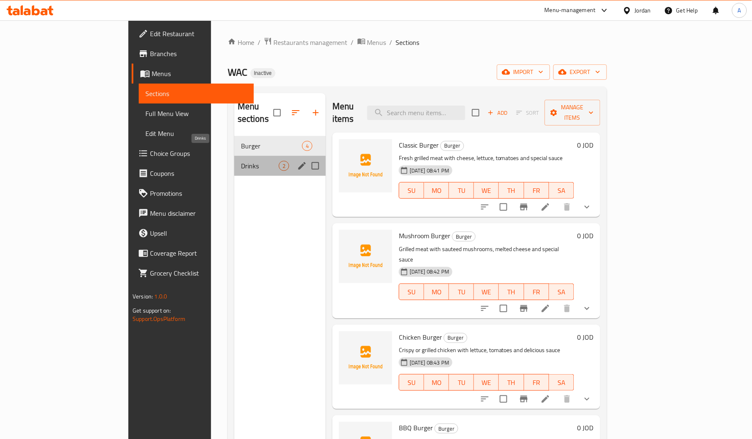
click at [241, 161] on span "Drinks" at bounding box center [260, 166] width 38 height 10
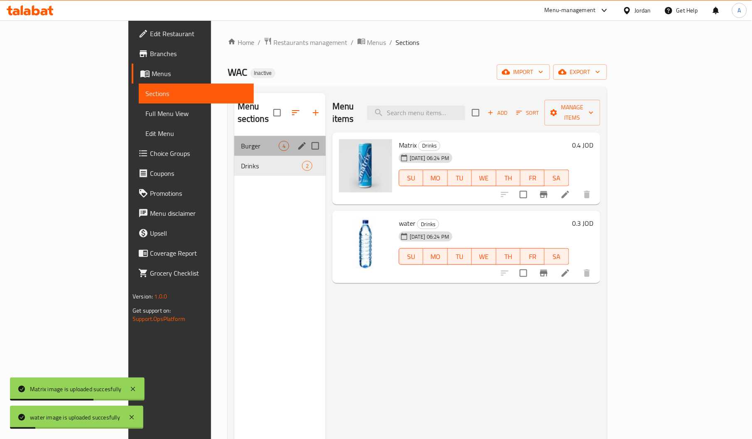
click at [234, 136] on div "Burger 4" at bounding box center [279, 146] width 91 height 20
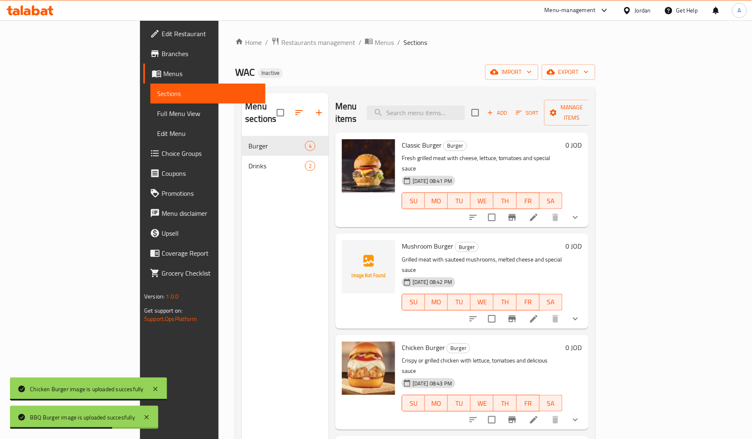
click at [157, 108] on span "Full Menu View" at bounding box center [208, 113] width 102 height 10
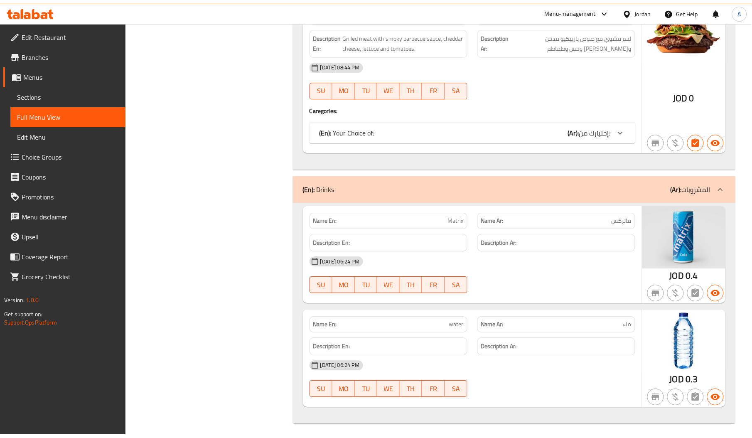
scroll to position [632, 0]
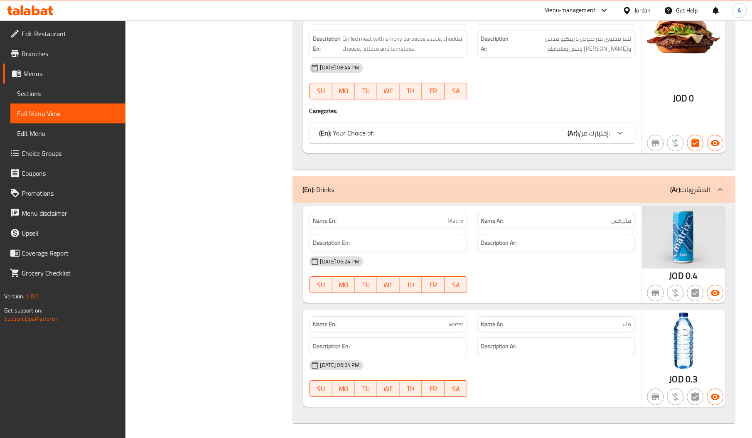
click at [639, 11] on div "Jordan" at bounding box center [643, 10] width 16 height 9
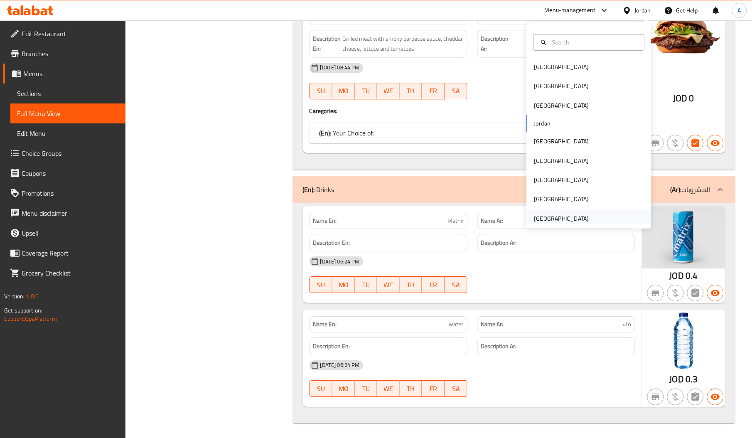
click at [539, 220] on div "[GEOGRAPHIC_DATA]" at bounding box center [561, 218] width 55 height 9
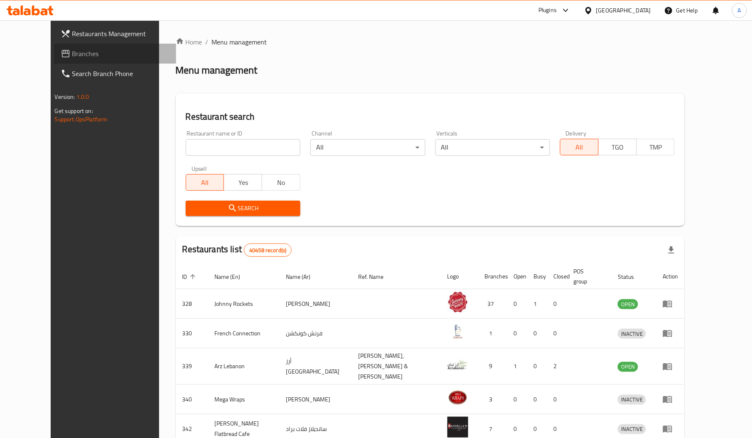
click at [72, 50] on span "Branches" at bounding box center [120, 54] width 97 height 10
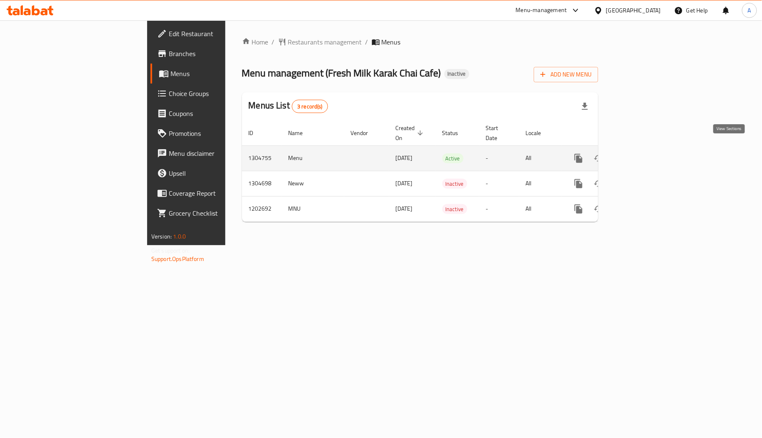
click at [643, 153] on icon "enhanced table" at bounding box center [638, 158] width 10 height 10
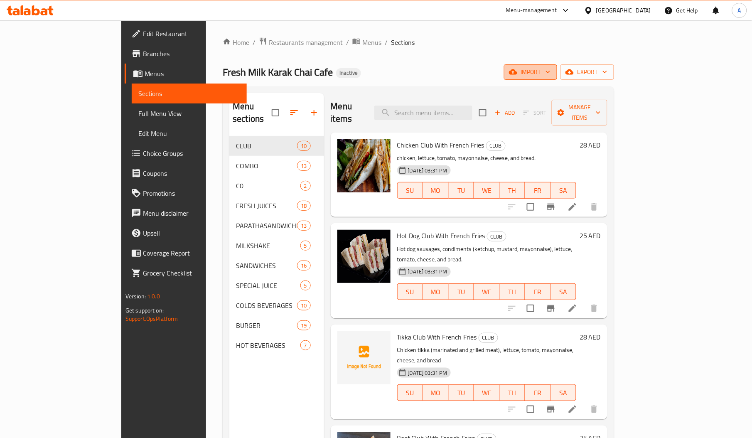
click at [550, 71] on span "import" at bounding box center [531, 72] width 40 height 10
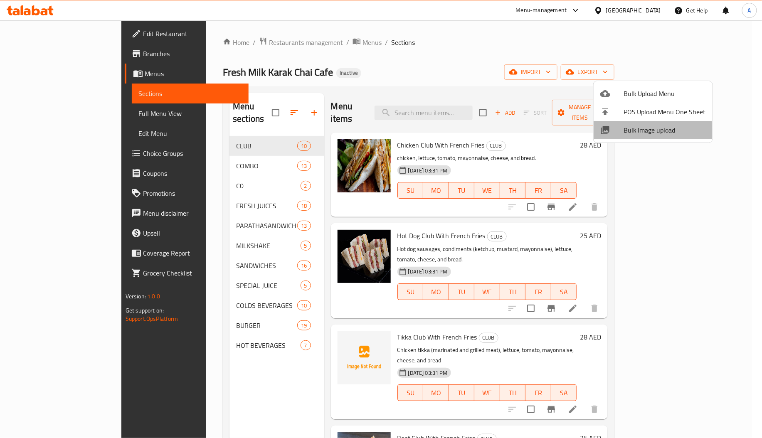
click at [619, 132] on div at bounding box center [611, 130] width 23 height 10
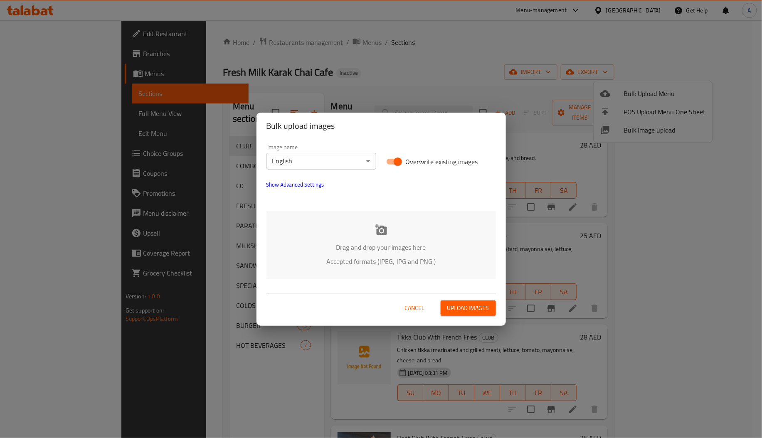
click at [348, 224] on div "Drag and drop your images here Accepted formats (JPEG, JPG and PNG )" at bounding box center [380, 245] width 229 height 68
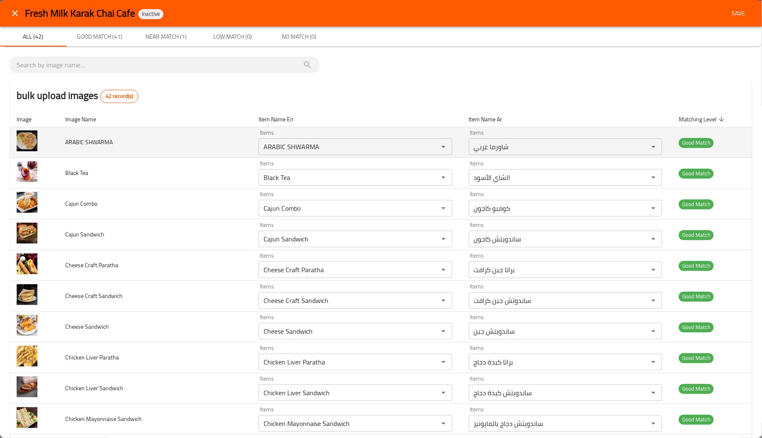
click at [226, 137] on td "ARABIC SHWARMA" at bounding box center [155, 142] width 193 height 31
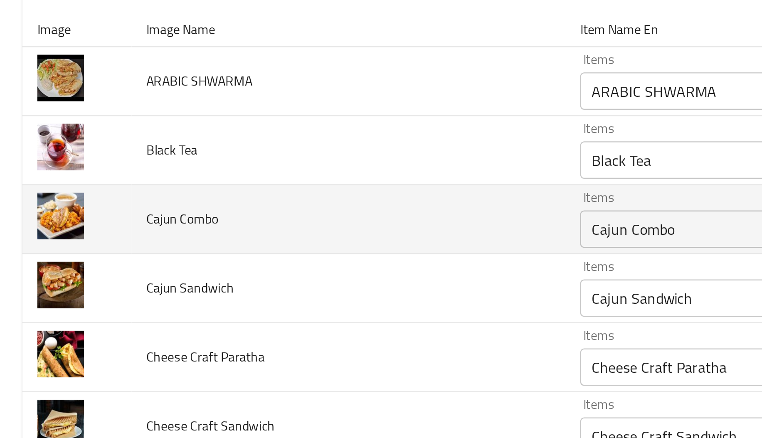
scroll to position [1, 0]
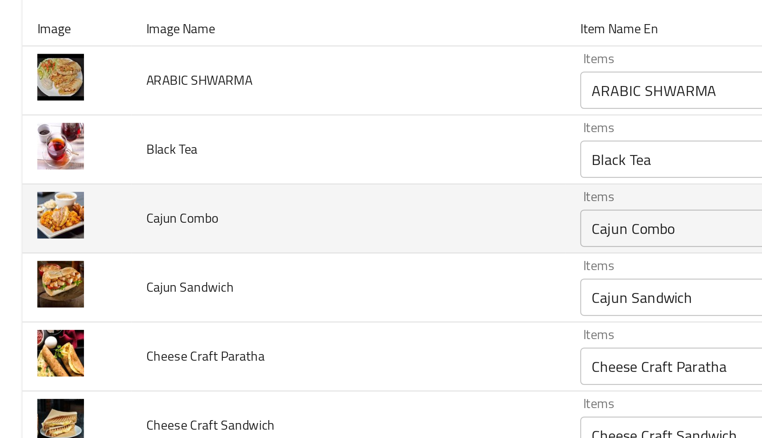
click at [81, 204] on span "Cajun Combo" at bounding box center [81, 202] width 32 height 11
copy span "Cajun Combo"
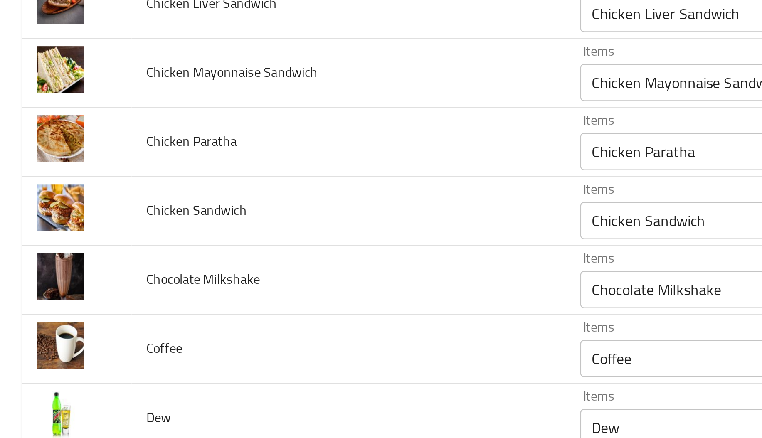
scroll to position [281, 0]
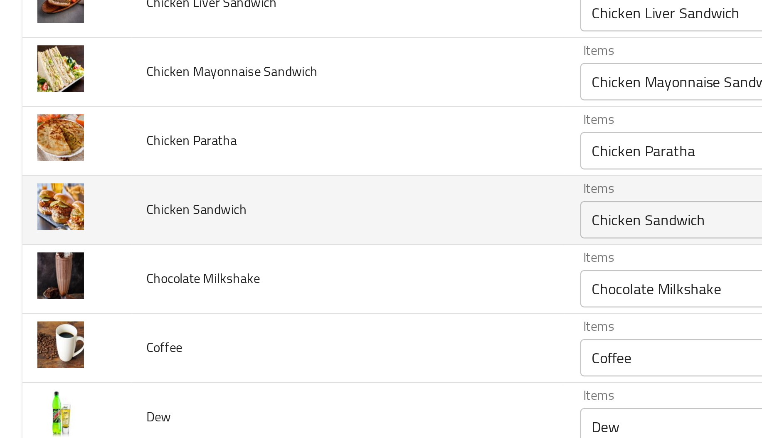
click at [99, 196] on span "Chicken Sandwich" at bounding box center [87, 199] width 45 height 11
copy span "Chicken Sandwich"
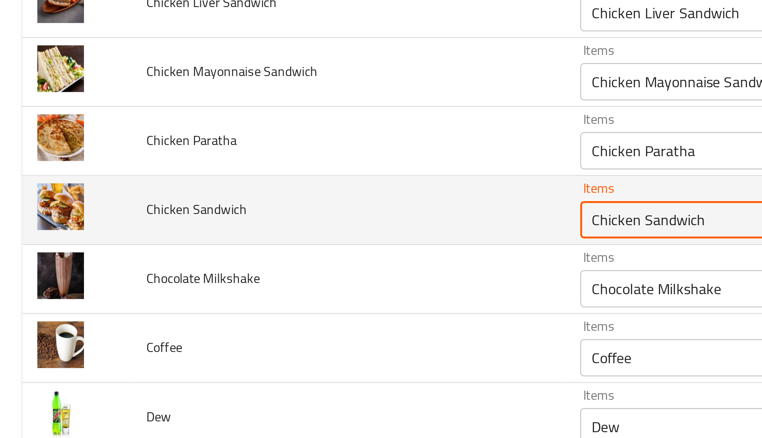
click at [274, 205] on Sandwich "Chicken Sandwich" at bounding box center [343, 204] width 164 height 12
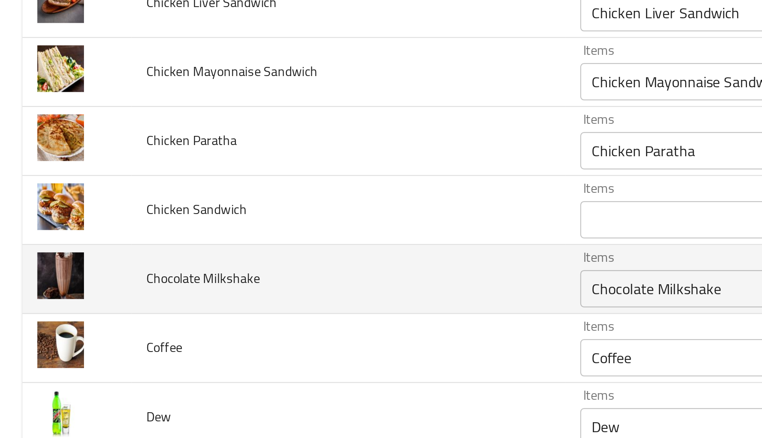
click at [233, 243] on td "Chocolate Milkshake" at bounding box center [155, 230] width 193 height 31
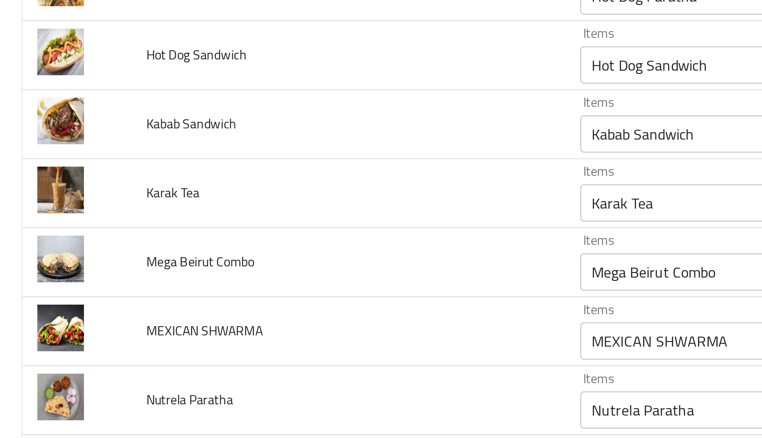
scroll to position [629, 0]
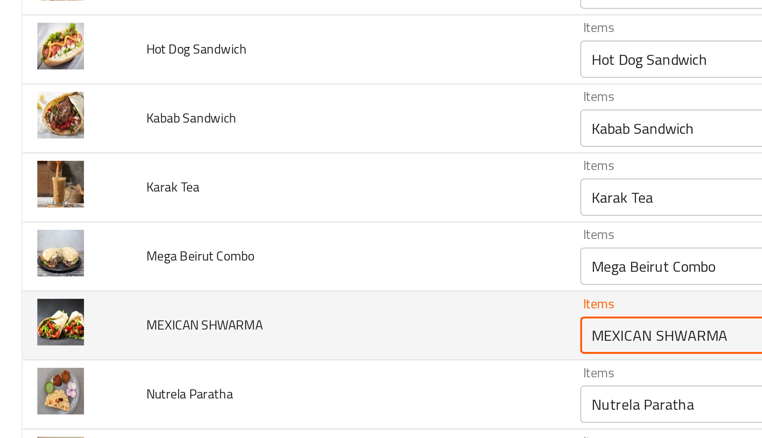
click at [296, 257] on SHWARMA "MEXICAN SHWARMA" at bounding box center [343, 255] width 164 height 12
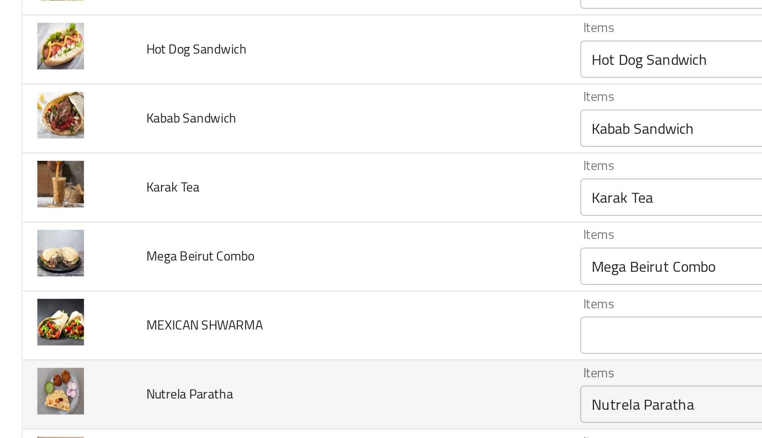
click at [187, 270] on td "Nutrela Paratha" at bounding box center [155, 281] width 193 height 31
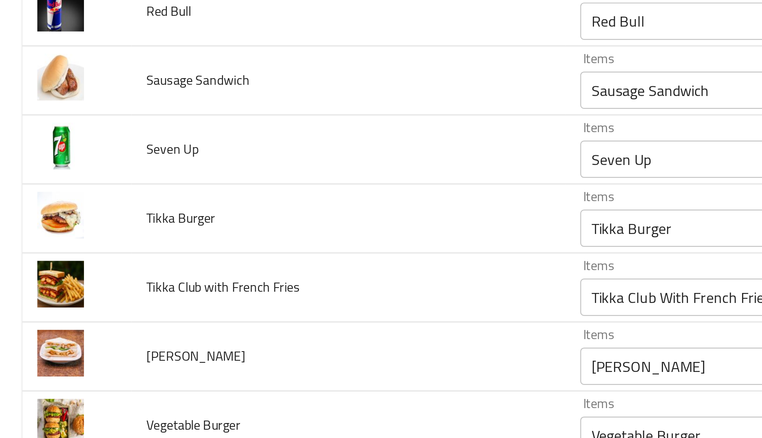
scroll to position [1000, 0]
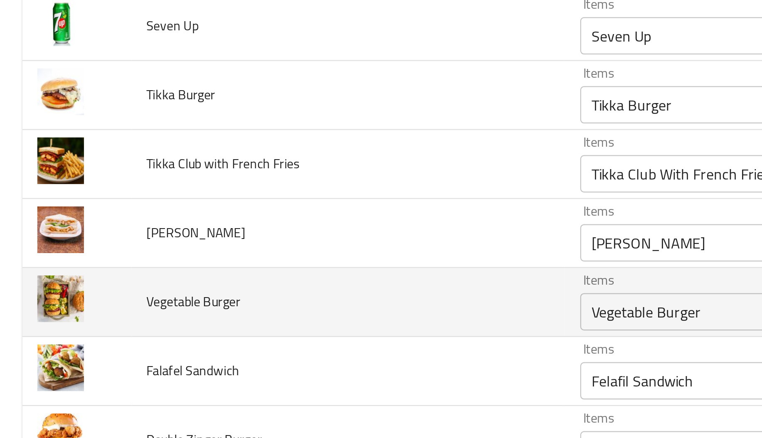
click at [245, 283] on td "Vegetable Burger" at bounding box center [155, 283] width 193 height 31
copy span "Vegetable Burger"
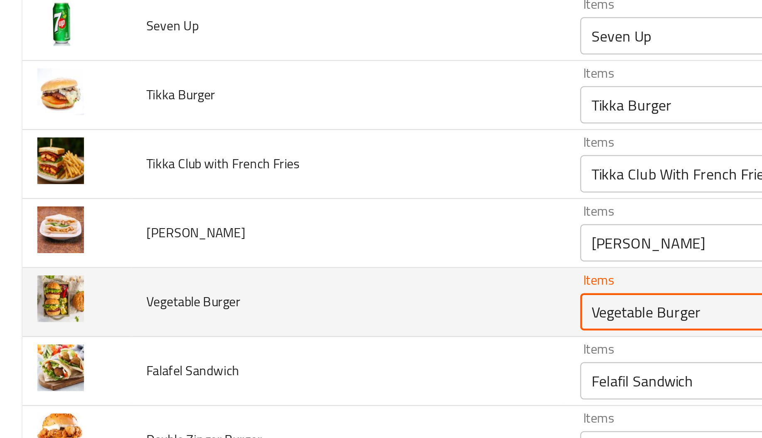
click at [297, 288] on Burger "Vegetable Burger" at bounding box center [343, 287] width 164 height 12
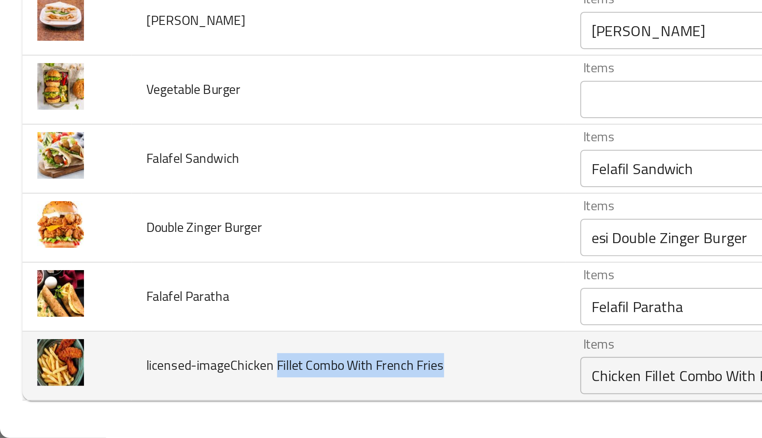
drag, startPoint x: 123, startPoint y: 405, endPoint x: 198, endPoint y: 404, distance: 75.6
click at [198, 404] on td "licensed-imageChicken Fillet Combo With French Fries" at bounding box center [155, 406] width 193 height 31
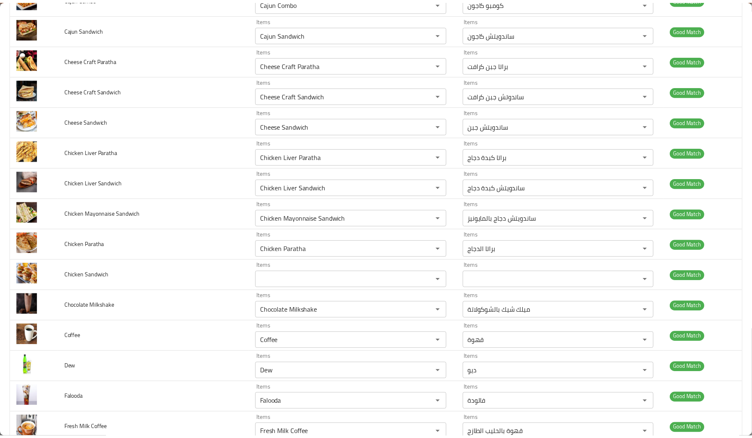
scroll to position [0, 0]
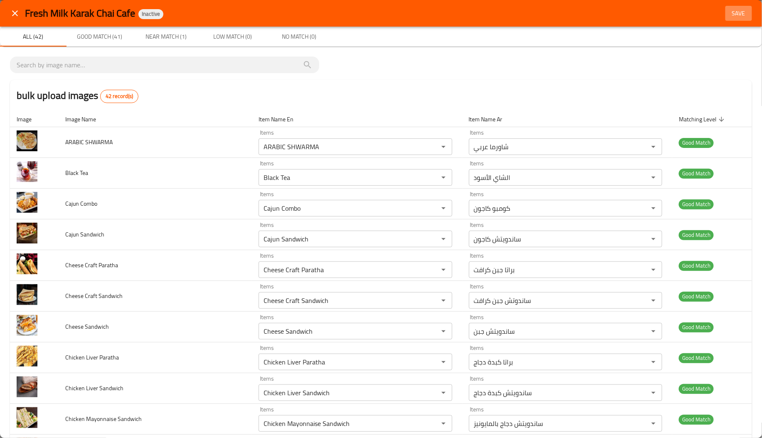
click at [726, 7] on button "Save" at bounding box center [738, 13] width 27 height 15
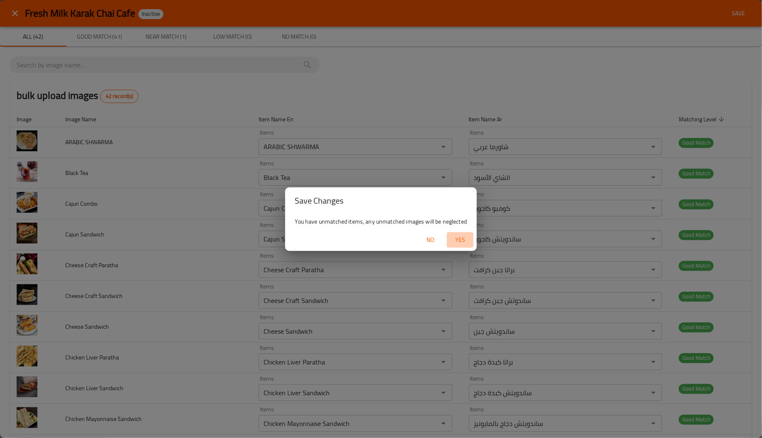
click at [466, 240] on span "Yes" at bounding box center [460, 240] width 20 height 10
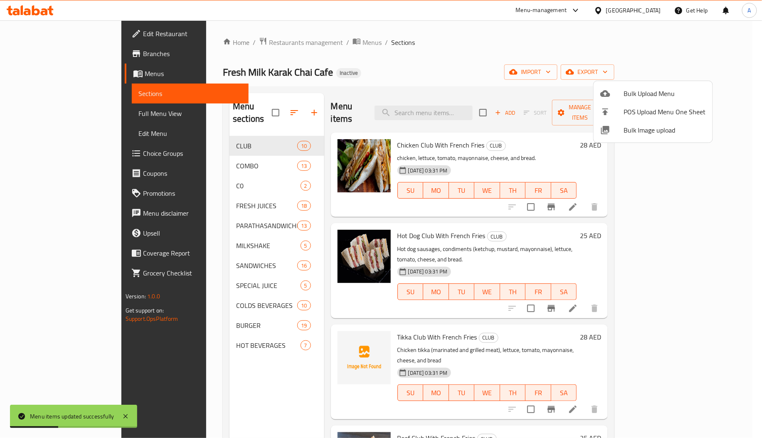
click at [206, 131] on div at bounding box center [381, 219] width 762 height 438
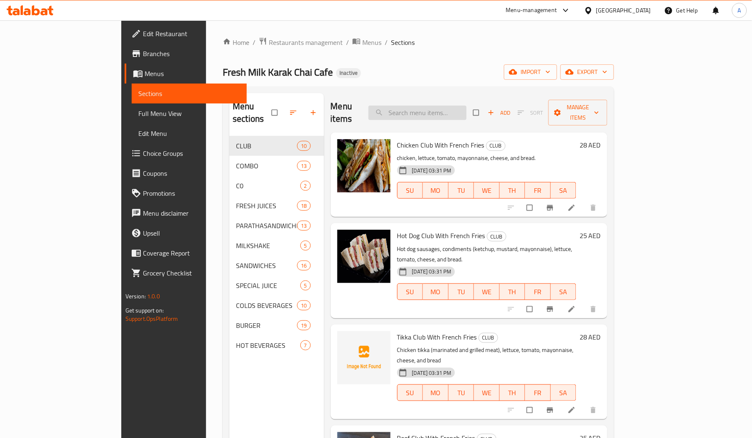
click at [467, 106] on input "search" at bounding box center [418, 113] width 98 height 15
paste input "Cajun Combo"
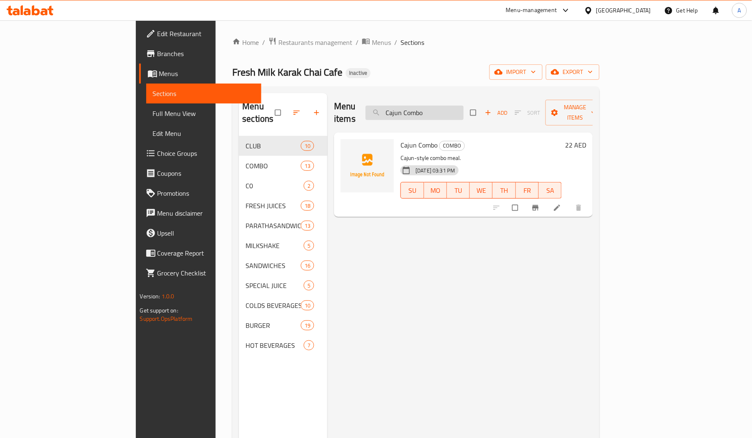
click at [464, 106] on input "Cajun Combo" at bounding box center [415, 113] width 98 height 15
paste input "hicken Sandwich"
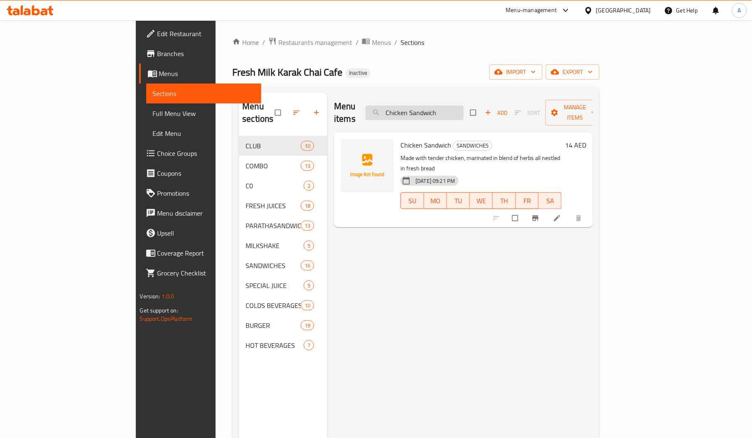
click at [464, 106] on input "Chicken Sandwich" at bounding box center [415, 113] width 98 height 15
paste input "MEXICAN SHWARMA"
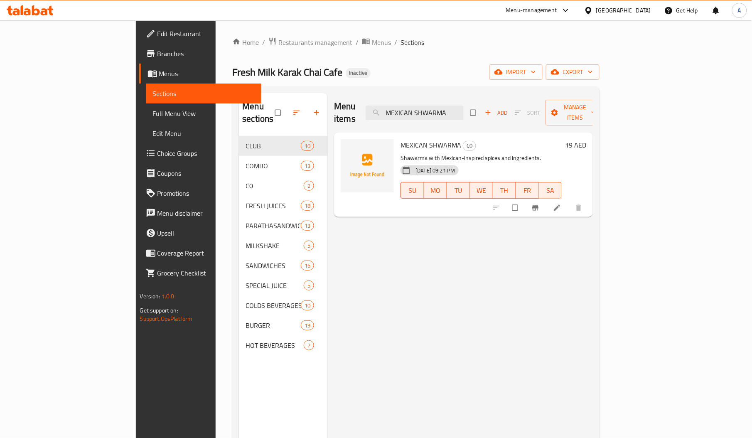
click at [334, 271] on div "Menu items MEXICAN SHWARMA Add Sort Manage items MEXICAN SHWARMA C0 Shawarma wi…" at bounding box center [459, 312] width 265 height 438
click at [464, 111] on input "MEXICAN SHWARMA" at bounding box center [415, 113] width 98 height 15
paste input "Vegetable Burger"
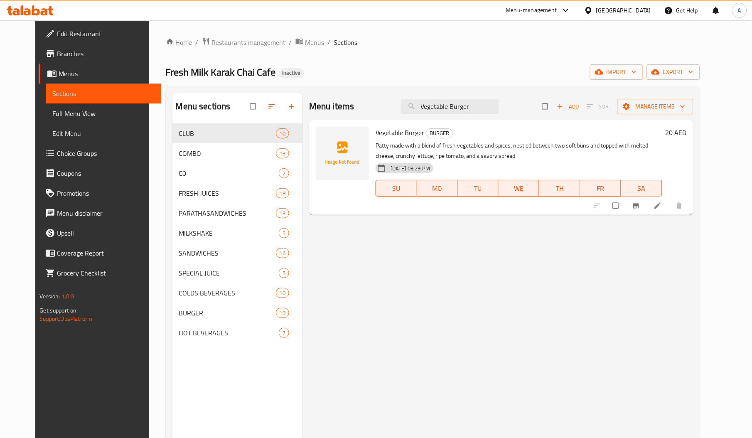
type input "Vegetable Burger"
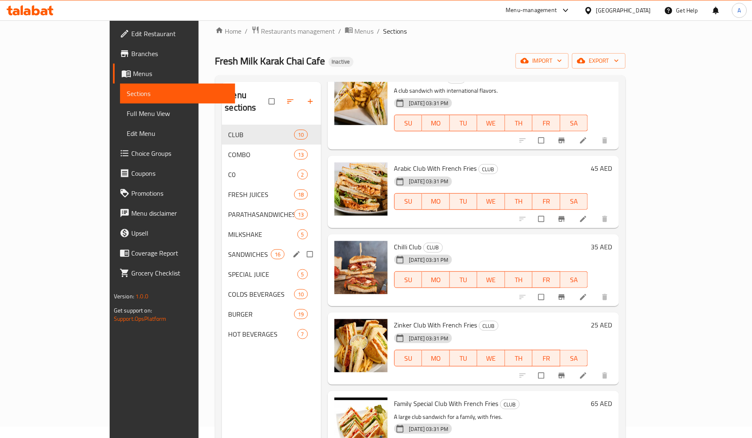
scroll to position [10, 0]
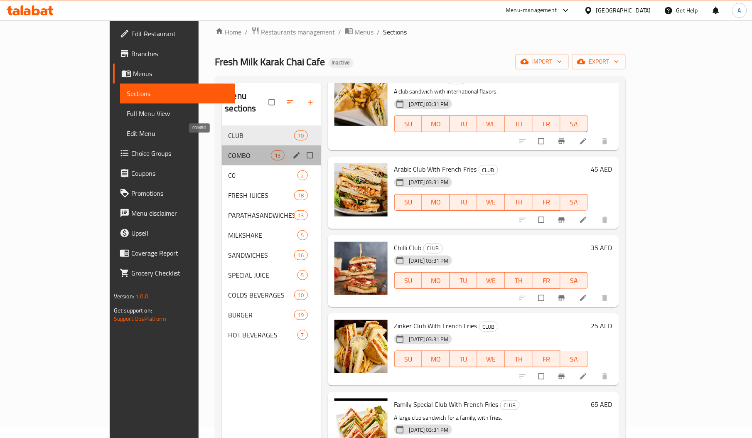
click at [229, 150] on span "COMBO" at bounding box center [250, 155] width 43 height 10
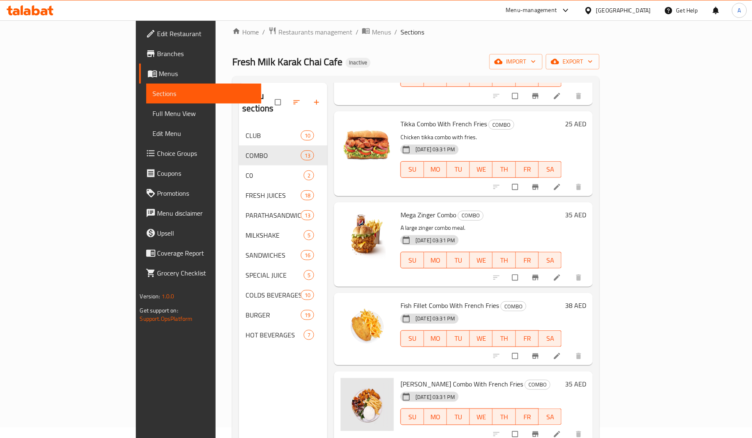
scroll to position [117, 0]
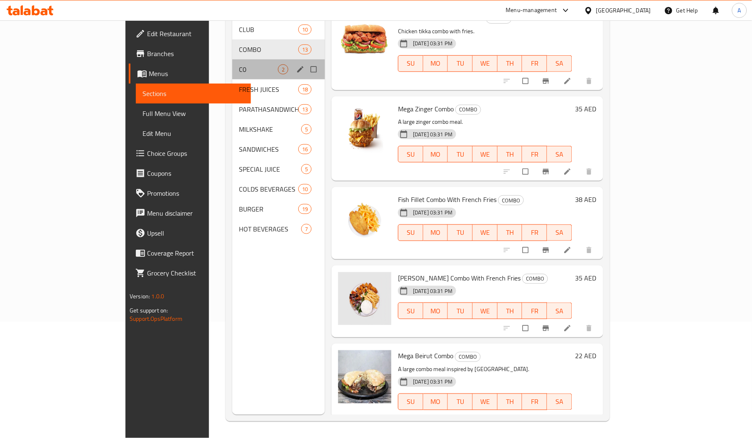
click at [232, 59] on div "C0 2" at bounding box center [278, 69] width 93 height 20
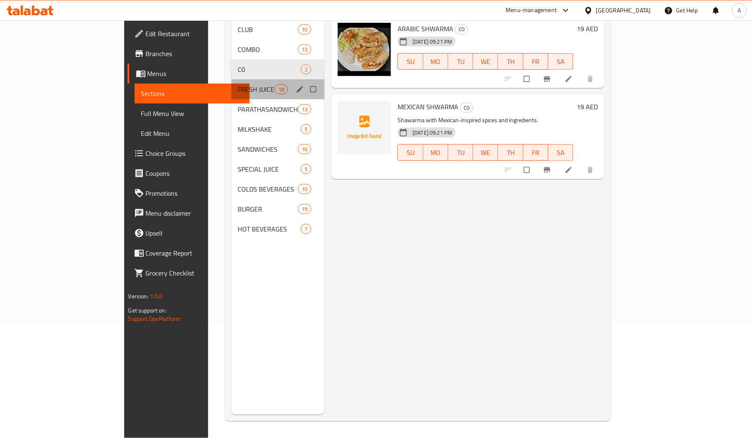
click at [231, 81] on div "FRESH JUICES 18" at bounding box center [277, 89] width 93 height 20
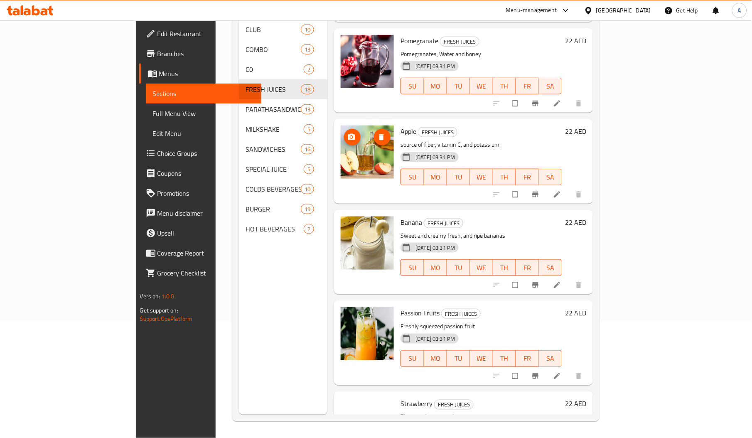
scroll to position [1215, 0]
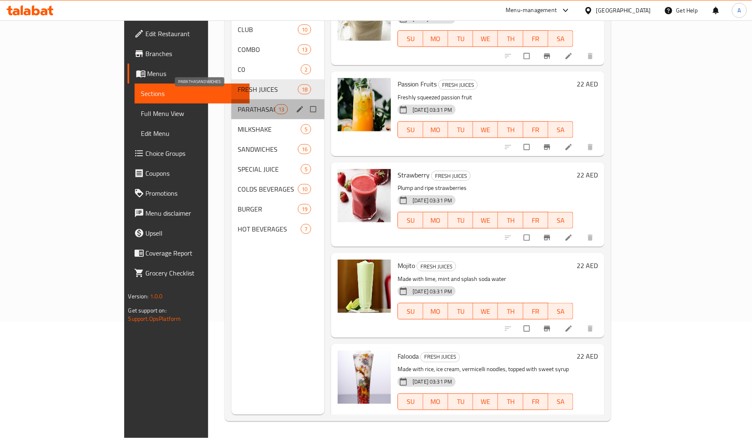
click at [238, 104] on span "PARATHASANDWICHES" at bounding box center [256, 109] width 37 height 10
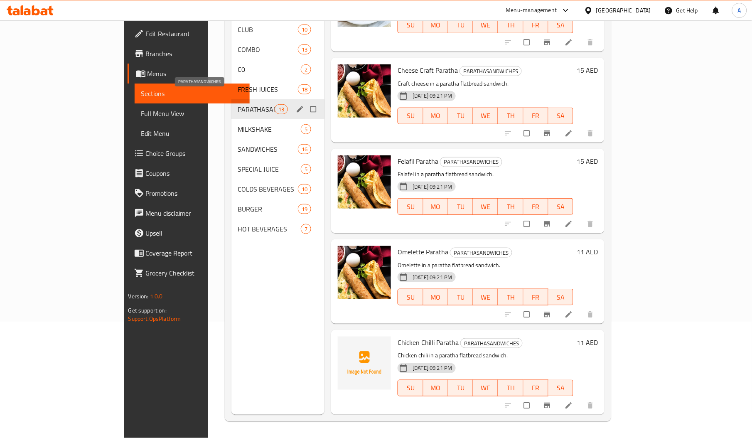
scroll to position [762, 0]
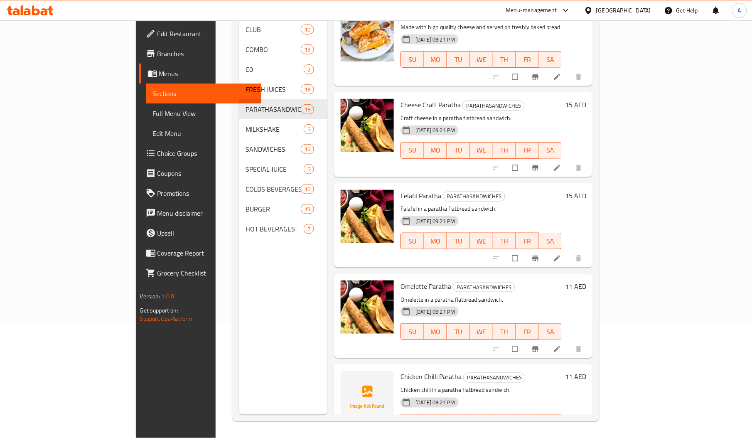
click at [401, 371] on span "Chicken Chilli Paratha" at bounding box center [431, 377] width 61 height 12
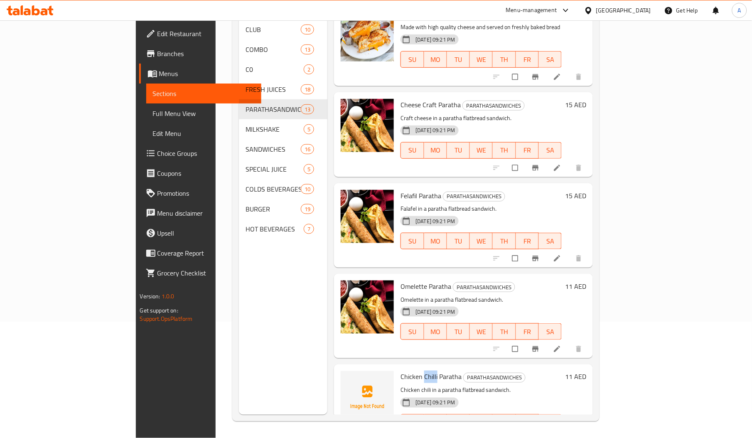
copy span "Chilli"
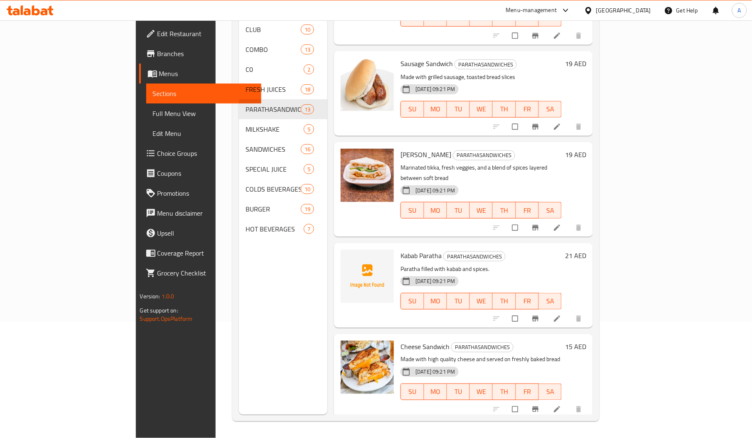
scroll to position [423, 0]
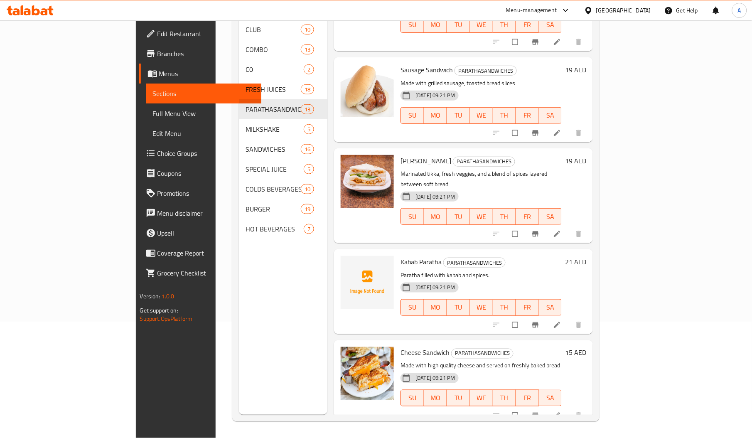
click at [401, 256] on span "Kabab Paratha" at bounding box center [421, 262] width 41 height 12
copy span "Kabab"
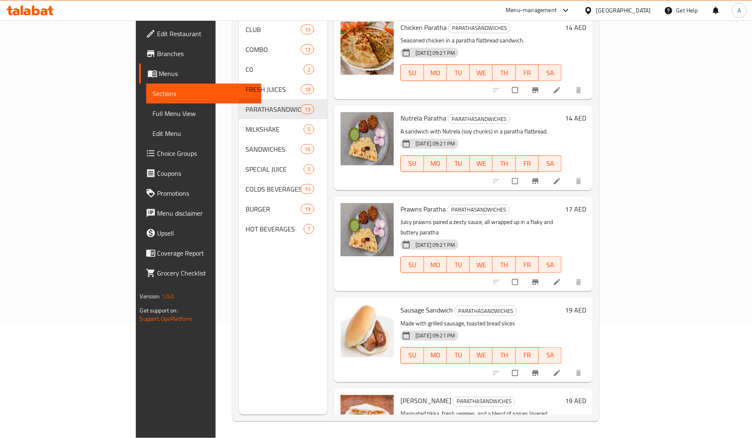
scroll to position [0, 0]
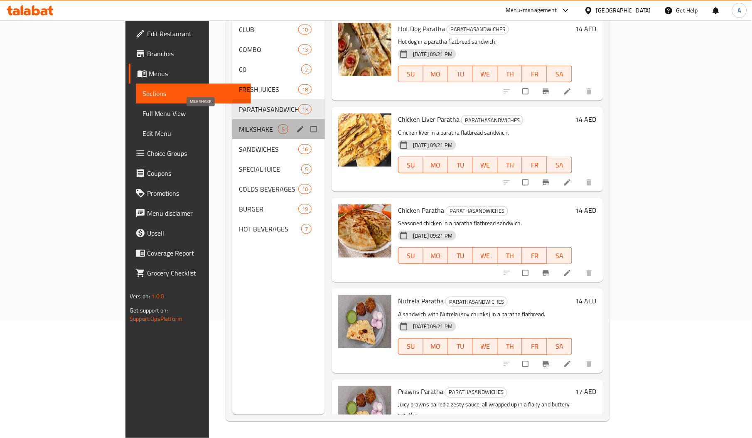
click at [239, 124] on span "MILKSHAKE" at bounding box center [258, 129] width 39 height 10
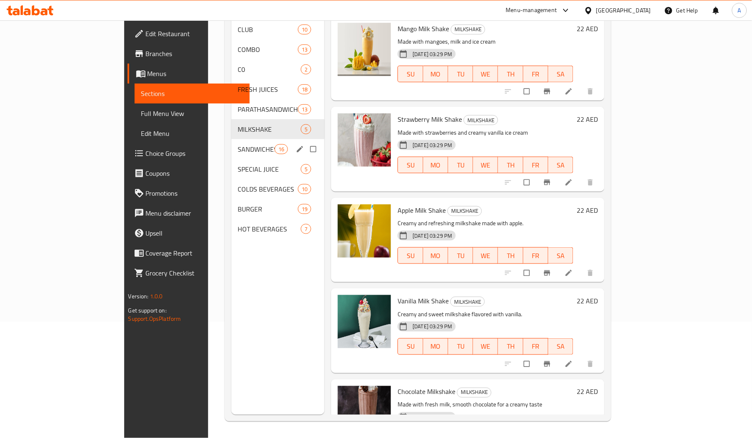
click at [231, 139] on div "SANDWICHES 16" at bounding box center [277, 149] width 93 height 20
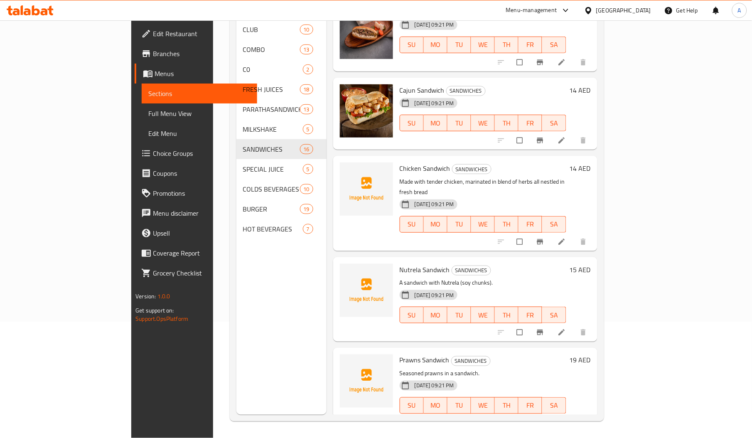
scroll to position [201, 0]
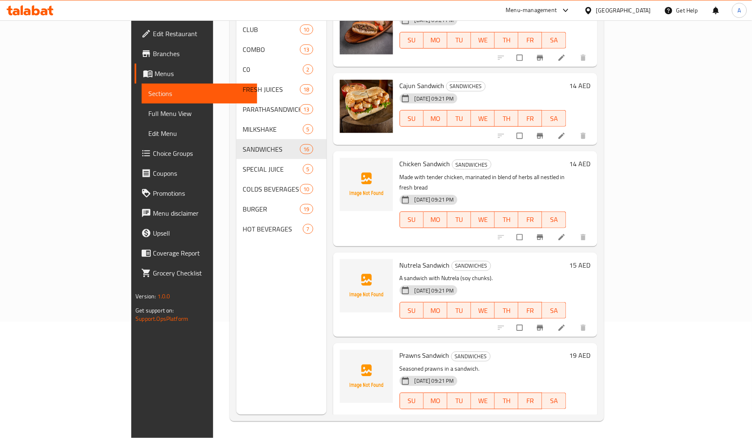
click at [400, 157] on span "Chicken Sandwich" at bounding box center [425, 163] width 51 height 12
copy h6 "Chicken Sandwich"
click at [400, 259] on span "Nutrela Sandwich" at bounding box center [425, 265] width 50 height 12
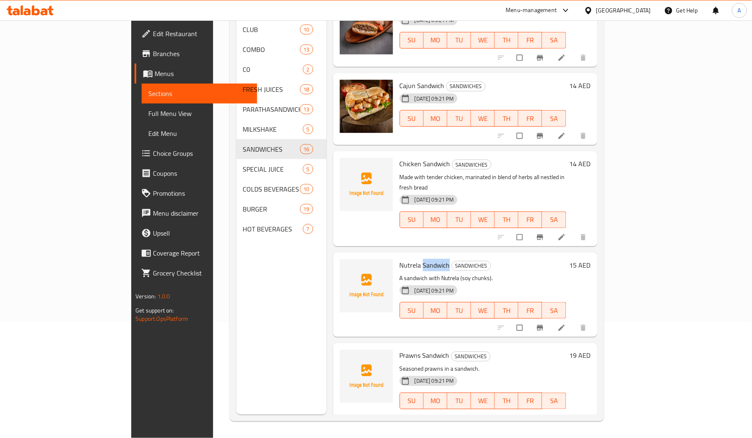
click at [400, 259] on span "Nutrela Sandwich" at bounding box center [425, 265] width 50 height 12
copy h6 "Nutrela Sandwich"
click at [400, 349] on span "Prawns Sandwich" at bounding box center [425, 355] width 50 height 12
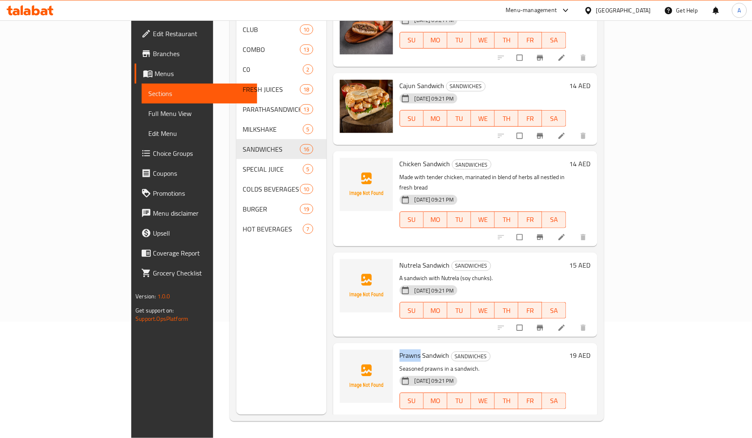
copy span "Prawns"
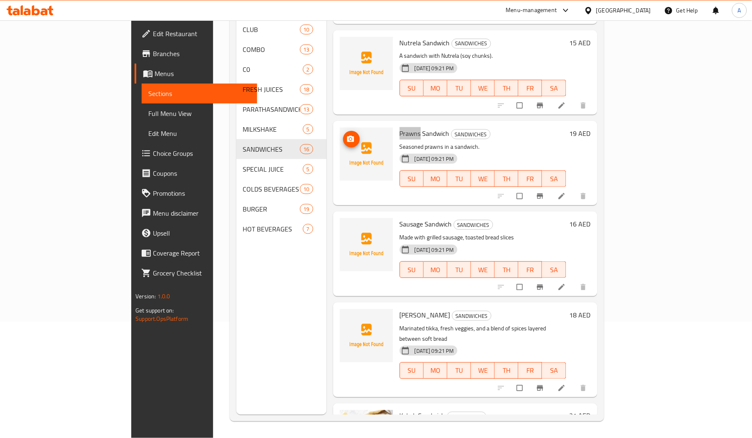
scroll to position [429, 0]
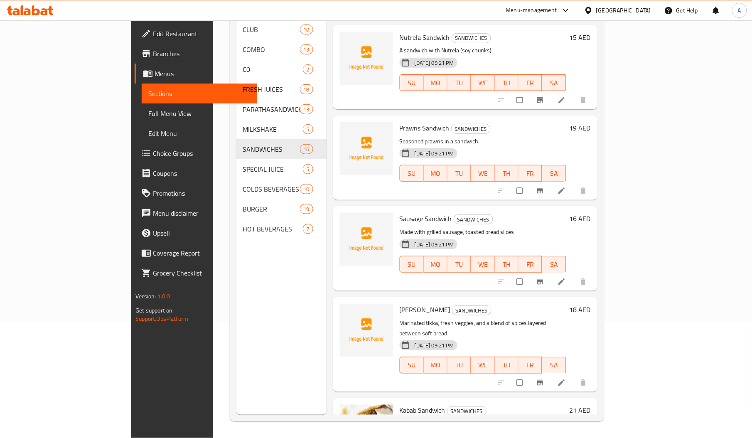
click at [400, 303] on span "[PERSON_NAME]" at bounding box center [425, 309] width 51 height 12
copy span "Tikka"
click at [400, 212] on span "Sausage Sandwich" at bounding box center [426, 218] width 52 height 12
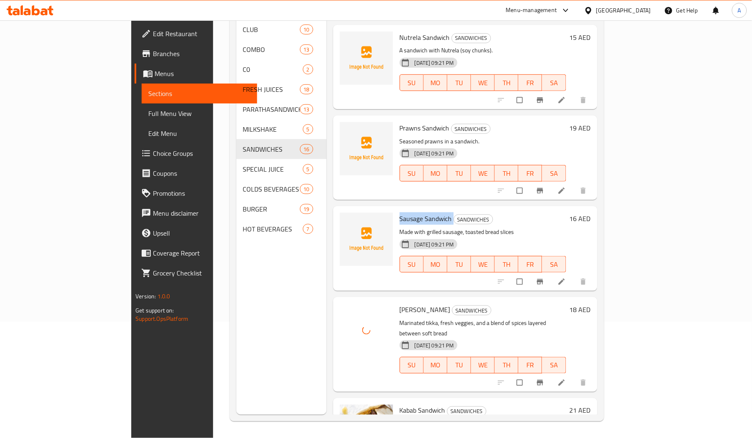
copy h6 "Sausage Sandwich"
click at [400, 212] on span "Sausage Sandwich" at bounding box center [426, 218] width 52 height 12
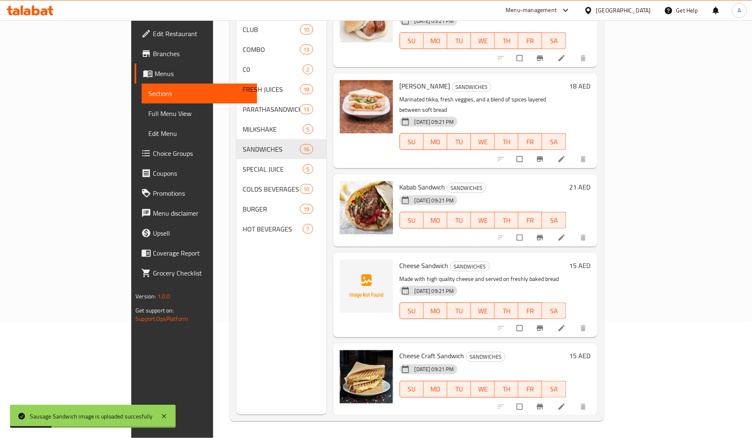
scroll to position [655, 0]
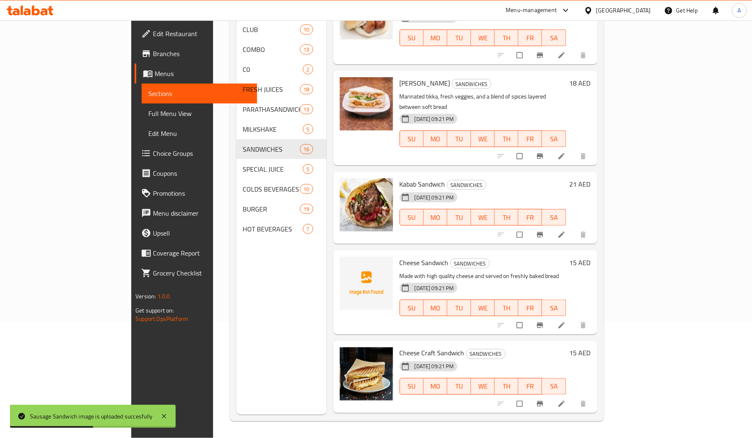
click at [400, 256] on span "Cheese Sandwich" at bounding box center [424, 262] width 49 height 12
copy span "Cheese"
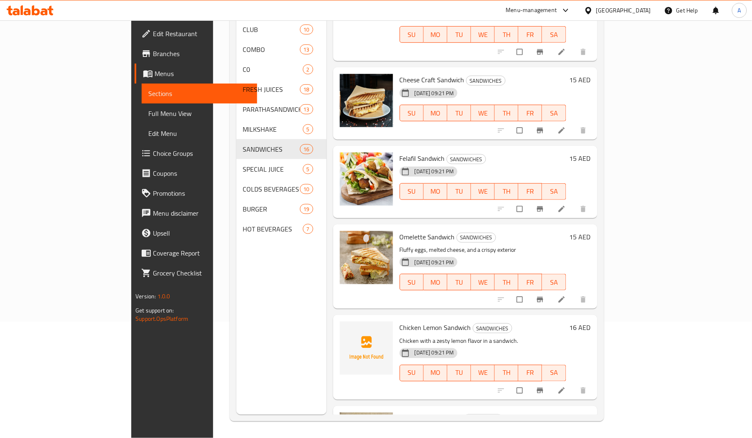
scroll to position [929, 0]
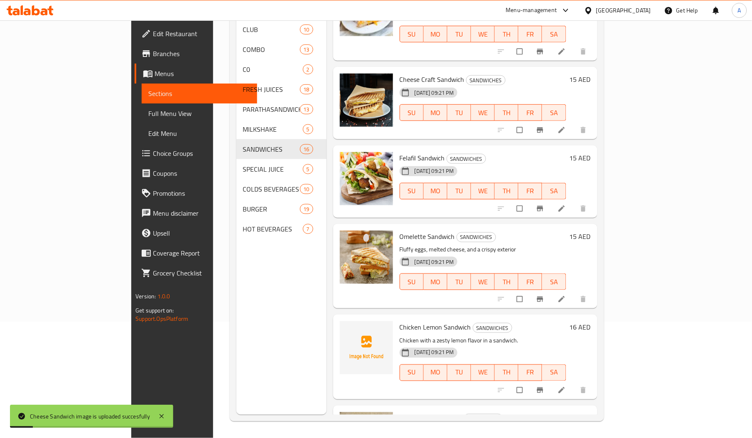
click at [400, 321] on span "Chicken Lemon Sandwich" at bounding box center [435, 327] width 71 height 12
copy span "Lemon"
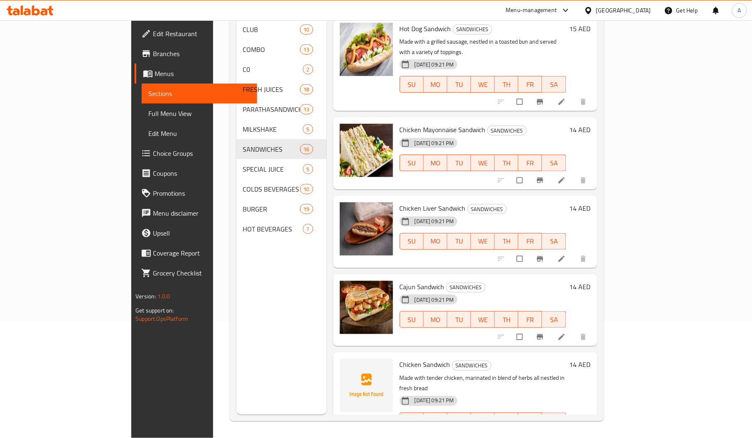
scroll to position [0, 0]
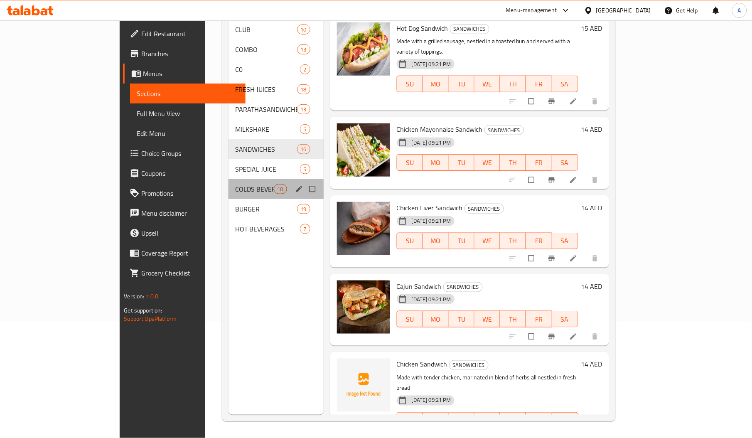
click at [229, 179] on div "COLDS BEVERAGES 10" at bounding box center [276, 189] width 95 height 20
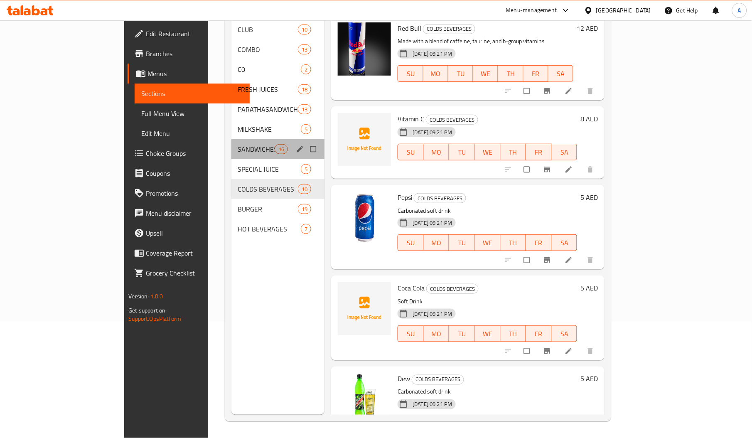
click at [231, 142] on div "SANDWICHES 16" at bounding box center [277, 149] width 93 height 20
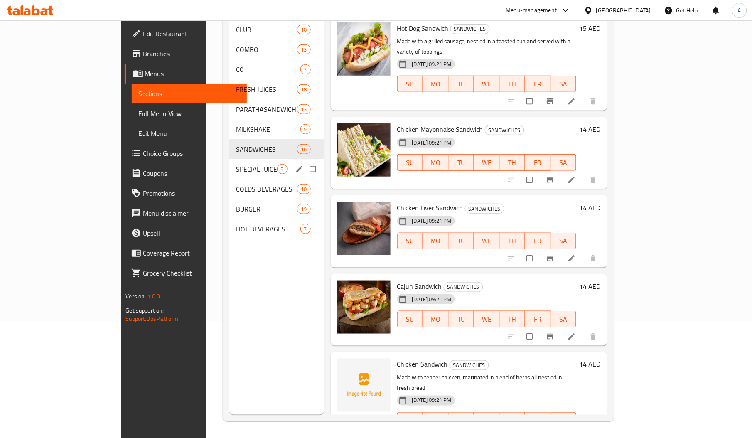
click at [230, 159] on div "SPECIAL JUICE 5" at bounding box center [276, 169] width 94 height 20
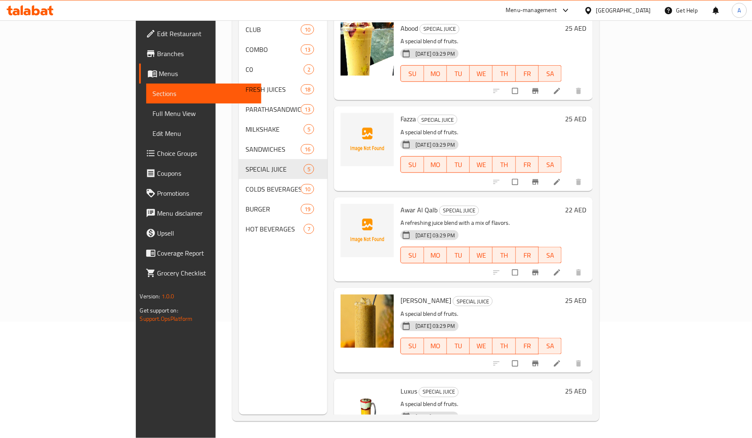
click at [401, 204] on span "Awar Al Qalb" at bounding box center [419, 210] width 37 height 12
copy span "Awar"
click at [401, 113] on span "Fazza" at bounding box center [408, 119] width 15 height 12
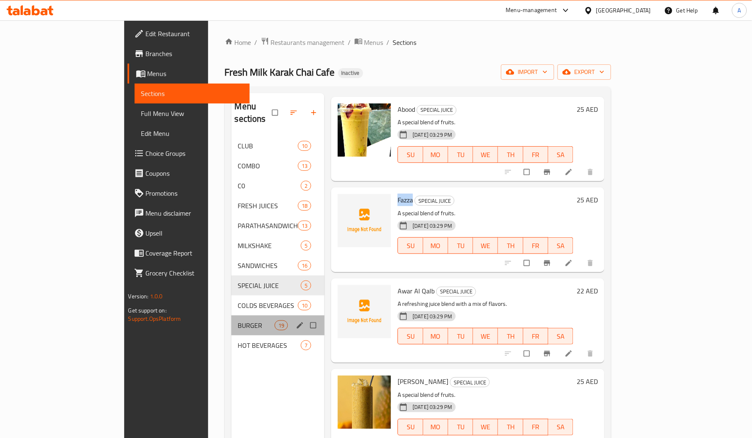
click at [231, 315] on div "BURGER 19" at bounding box center [277, 325] width 93 height 20
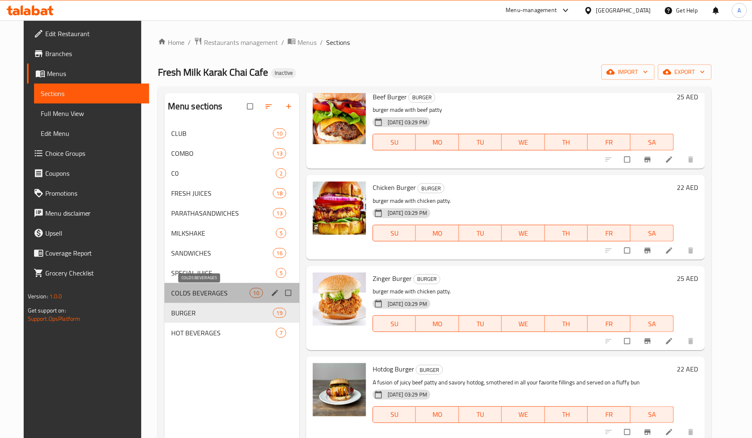
click at [213, 290] on span "COLDS BEVERAGES" at bounding box center [210, 293] width 79 height 10
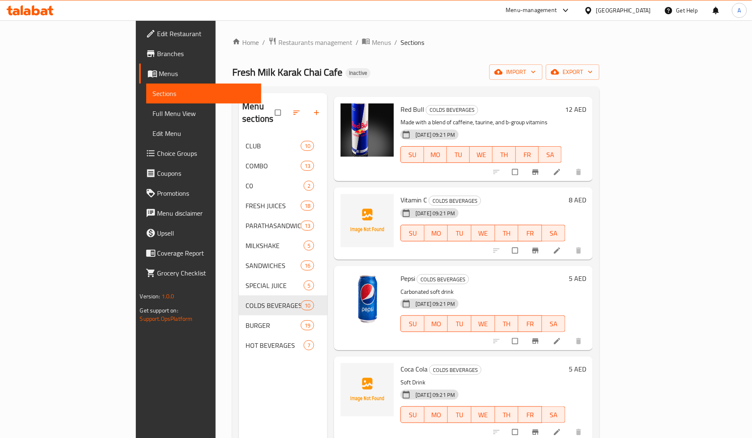
click at [401, 194] on span "Vitamin C" at bounding box center [414, 200] width 27 height 12
click at [401, 363] on span "Coca Cola" at bounding box center [414, 369] width 27 height 12
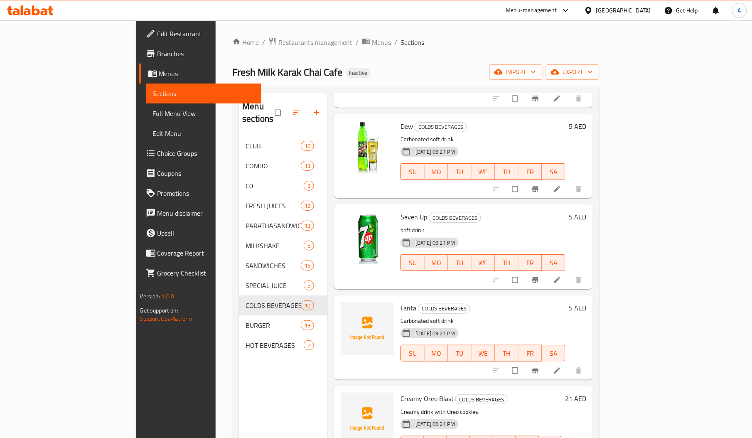
scroll to position [375, 0]
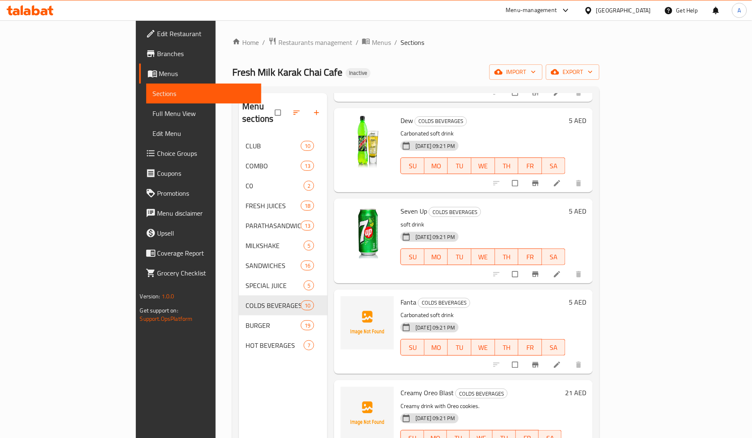
click at [401, 296] on span "Fanta" at bounding box center [409, 302] width 16 height 12
click at [401, 386] on span "Creamy Oreo Blast" at bounding box center [427, 392] width 53 height 12
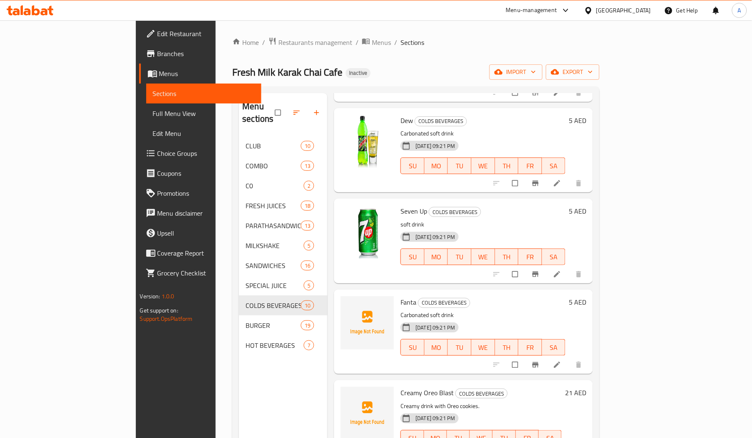
click at [401, 386] on span "Creamy Oreo Blast" at bounding box center [427, 392] width 53 height 12
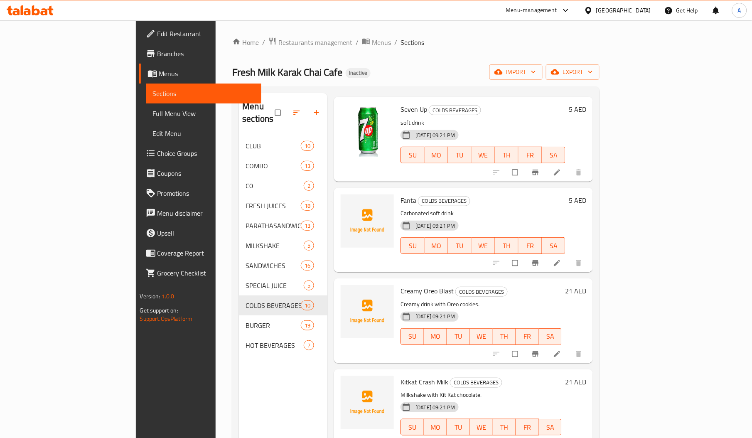
click at [401, 376] on span "Kitkat Crash Milk" at bounding box center [425, 382] width 48 height 12
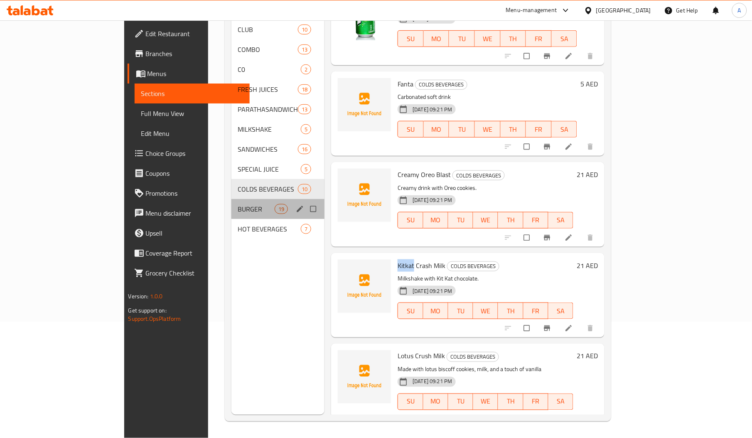
click at [231, 201] on div "BURGER 19" at bounding box center [277, 209] width 93 height 20
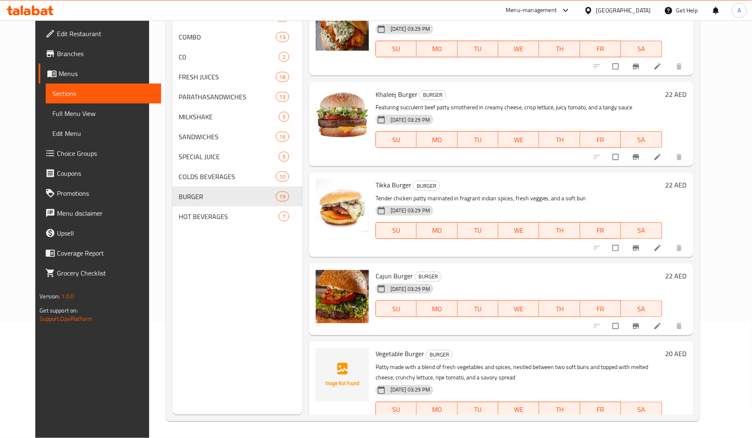
click at [377, 350] on span "Vegetable Burger" at bounding box center [400, 354] width 49 height 12
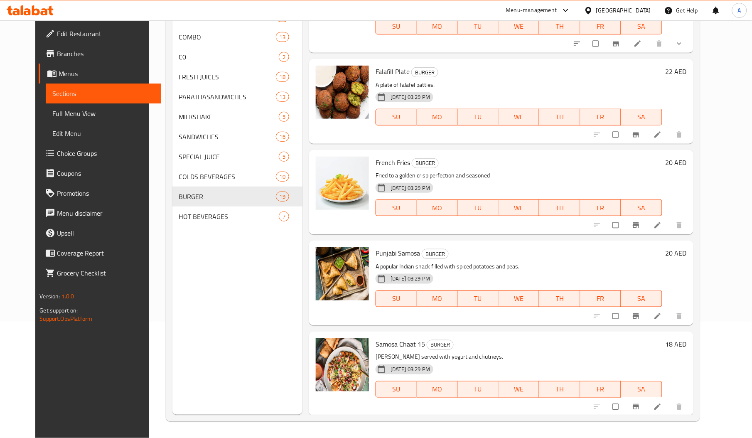
scroll to position [116, 0]
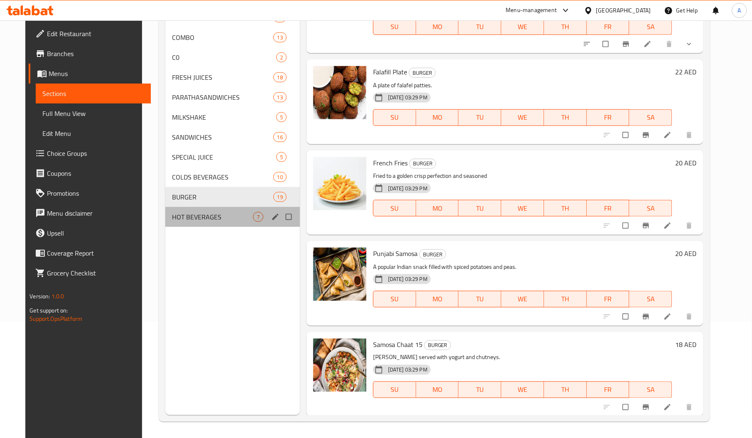
click at [210, 208] on div "HOT BEVERAGES 7" at bounding box center [232, 217] width 135 height 20
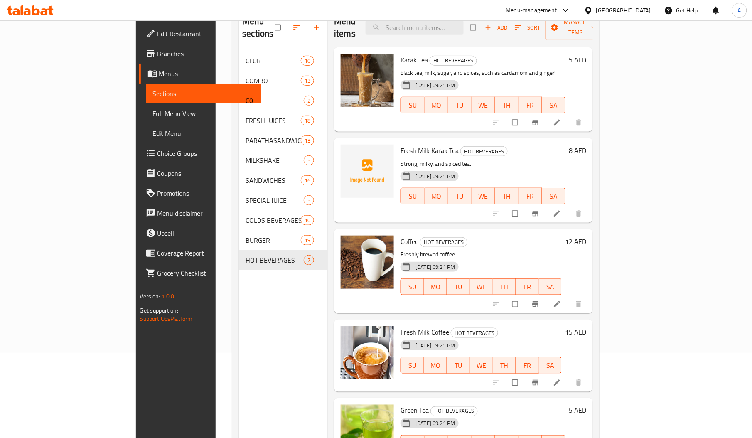
scroll to position [84, 0]
click at [410, 145] on span "Fresh Milk Karak Tea" at bounding box center [430, 151] width 58 height 12
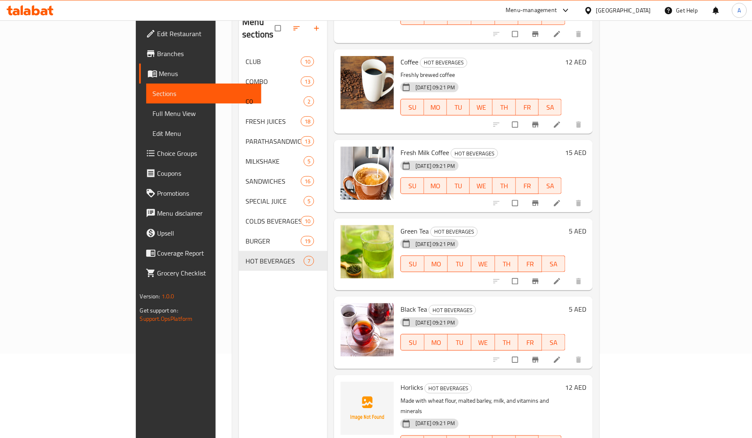
scroll to position [117, 0]
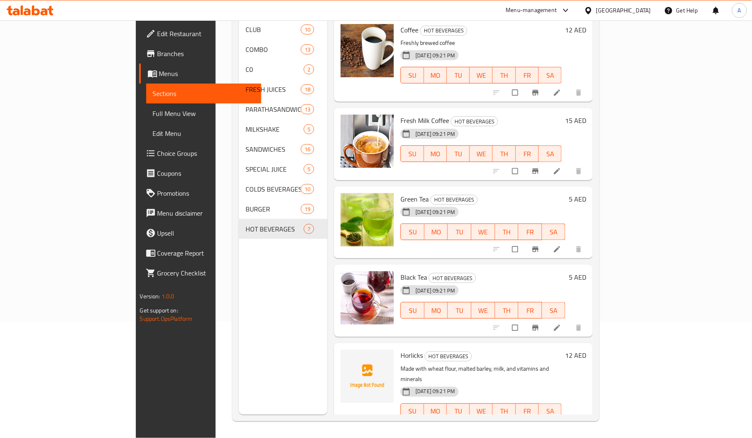
click at [401, 349] on span "Horlicks" at bounding box center [412, 355] width 22 height 12
click at [153, 118] on span "Full Menu View" at bounding box center [204, 113] width 102 height 10
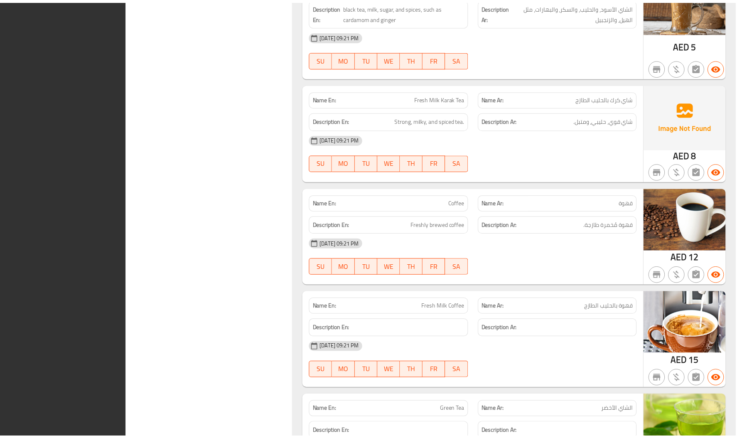
scroll to position [13050, 0]
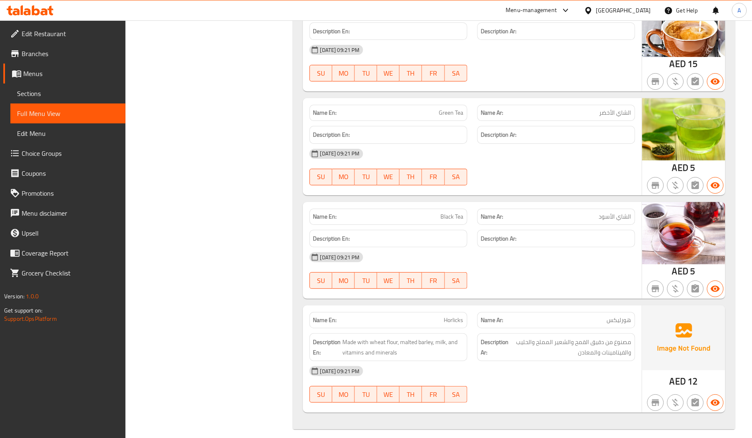
click at [634, 15] on div "[GEOGRAPHIC_DATA]" at bounding box center [623, 10] width 55 height 9
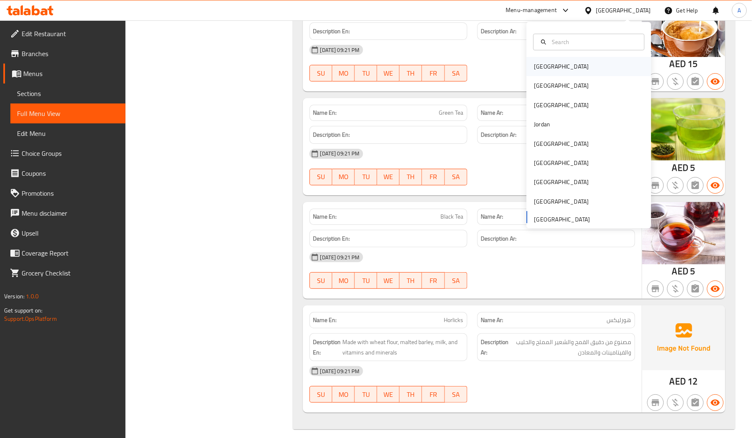
click at [534, 66] on div "[GEOGRAPHIC_DATA]" at bounding box center [561, 66] width 55 height 9
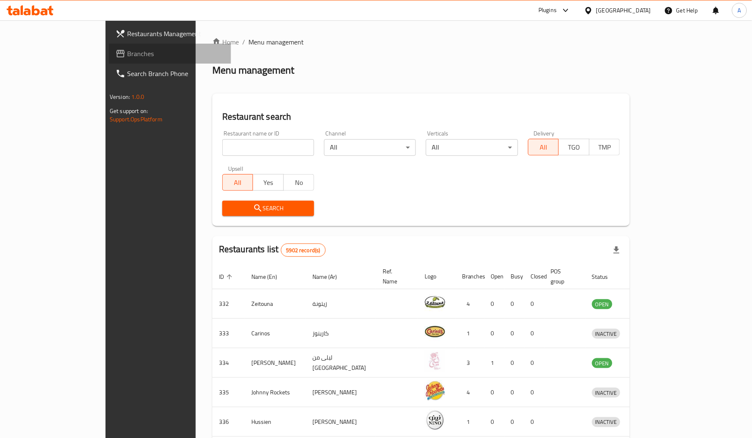
click at [109, 44] on link "Branches" at bounding box center [170, 54] width 122 height 20
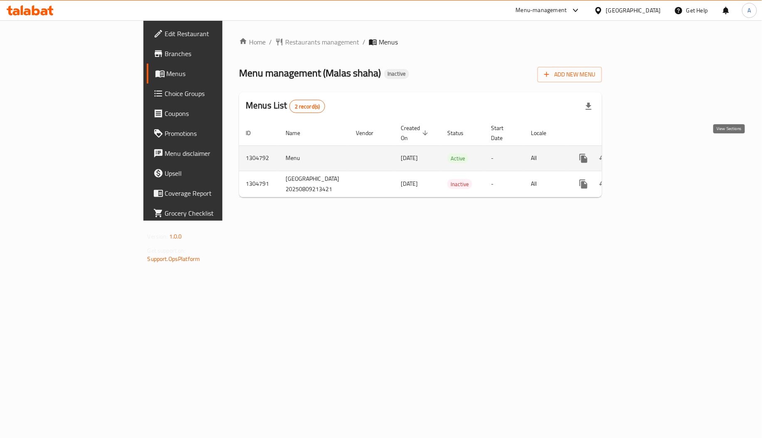
click at [648, 153] on icon "enhanced table" at bounding box center [643, 158] width 10 height 10
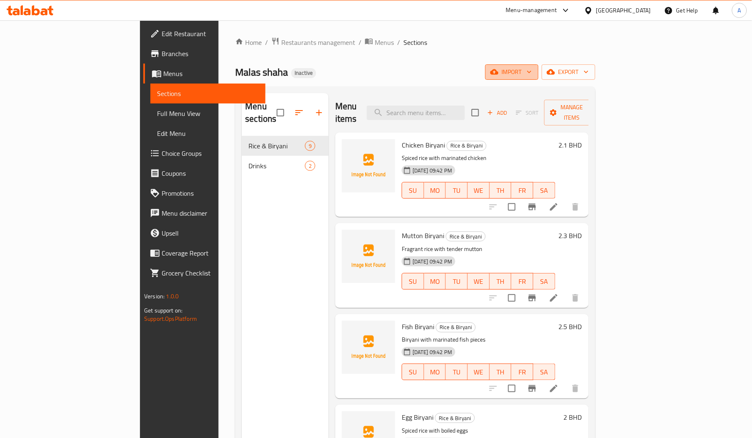
click at [532, 74] on span "import" at bounding box center [512, 72] width 40 height 10
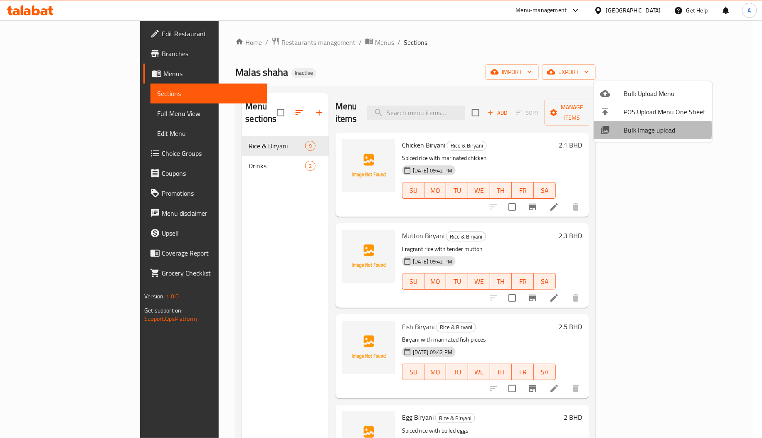
click at [619, 130] on div at bounding box center [611, 130] width 23 height 10
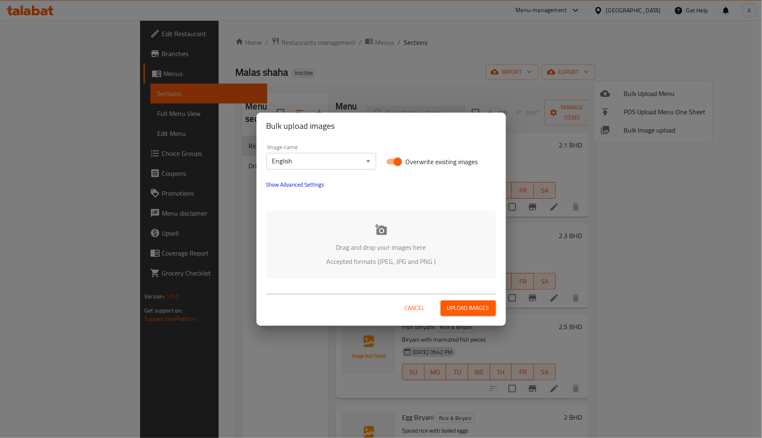
click at [370, 238] on div "Drag and drop your images here Accepted formats (JPEG, JPG and PNG )" at bounding box center [380, 245] width 229 height 68
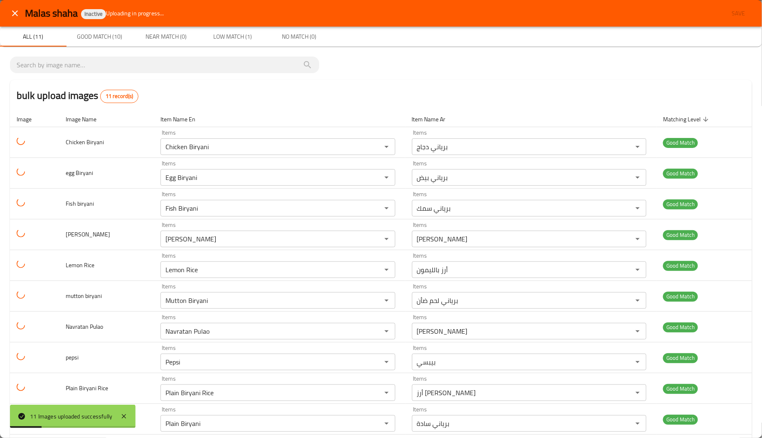
scroll to position [44, 0]
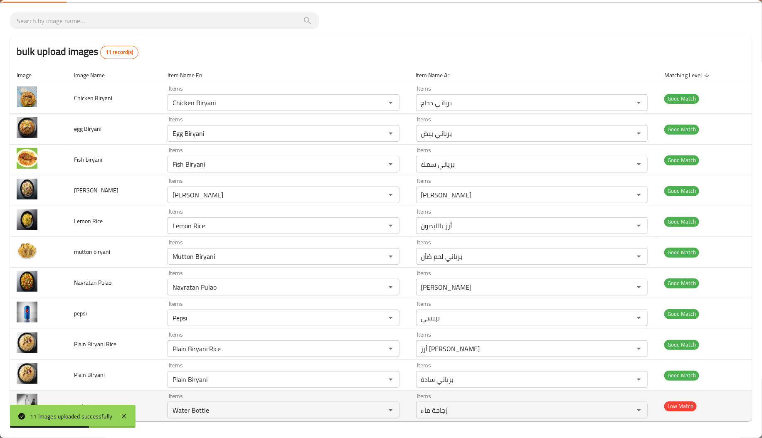
click at [161, 401] on td "Items Water Bottle Items" at bounding box center [285, 406] width 248 height 31
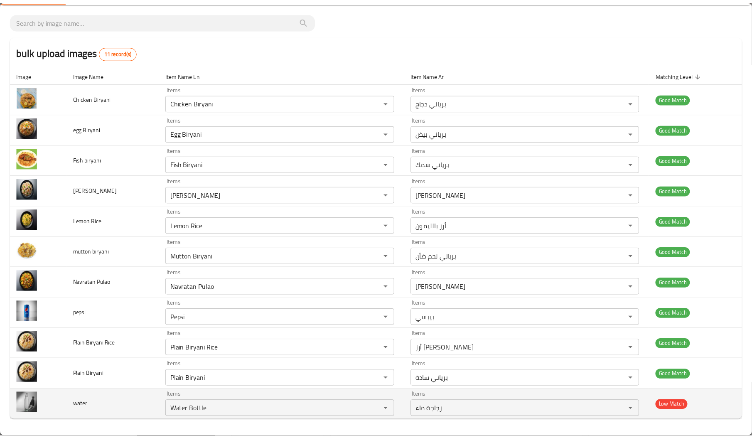
scroll to position [0, 0]
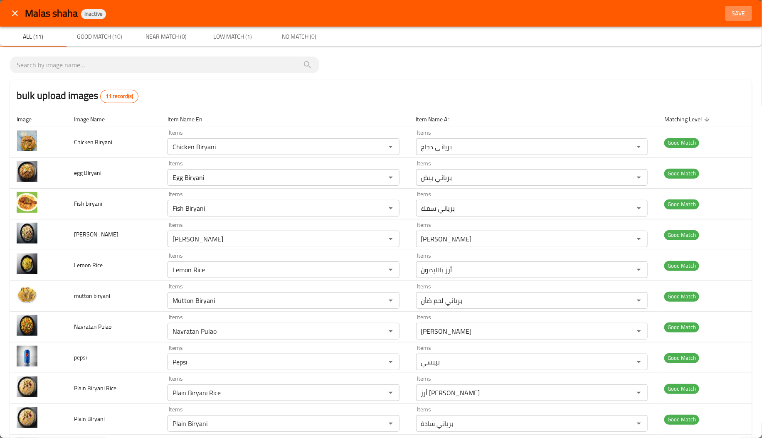
click at [728, 16] on span "Save" at bounding box center [738, 13] width 20 height 10
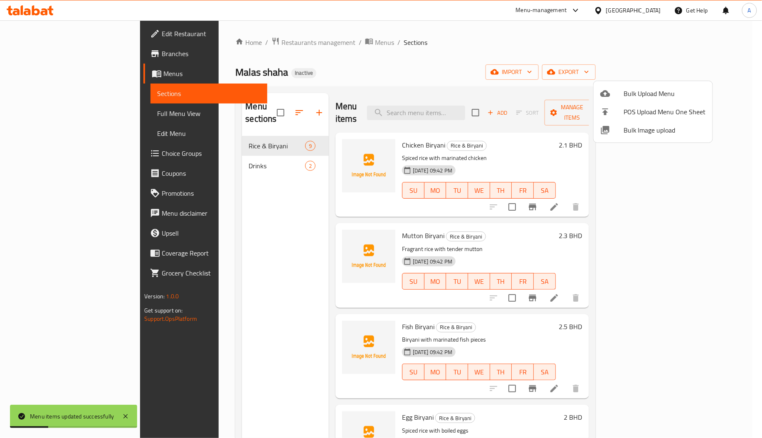
click at [206, 149] on div at bounding box center [381, 219] width 762 height 438
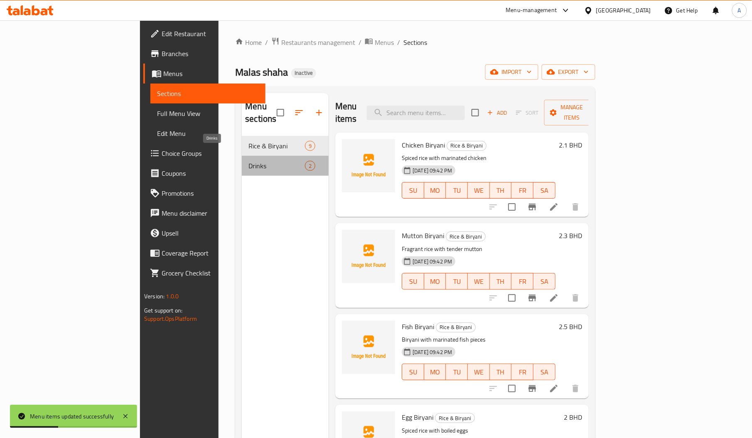
click at [248, 161] on span "Drinks" at bounding box center [276, 166] width 56 height 10
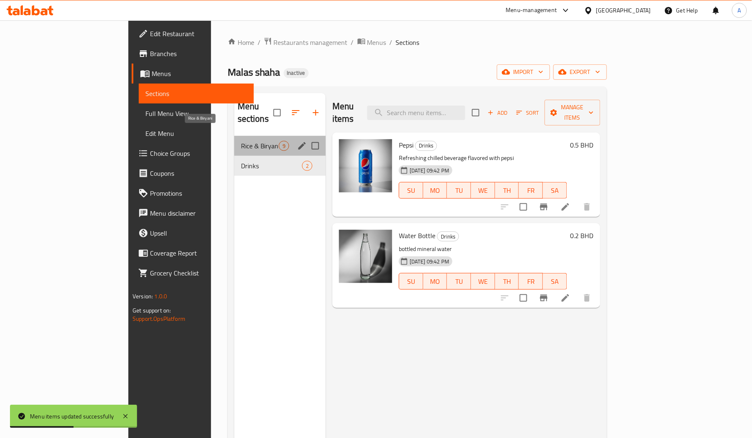
click at [241, 141] on span "Rice & Biryani" at bounding box center [260, 146] width 38 height 10
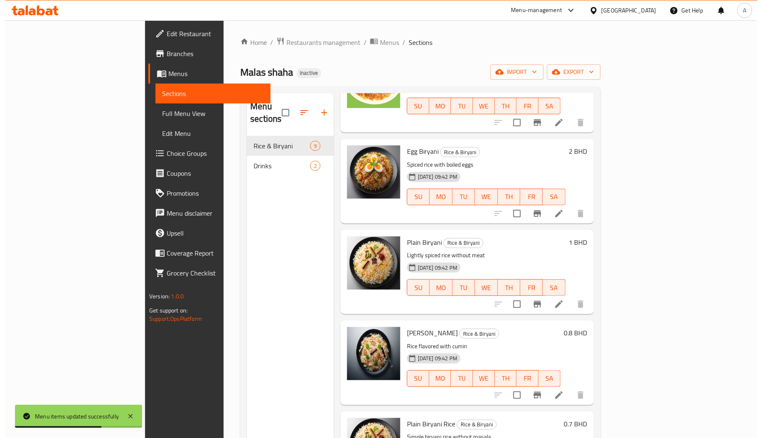
scroll to position [398, 0]
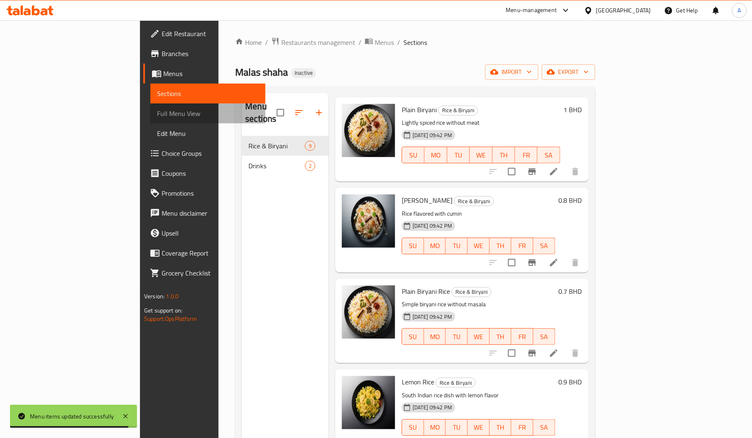
click at [157, 108] on span "Full Menu View" at bounding box center [208, 113] width 102 height 10
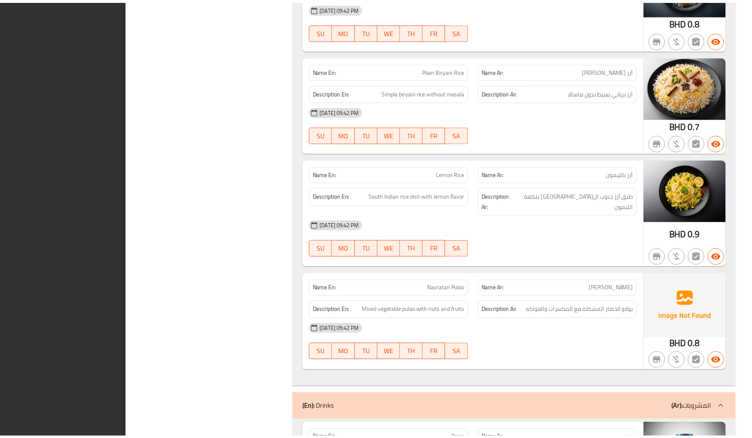
scroll to position [921, 0]
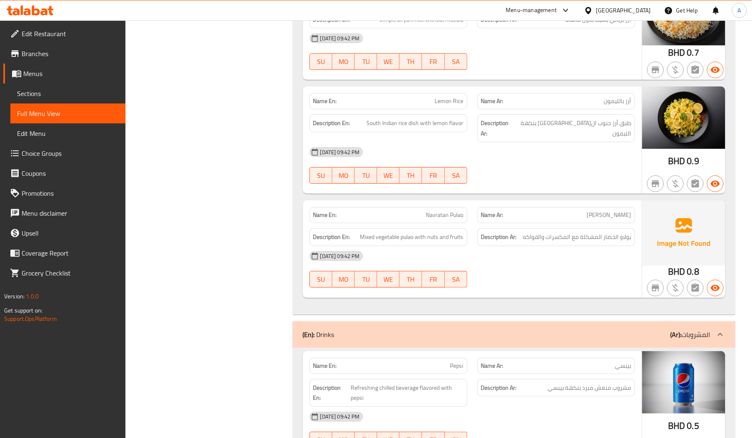
scroll to position [781, 0]
click at [442, 210] on span "Navratan Pulao" at bounding box center [444, 214] width 37 height 9
click at [457, 210] on span "Navratan Pulao" at bounding box center [444, 214] width 37 height 9
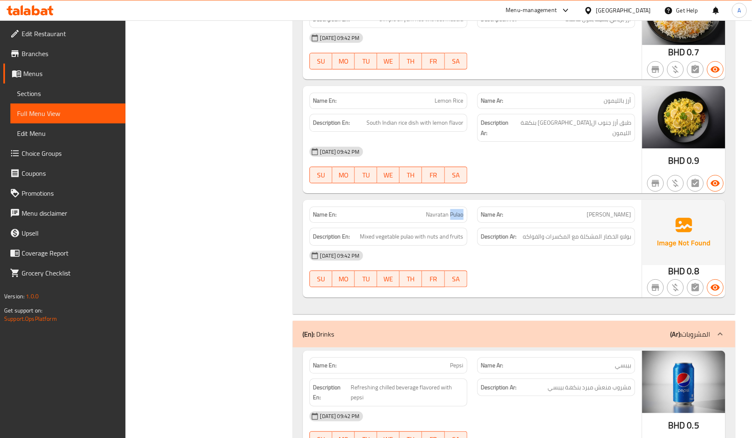
click at [457, 210] on span "Navratan Pulao" at bounding box center [444, 214] width 37 height 9
copy span "Pulao"
click at [46, 91] on span "Sections" at bounding box center [68, 93] width 102 height 10
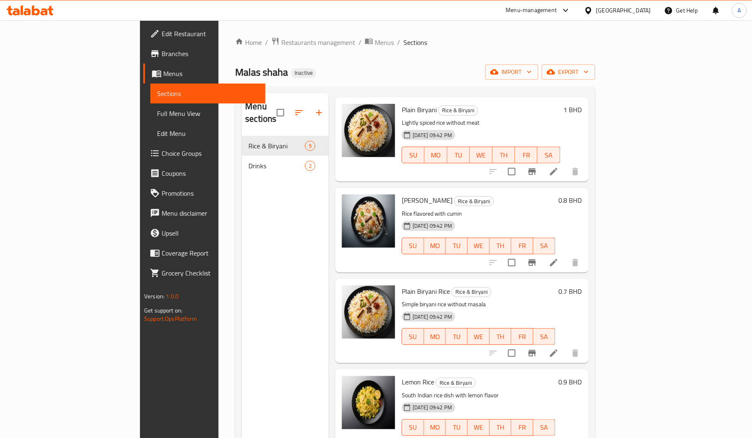
scroll to position [117, 0]
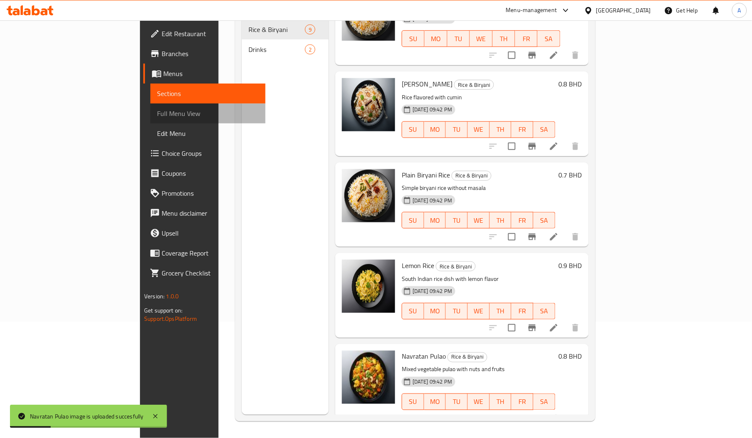
click at [150, 107] on link "Full Menu View" at bounding box center [207, 113] width 115 height 20
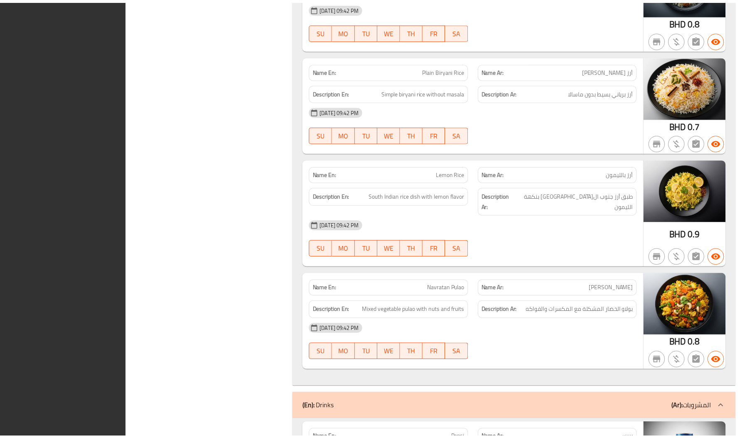
scroll to position [921, 0]
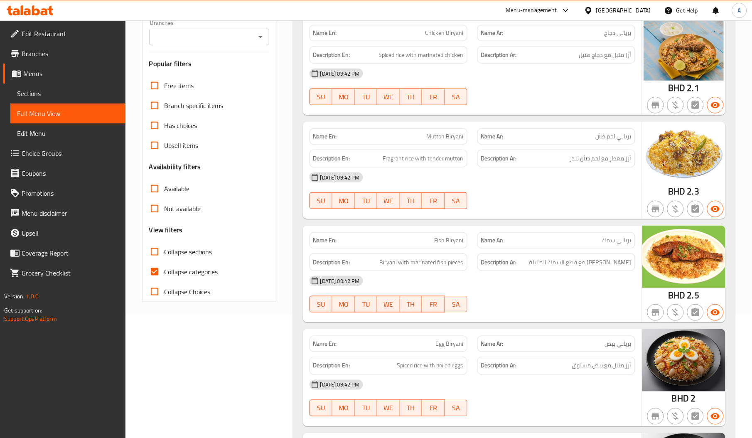
scroll to position [0, 0]
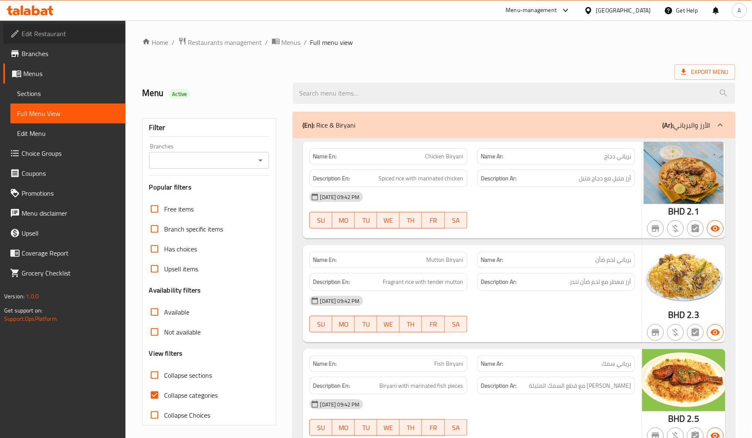
click at [82, 32] on span "Edit Restaurant" at bounding box center [70, 34] width 97 height 10
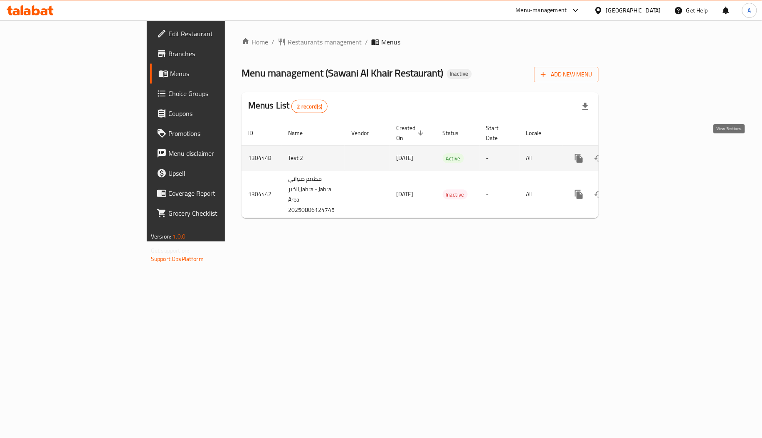
click at [644, 153] on icon "enhanced table" at bounding box center [639, 158] width 10 height 10
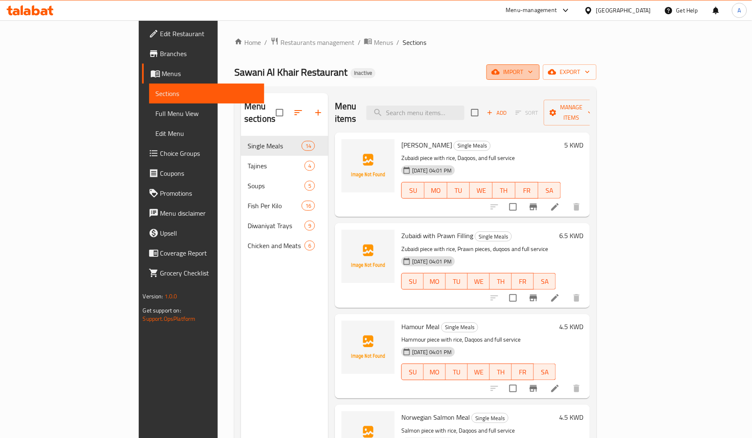
click at [540, 79] on button "import" at bounding box center [513, 71] width 53 height 15
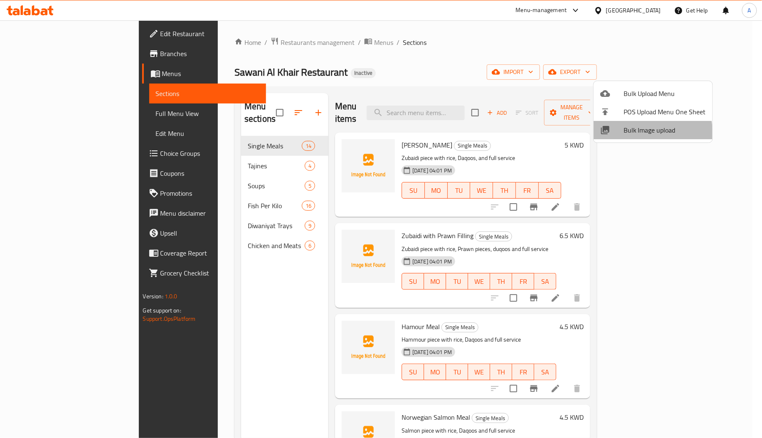
click at [617, 135] on li "Bulk Image upload" at bounding box center [652, 130] width 119 height 18
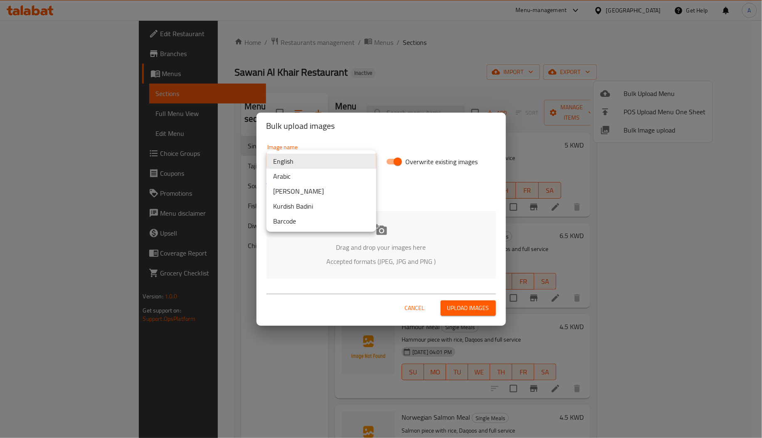
click at [349, 157] on body "​ Menu-management [GEOGRAPHIC_DATA] Get Help A Edit Restaurant Branches Menus S…" at bounding box center [381, 229] width 762 height 418
click at [350, 179] on li "Arabic" at bounding box center [321, 176] width 110 height 15
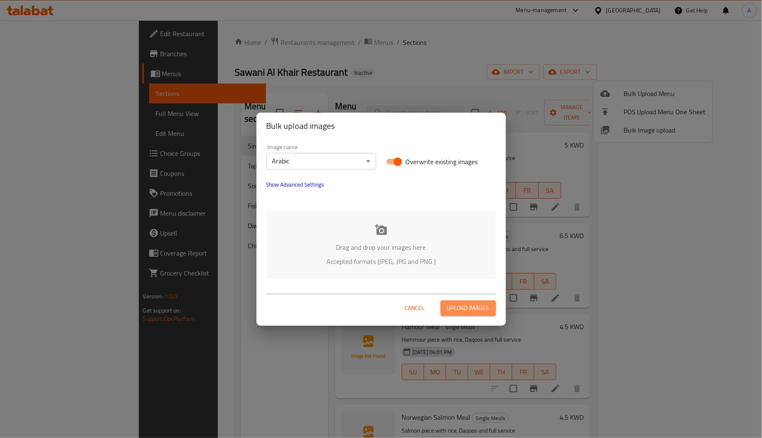
click at [474, 303] on span "Upload images" at bounding box center [468, 308] width 42 height 10
click at [356, 240] on div "Drag and drop your images here Accepted formats (JPEG, JPG and PNG )" at bounding box center [380, 245] width 229 height 68
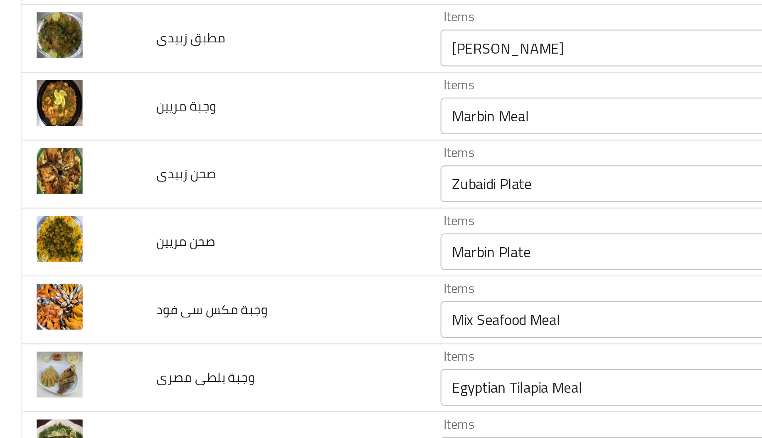
scroll to position [872, 0]
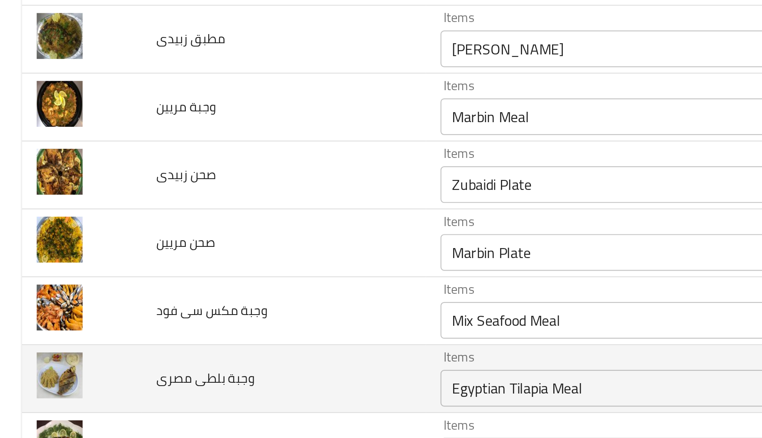
click at [97, 407] on span "وجبة بلطى مصرى" at bounding box center [93, 407] width 44 height 11
copy span "وجبة بلطى مصرى"
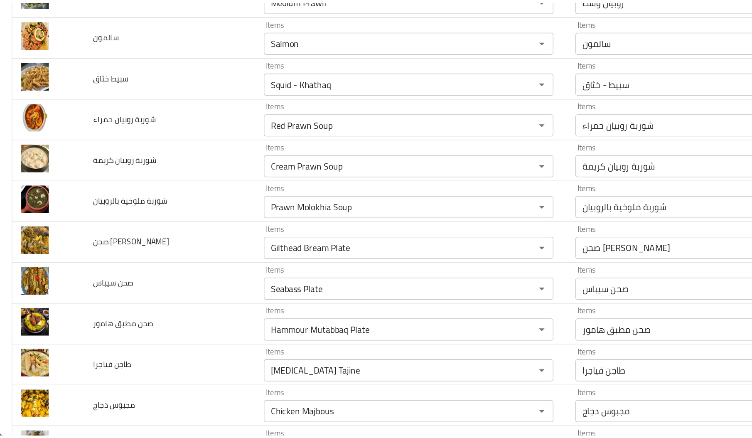
scroll to position [0, 0]
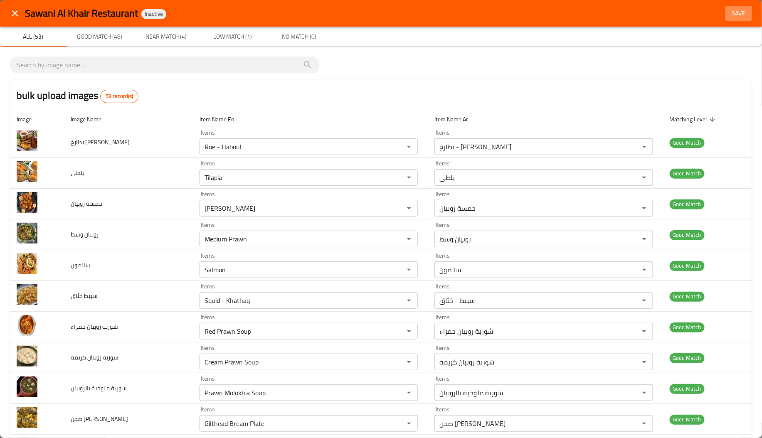
click at [733, 11] on span "Save" at bounding box center [738, 13] width 20 height 10
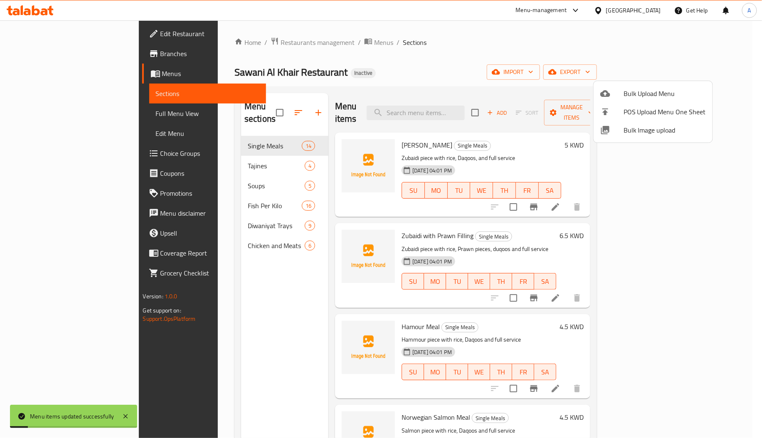
click at [199, 156] on div at bounding box center [381, 219] width 762 height 438
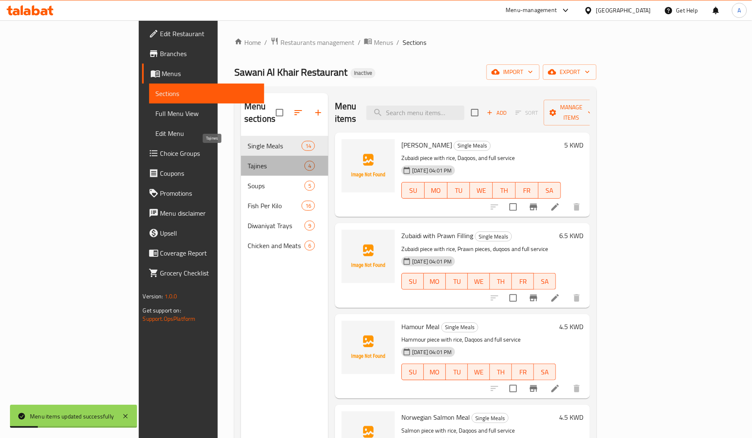
click at [248, 161] on span "Tajines" at bounding box center [276, 166] width 57 height 10
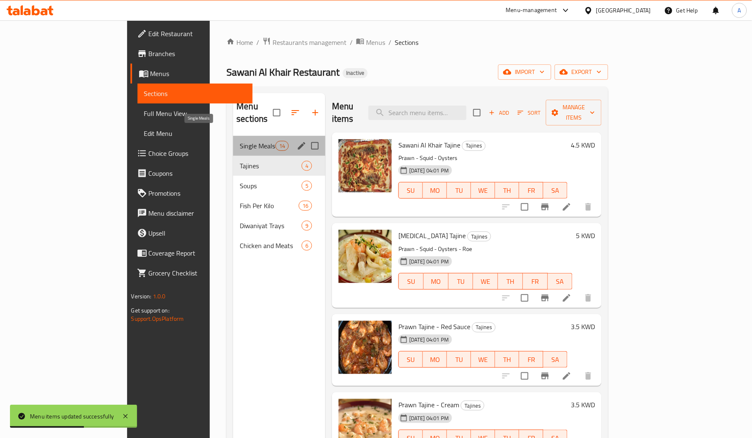
click at [240, 141] on span "Single Meals" at bounding box center [257, 146] width 35 height 10
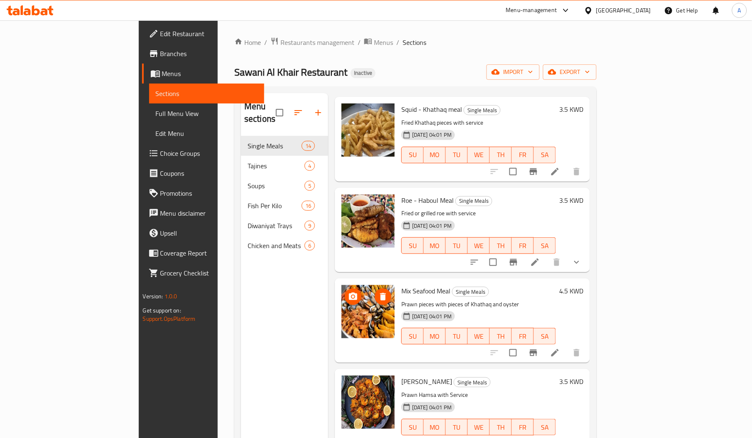
scroll to position [117, 0]
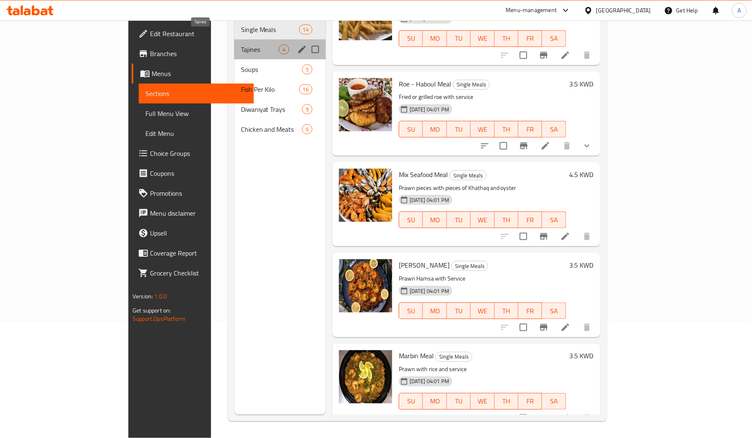
click at [241, 44] on span "Tajines" at bounding box center [260, 49] width 38 height 10
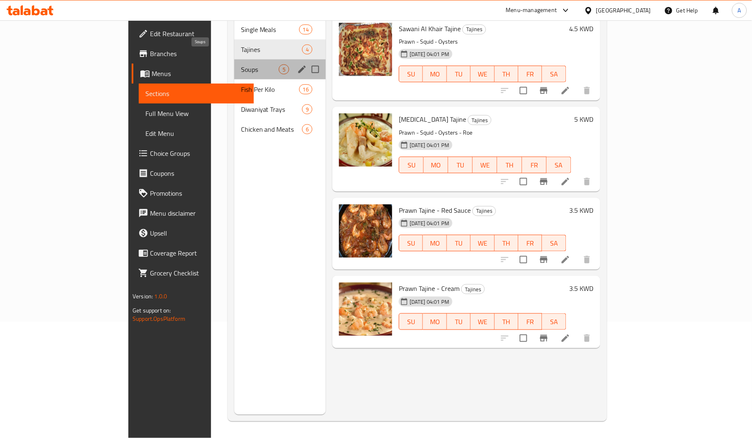
click at [241, 64] on span "Soups" at bounding box center [260, 69] width 38 height 10
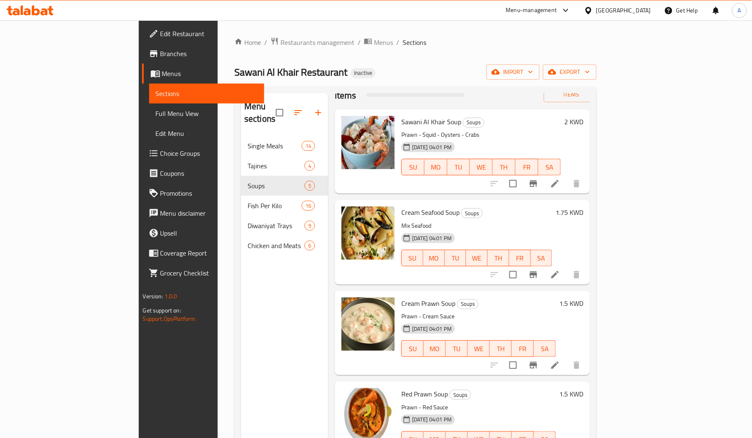
scroll to position [117, 0]
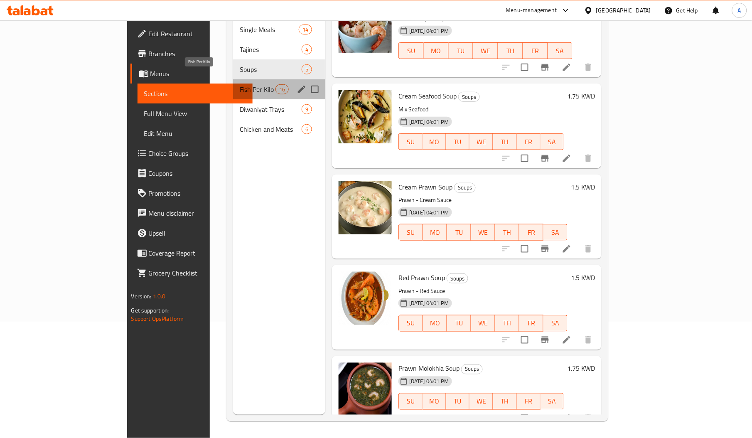
click at [240, 84] on span "Fish Per Kilo" at bounding box center [257, 89] width 35 height 10
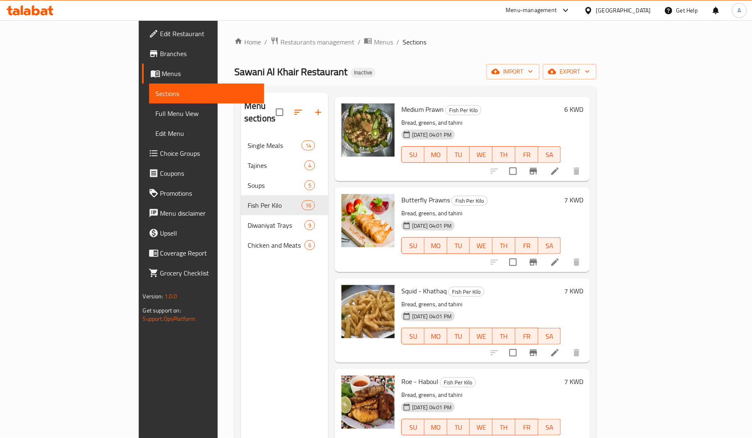
scroll to position [117, 0]
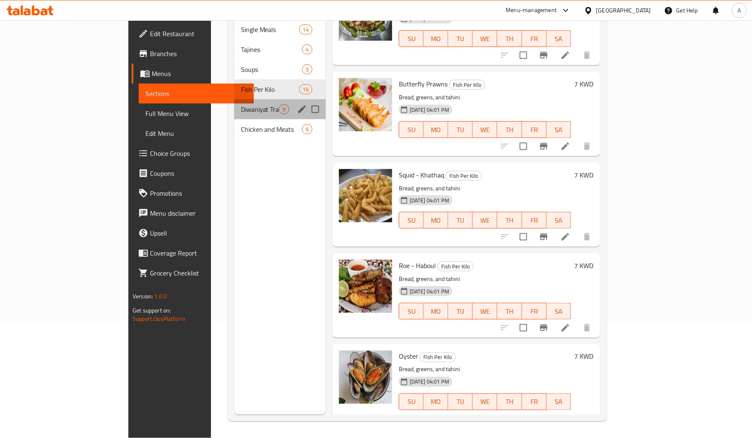
click at [234, 99] on div "Diwaniyat Trays 9" at bounding box center [279, 109] width 91 height 20
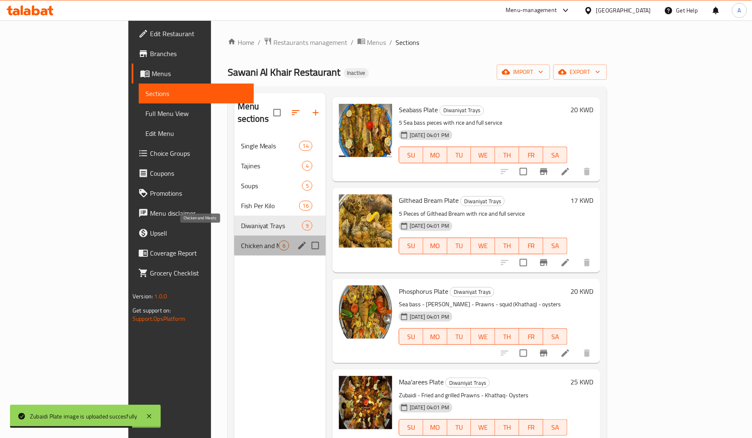
click at [241, 241] on span "Chicken and Meats" at bounding box center [260, 246] width 38 height 10
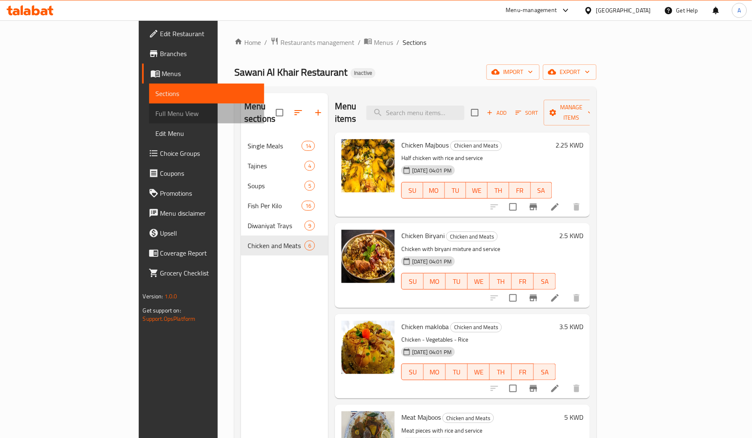
click at [156, 108] on span "Full Menu View" at bounding box center [207, 113] width 102 height 10
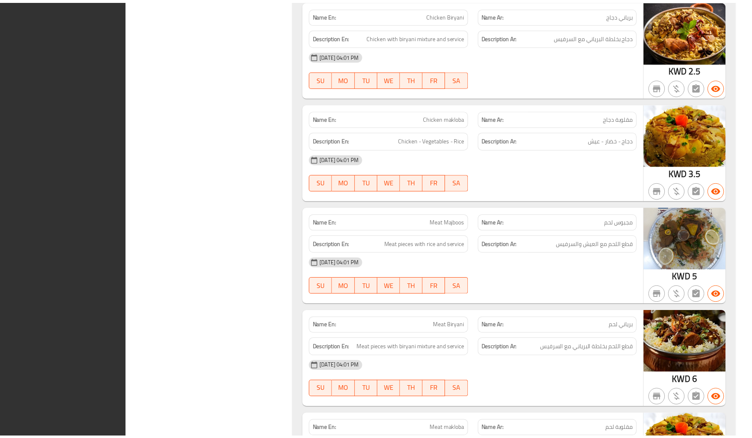
scroll to position [5767, 0]
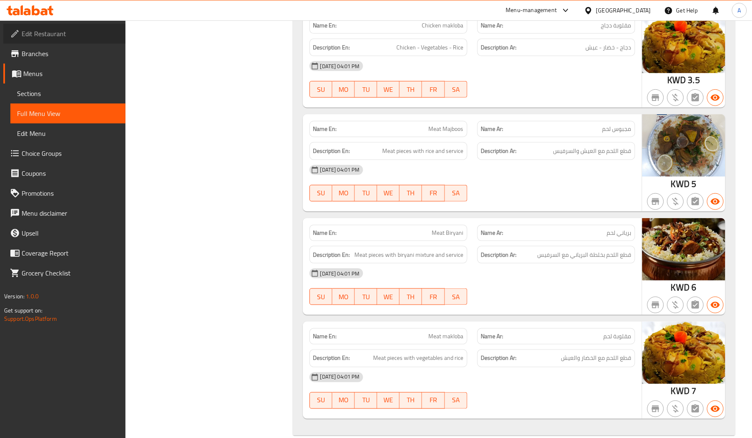
click at [47, 24] on link "Edit Restaurant" at bounding box center [64, 34] width 122 height 20
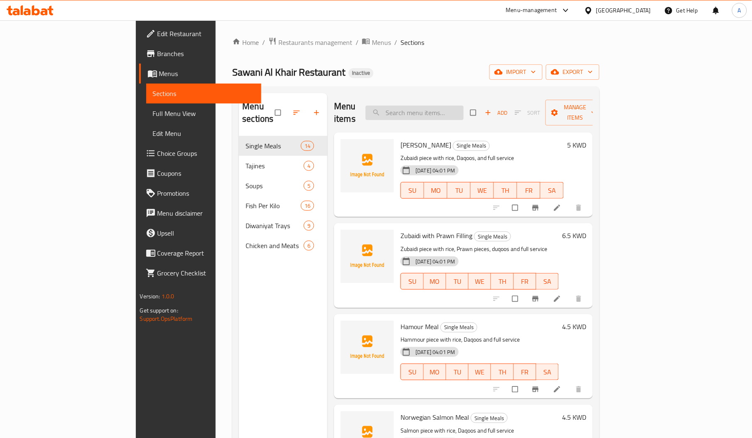
click at [464, 106] on input "search" at bounding box center [415, 113] width 98 height 15
paste input "وجبة بلطى مصرى"
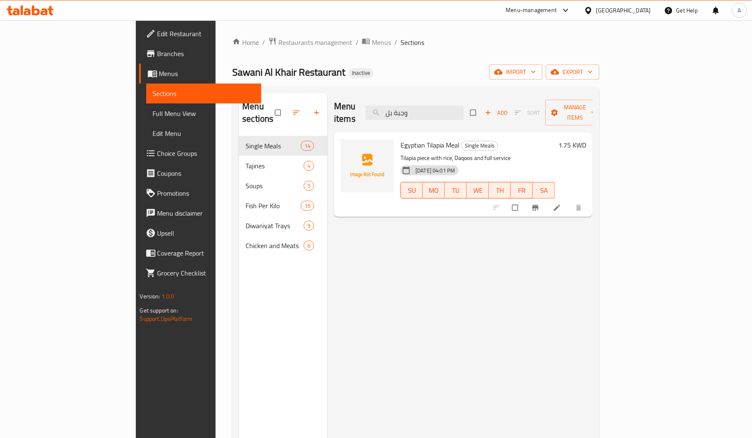
type input "وجبة بل"
